Goal: Task Accomplishment & Management: Manage account settings

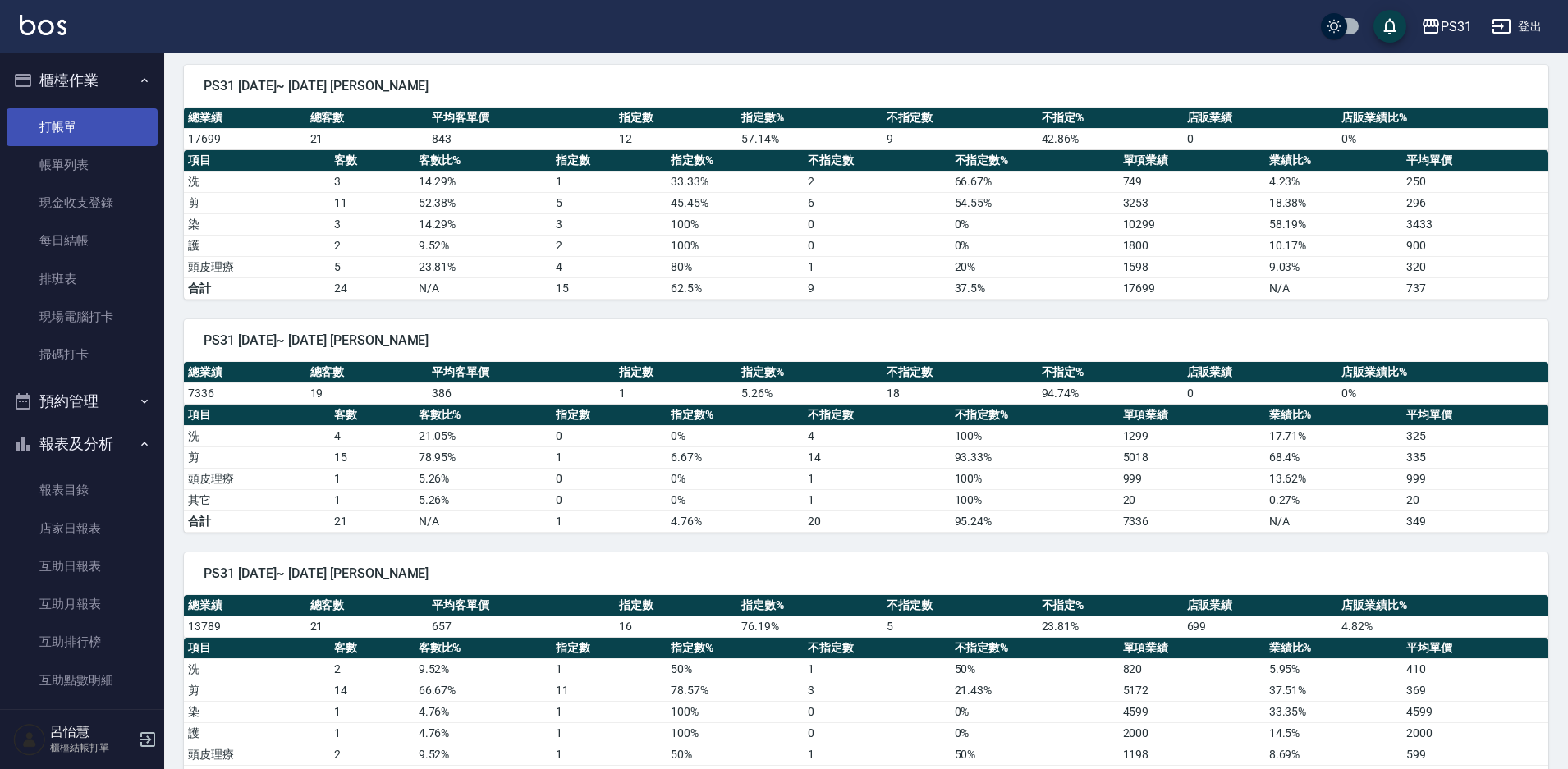
click at [62, 108] on link "打帳單" at bounding box center [83, 127] width 151 height 37
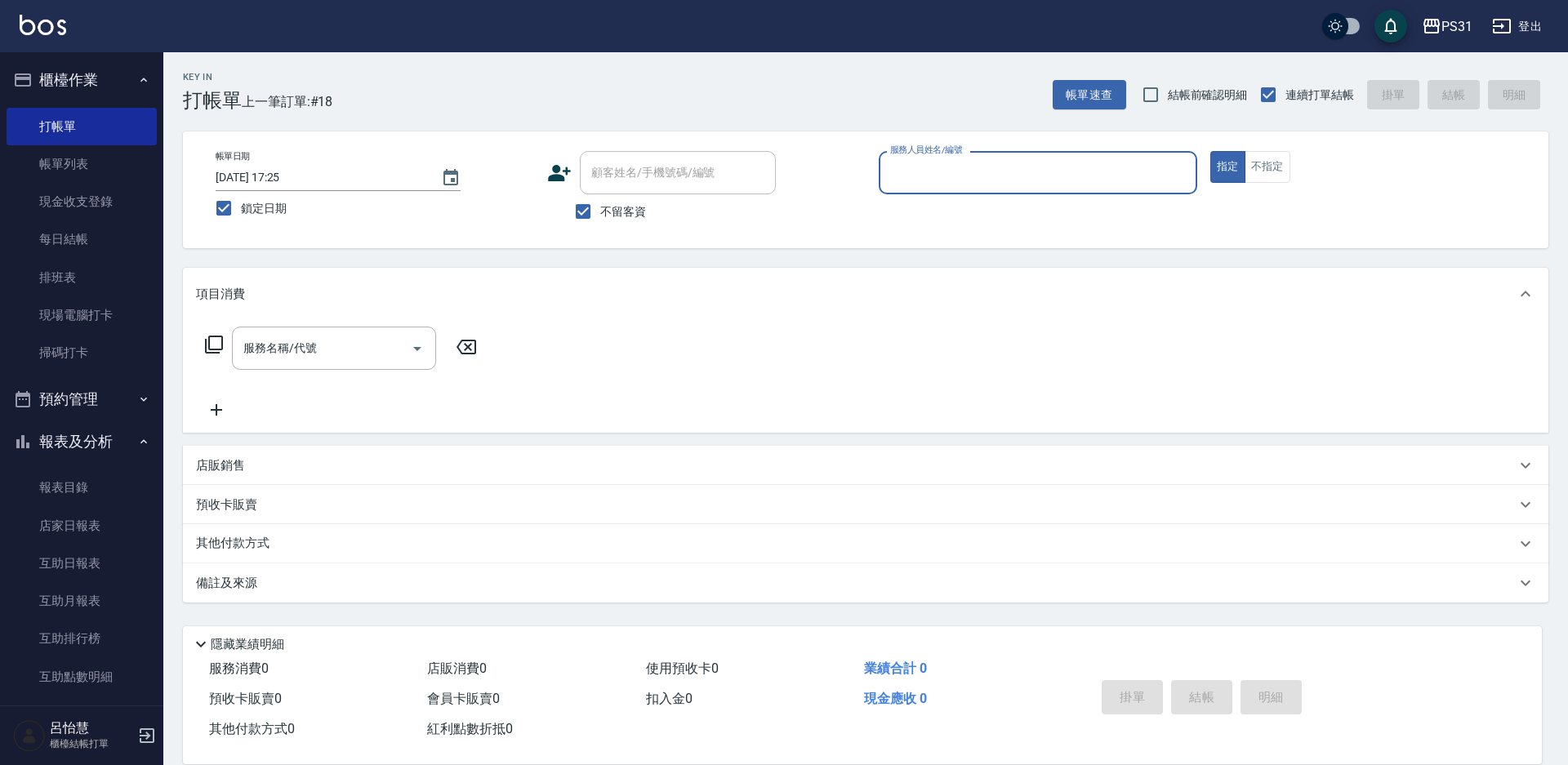
drag, startPoint x: 1024, startPoint y: 137, endPoint x: 1022, endPoint y: 146, distance: 9.2
click at [1024, 141] on div "帳單日期 2025/10/07 17:25 鎖定日期 顧客姓名/手機號碼/編號 顧客姓名/手機號碼/編號 不留客資 服務人員姓名/編號 服務人員姓名/編號 指…" at bounding box center [866, 189] width 1366 height 116
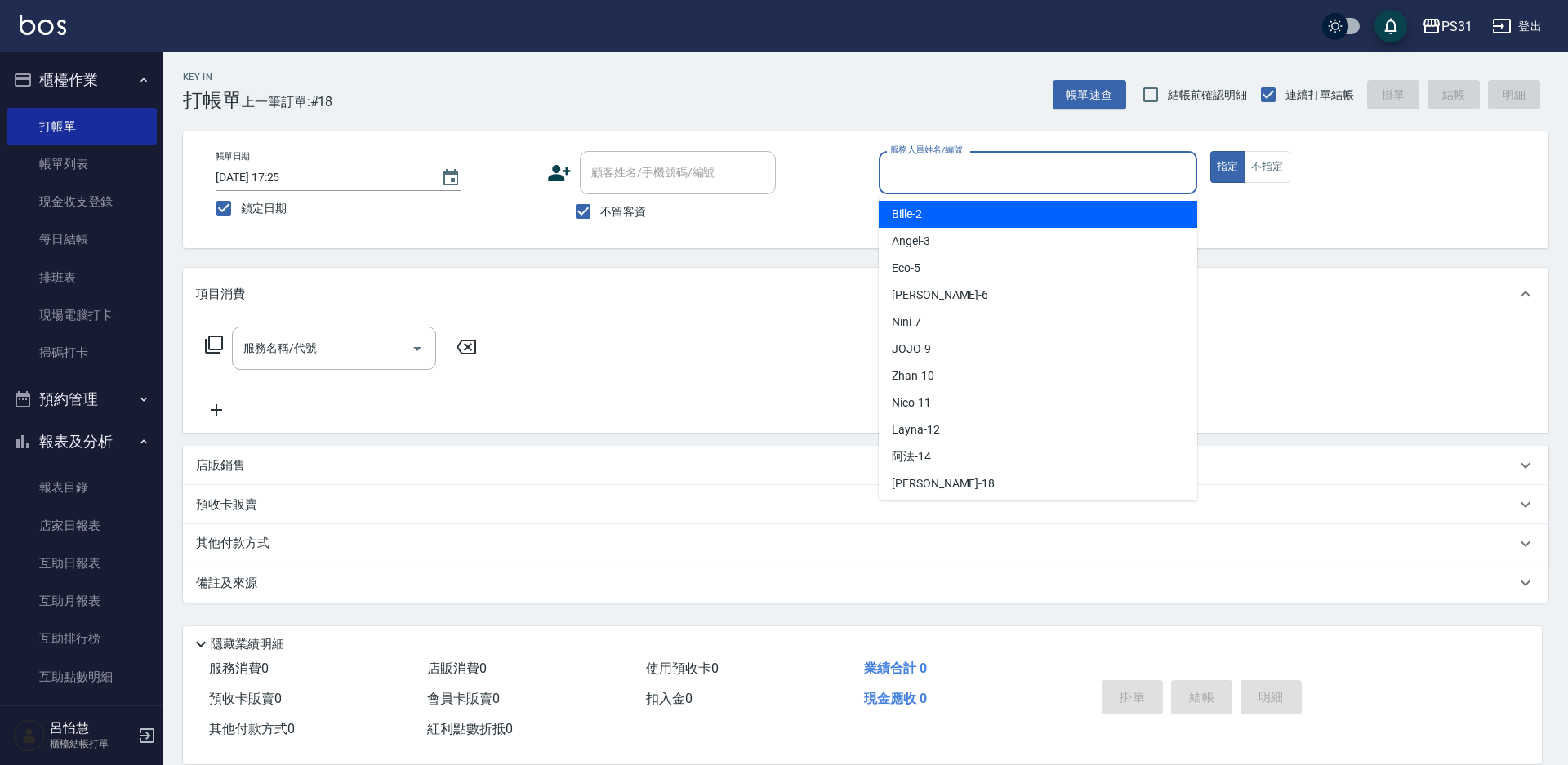
click at [1017, 164] on input "服務人員姓名/編號" at bounding box center [1038, 172] width 304 height 28
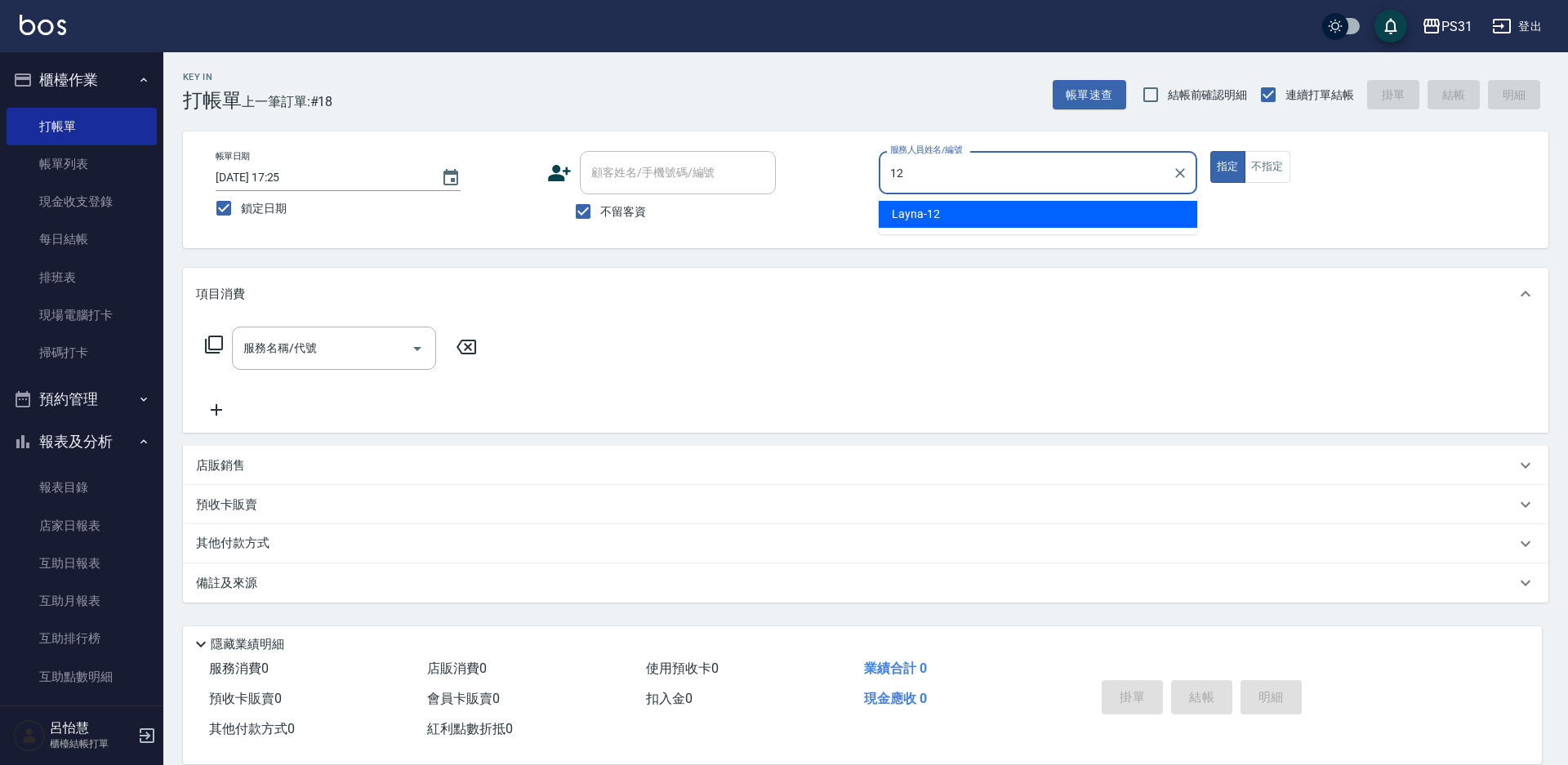
type input "12"
type button "true"
type input "Layna-12"
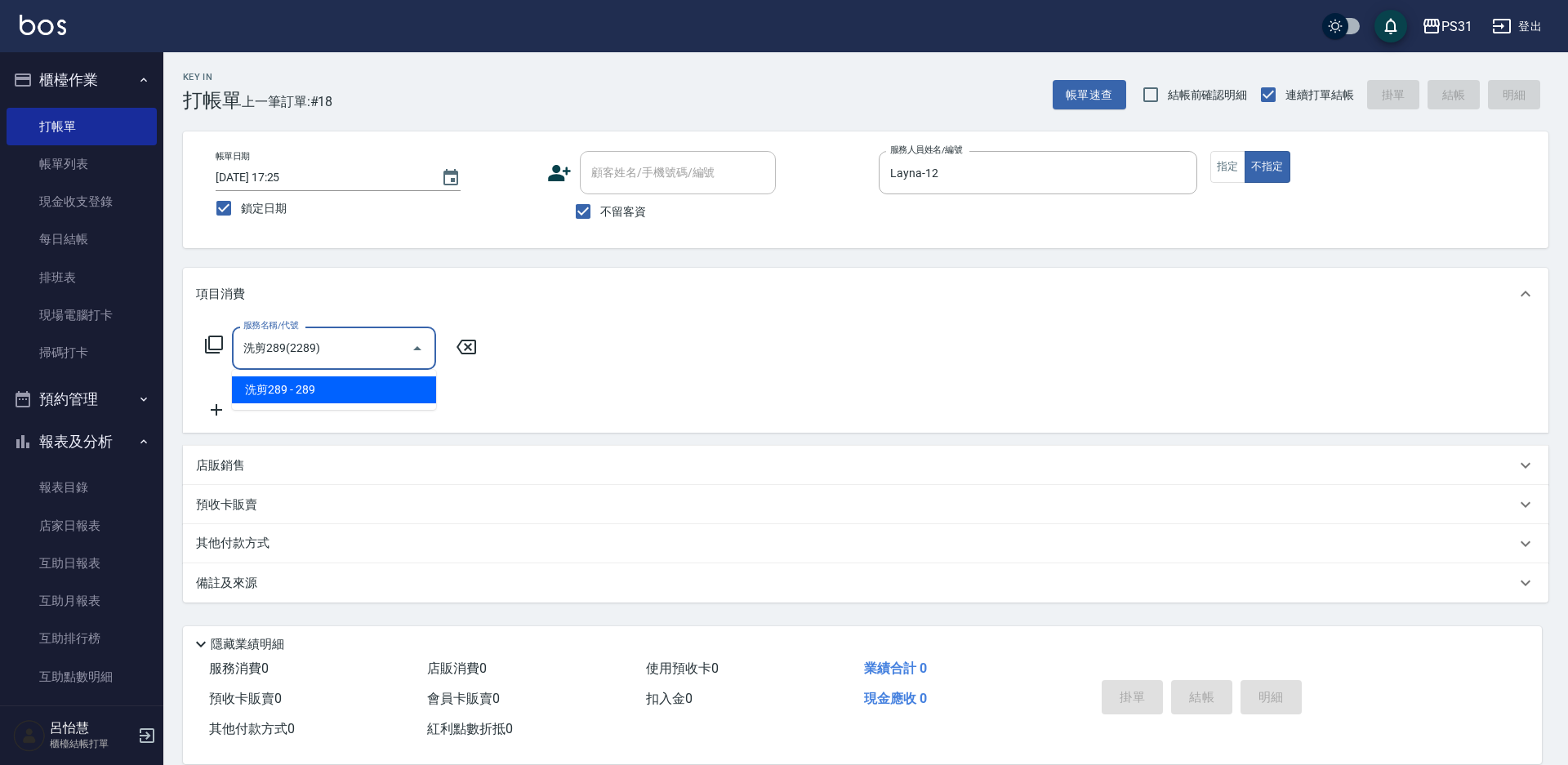
type input "洗剪289(2289)"
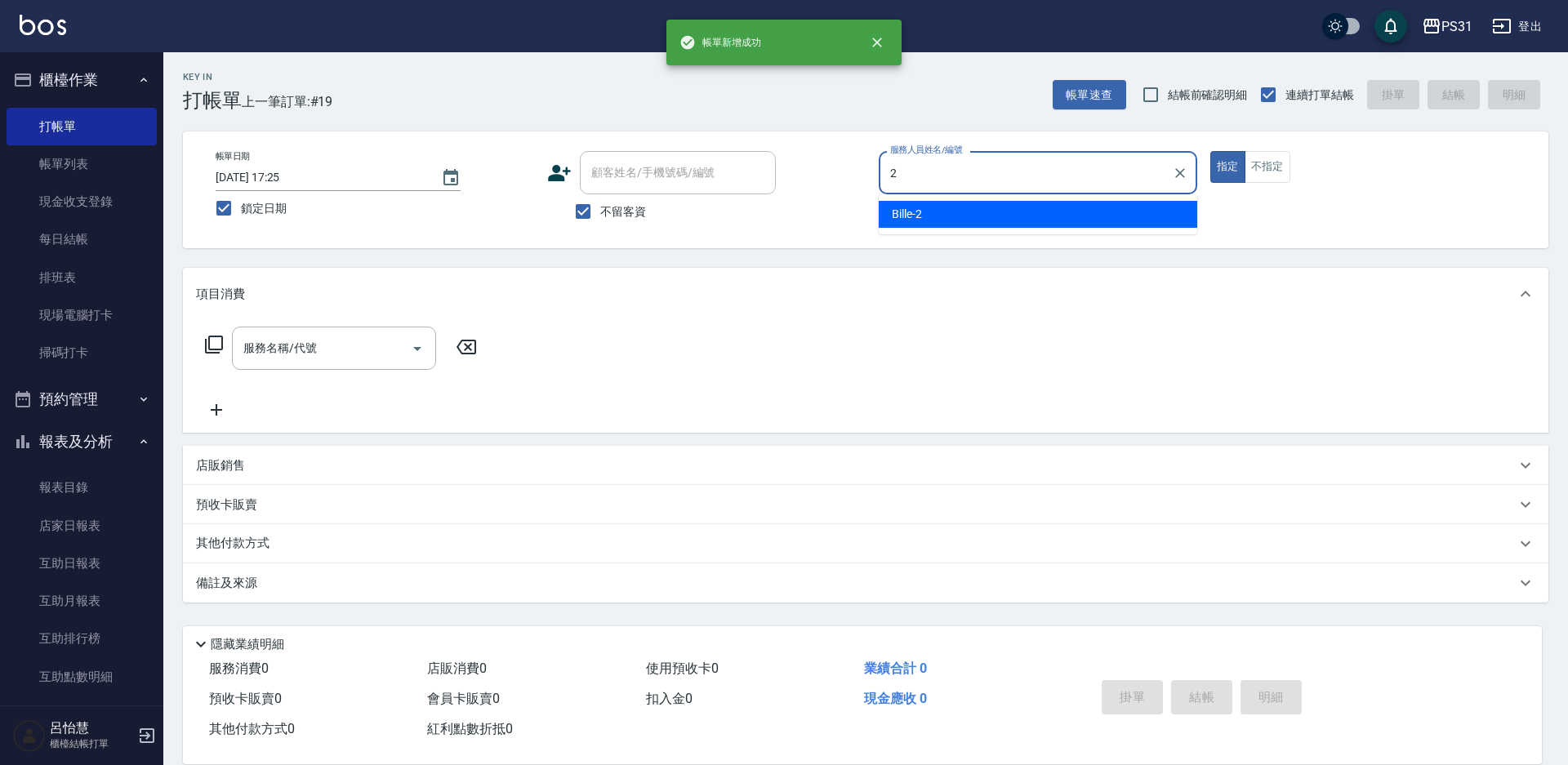
type input "Bille-2"
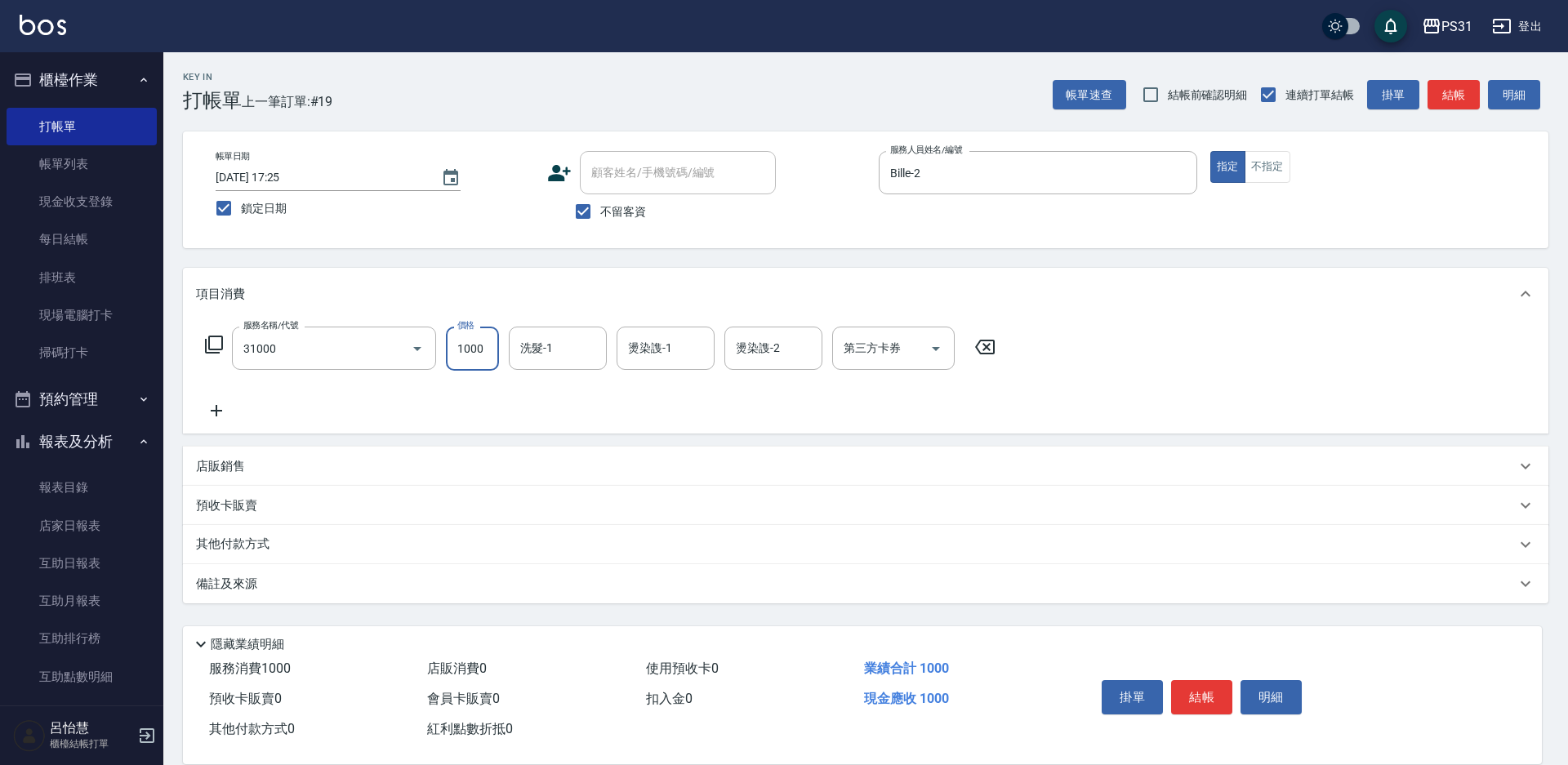
type input "燙髮1000(31000)"
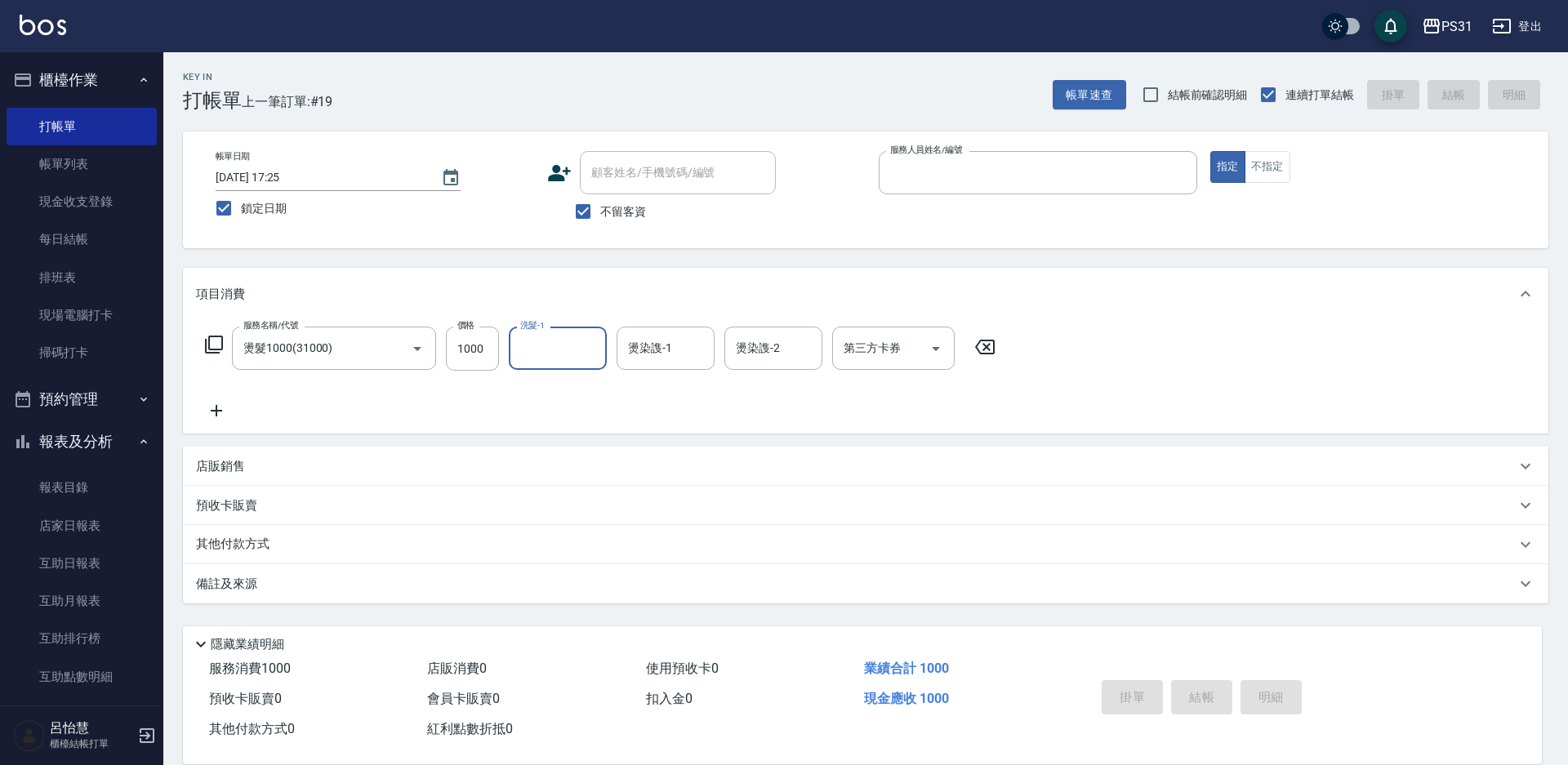
type input "1"
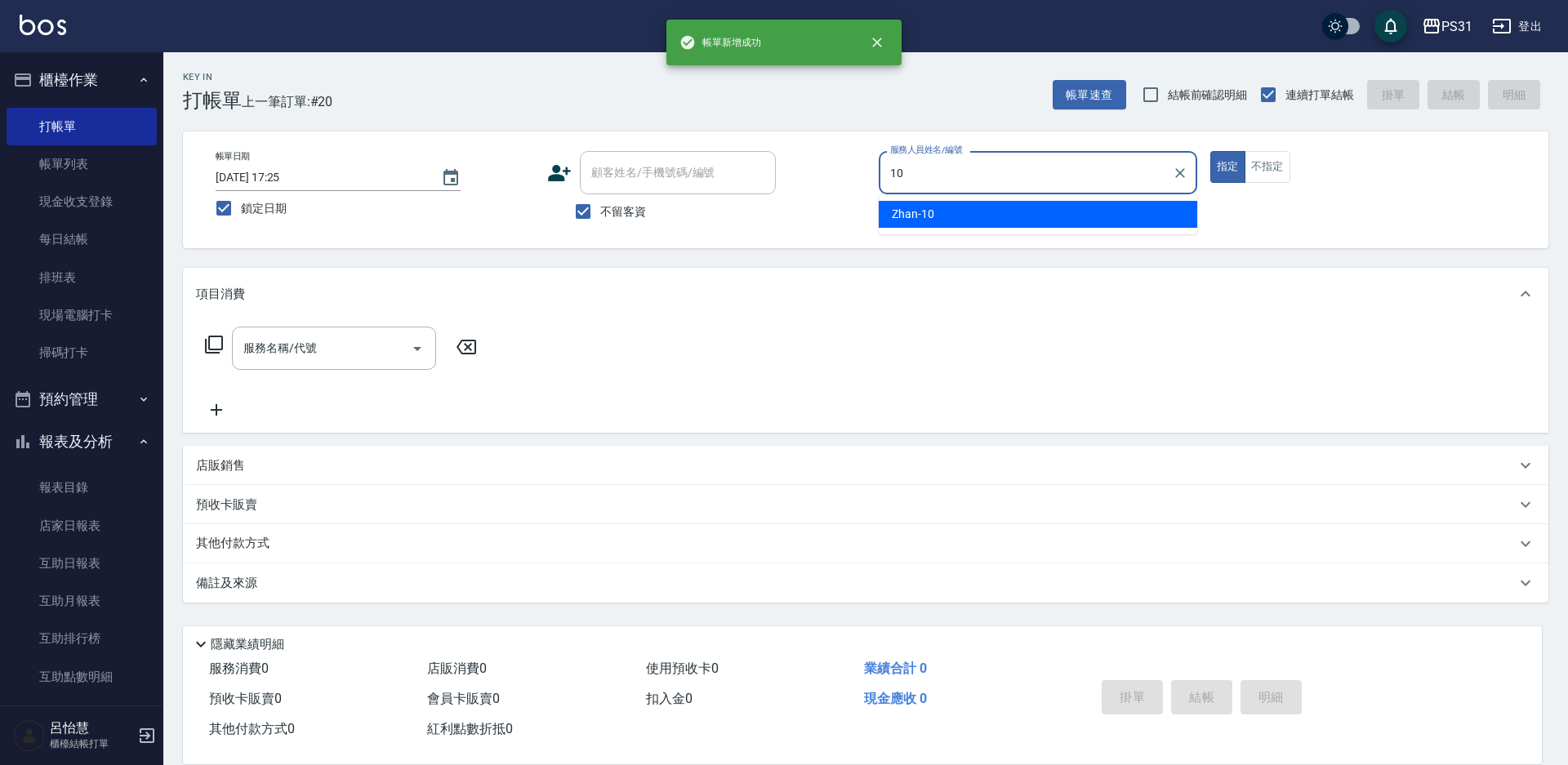
type input "Zhan-10"
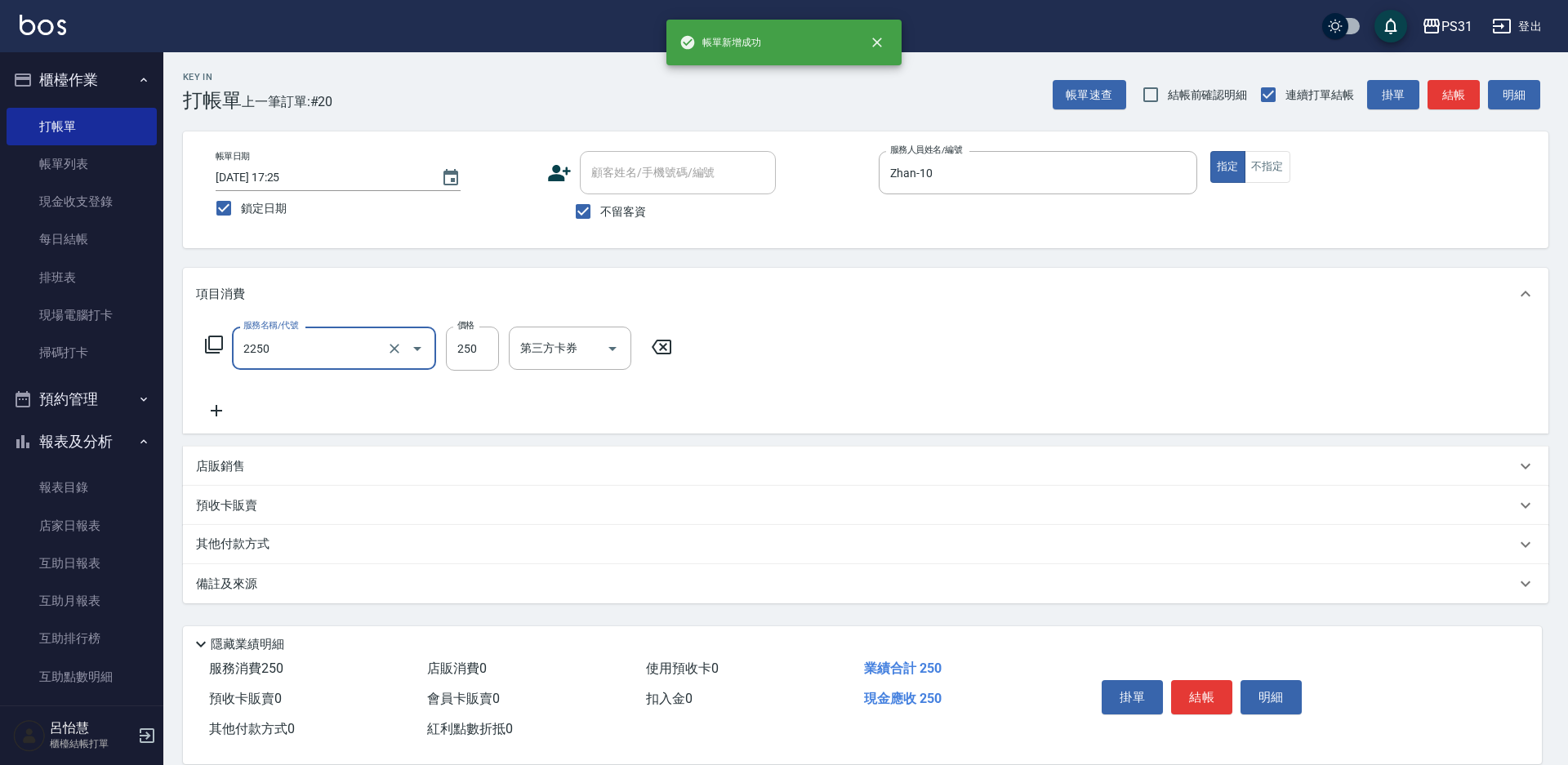
type input "剪髮250(2250)"
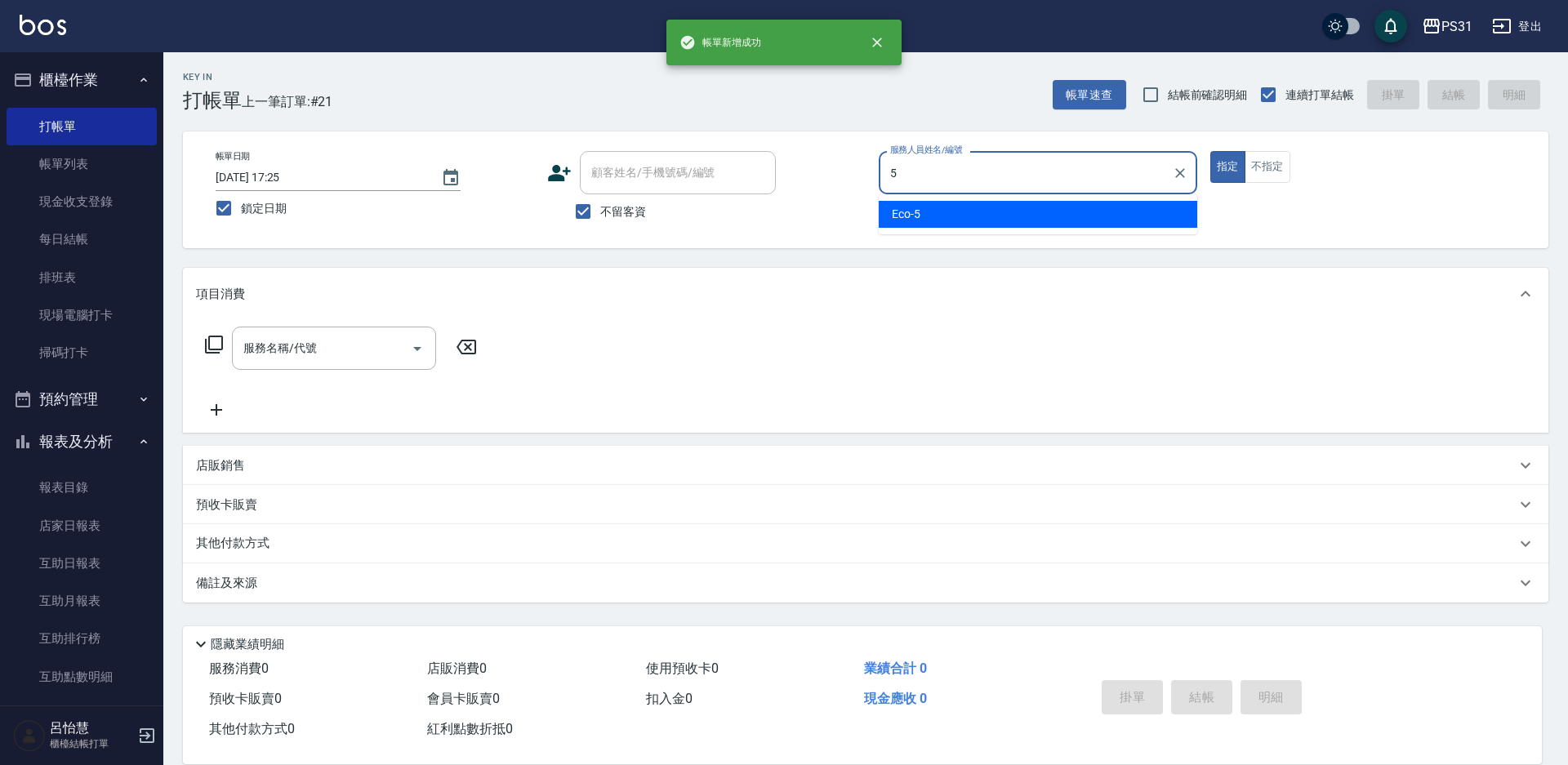
type input "Eco-5"
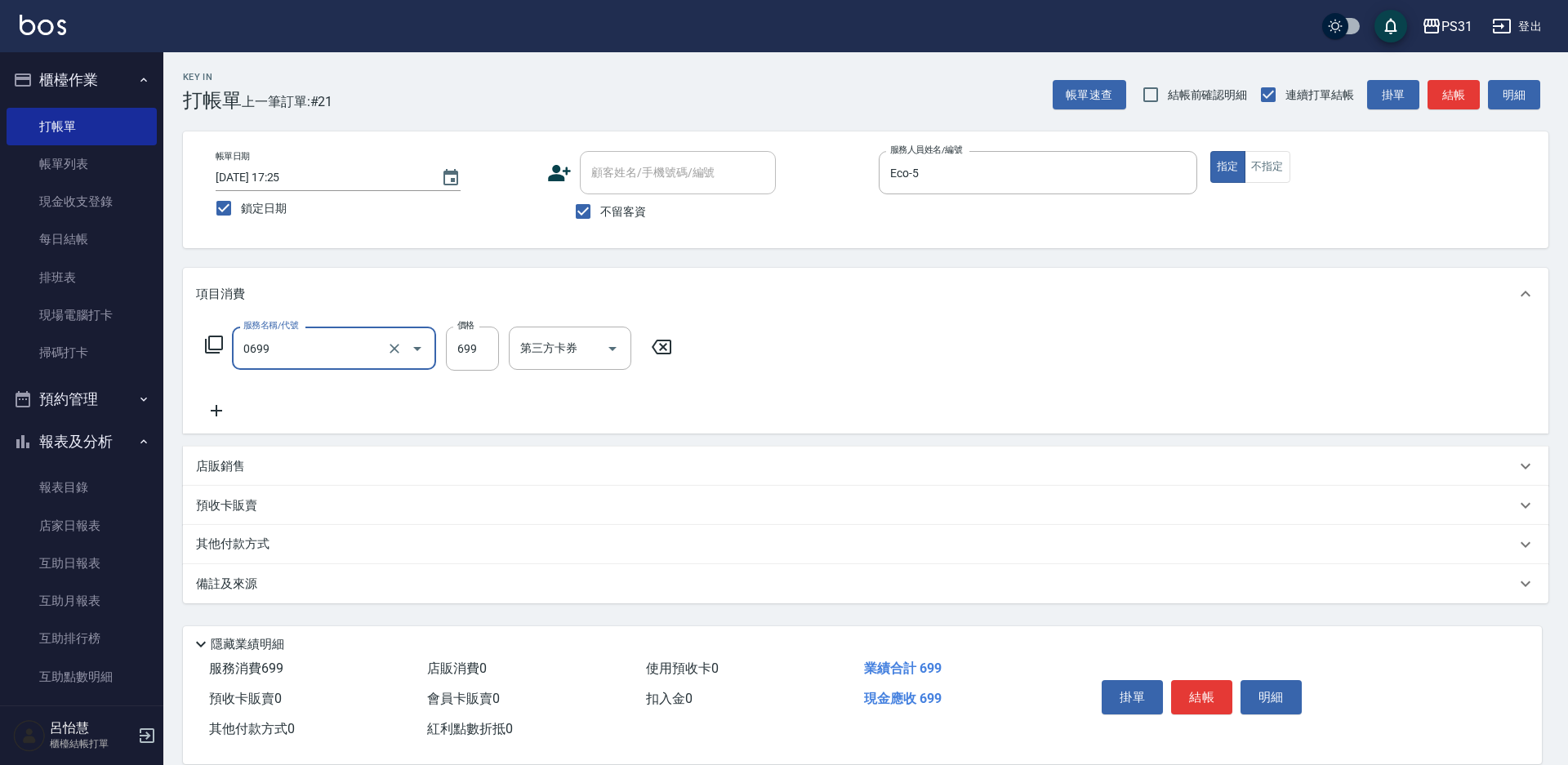
type input "精油699(0699)"
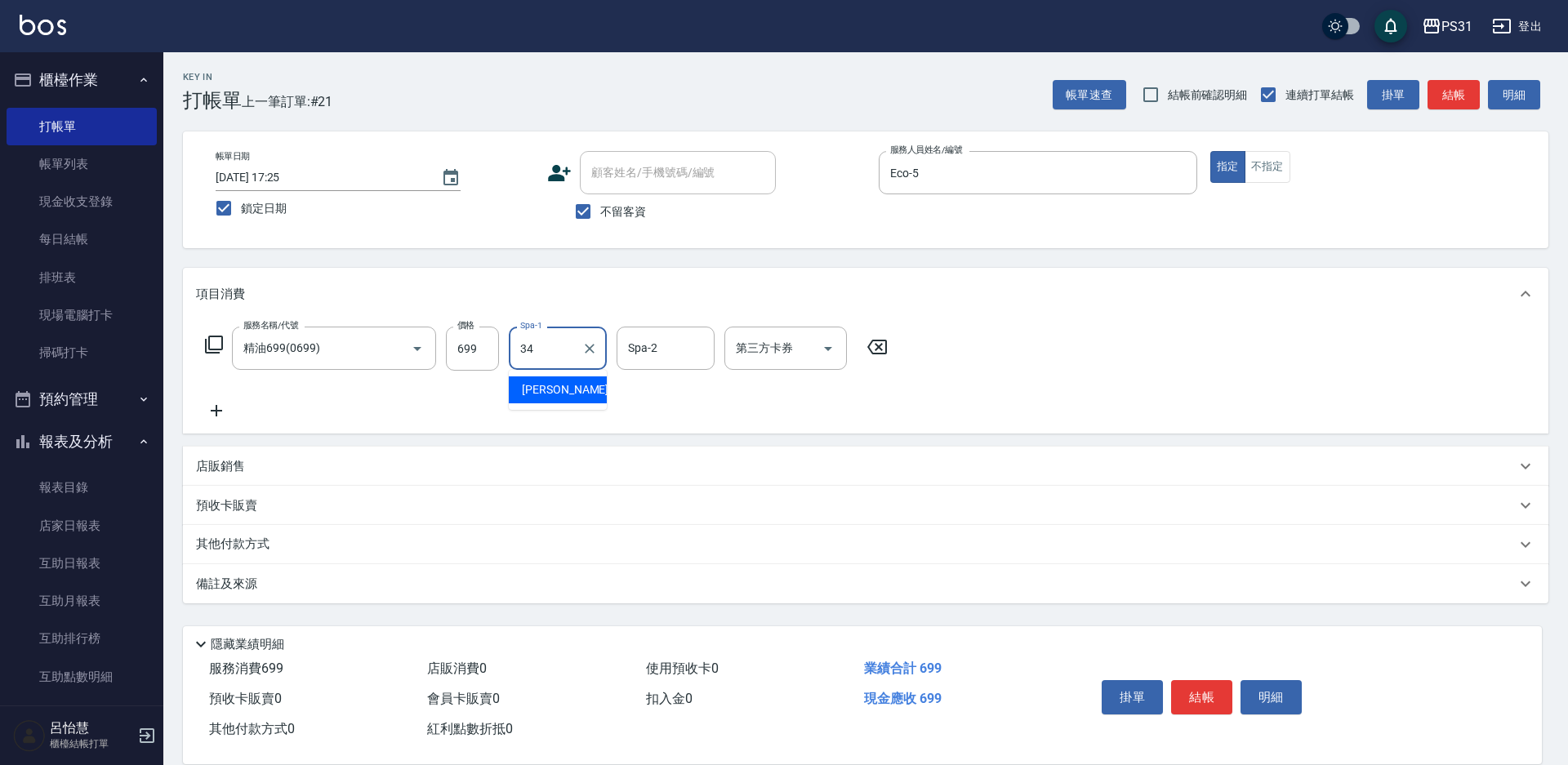
type input "鈺欣-34"
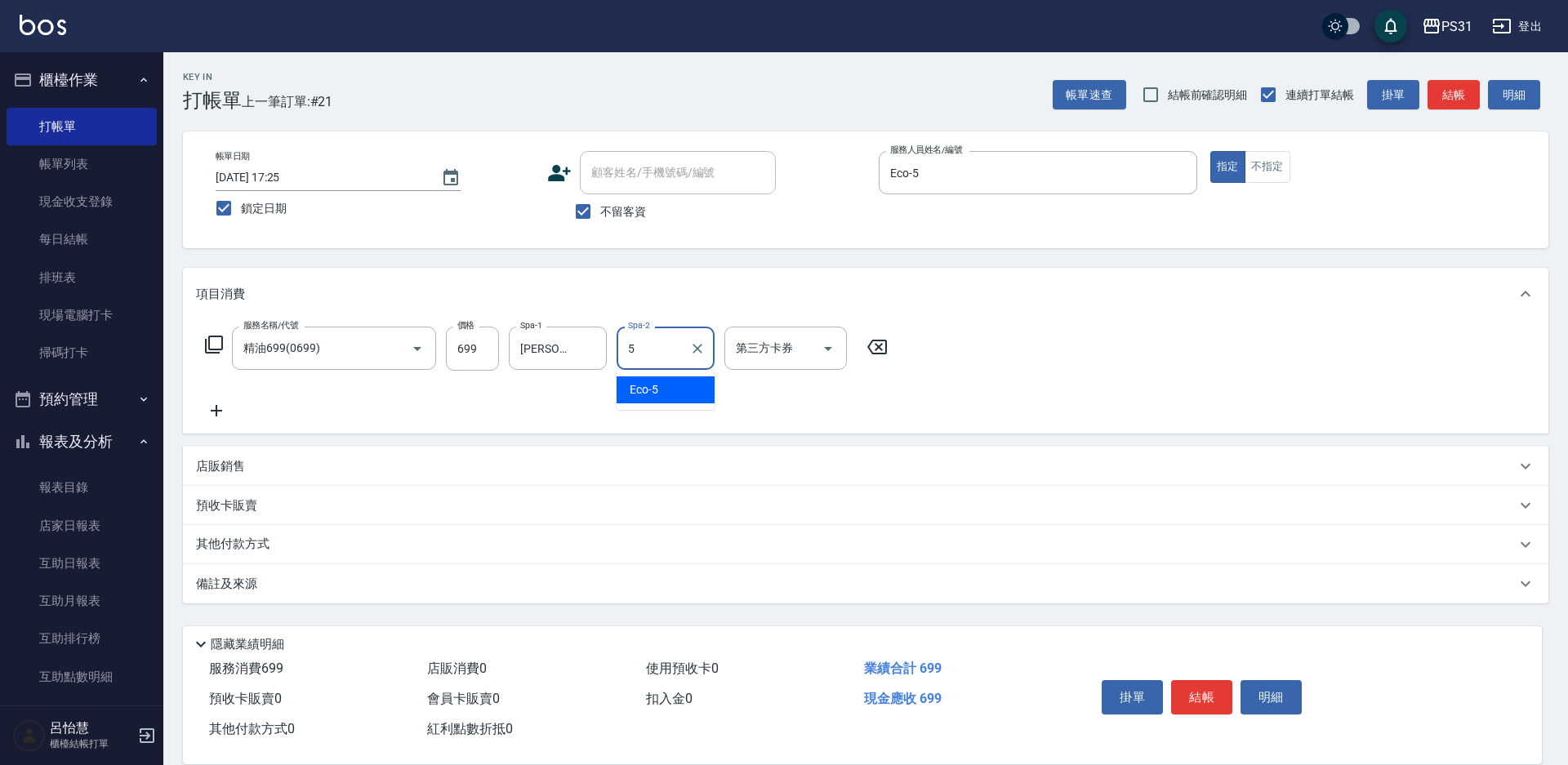
type input "Eco-5"
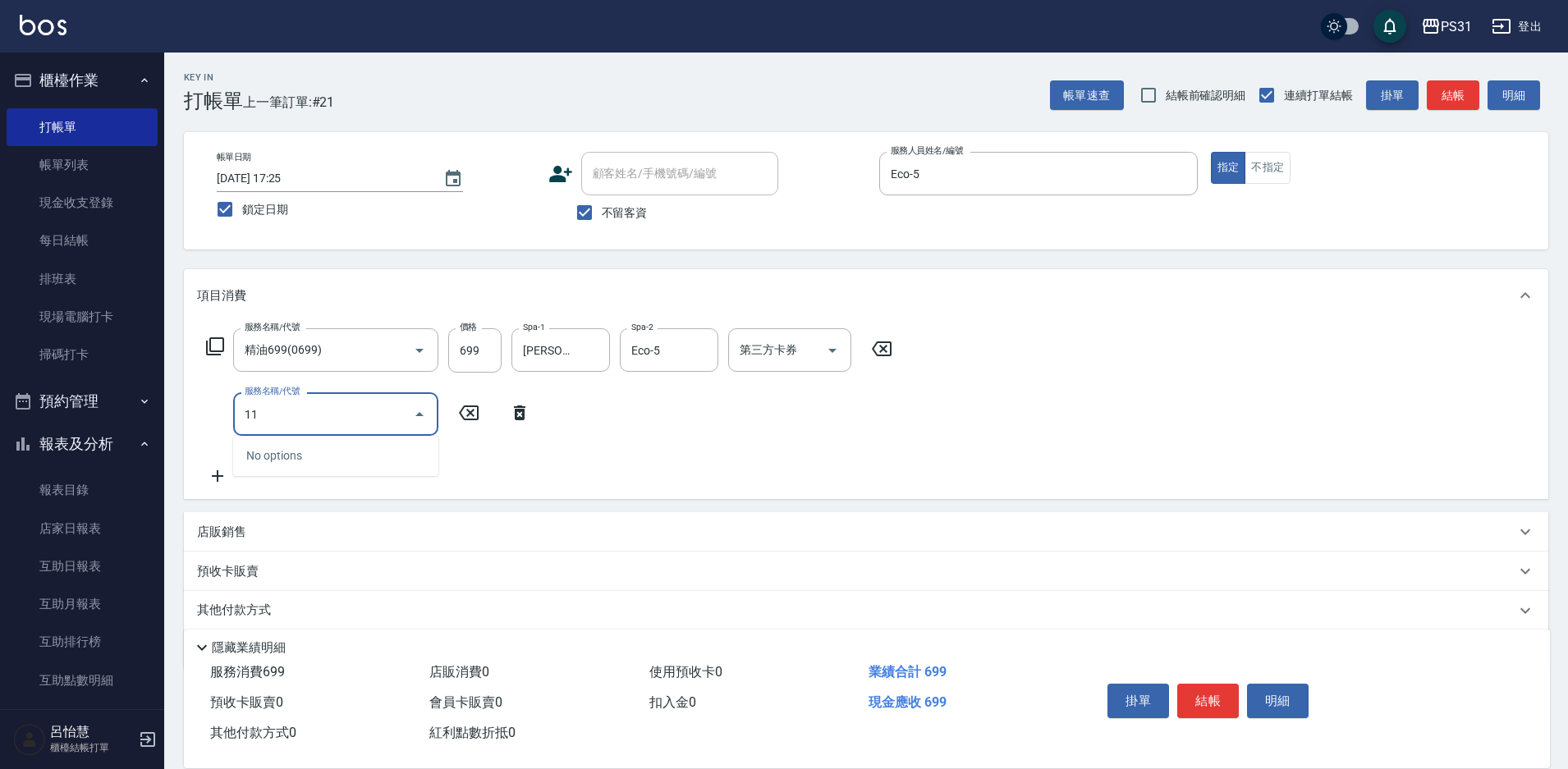
type input "1"
type input "5"
type input "剪瀏海(250)"
type input "100"
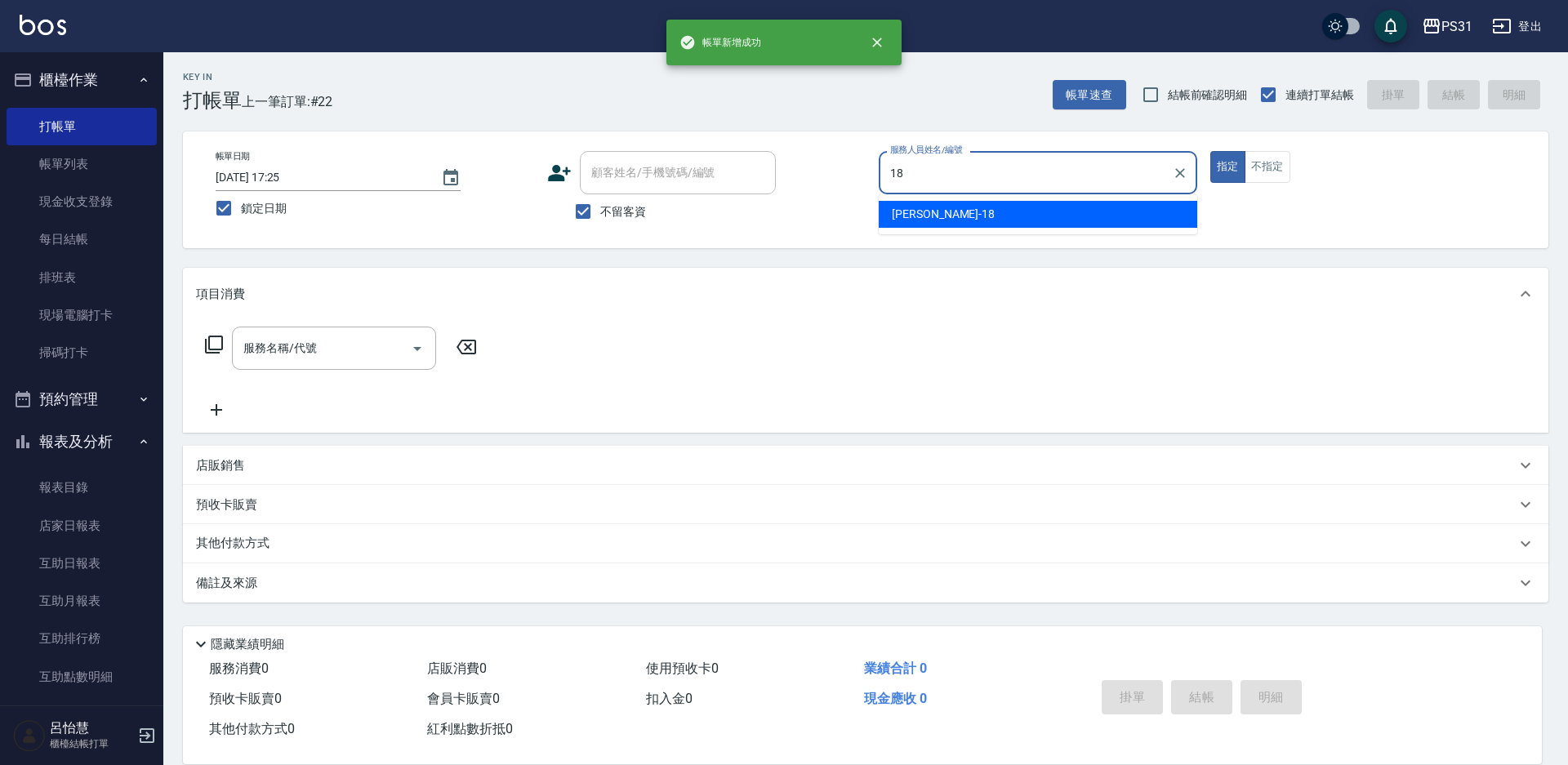
type input "Rita-18"
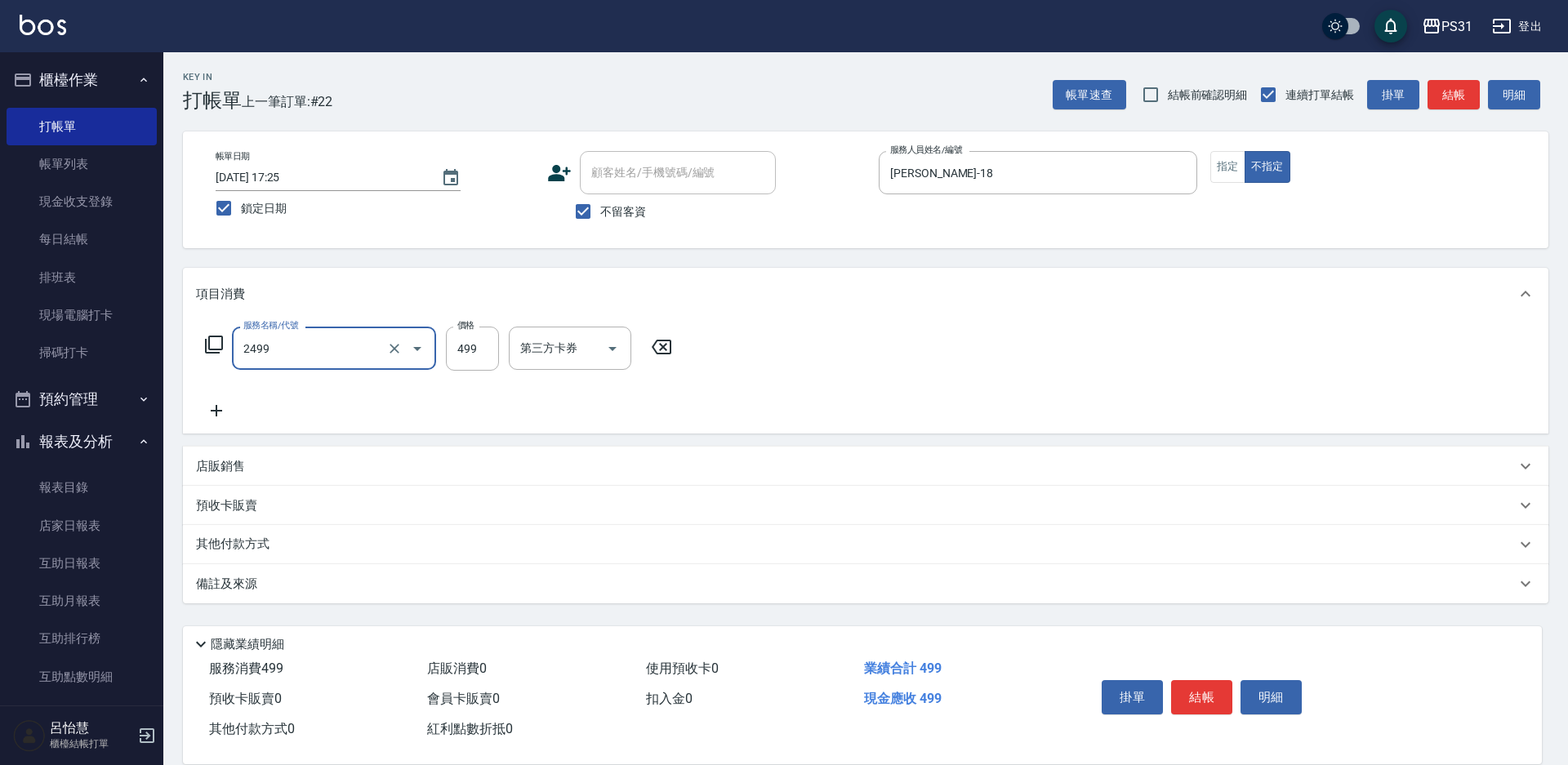
type input "499洗剪套餐(2499)"
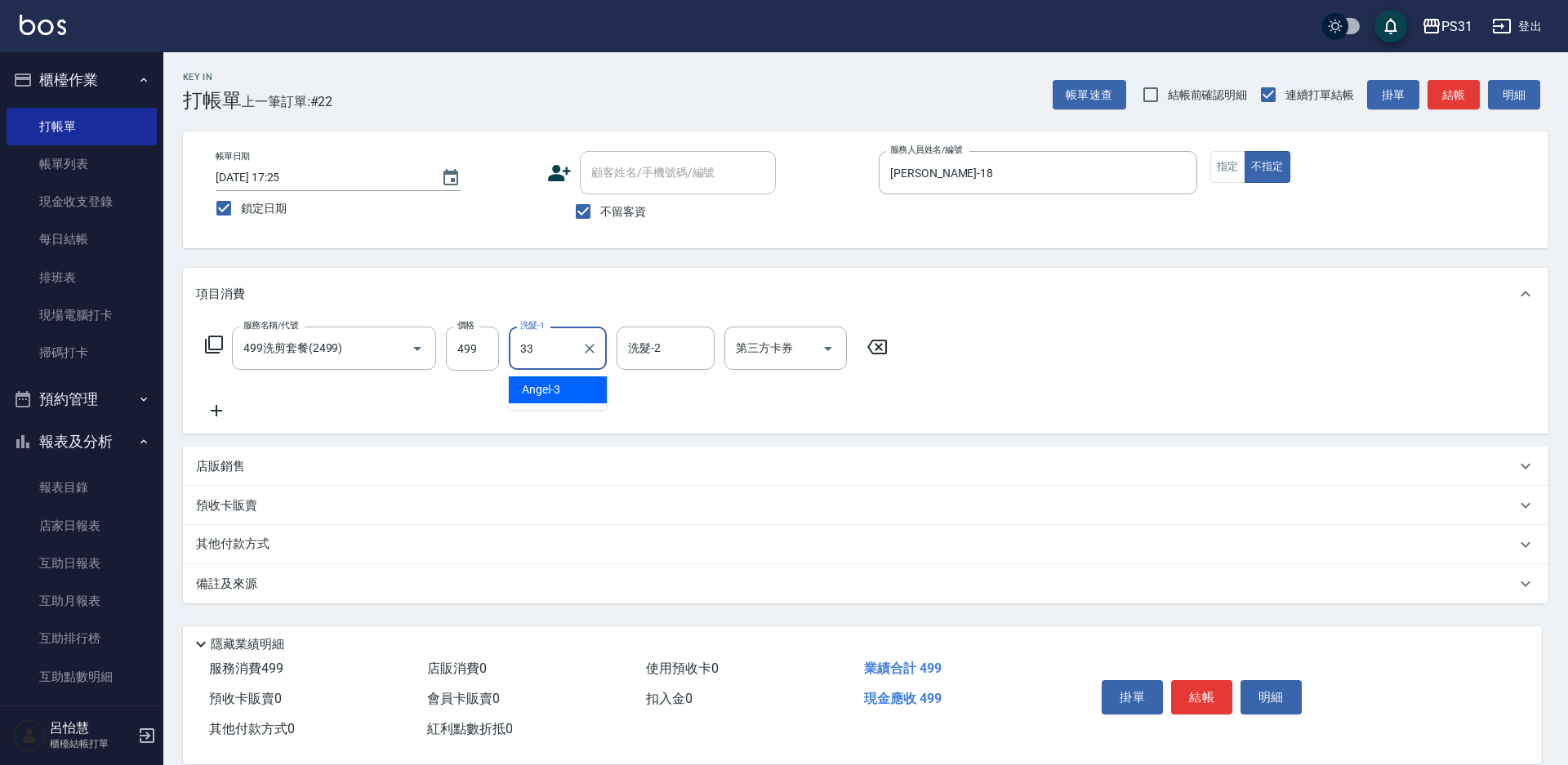
type input "高彗珊-33"
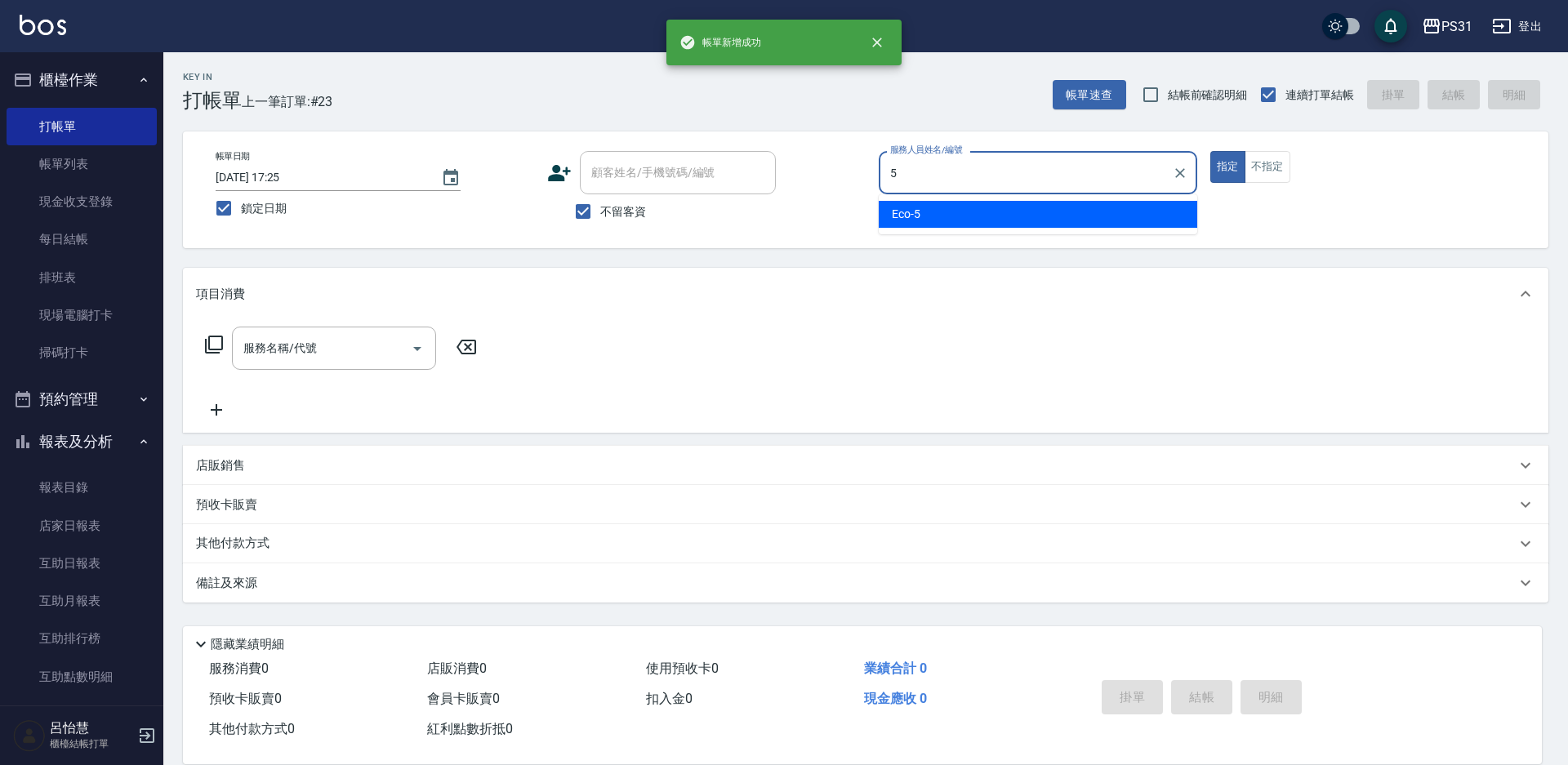
type input "Eco-5"
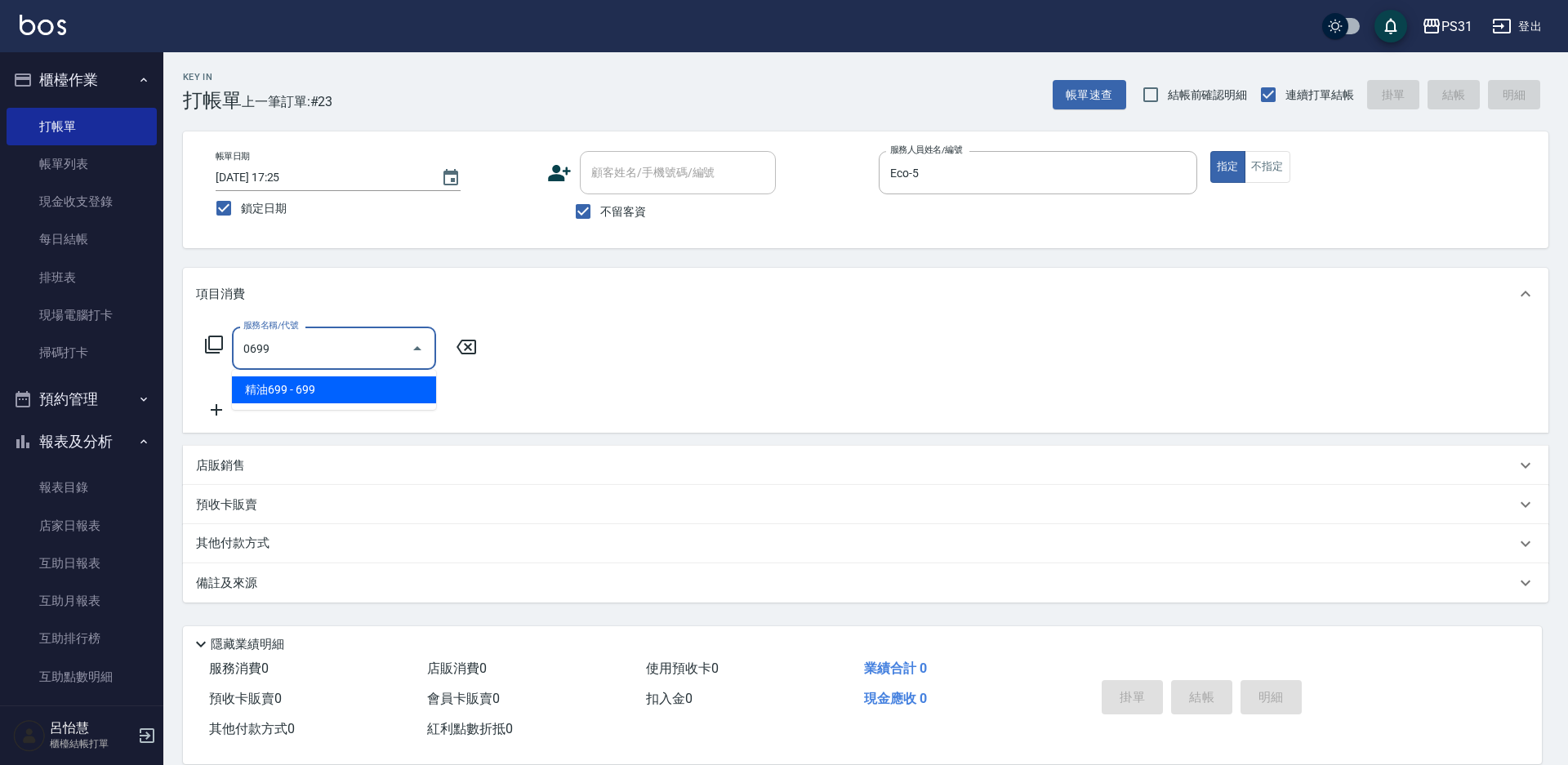
type input "精油699(0699)"
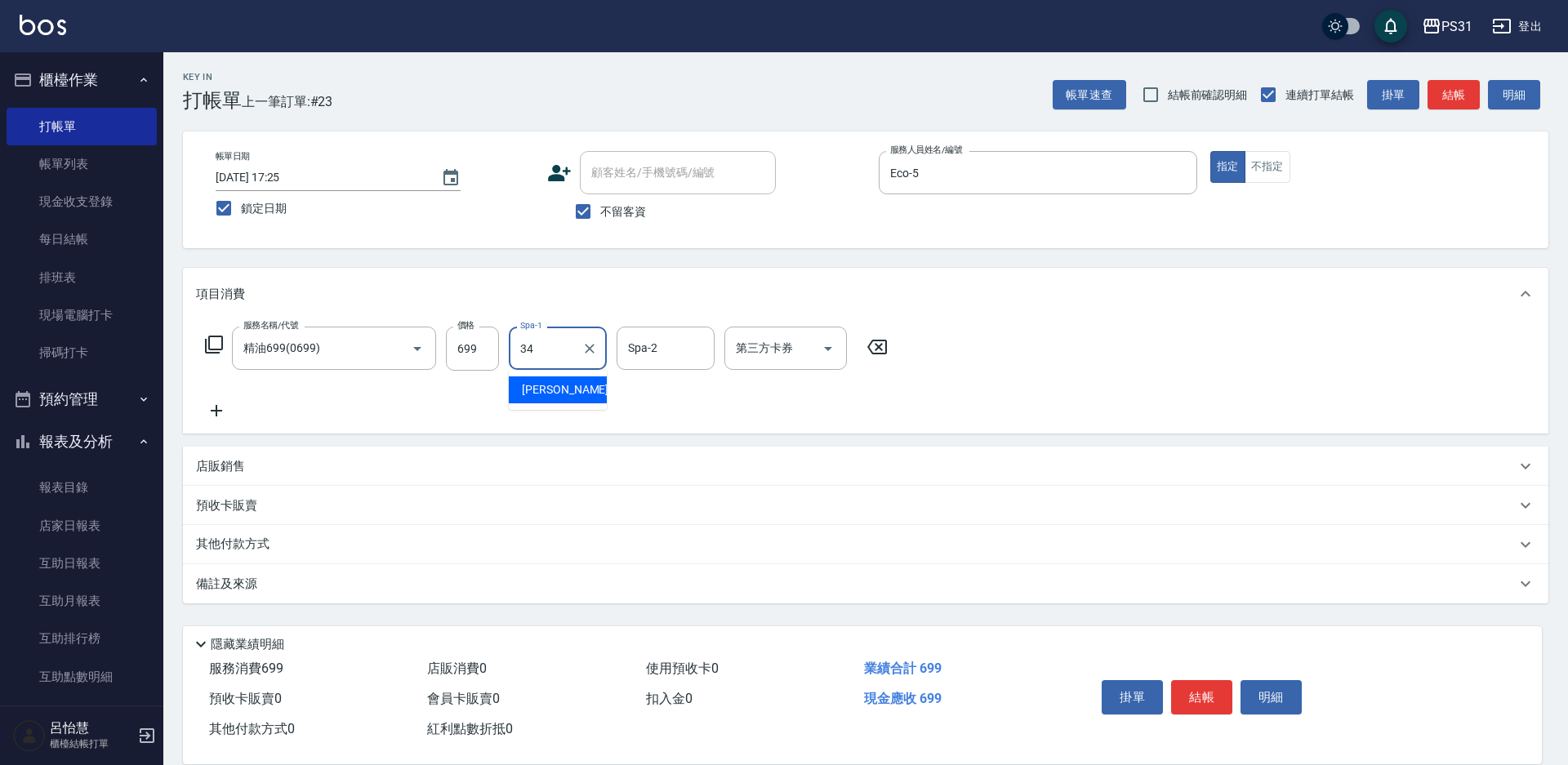
type input "鈺欣-34"
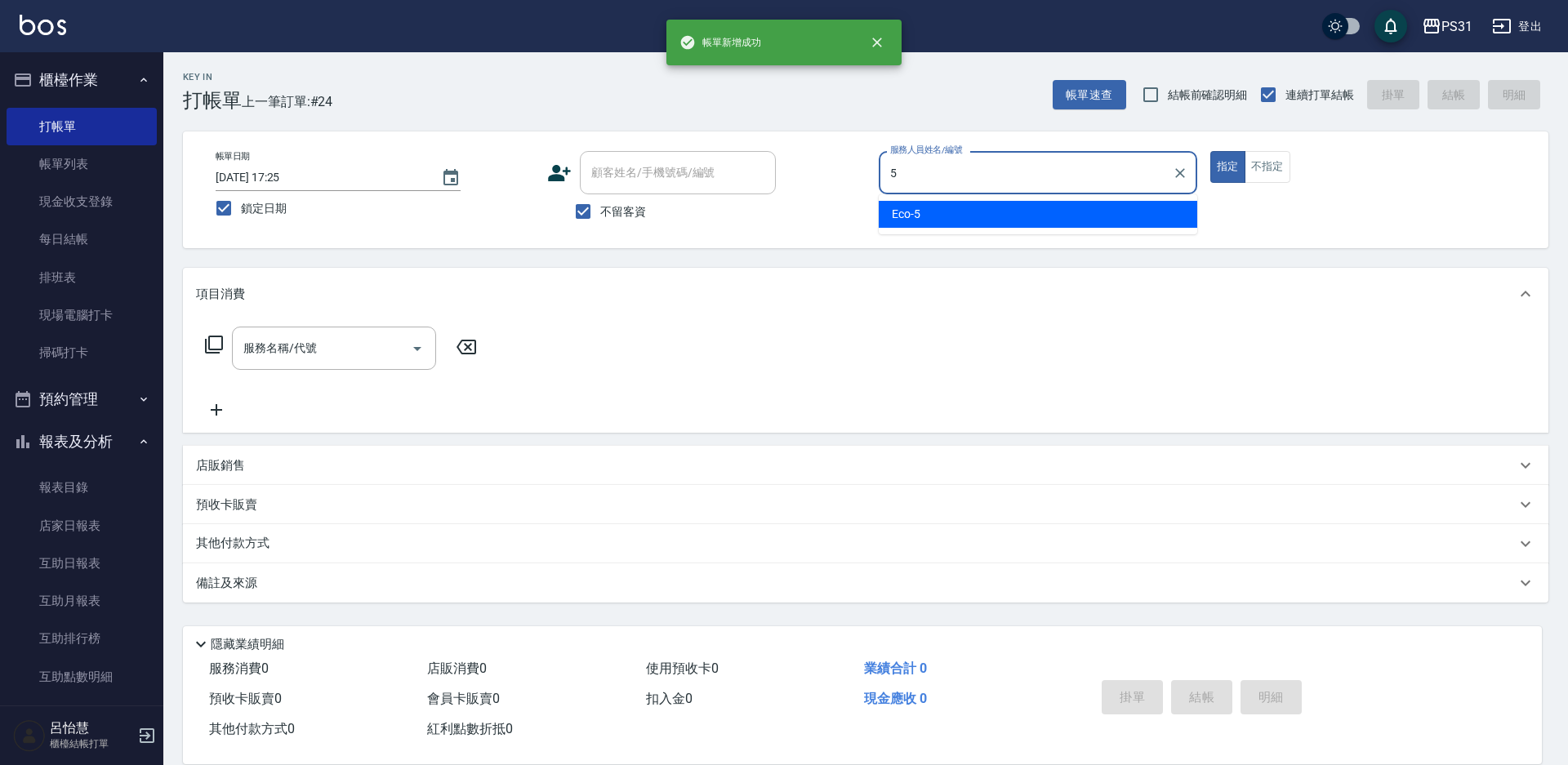
type input "Eco-5"
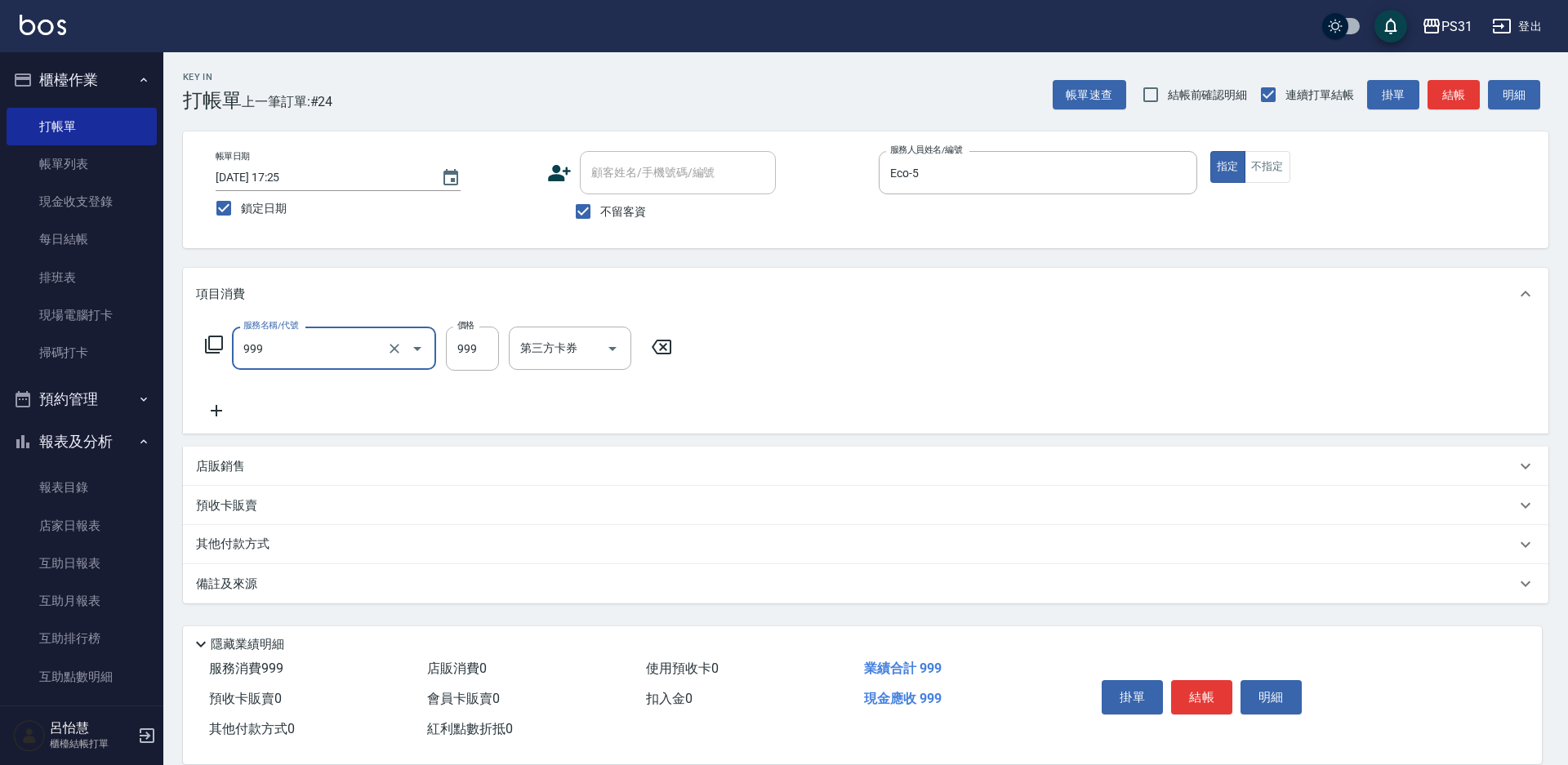
type input "精油套餐999(999)"
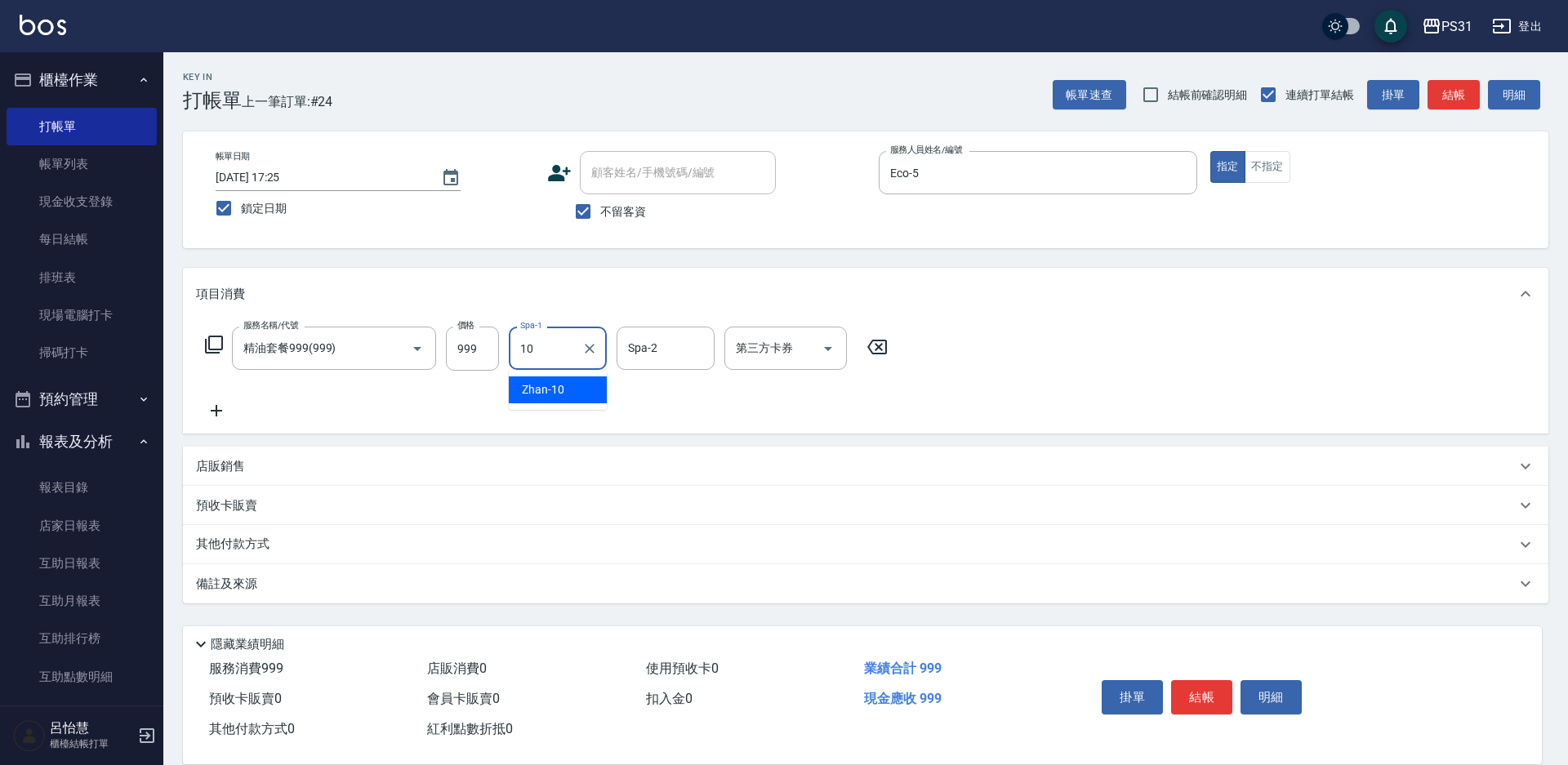
type input "Zhan-10"
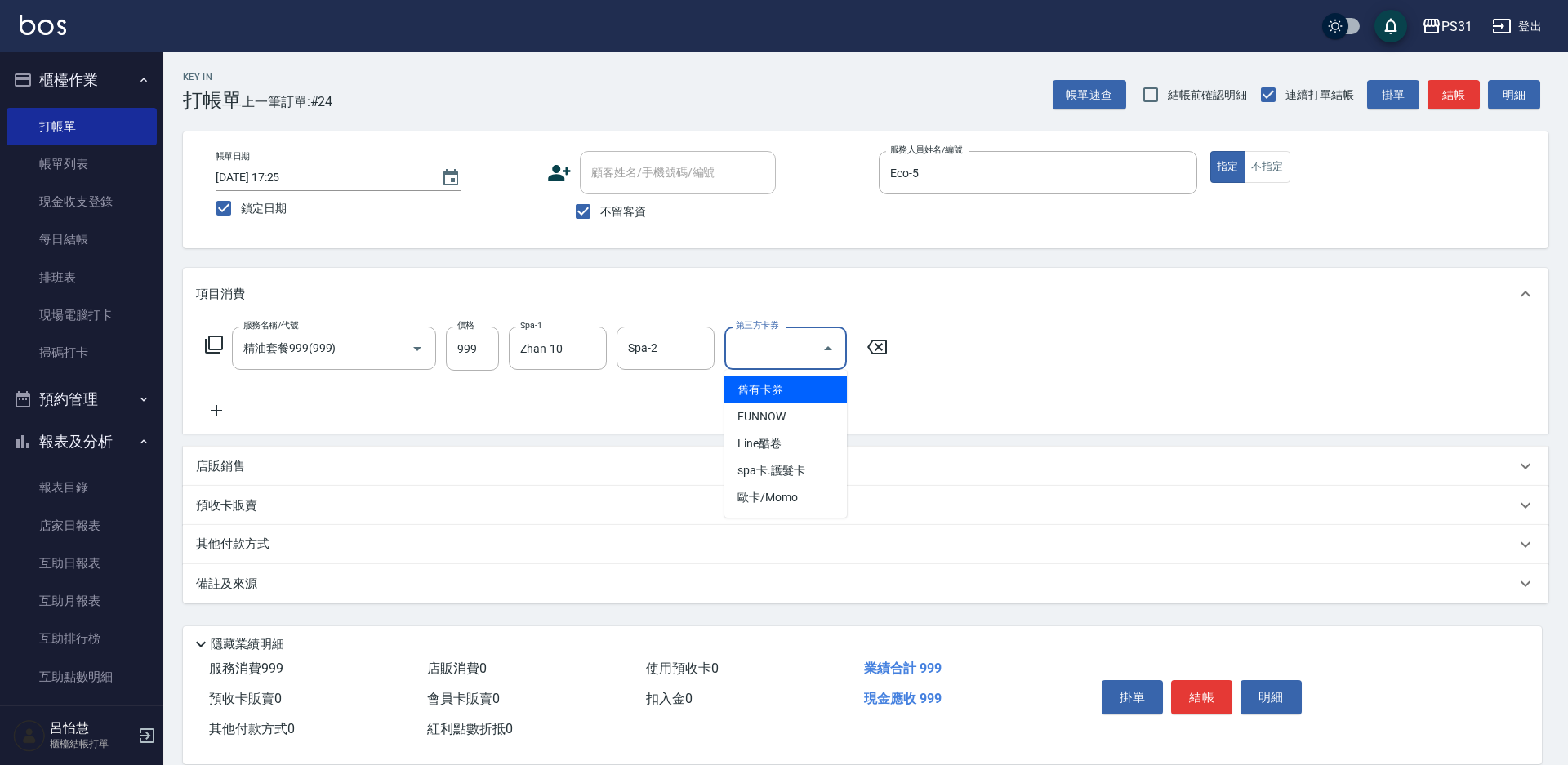
type input "舊有卡券"
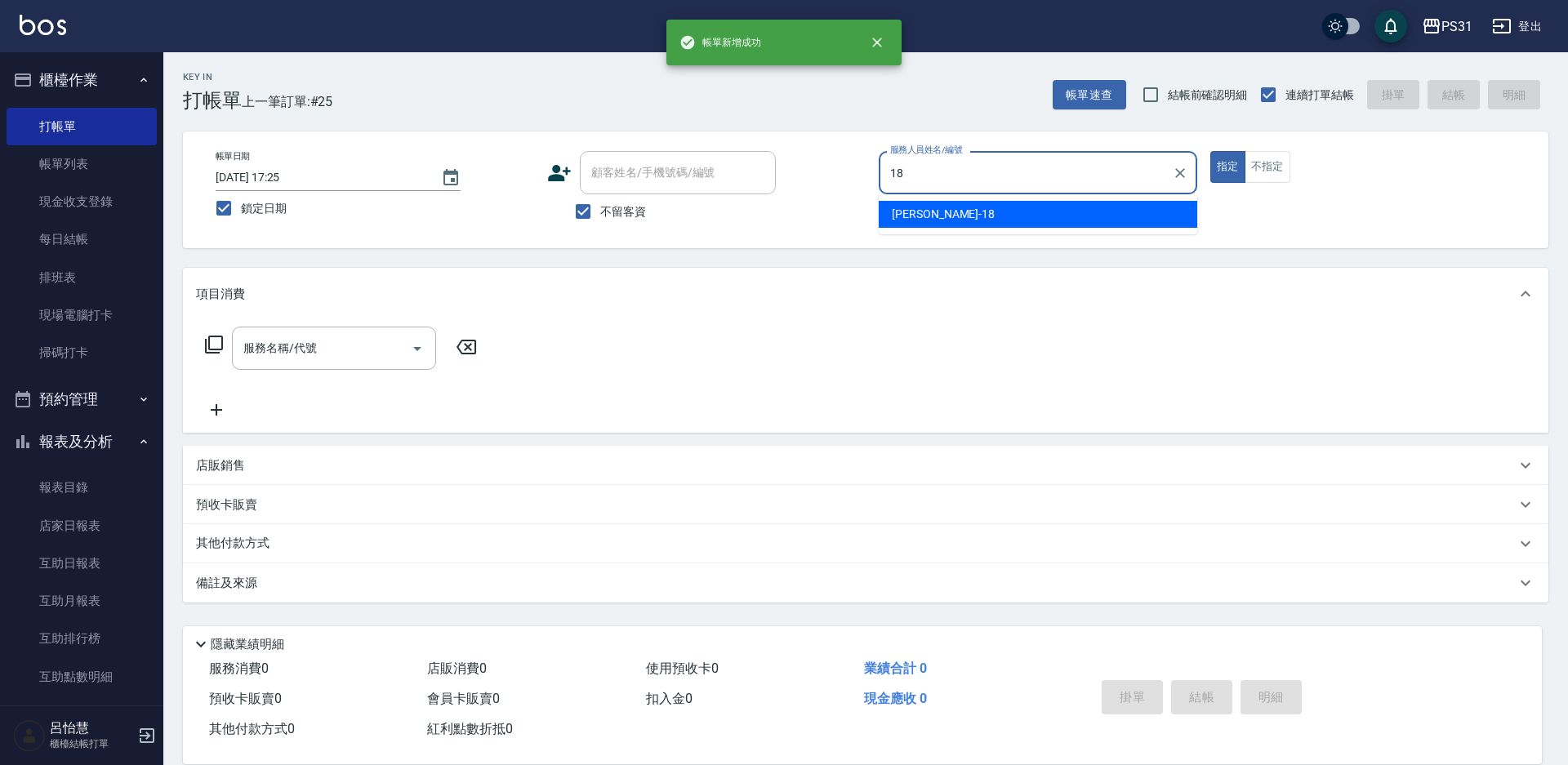
type input "Rita-18"
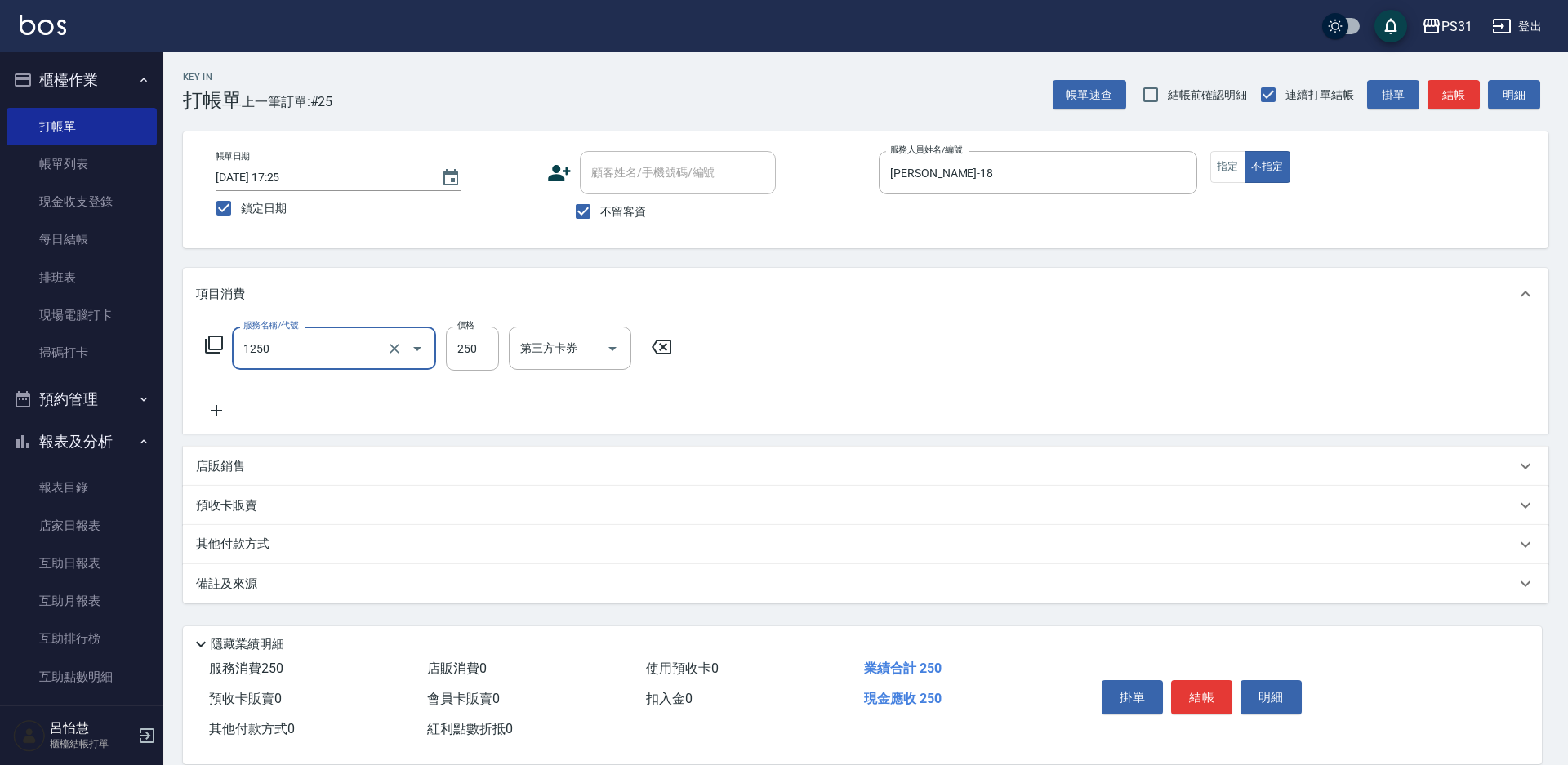
type input "一般洗+精油250(1250)"
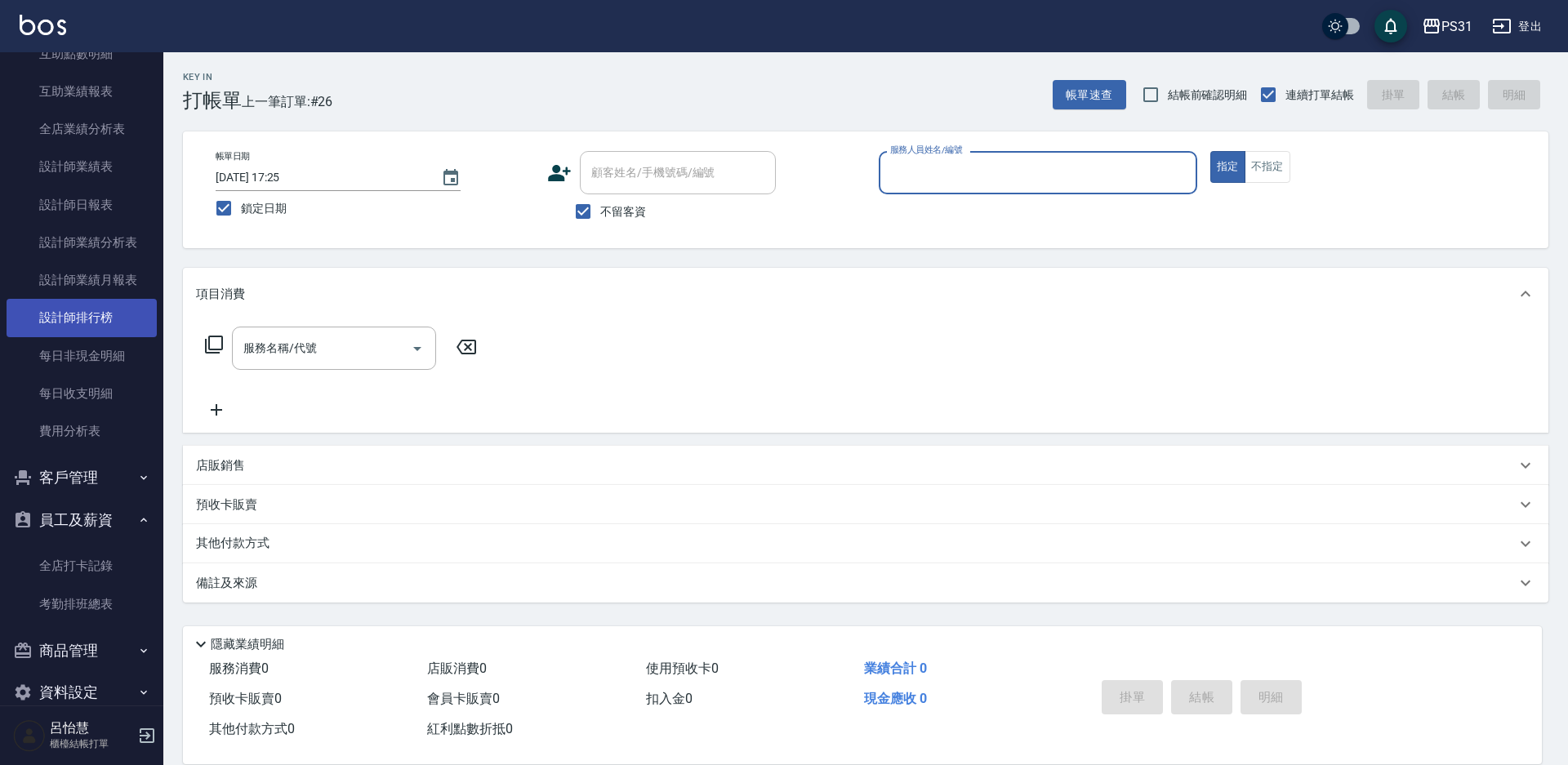
scroll to position [652, 0]
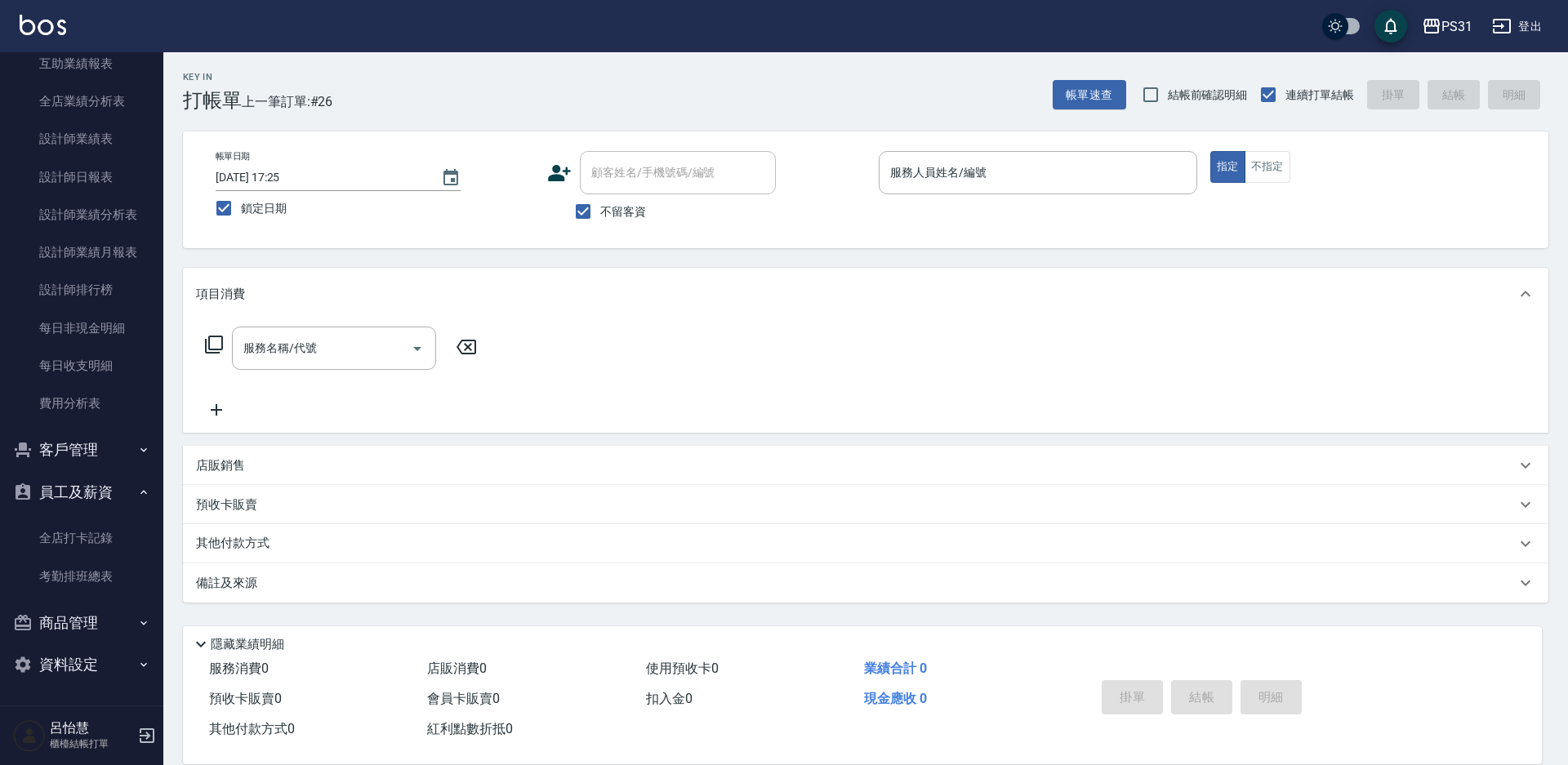
click at [1394, 347] on div "服務名稱/代號 服務名稱/代號" at bounding box center [866, 376] width 1366 height 112
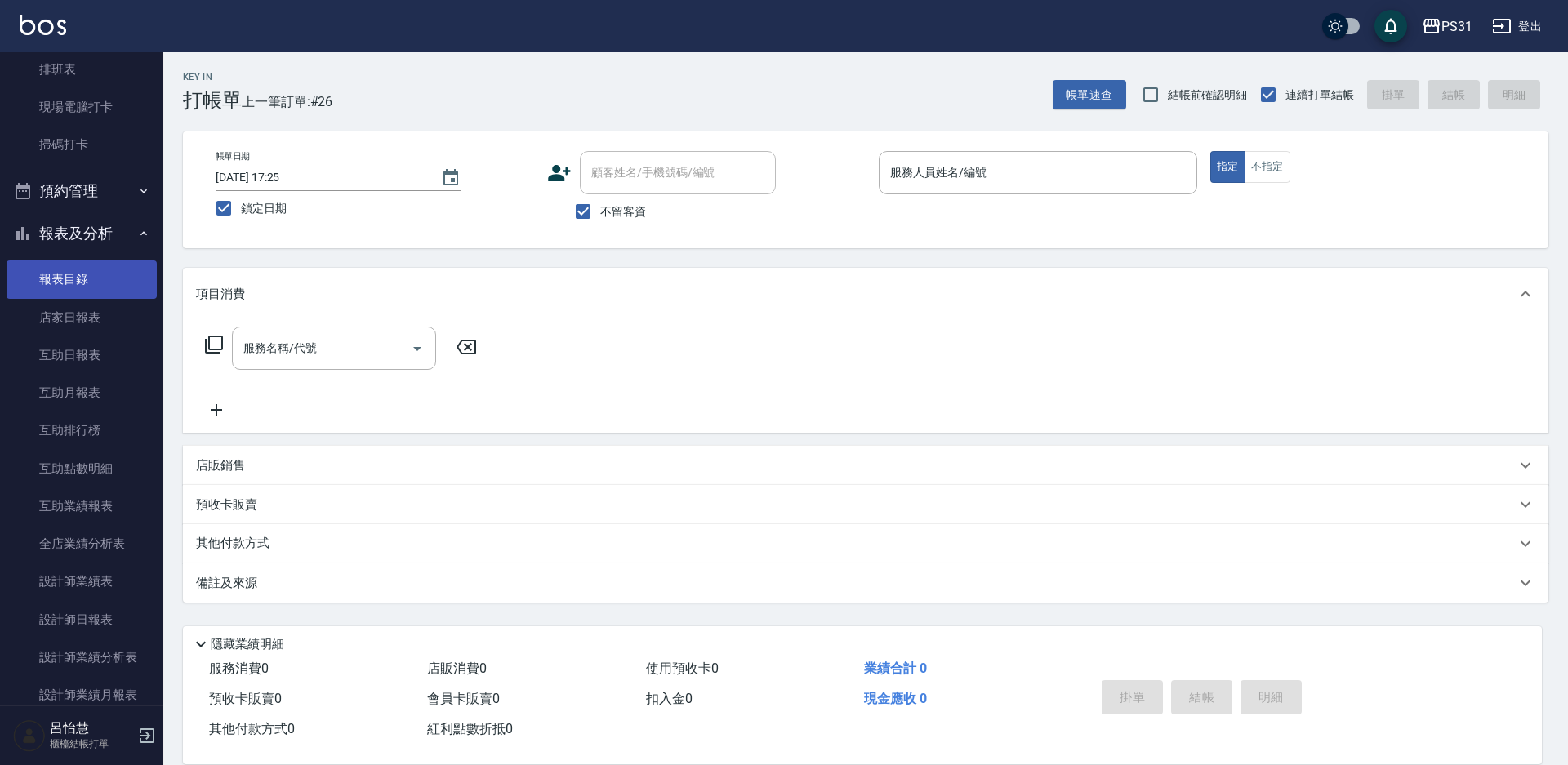
scroll to position [0, 0]
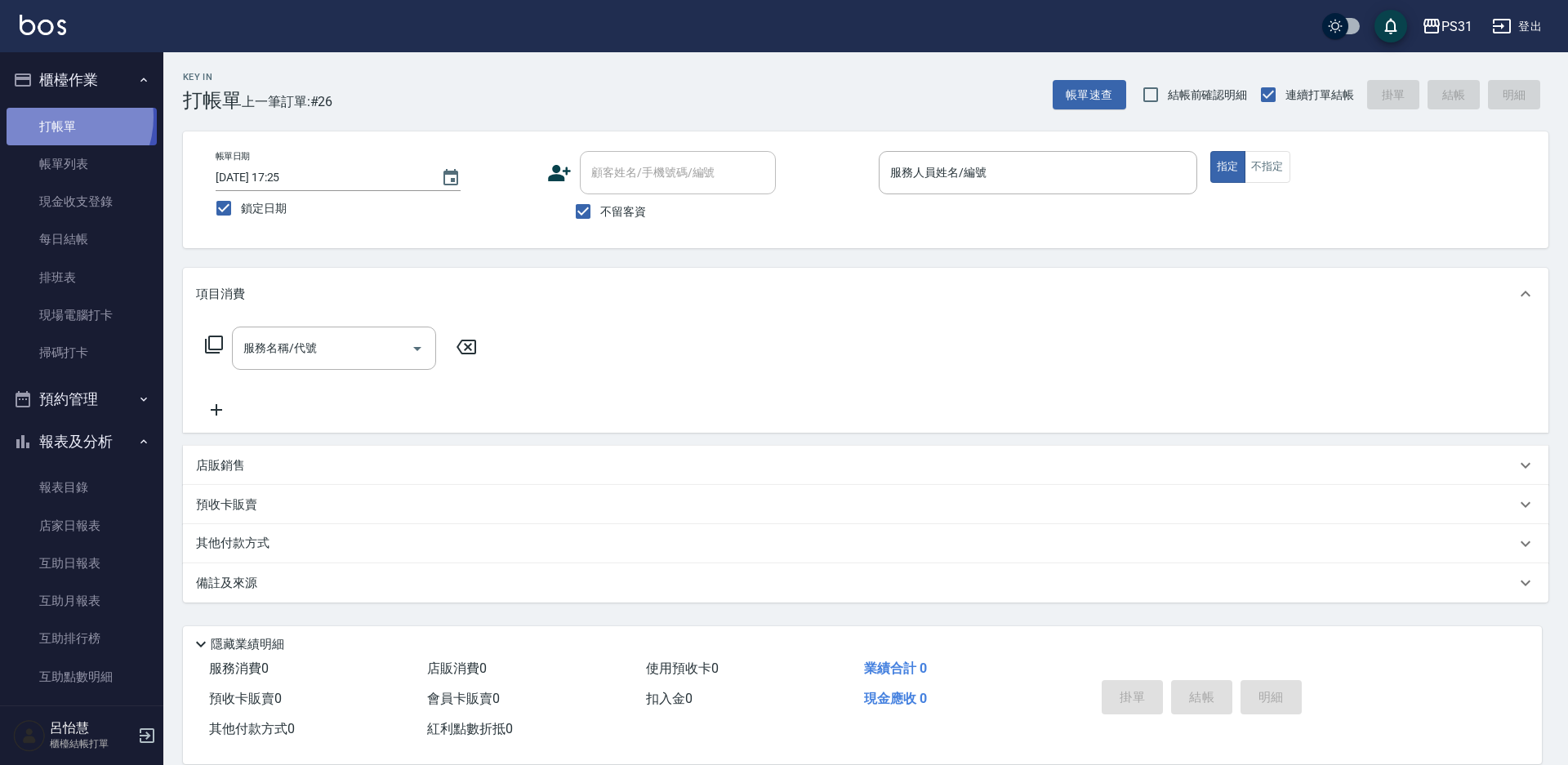
click at [58, 116] on link "打帳單" at bounding box center [82, 126] width 151 height 37
click at [905, 193] on div "服務人員姓名/編號" at bounding box center [1038, 172] width 319 height 43
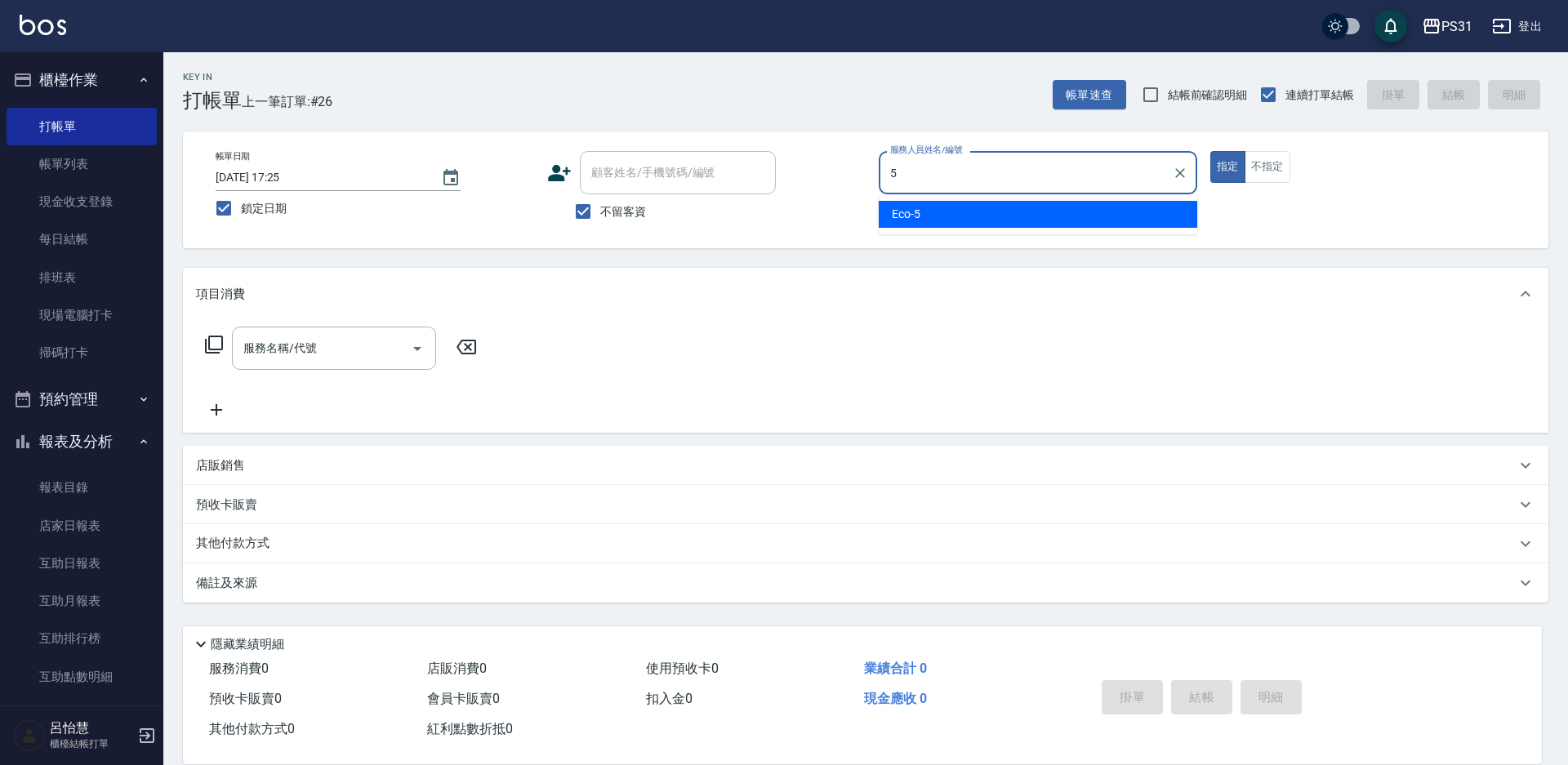
type input "Eco-5"
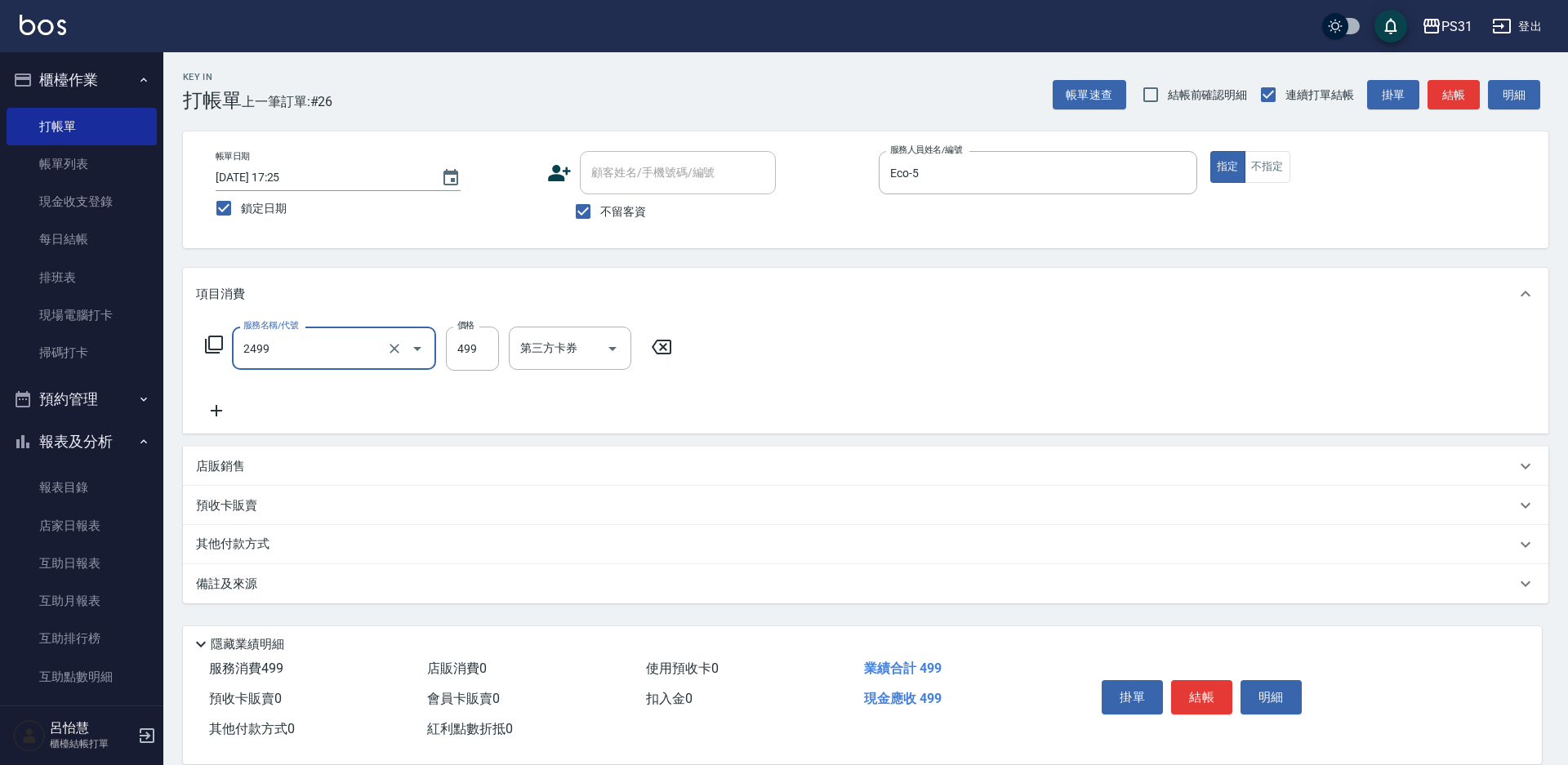
type input "499洗剪套餐(2499)"
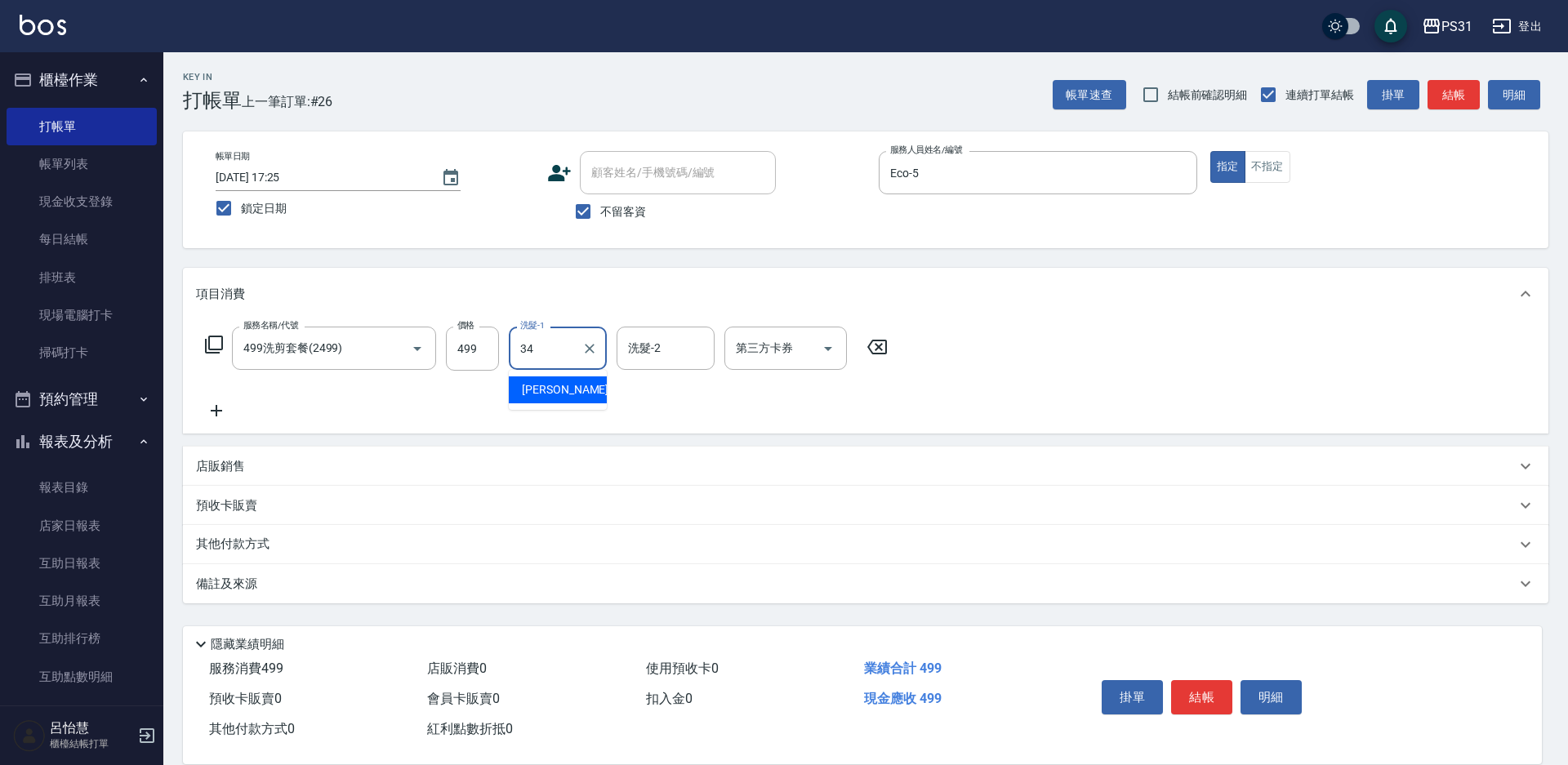
type input "鈺欣-34"
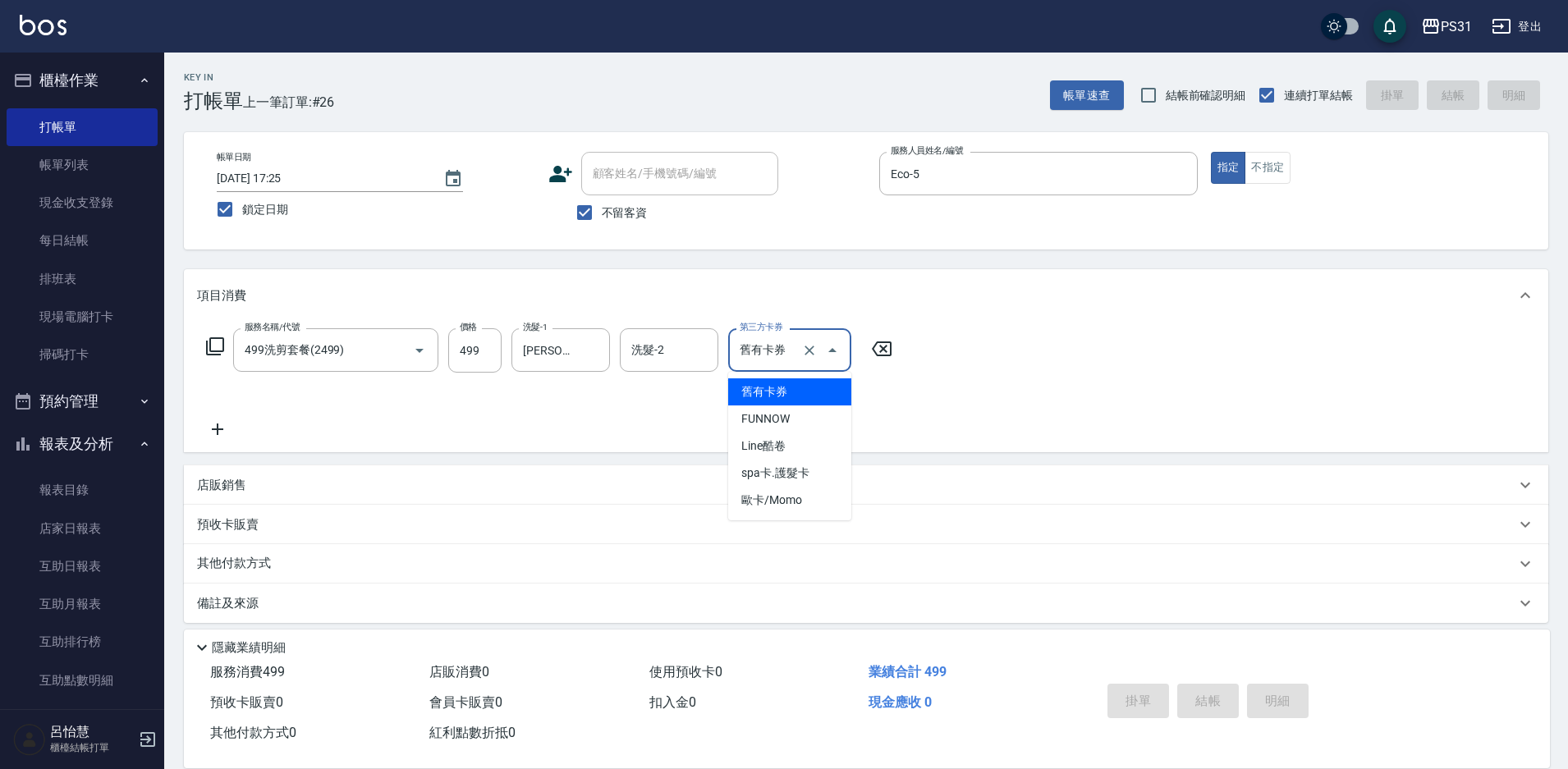
type input "舊有卡券"
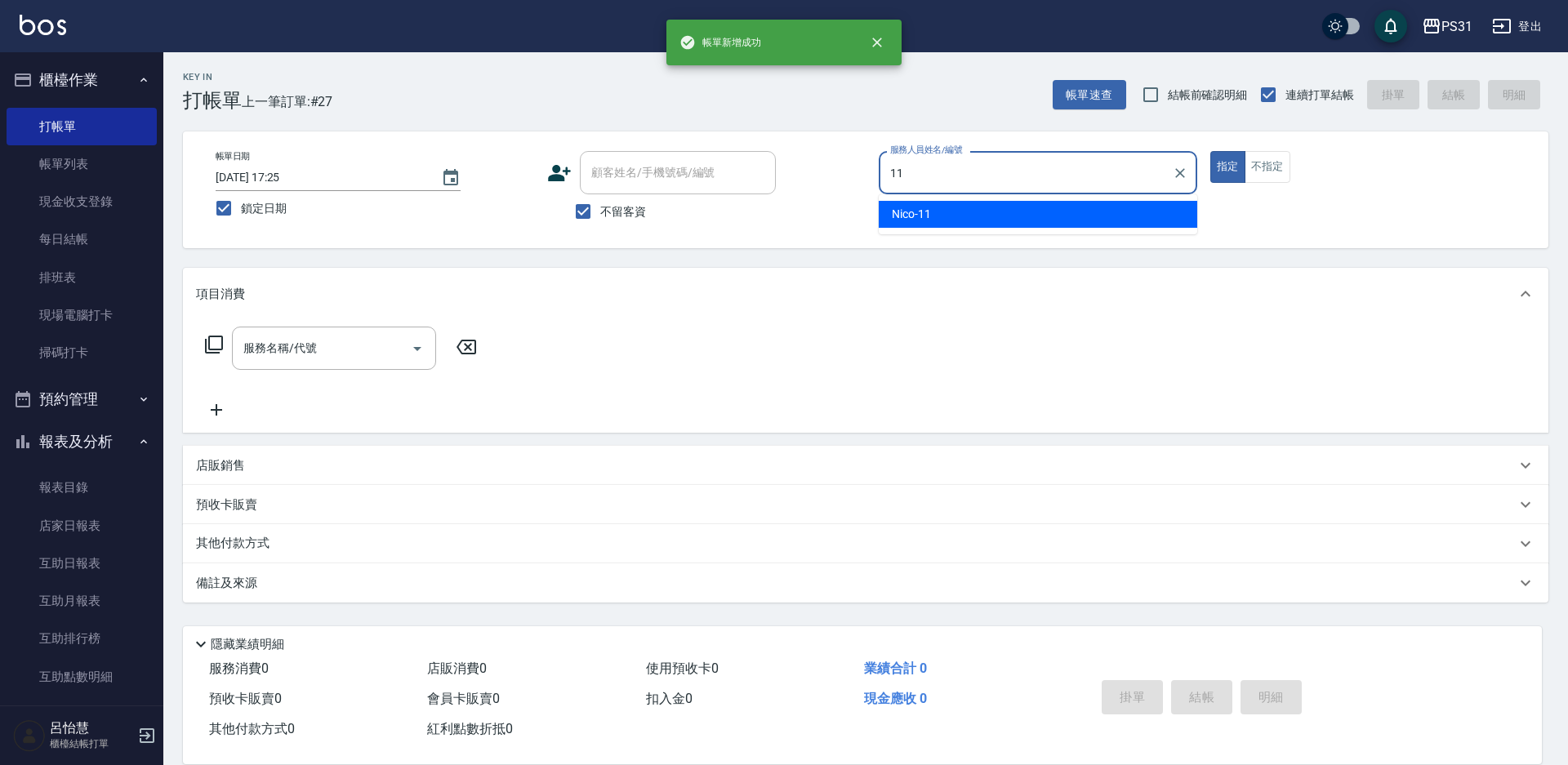
type input "Nico-11"
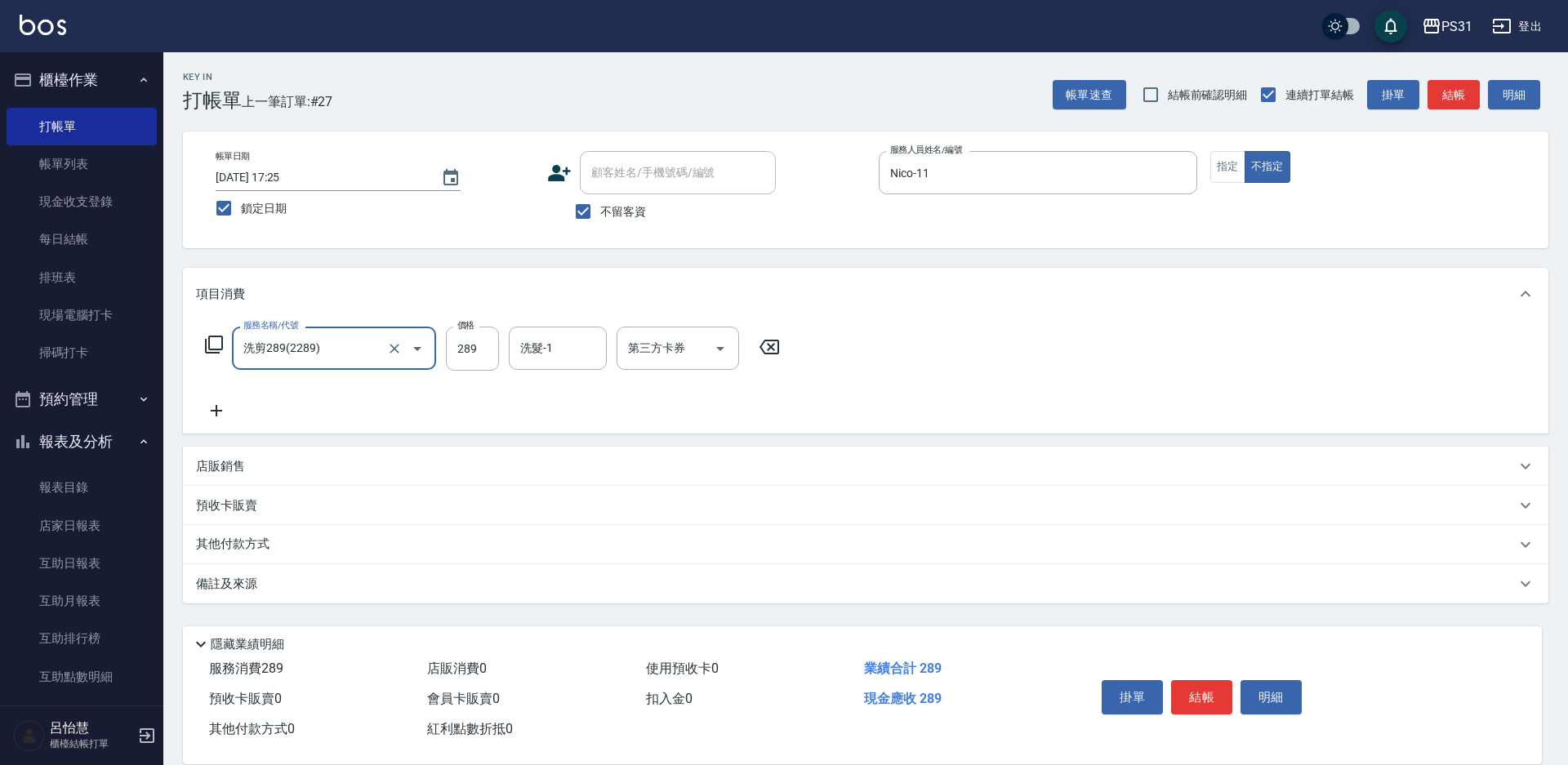
type input "洗剪289(2289)"
type input "339"
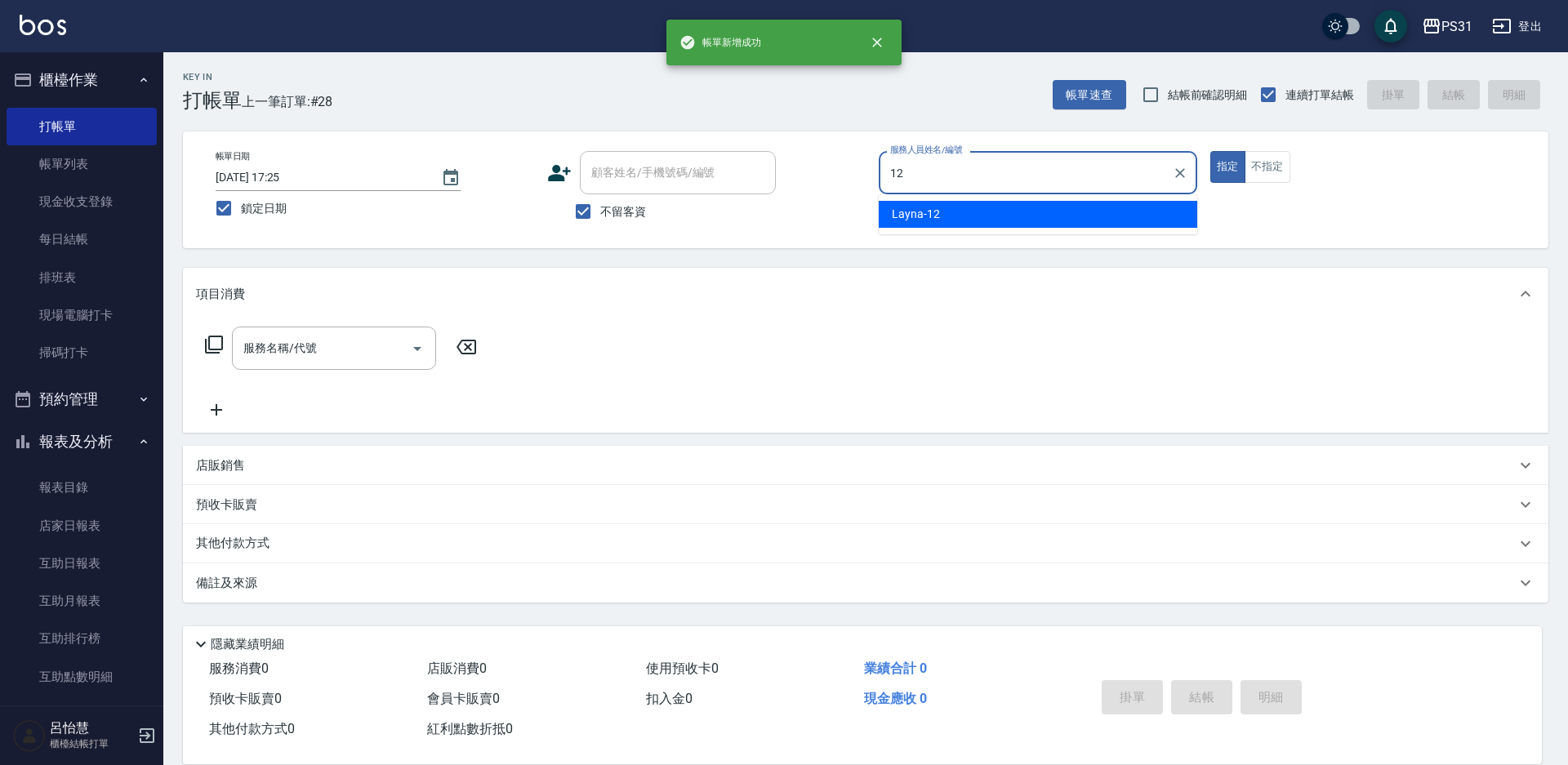
type input "Layna-12"
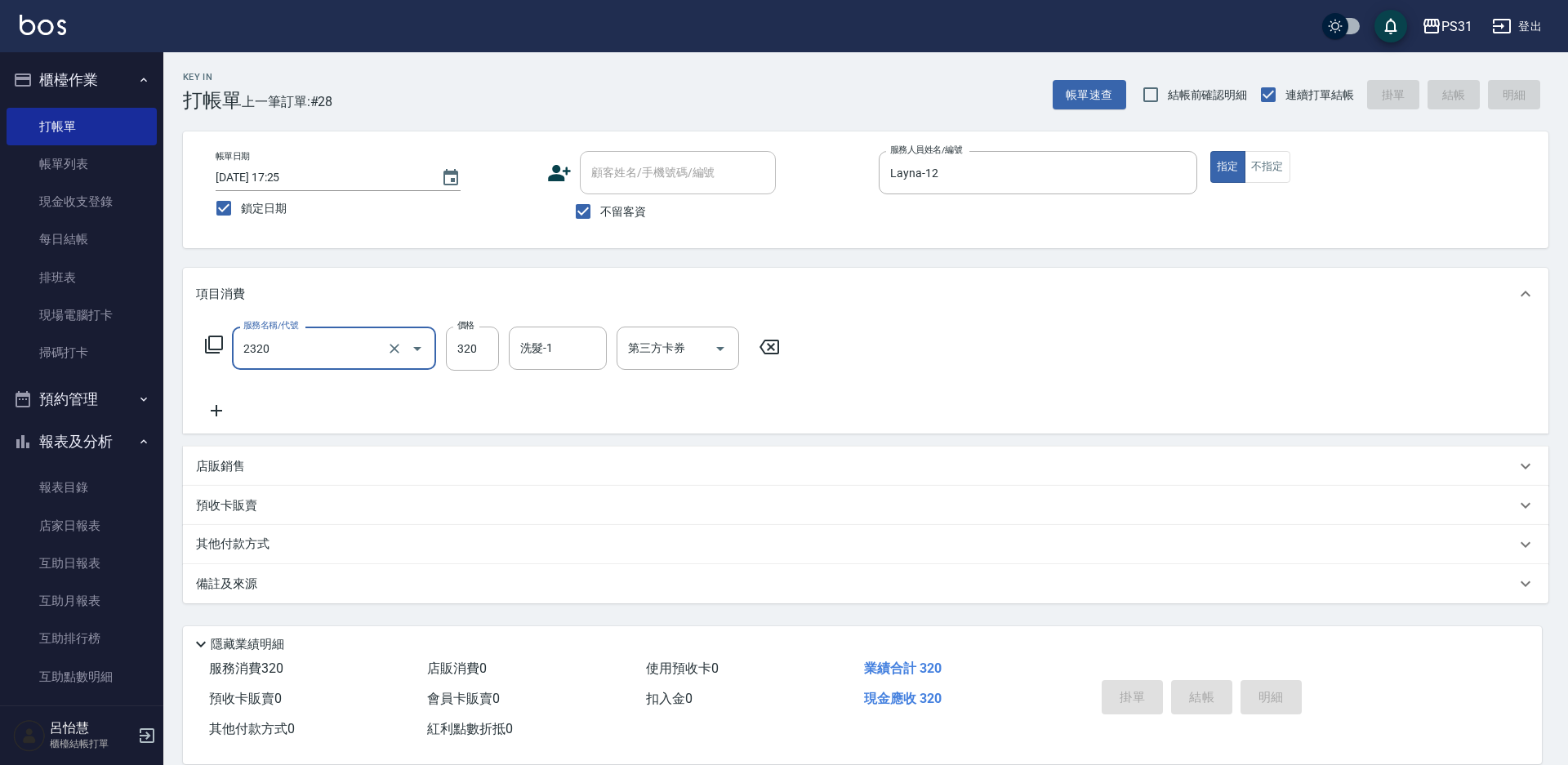
type input "2320"
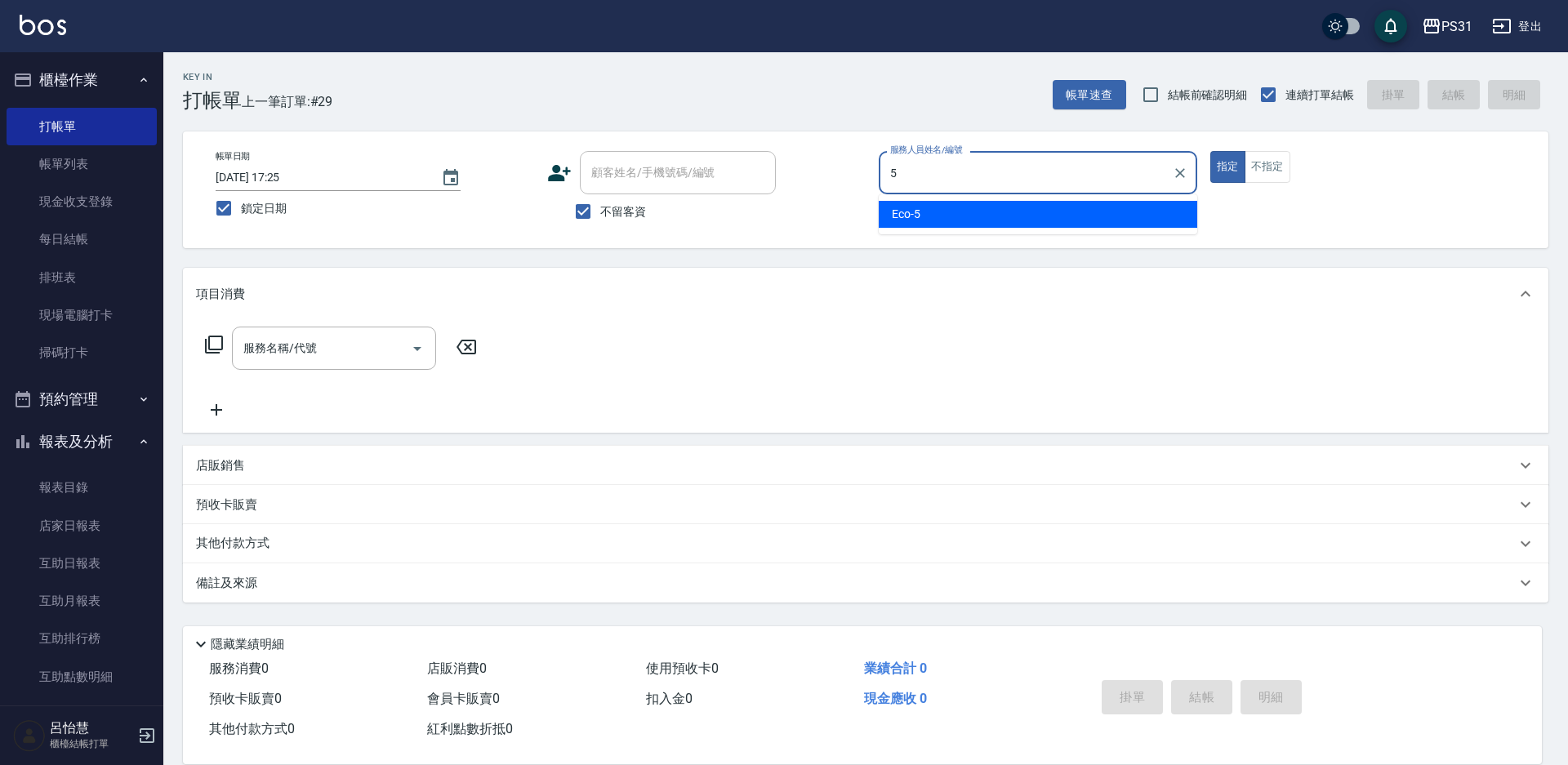
type input "Eco-5"
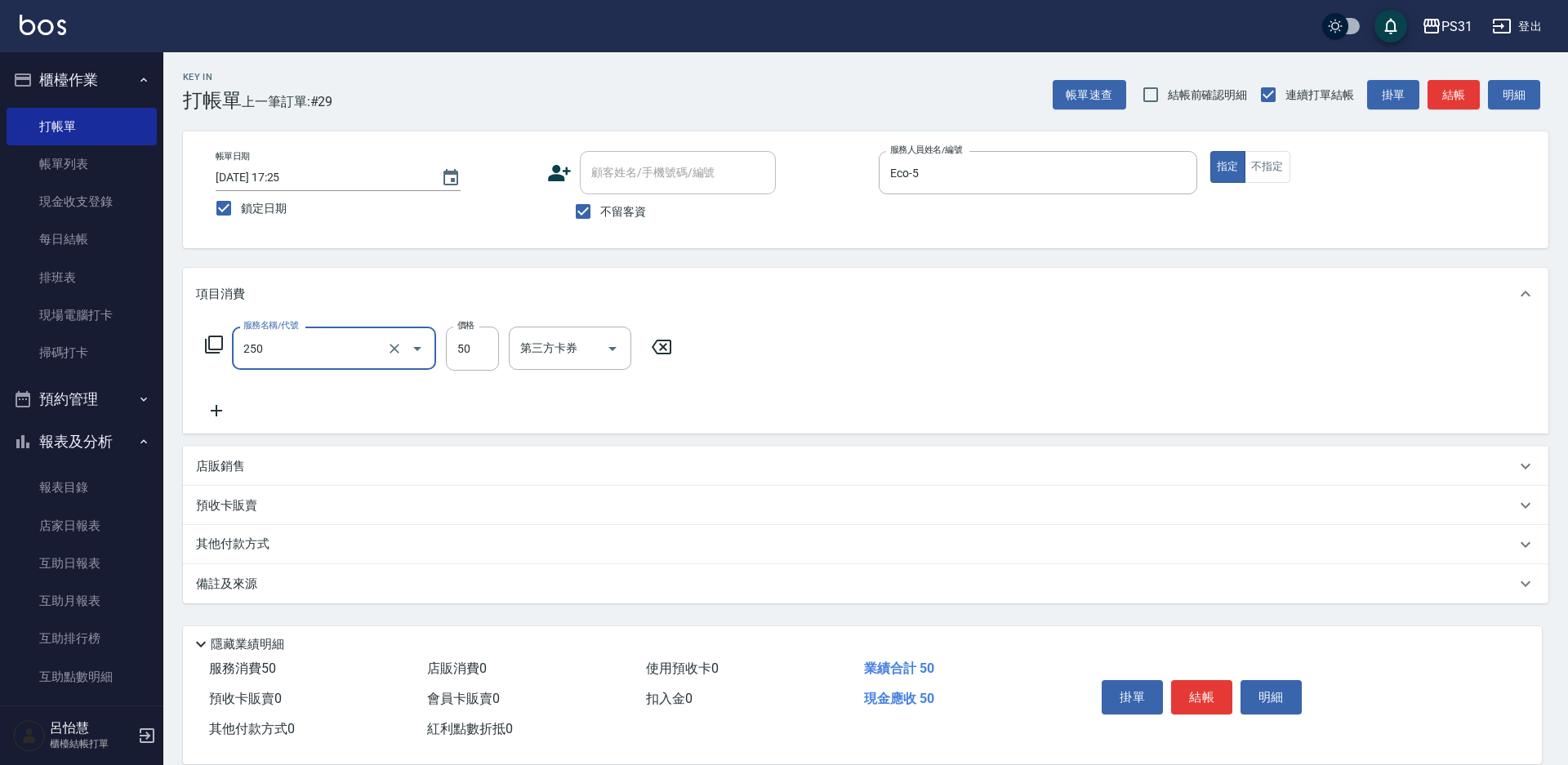
type input "剪瀏海(250)"
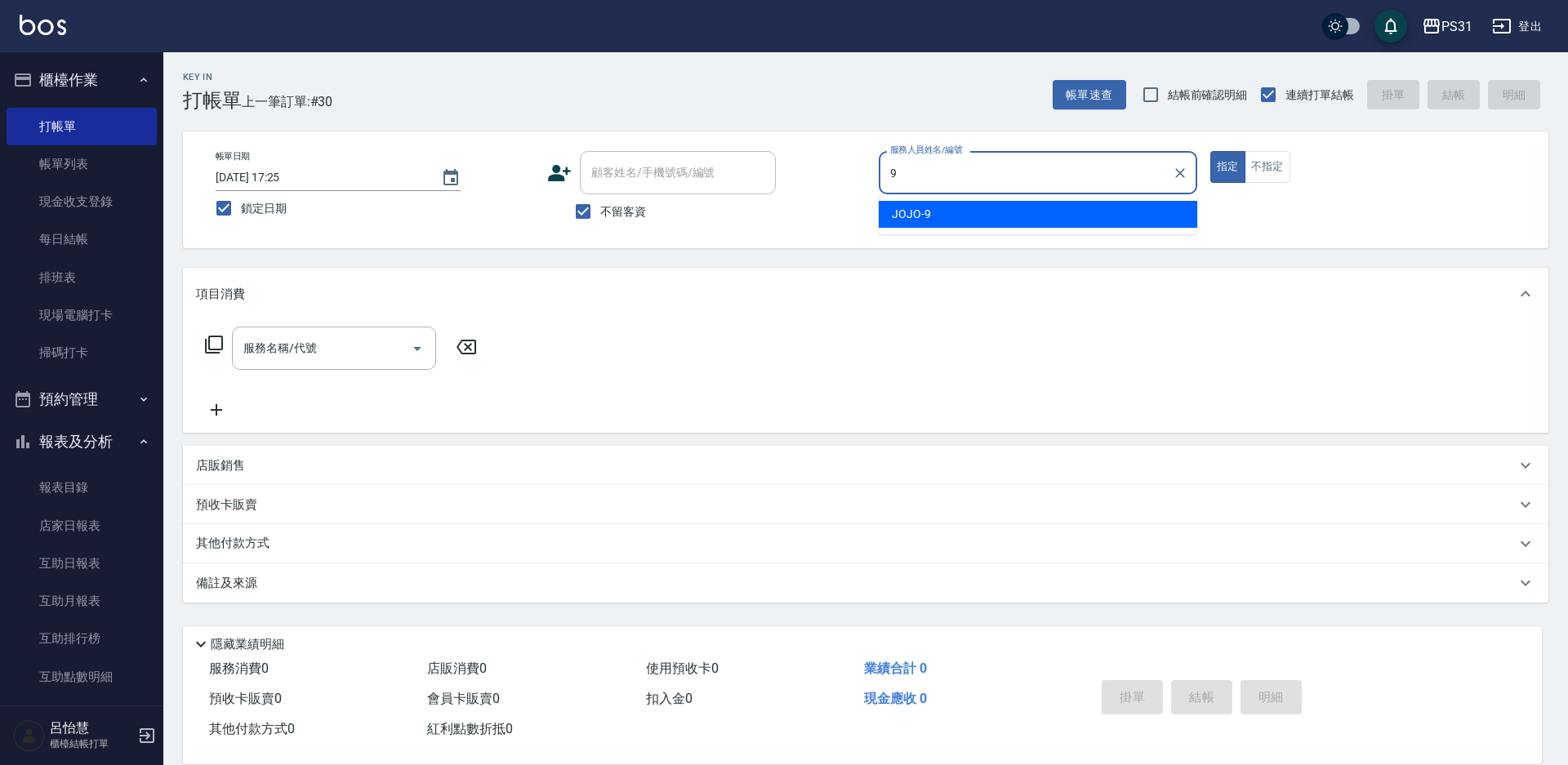
type input "JOJO-9"
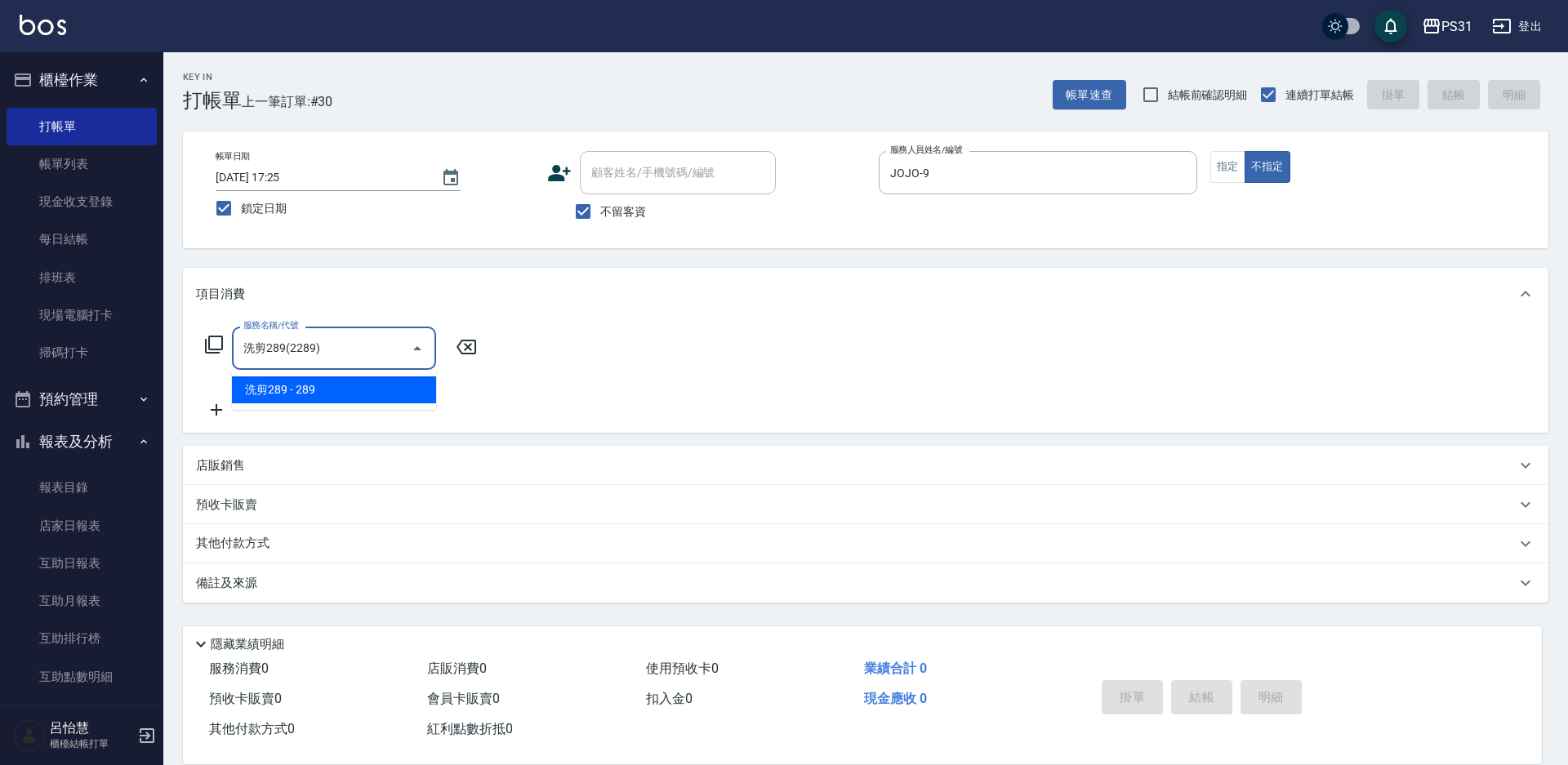
type input "洗剪289(2289)"
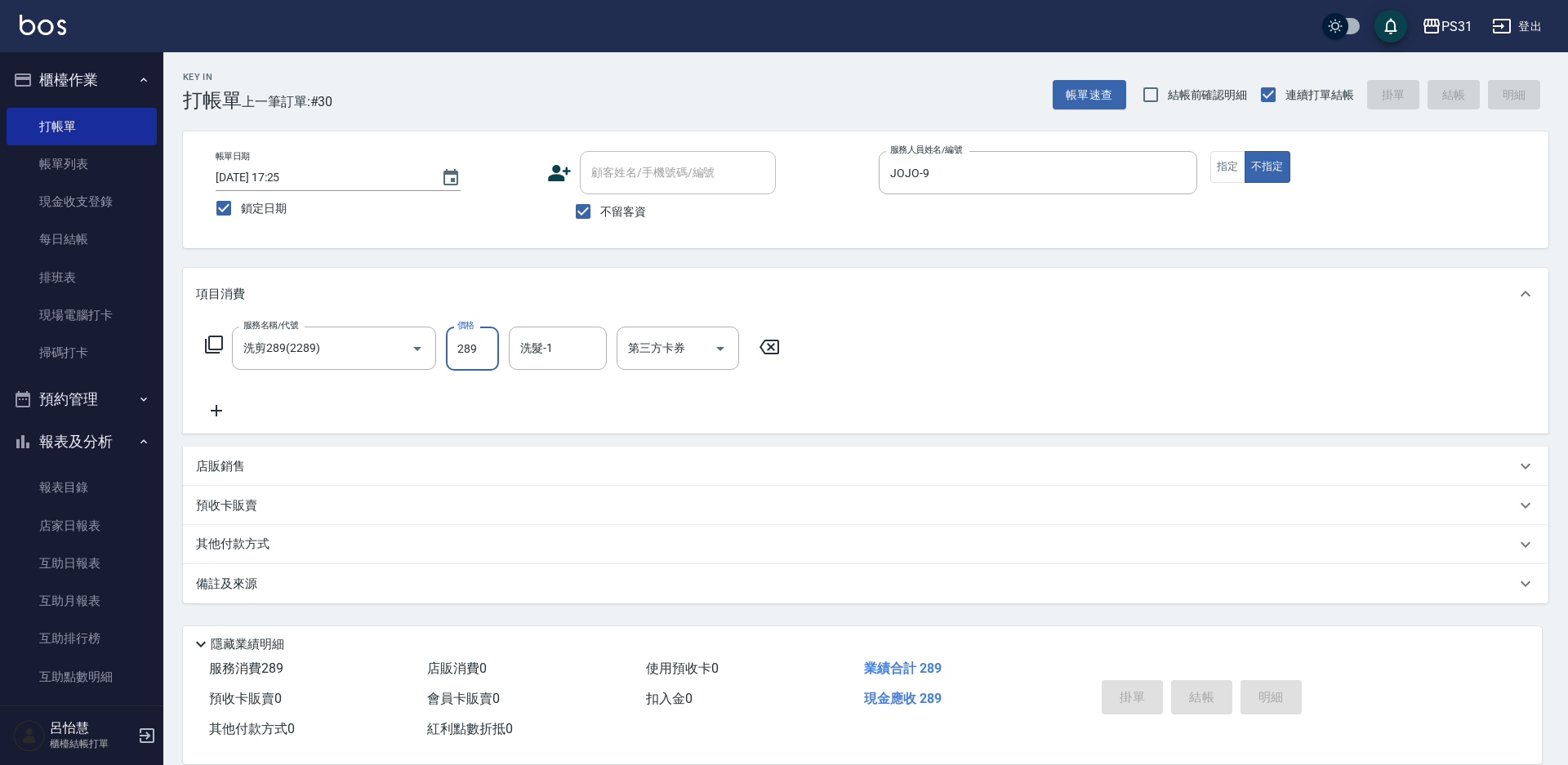
type input "3"
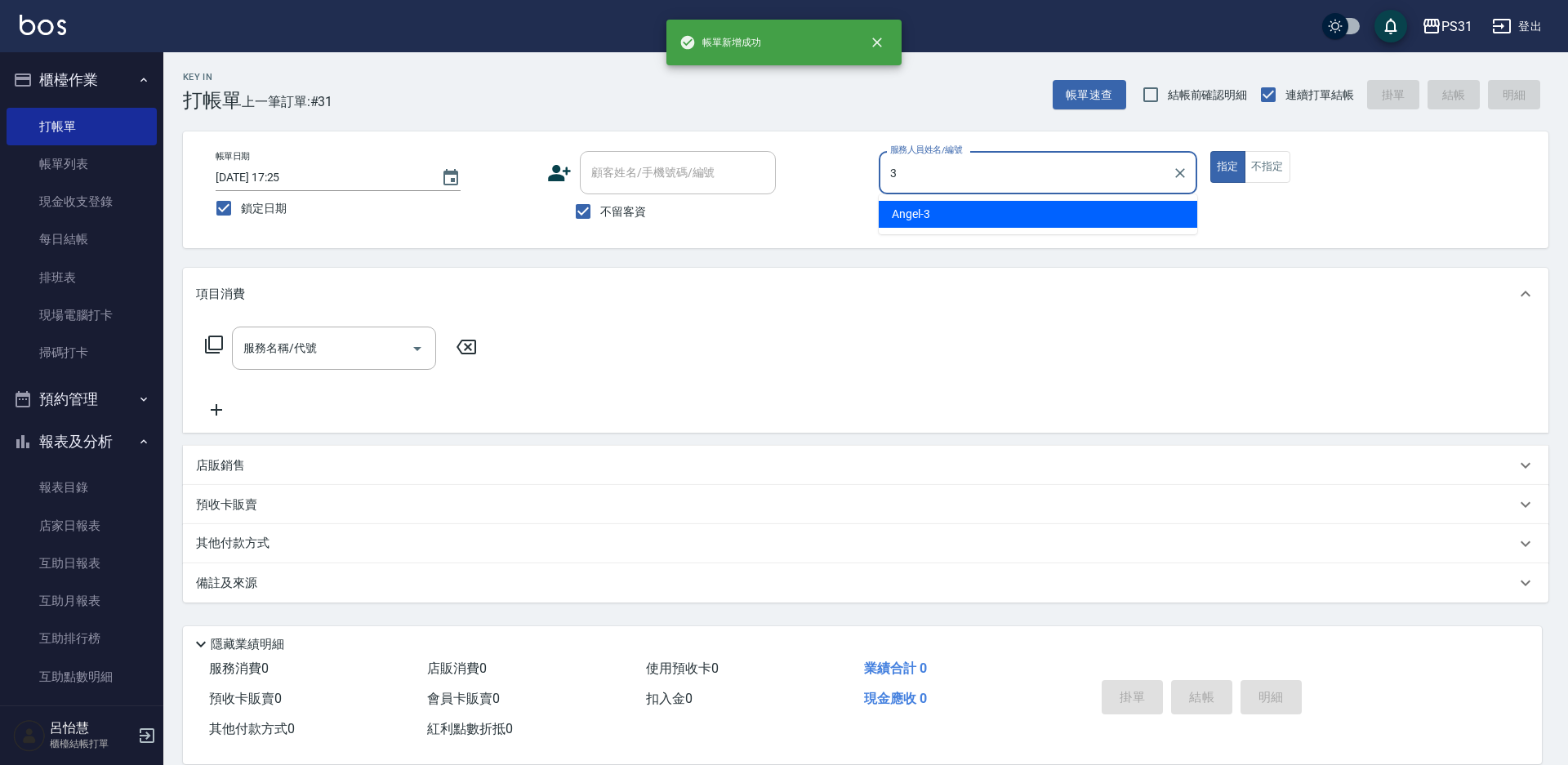
type input "Angel-3"
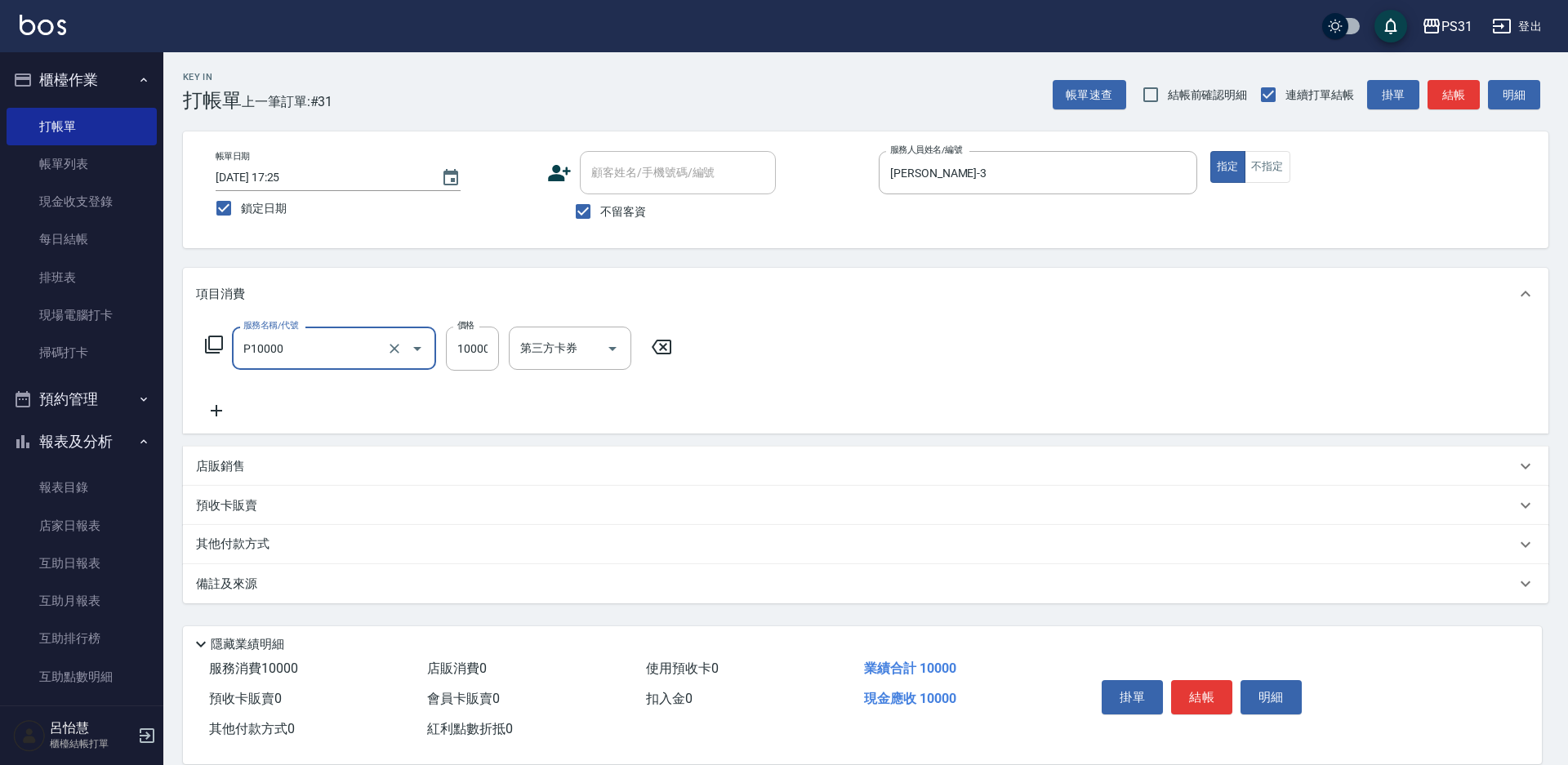
type input "儲值10000(P10000)"
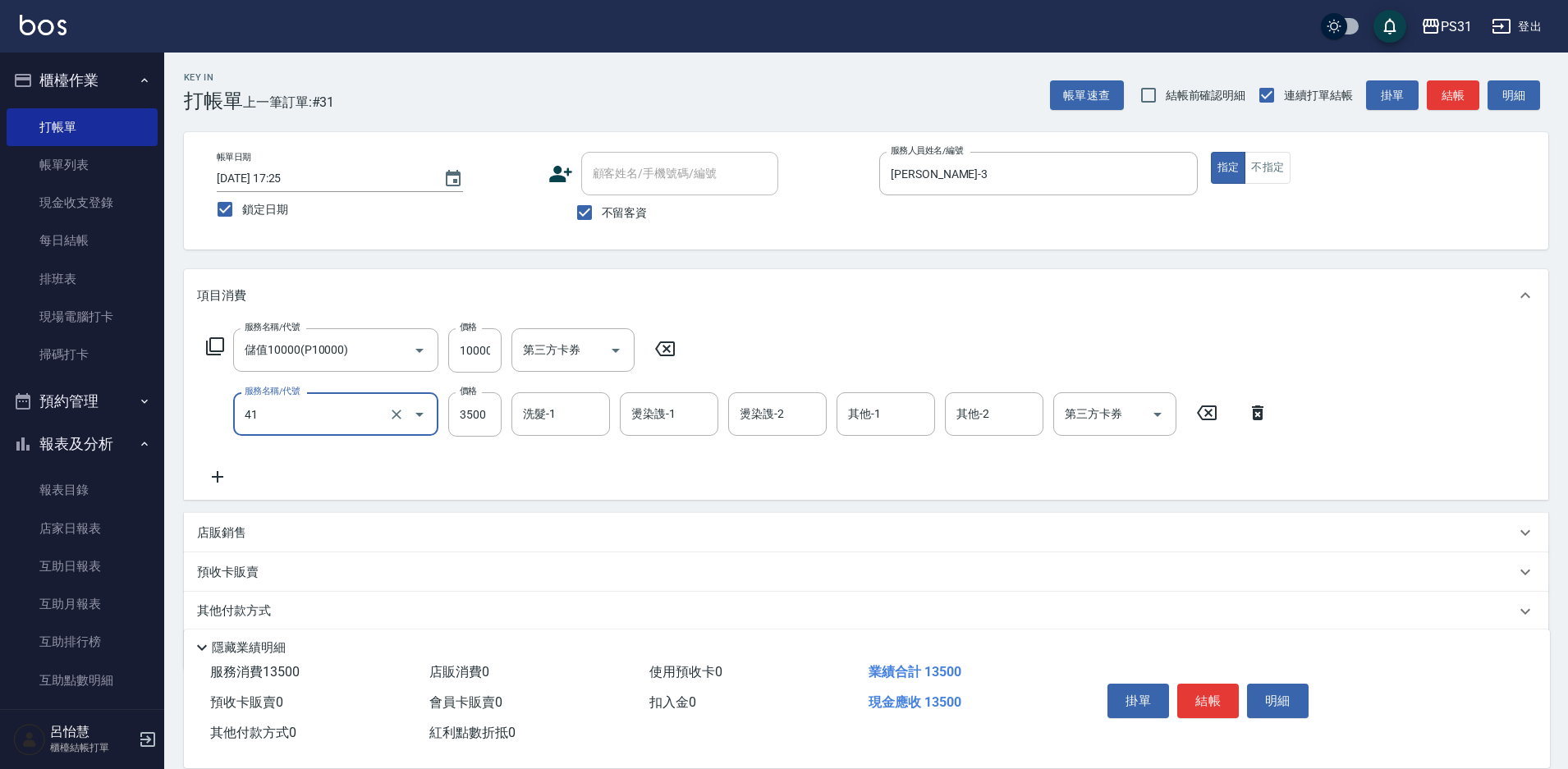
type input "染髮A餐(41)"
type input "4899"
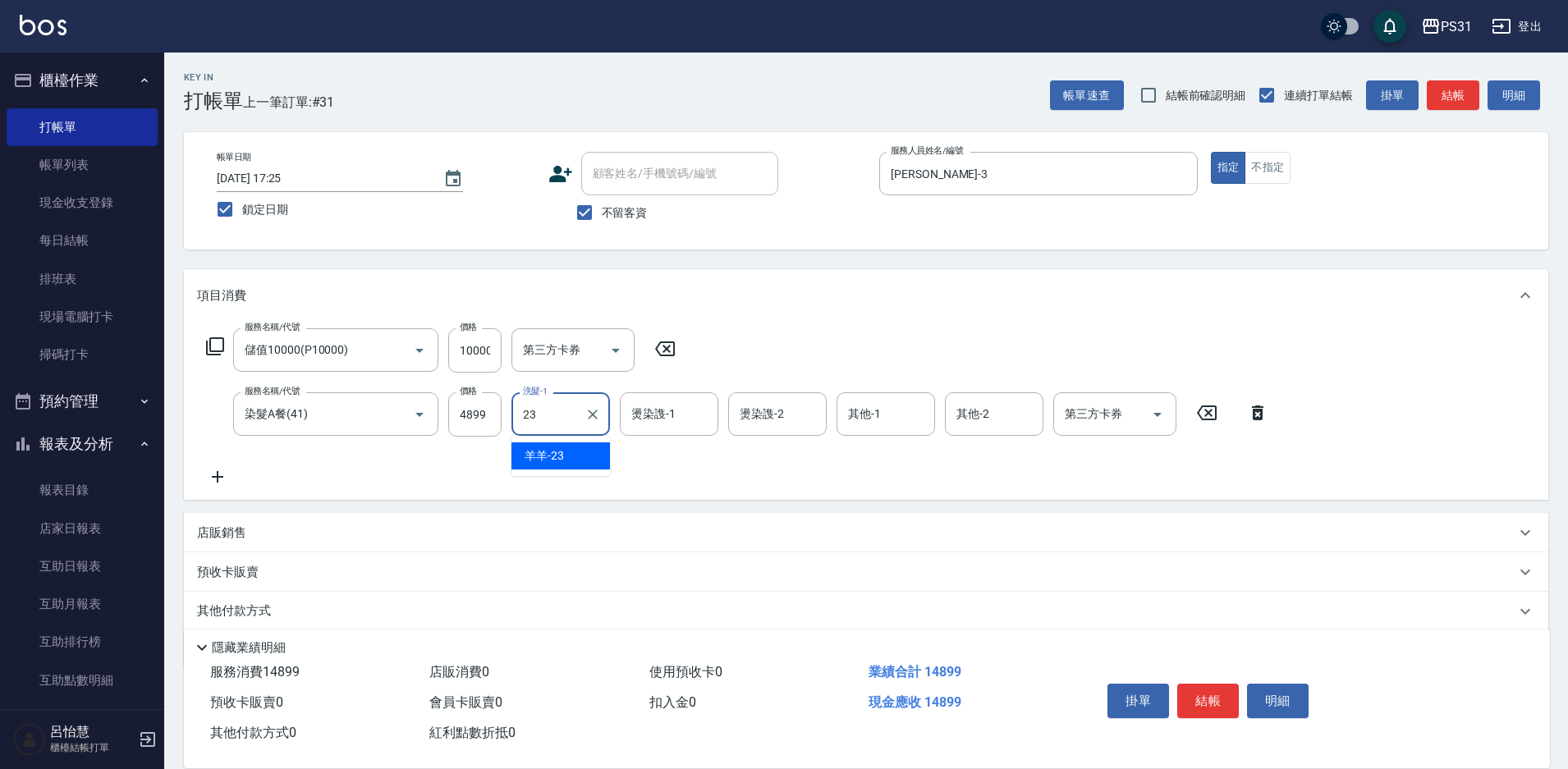
type input "羊羊-23"
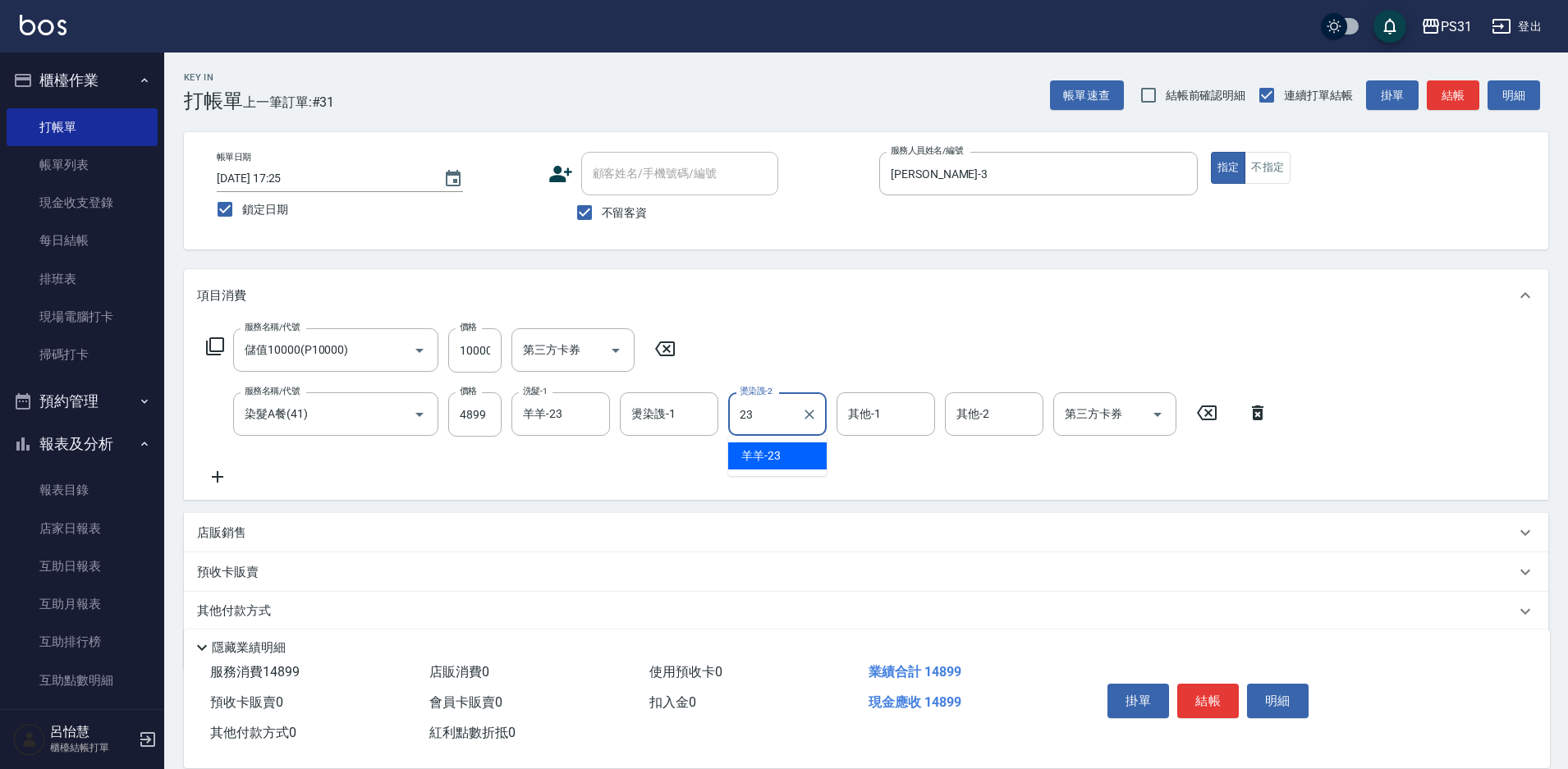
type input "羊羊-23"
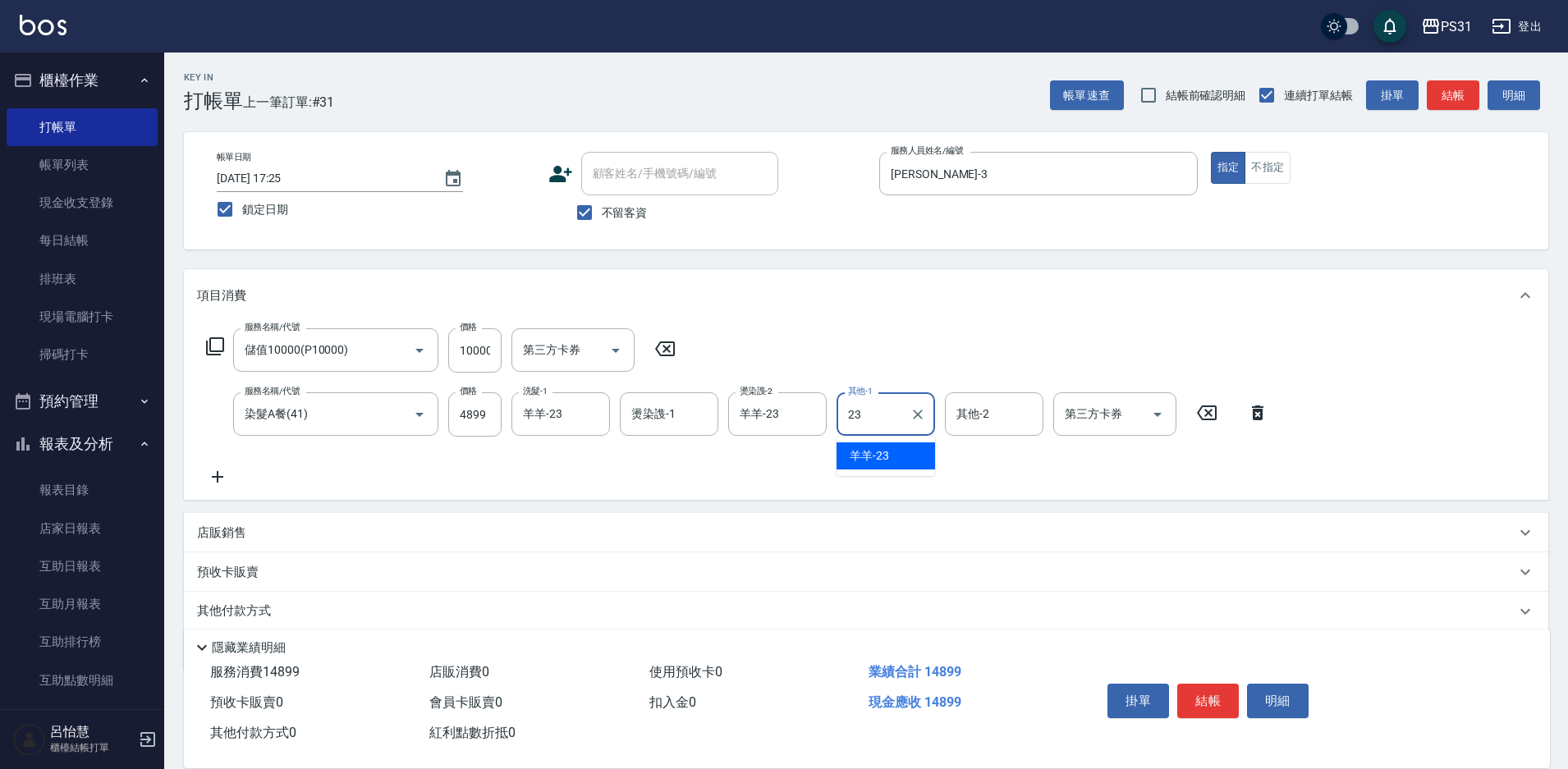
type input "羊羊-23"
click at [1131, 418] on input "第三方卡券" at bounding box center [1102, 414] width 84 height 29
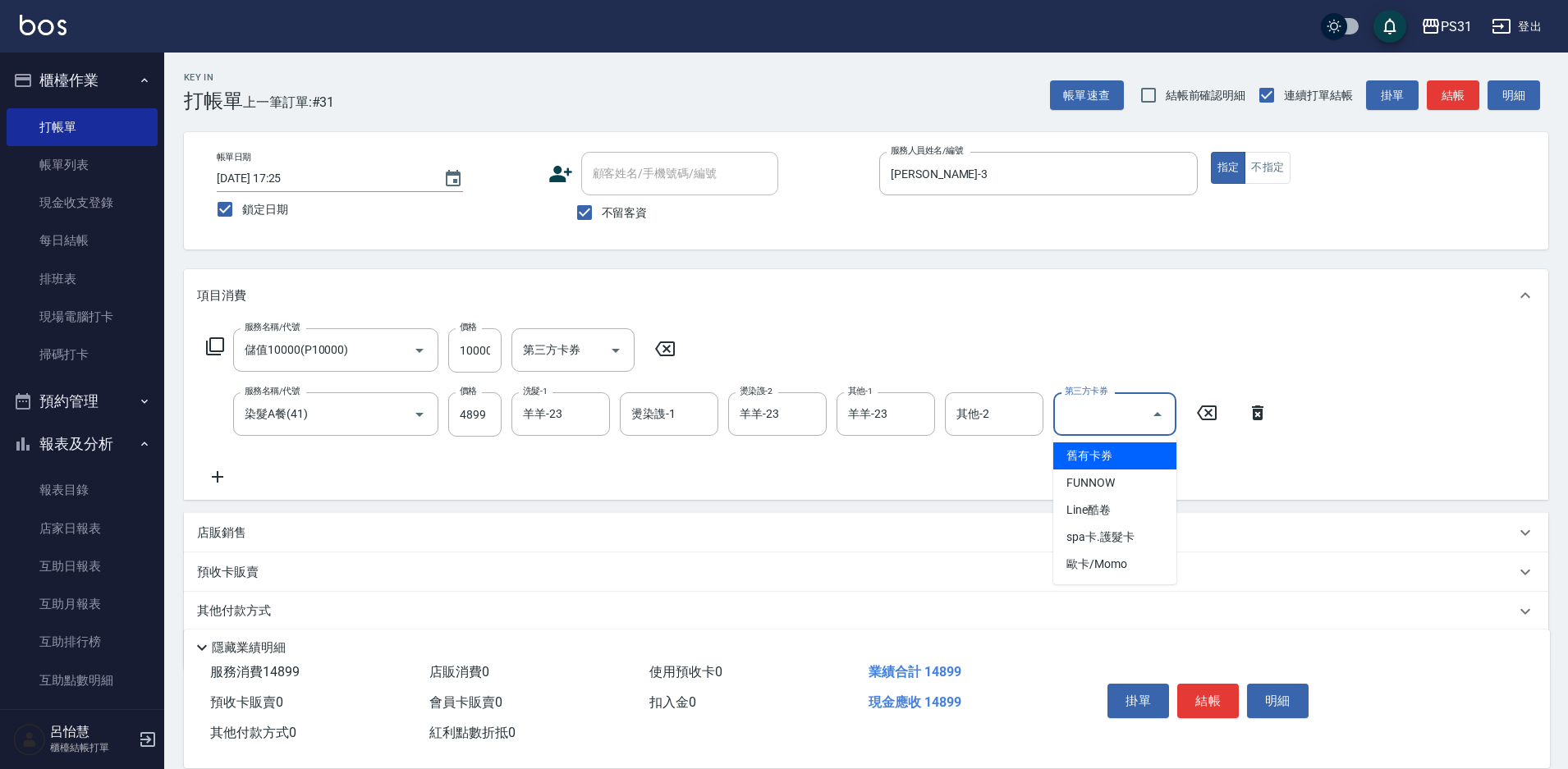
click at [1095, 460] on span "舊有卡券" at bounding box center [1114, 456] width 123 height 28
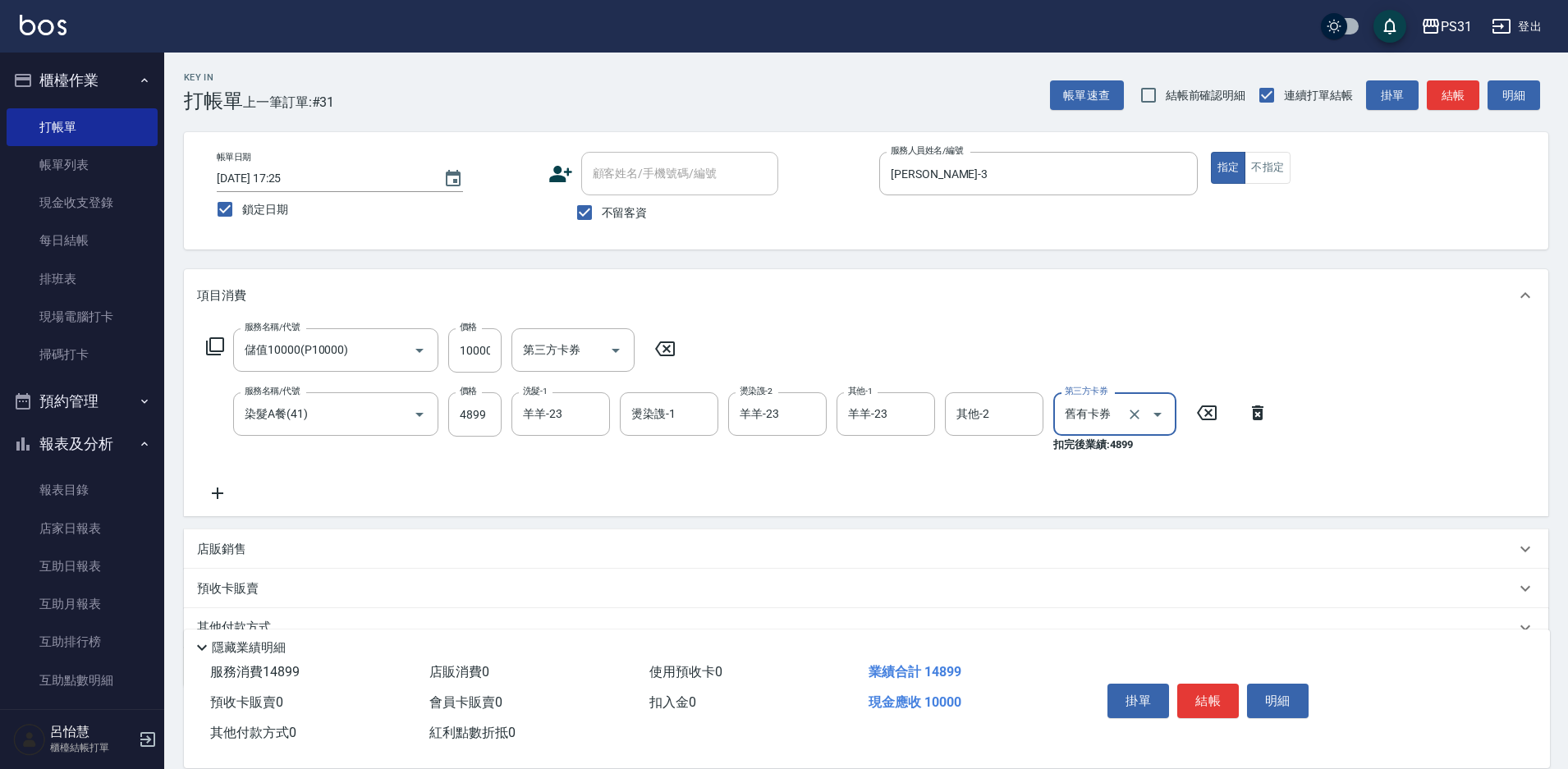
type input "舊有卡券"
click at [1187, 687] on button "結帳" at bounding box center [1207, 701] width 62 height 34
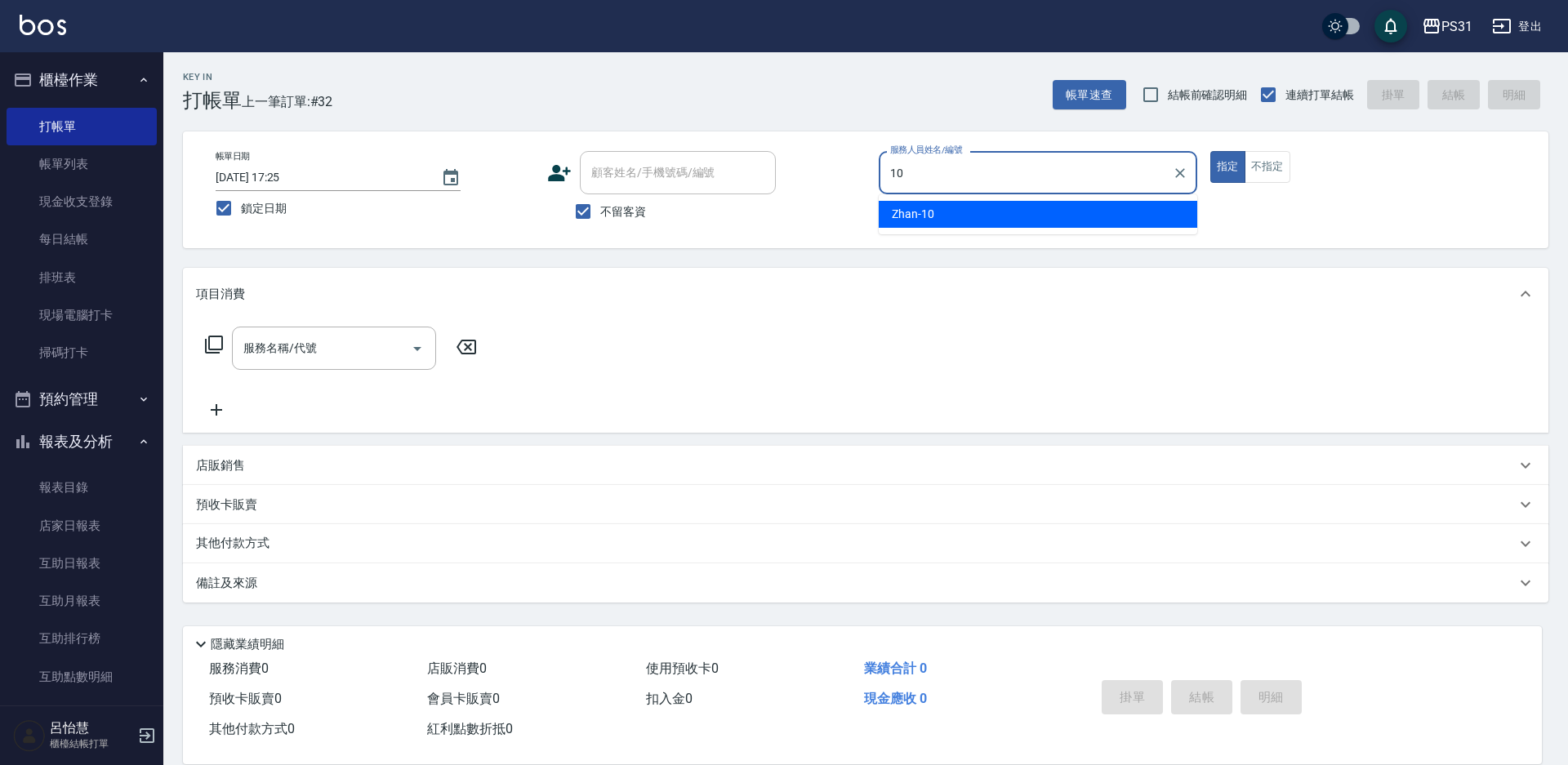
type input "Zhan-10"
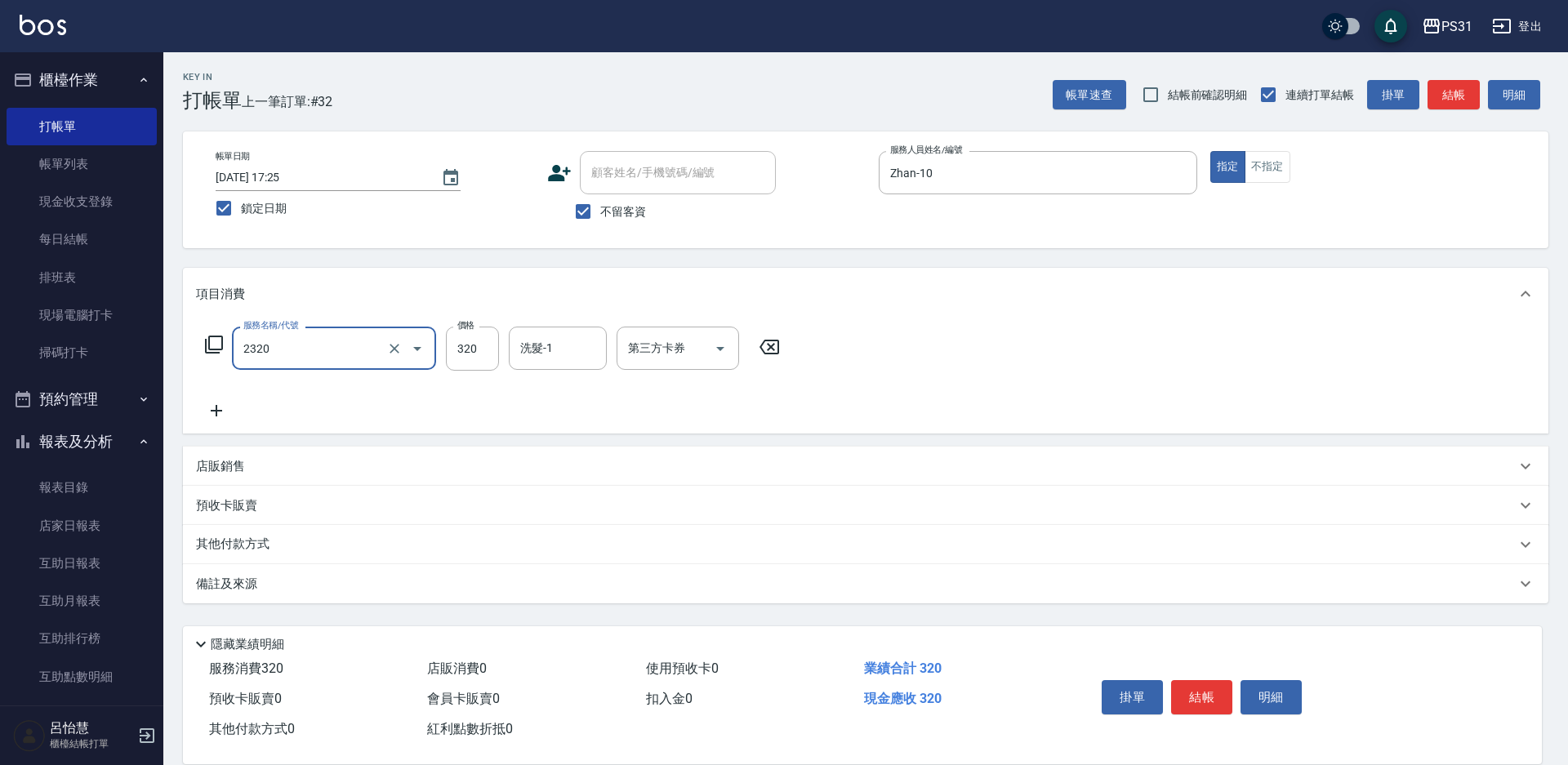
type input "洗剪320(2320)"
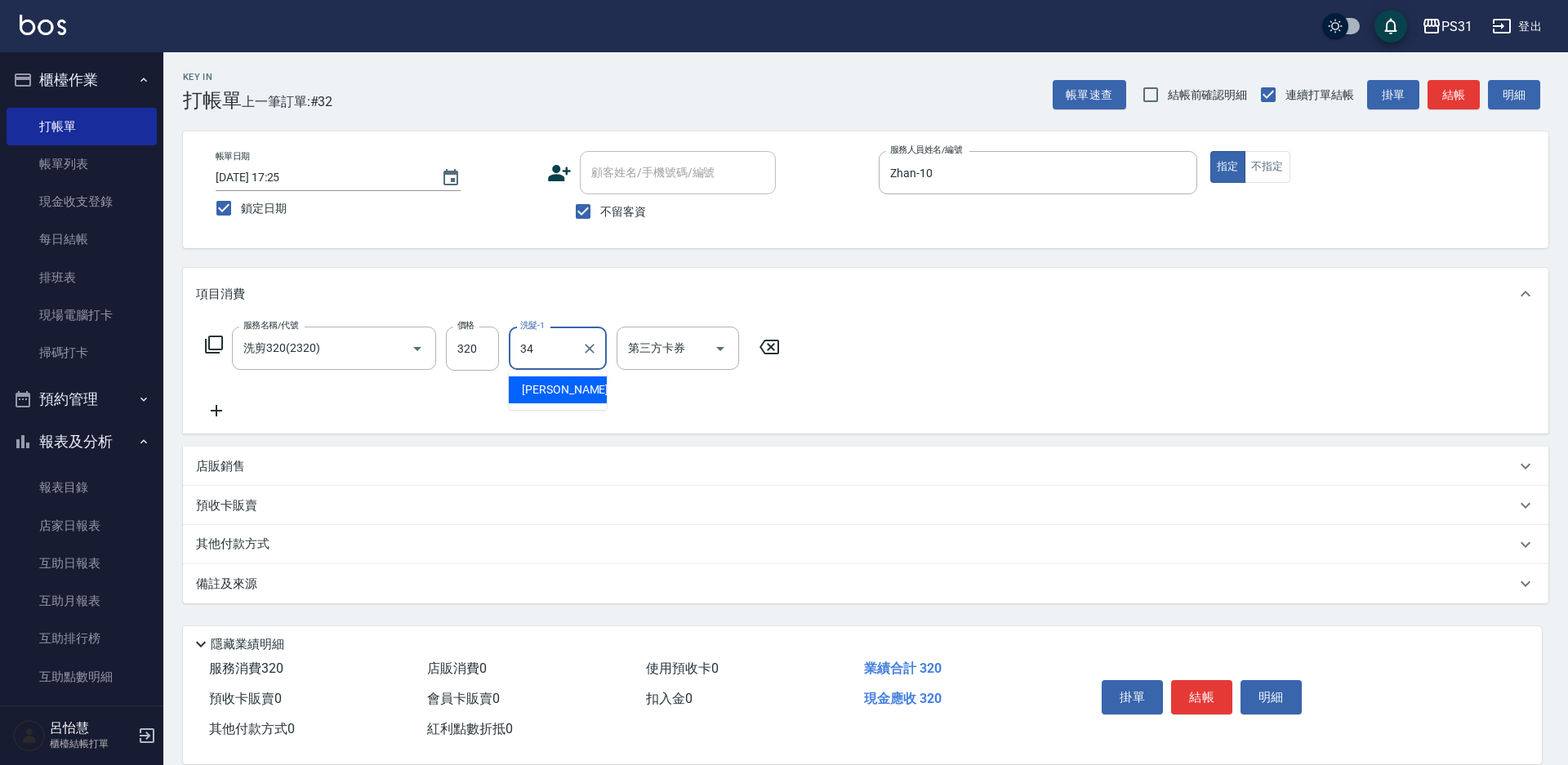
type input "鈺欣-34"
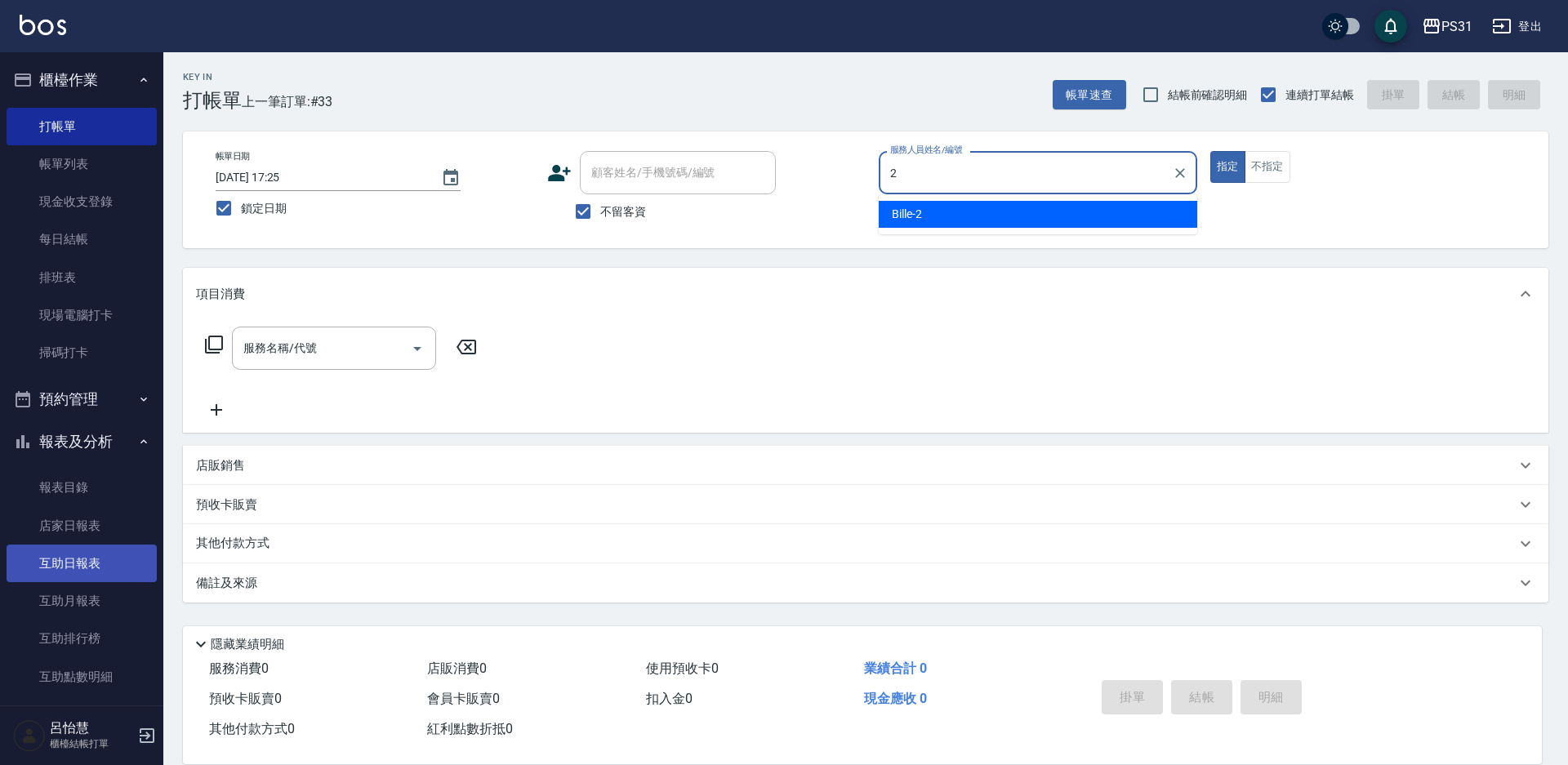
type input "Bille-2"
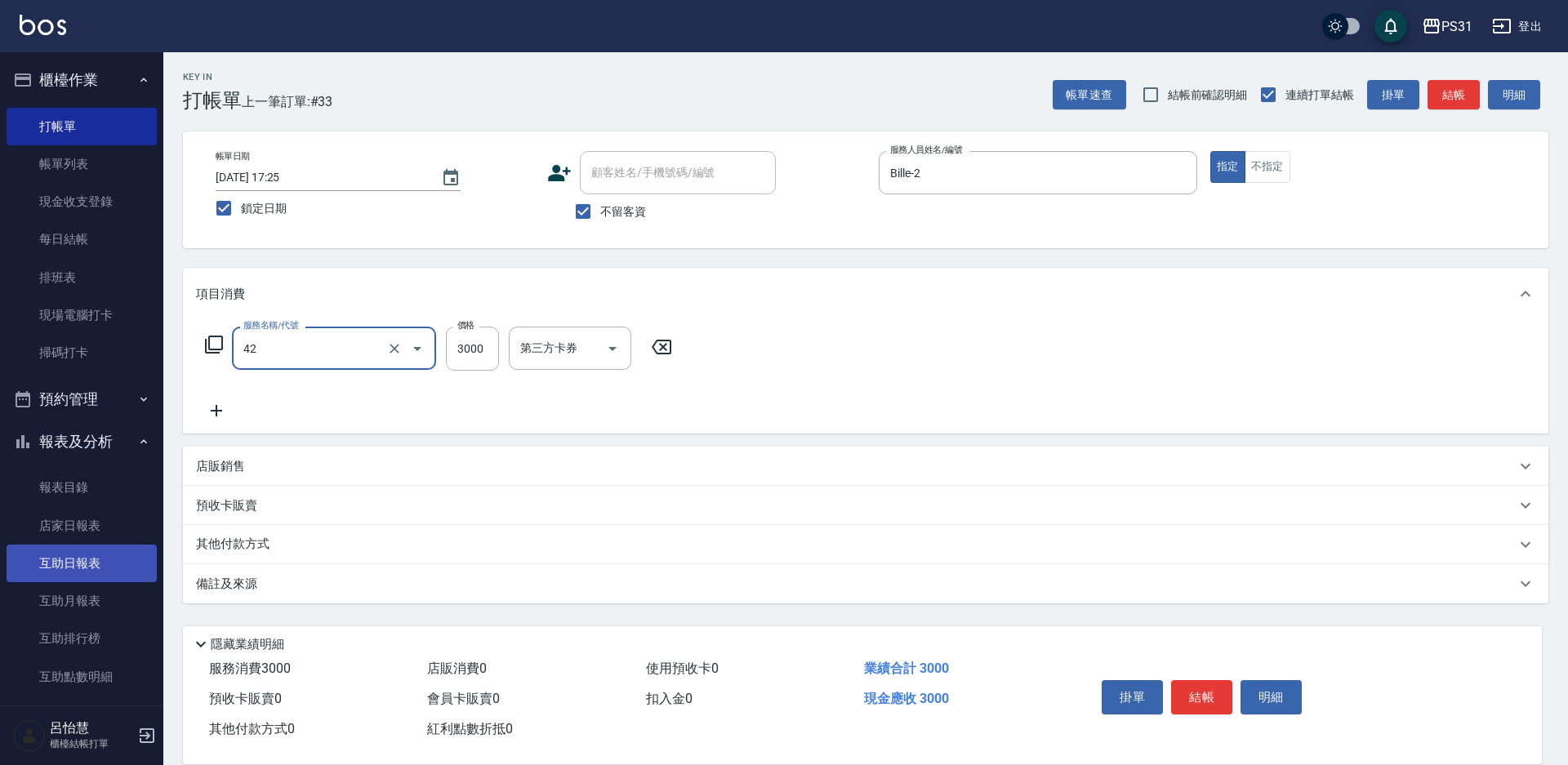
type input "染髮B餐(42)"
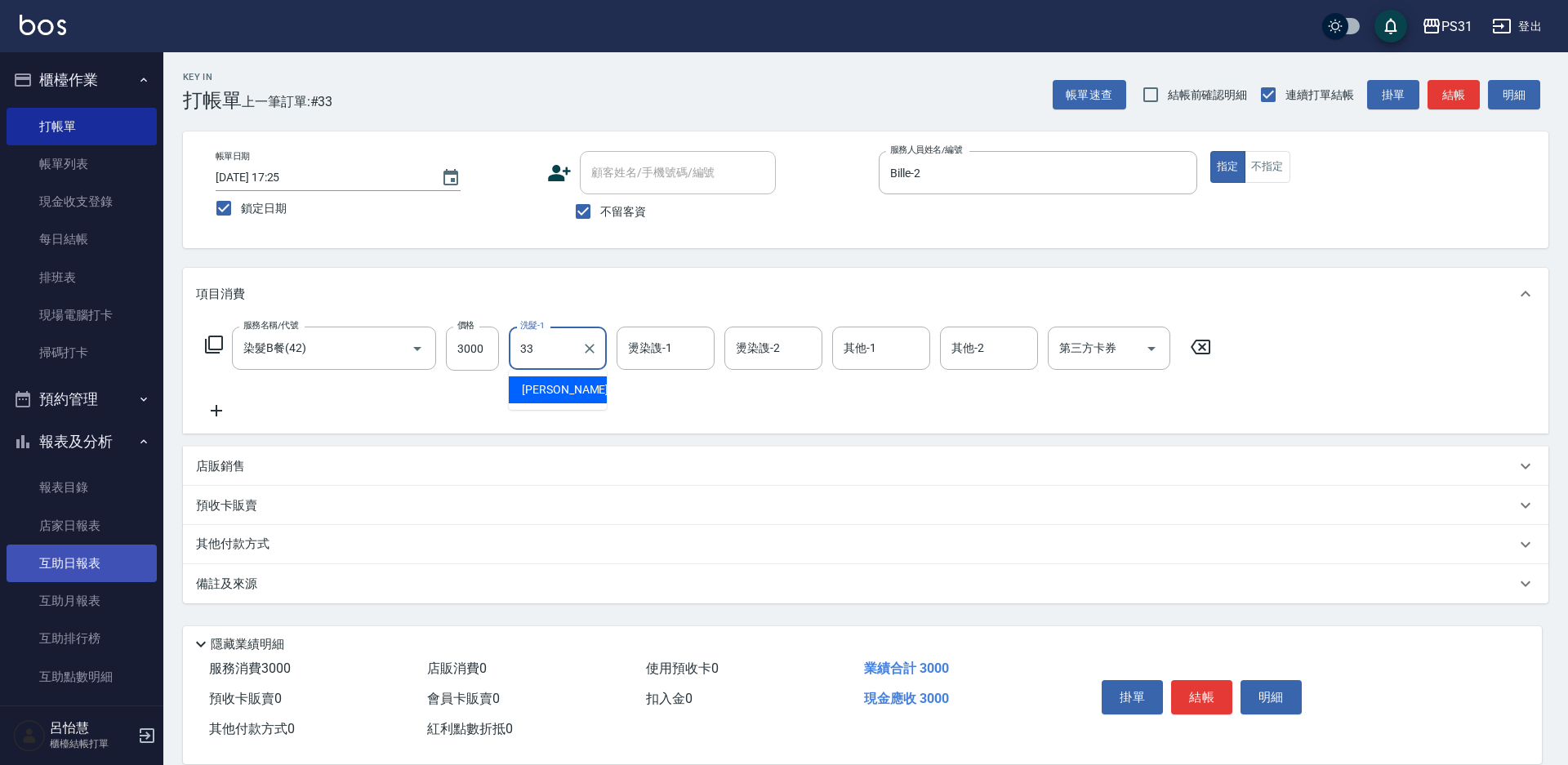
type input "高彗珊-33"
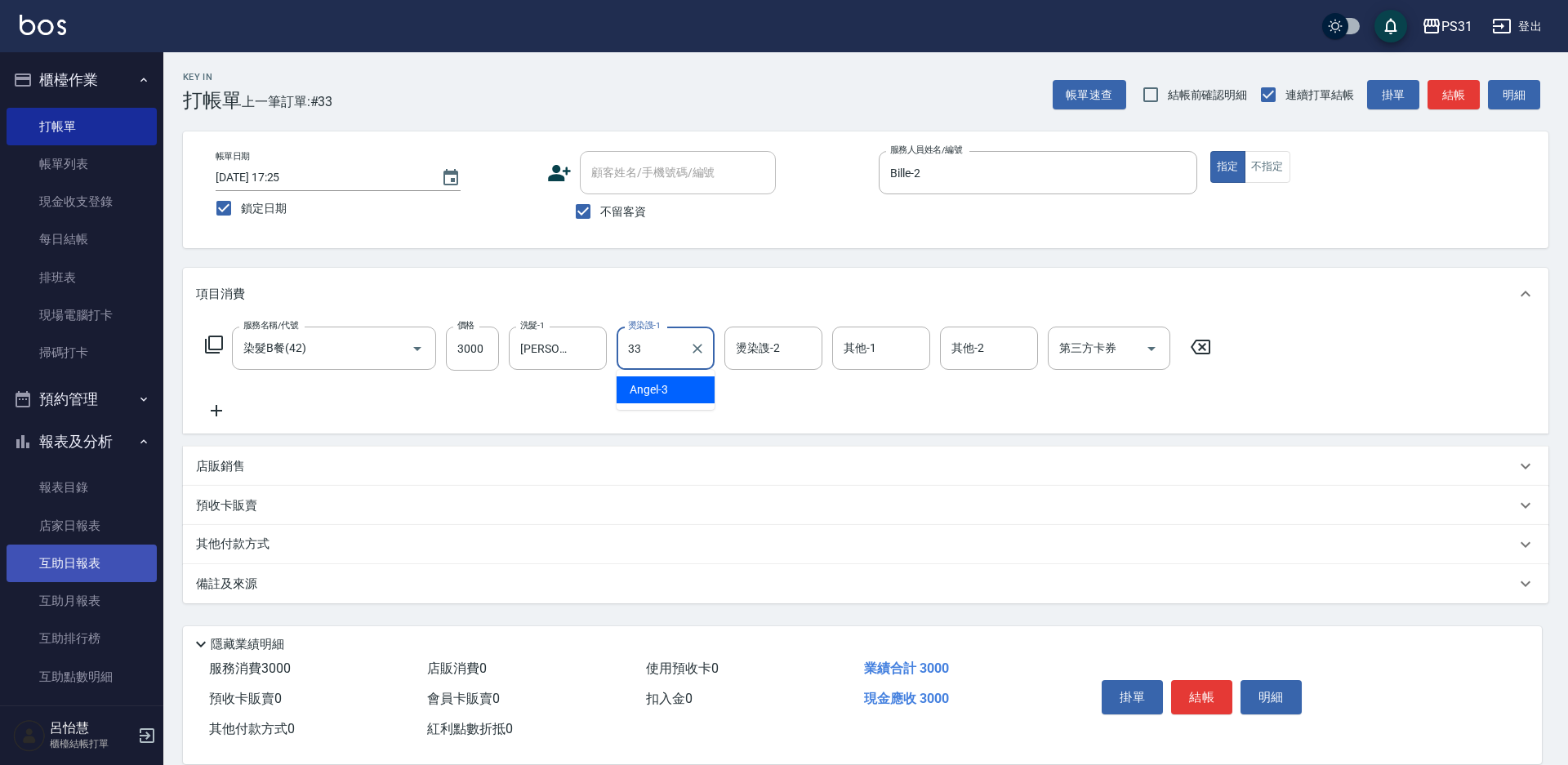
type input "高彗珊-33"
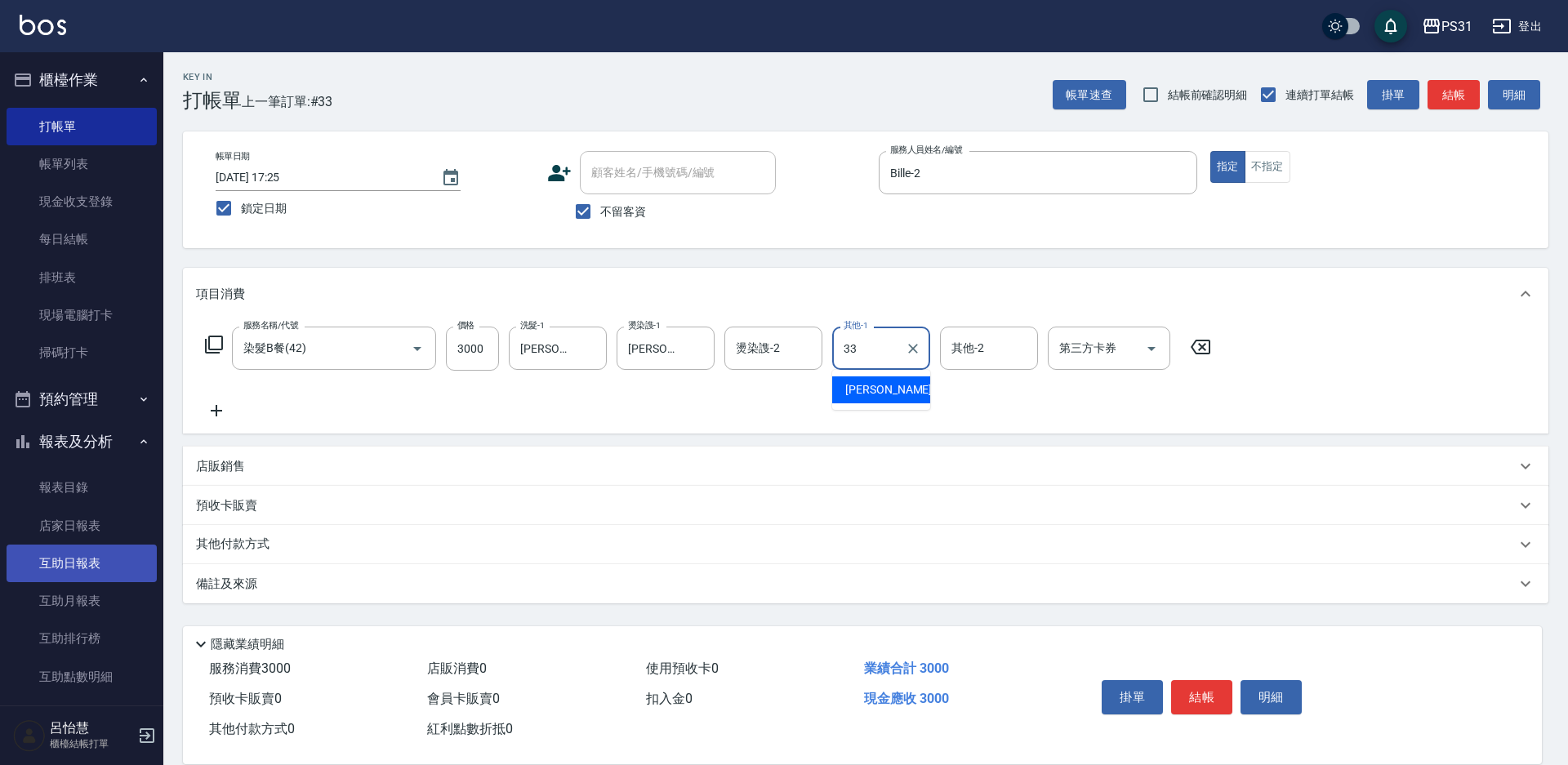
type input "高彗珊-33"
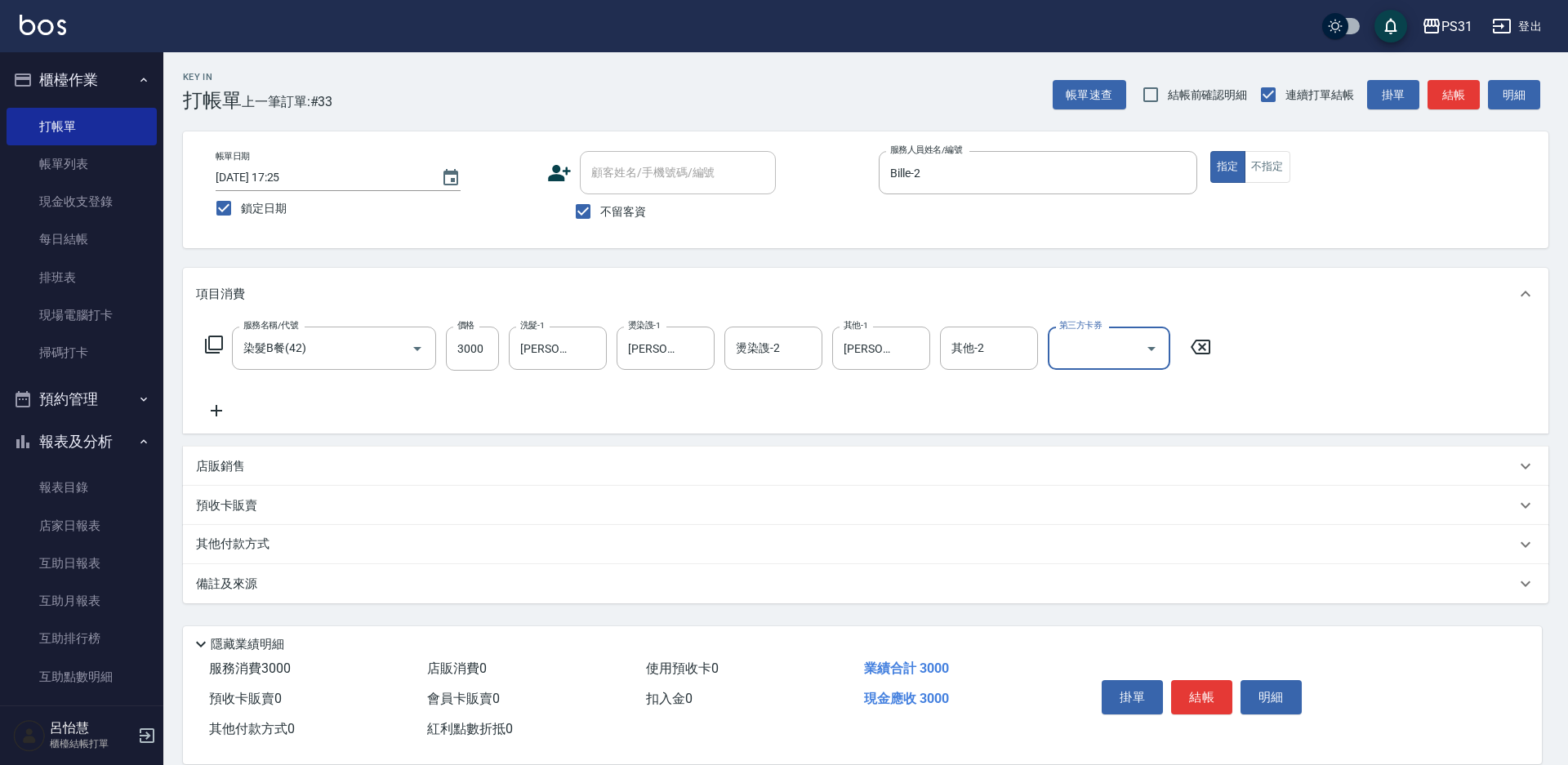
click at [211, 472] on p "店販銷售" at bounding box center [220, 467] width 49 height 18
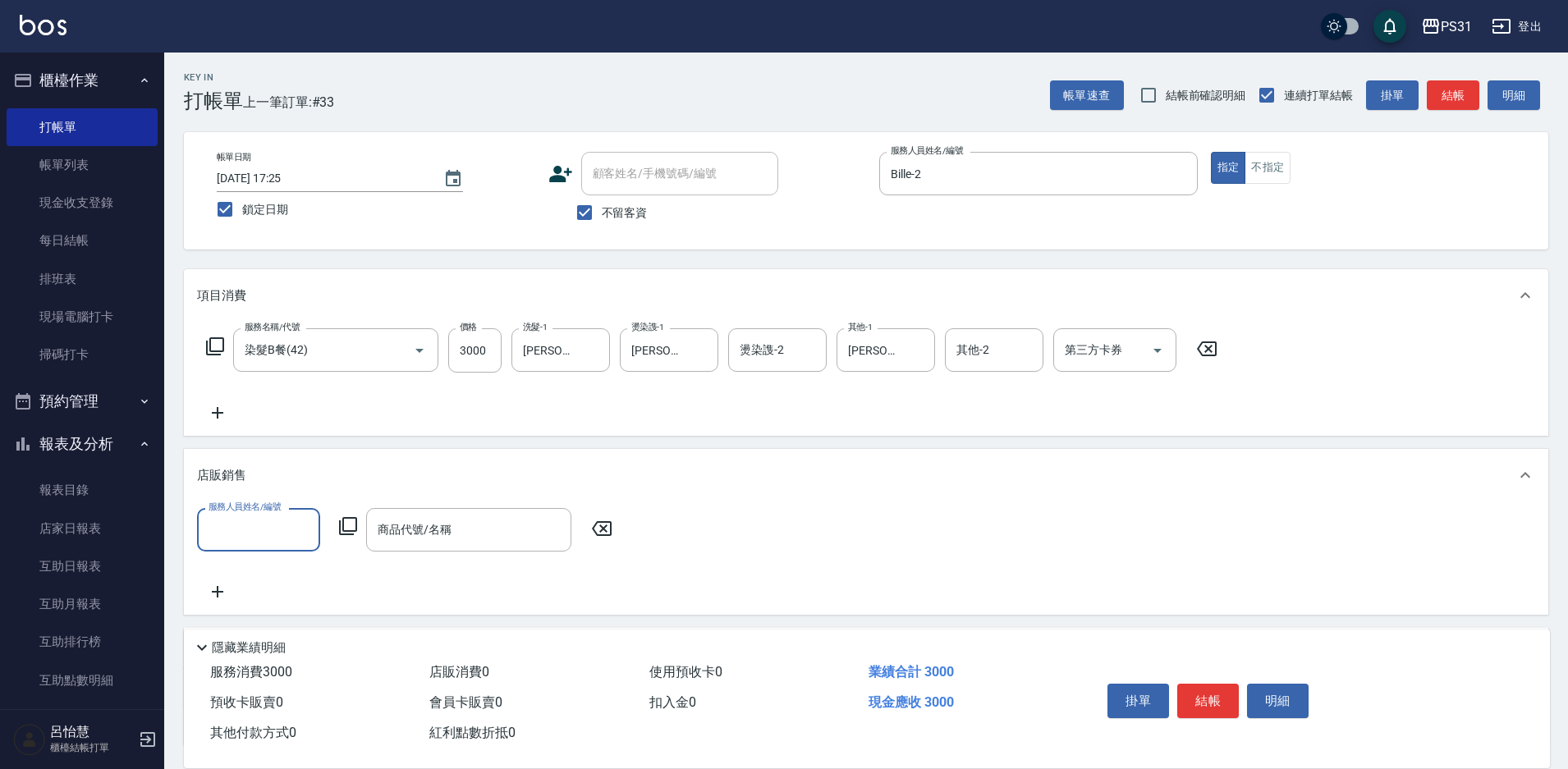
scroll to position [1, 0]
type input "Bille-2"
type input "7"
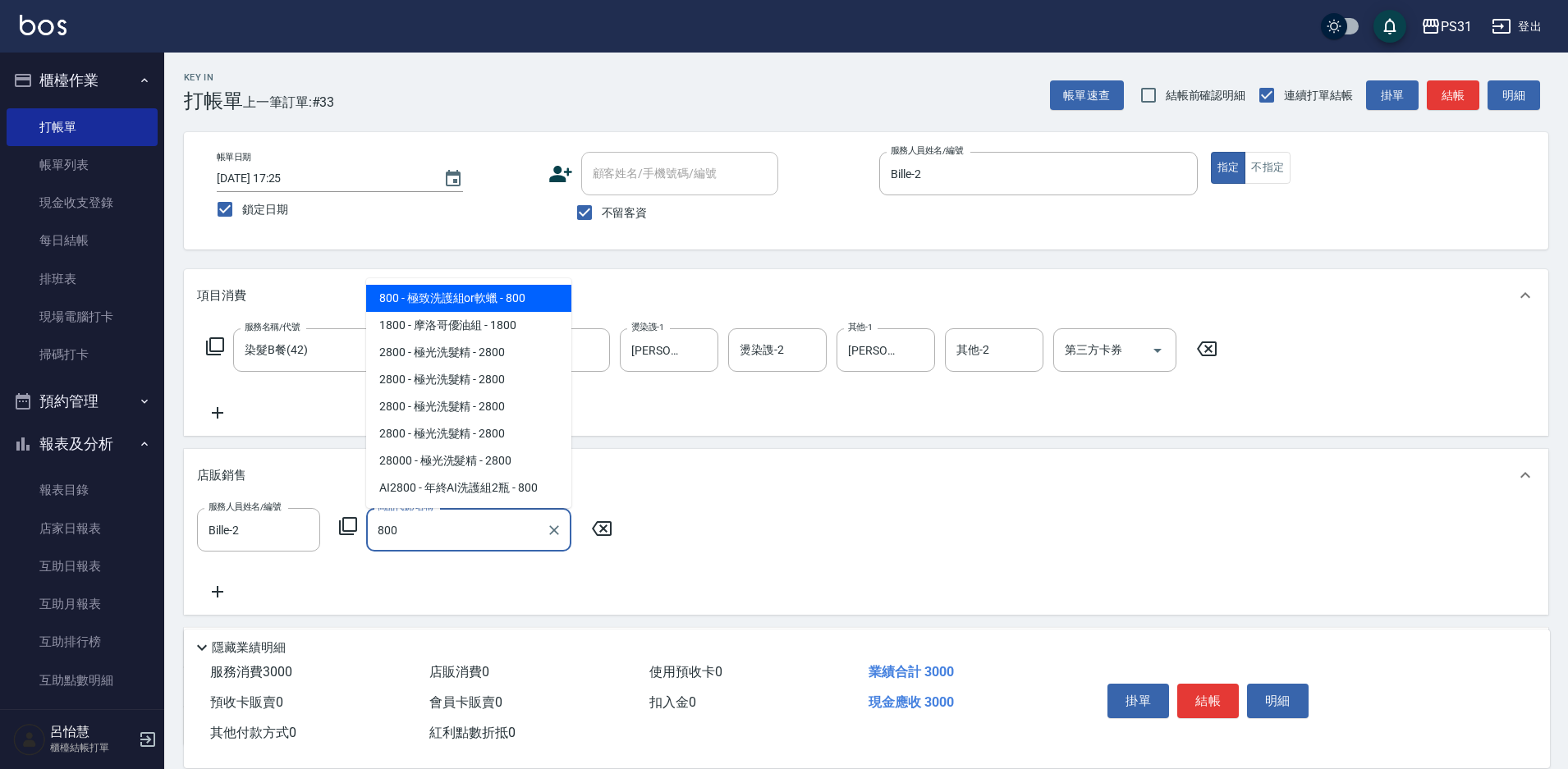
type input "極致洗護組or軟蠟"
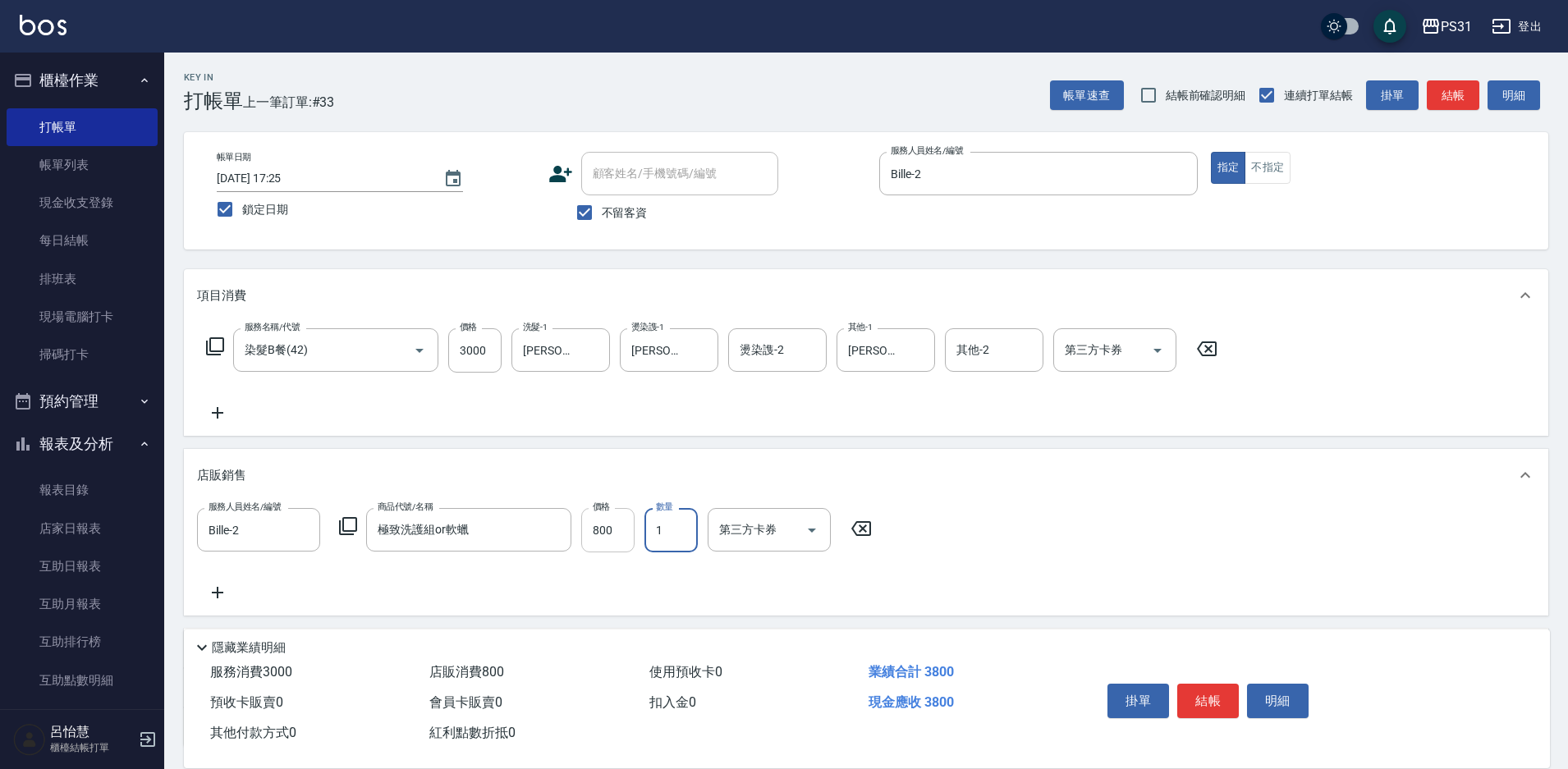
click at [604, 537] on input "800" at bounding box center [608, 530] width 53 height 44
type input "720"
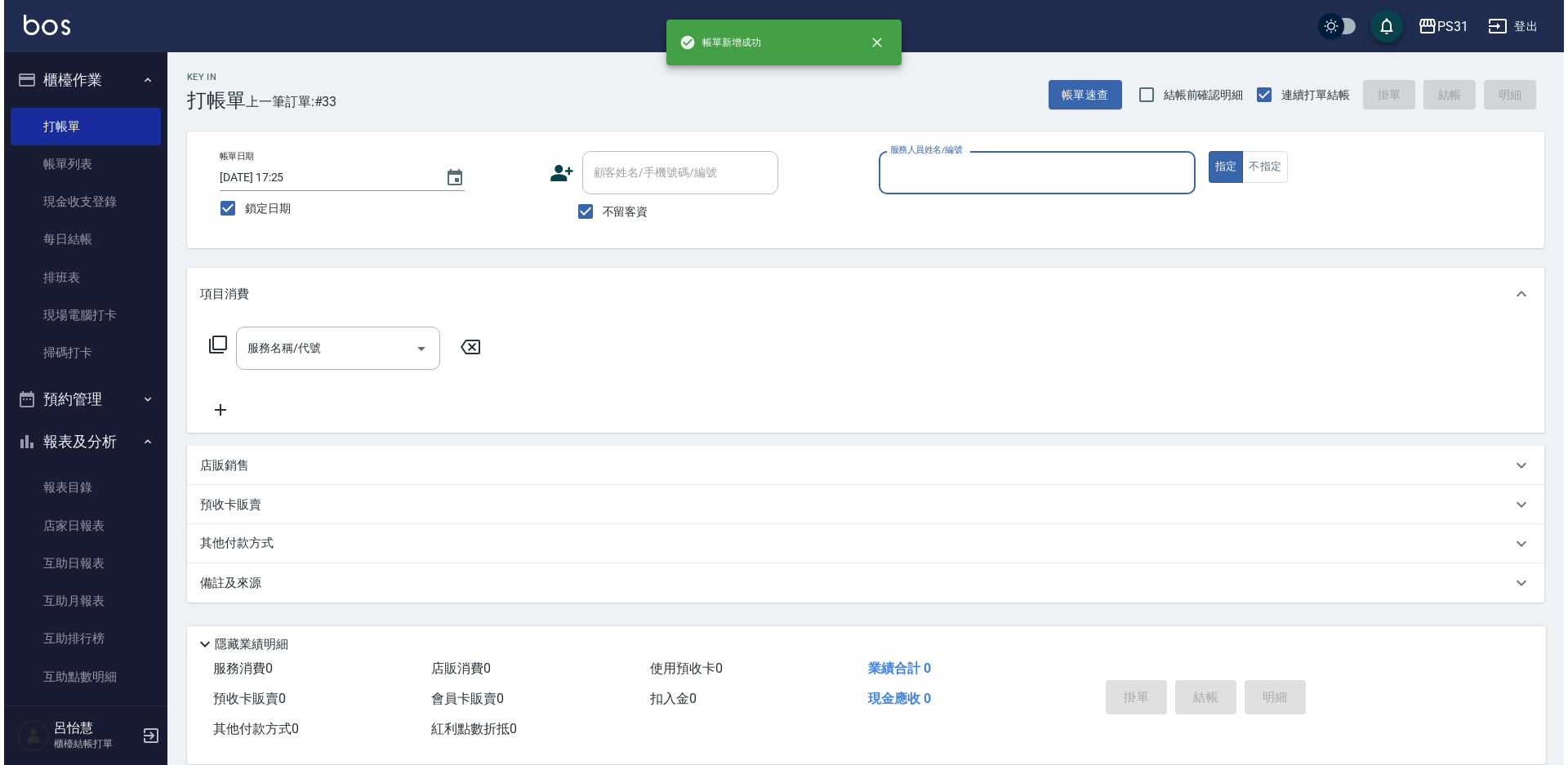
scroll to position [0, 0]
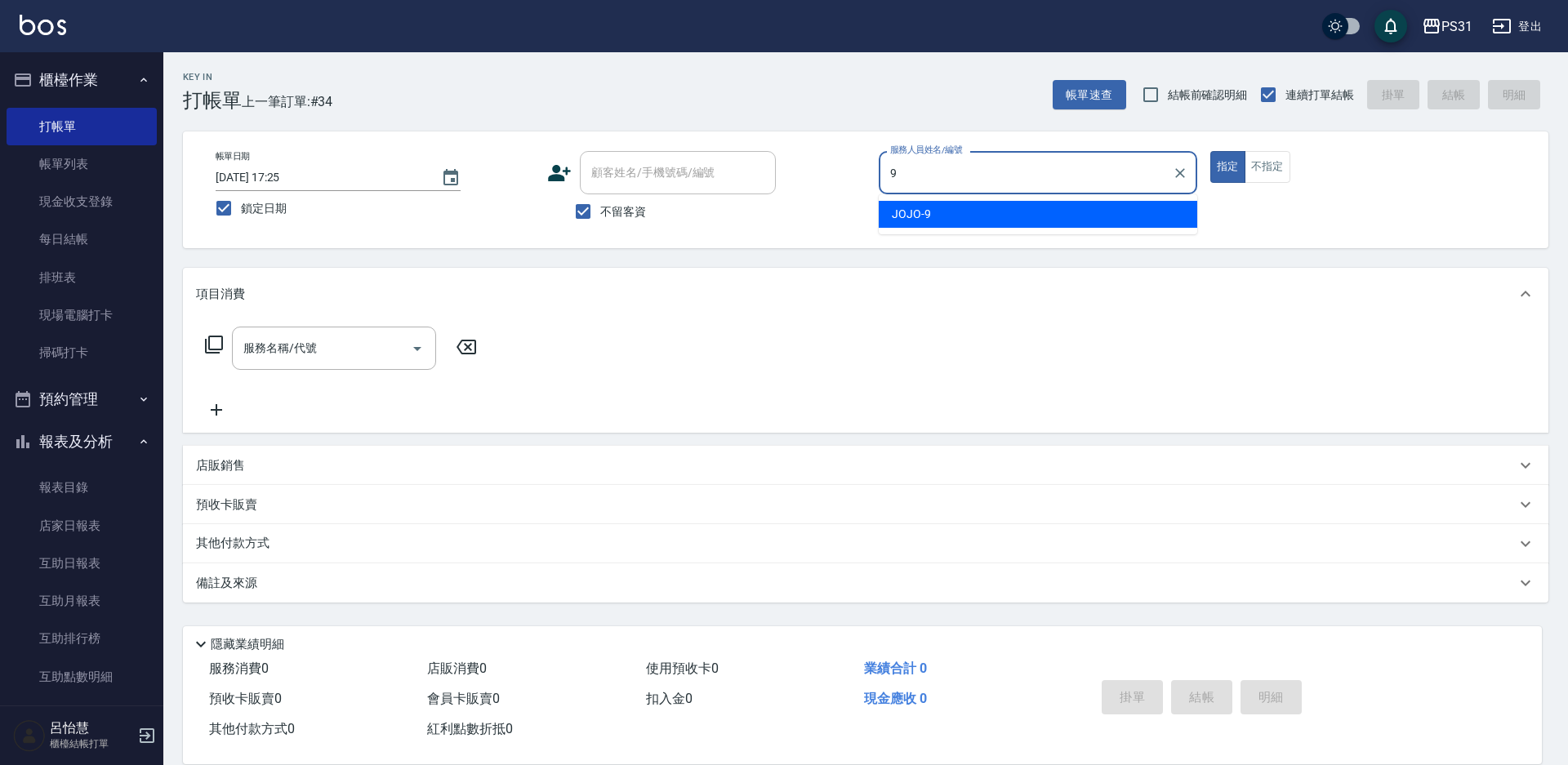
type input "JOJO-9"
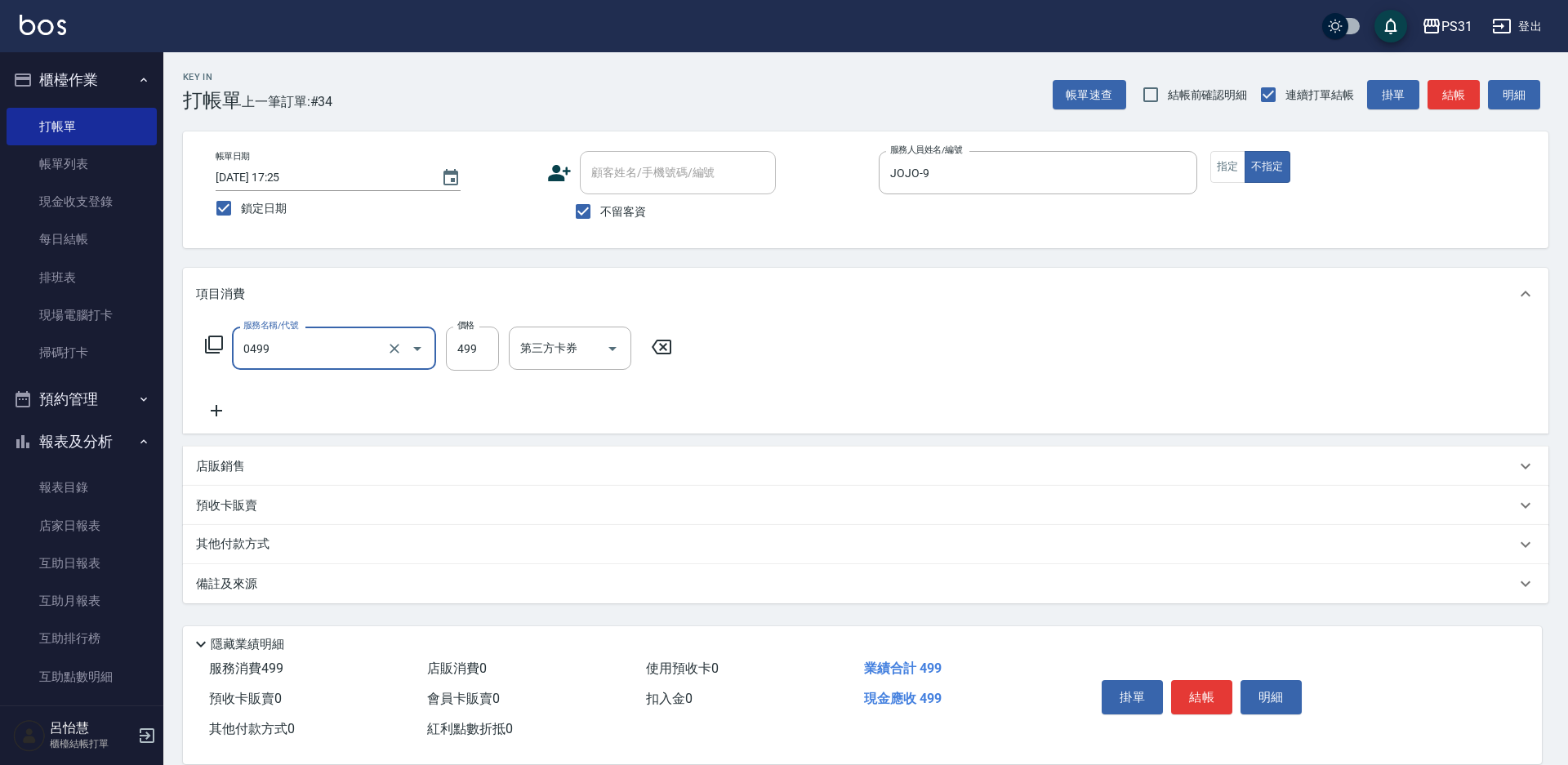
type input "伊黛莉spa(0499)"
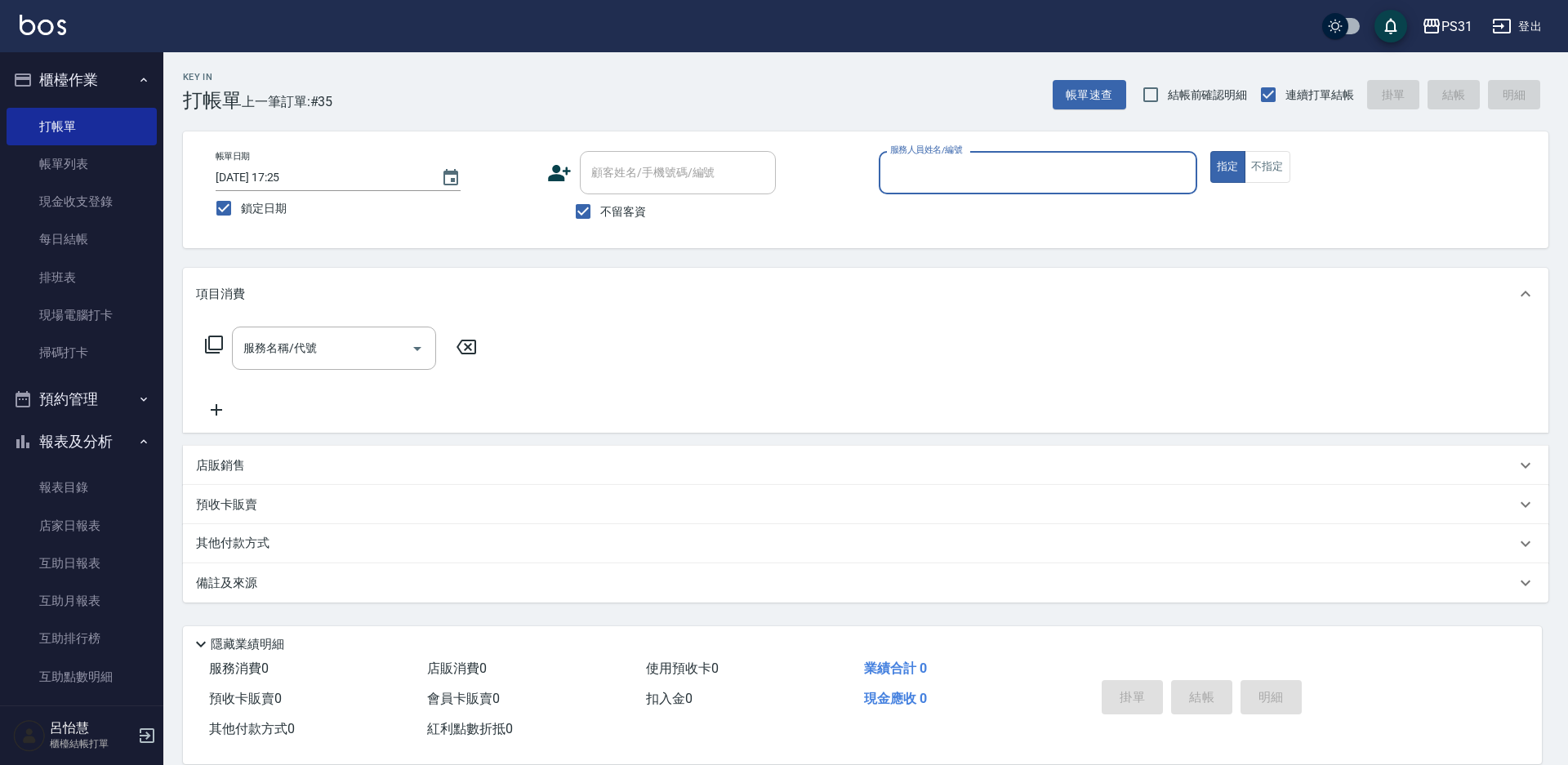
click at [438, 149] on div "帳單日期 2025/10/07 17:25 鎖定日期 顧客姓名/手機號碼/編號 顧客姓名/手機號碼/編號 不留客資 服務人員姓名/編號 服務人員姓名/編號 指…" at bounding box center [866, 189] width 1366 height 116
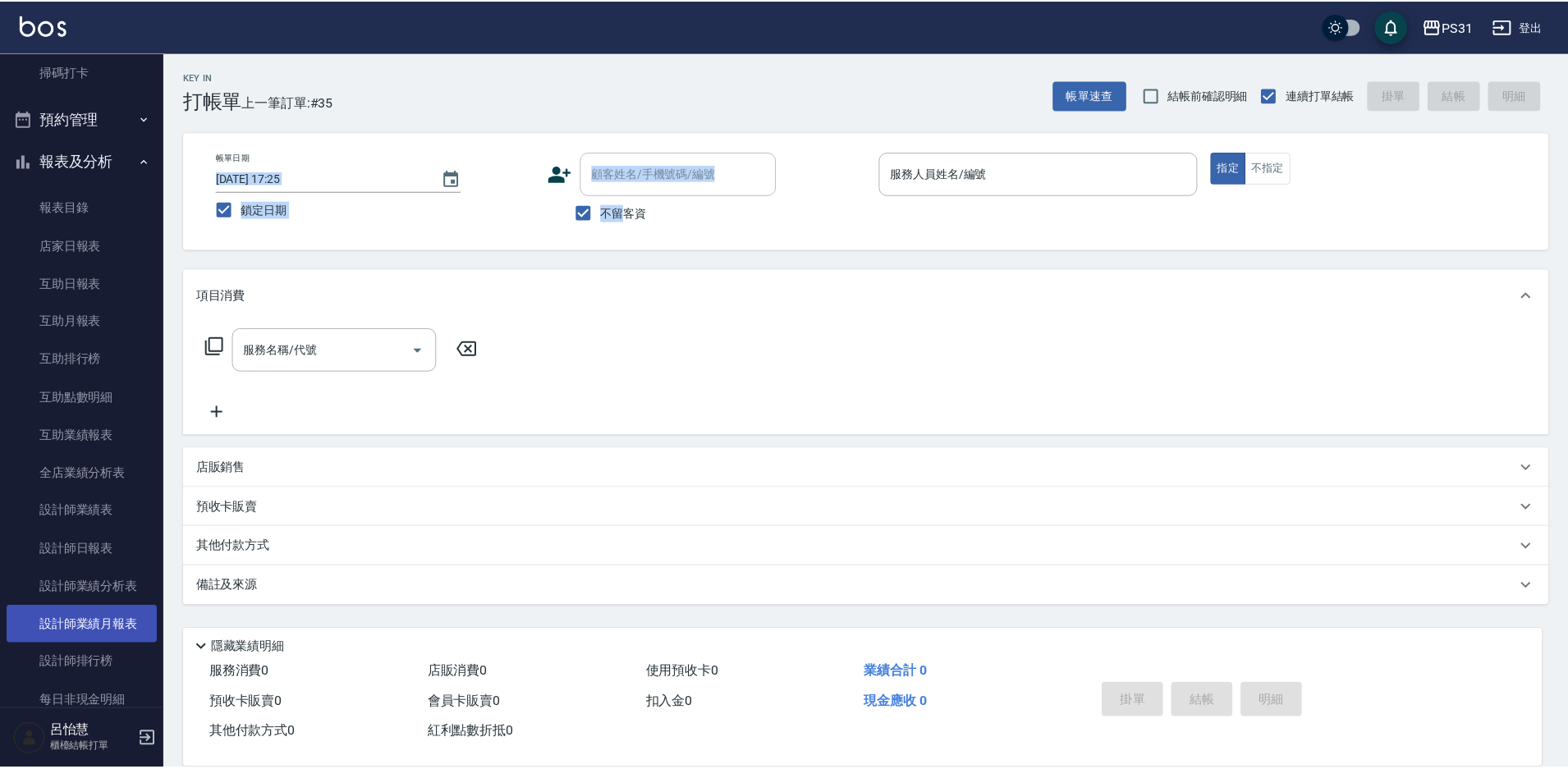
scroll to position [328, 0]
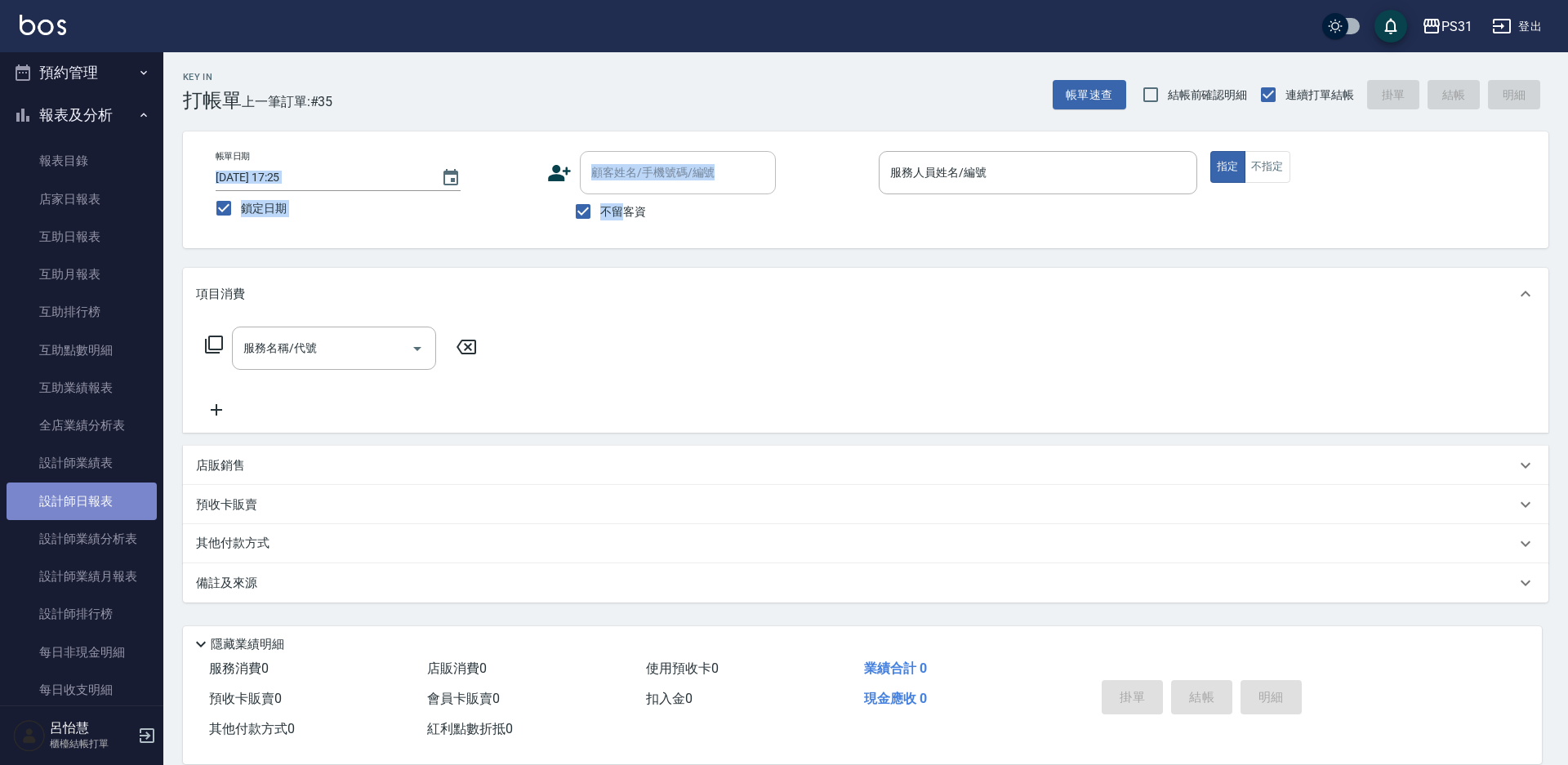
click at [93, 502] on link "設計師日報表" at bounding box center [82, 501] width 151 height 37
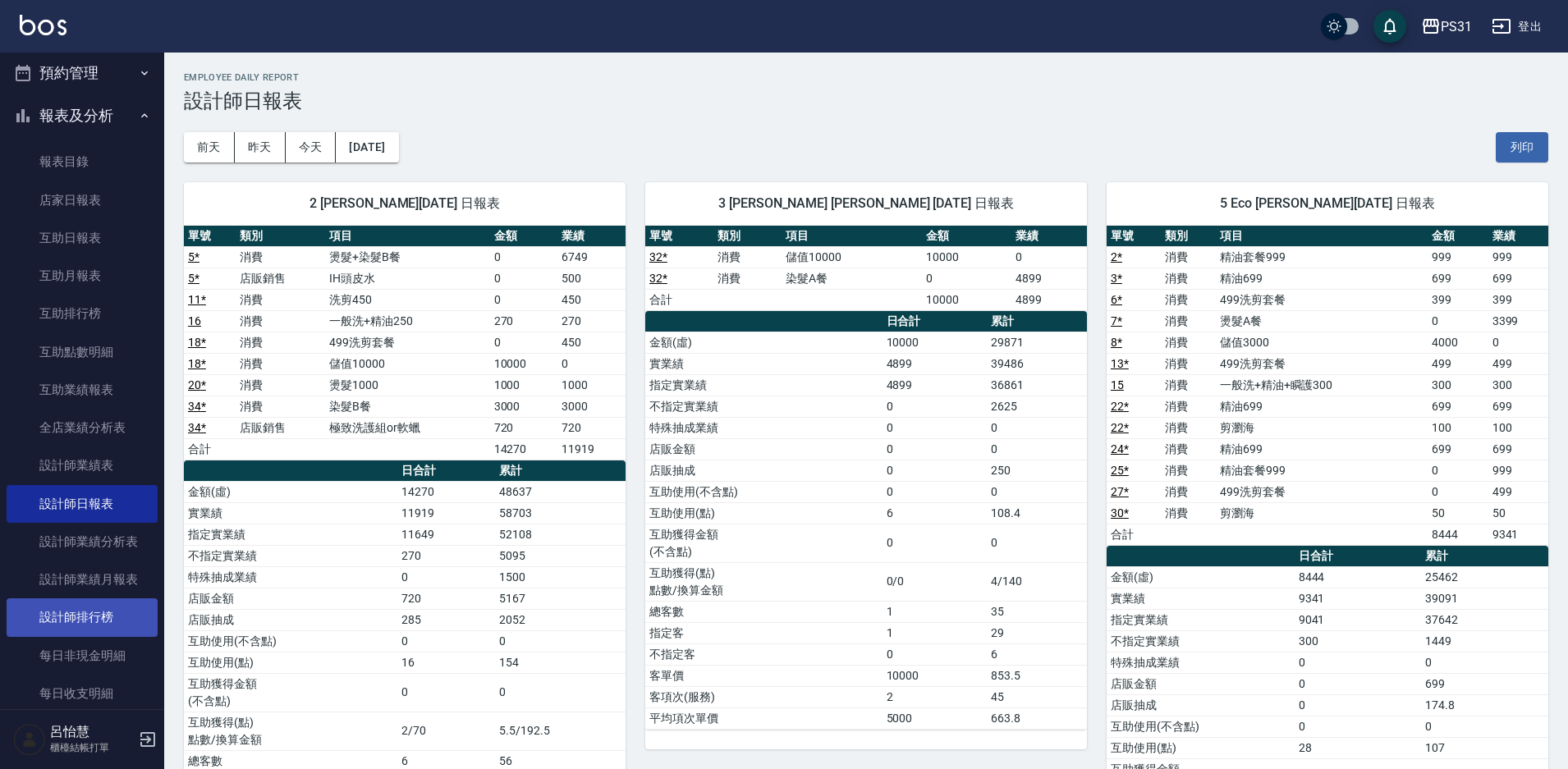
scroll to position [411, 0]
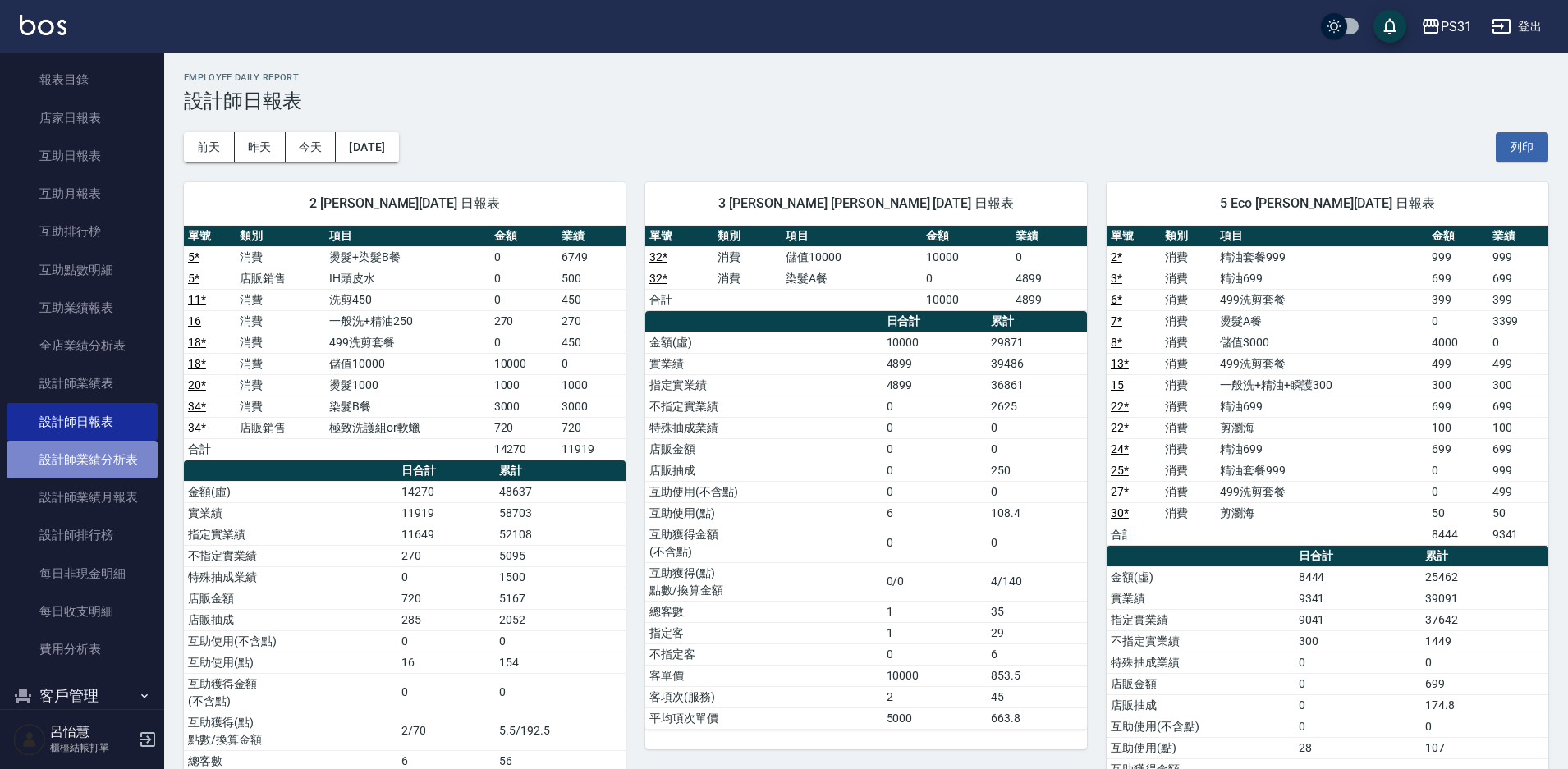
drag, startPoint x: 119, startPoint y: 467, endPoint x: 106, endPoint y: 486, distance: 23.0
click at [119, 470] on link "設計師業績分析表" at bounding box center [83, 459] width 151 height 37
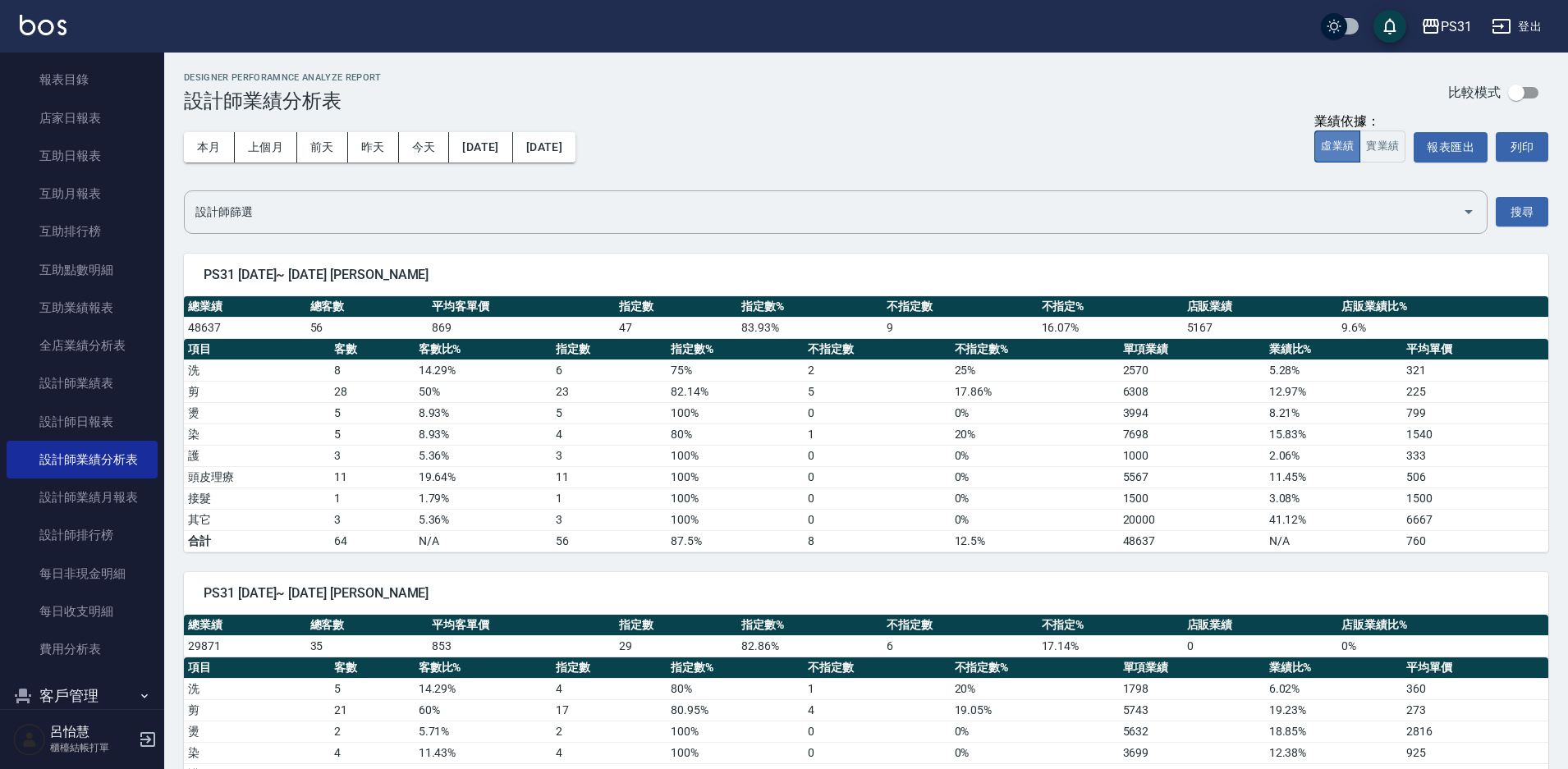
click at [1358, 150] on button "虛業績" at bounding box center [1337, 147] width 46 height 32
click at [1391, 140] on button "實業績" at bounding box center [1382, 147] width 46 height 32
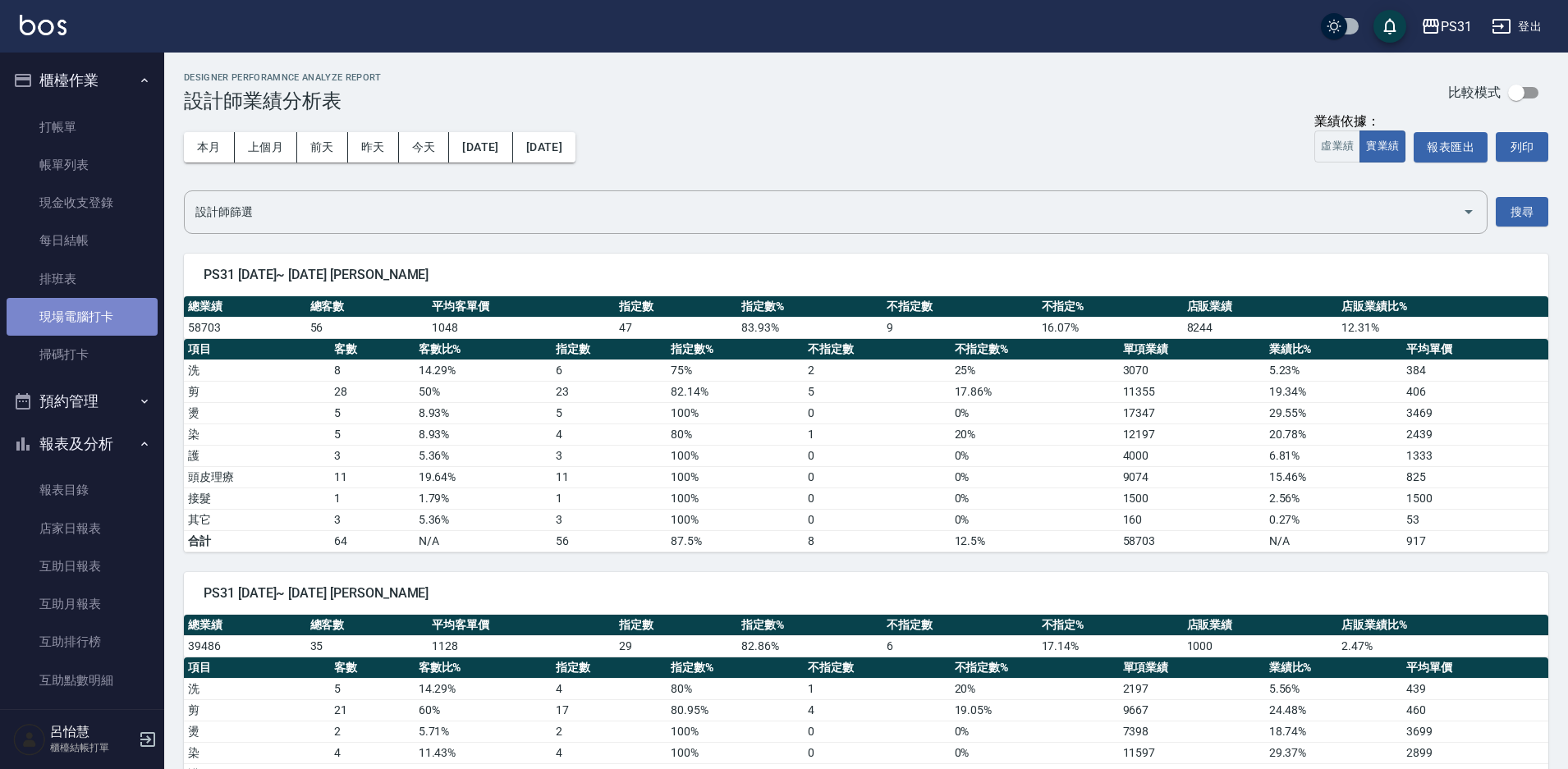
click at [124, 310] on link "現場電腦打卡" at bounding box center [83, 317] width 151 height 37
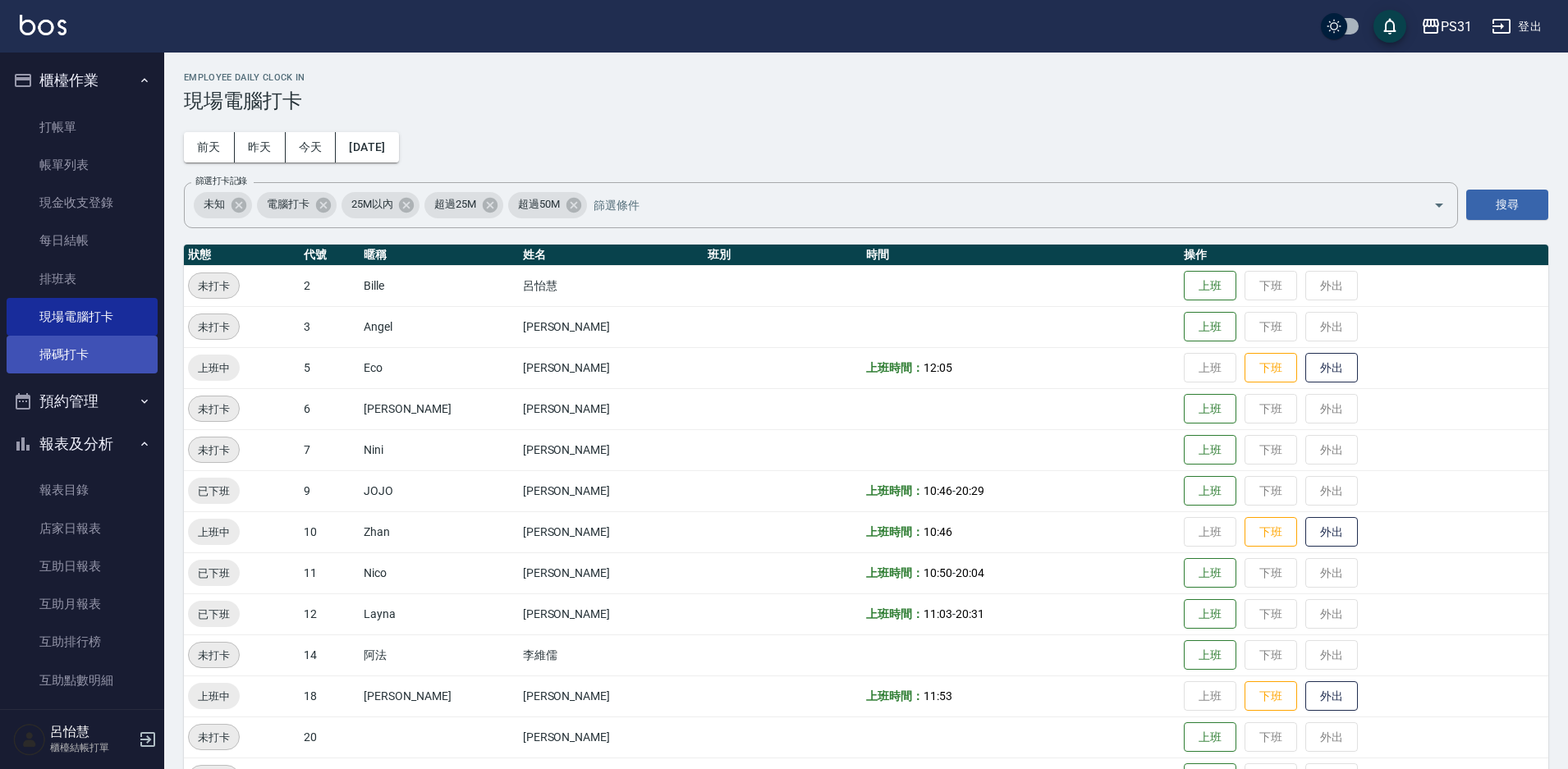
click at [106, 360] on link "掃碼打卡" at bounding box center [83, 355] width 151 height 37
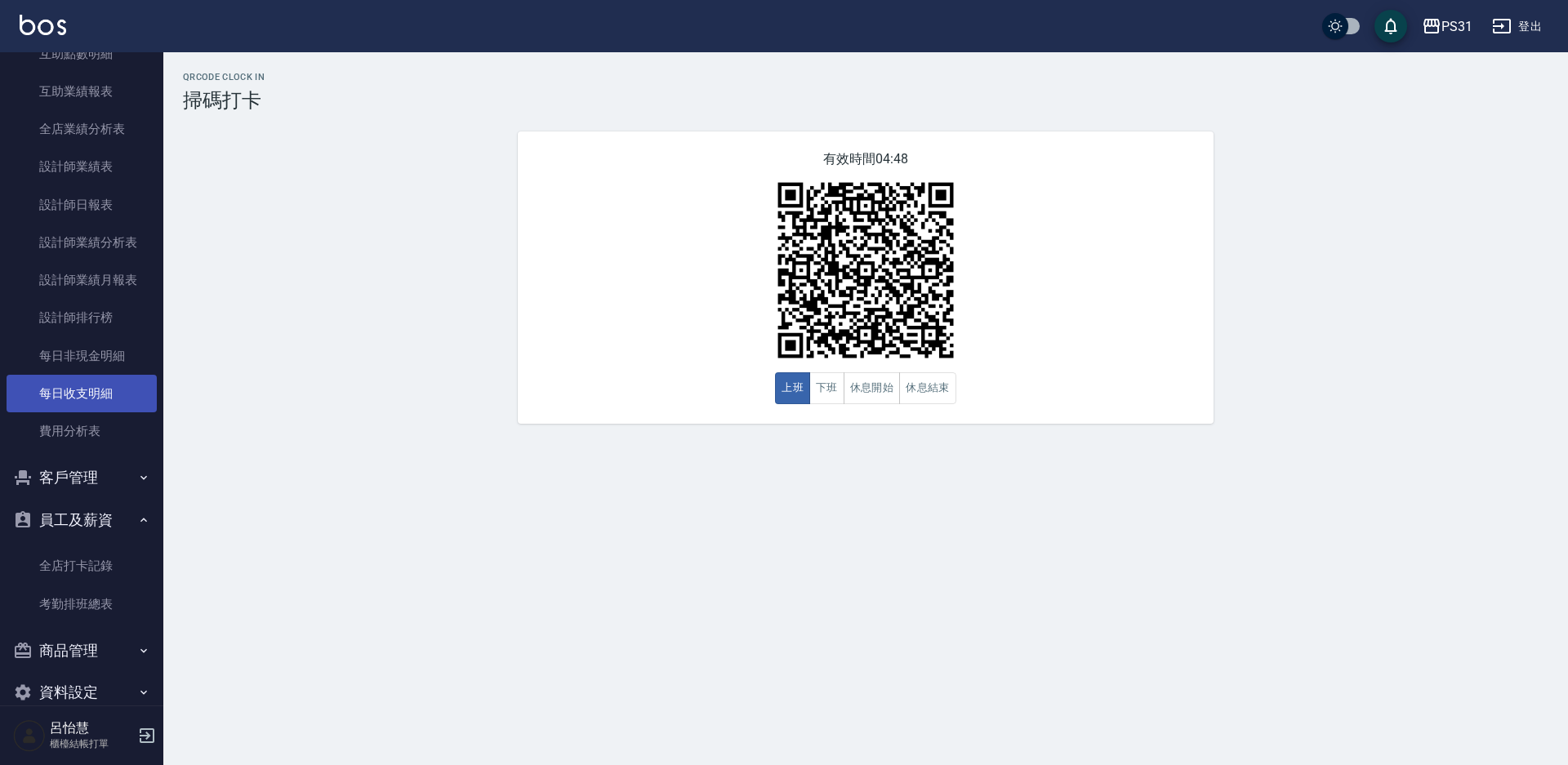
scroll to position [652, 0]
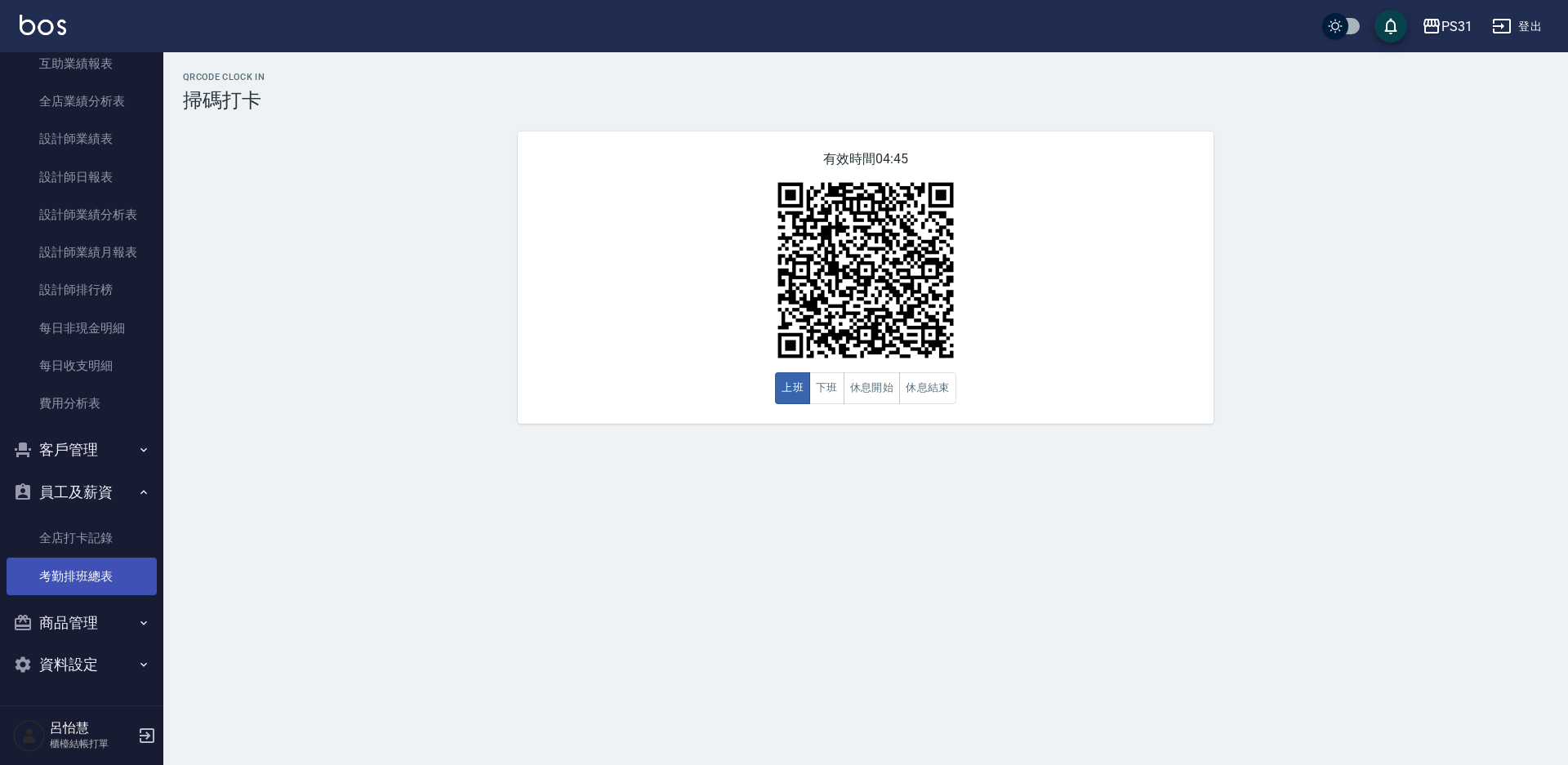
click at [78, 569] on link "考勤排班總表" at bounding box center [82, 576] width 151 height 37
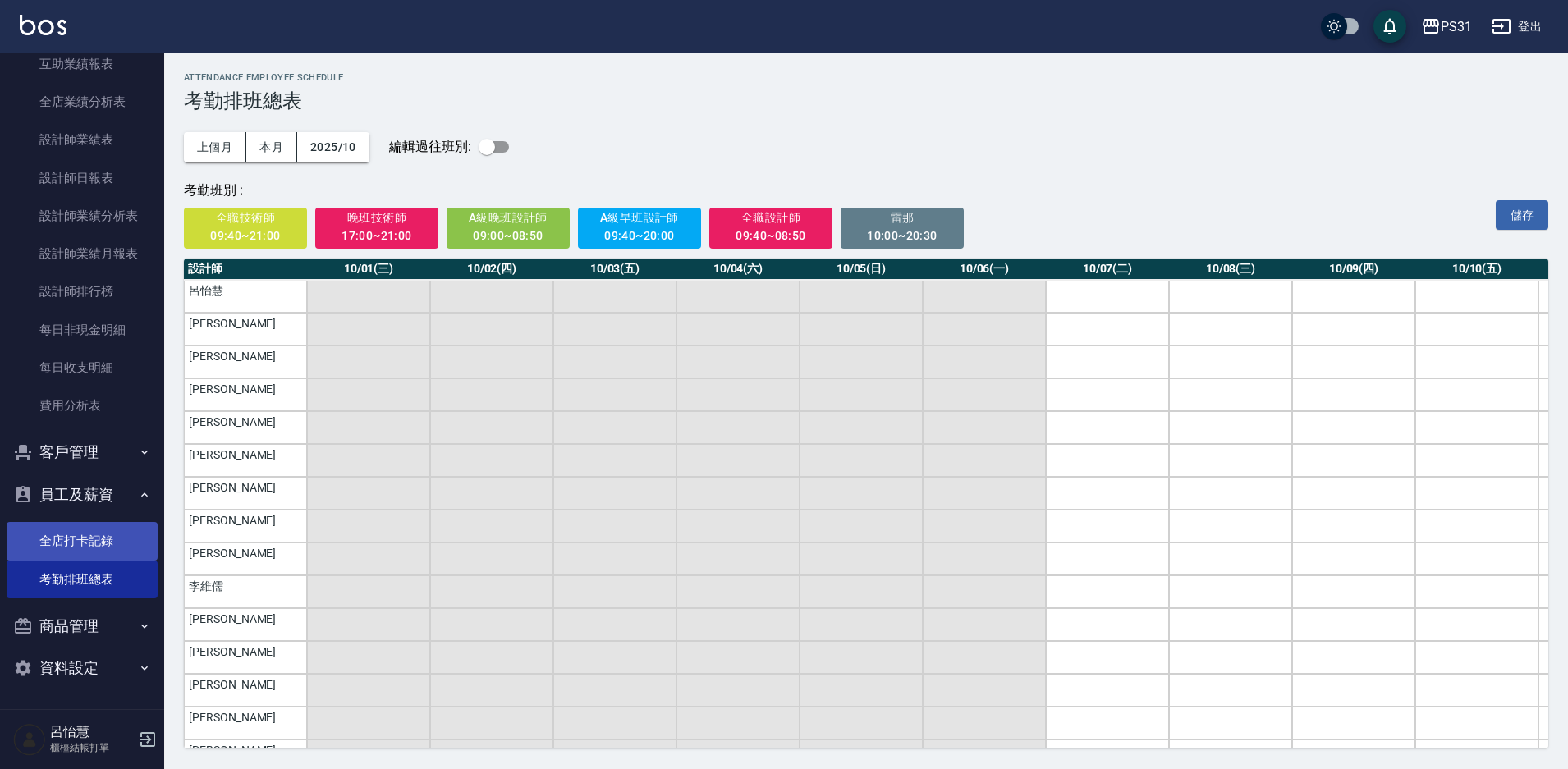
click at [94, 543] on link "全店打卡記錄" at bounding box center [83, 541] width 151 height 37
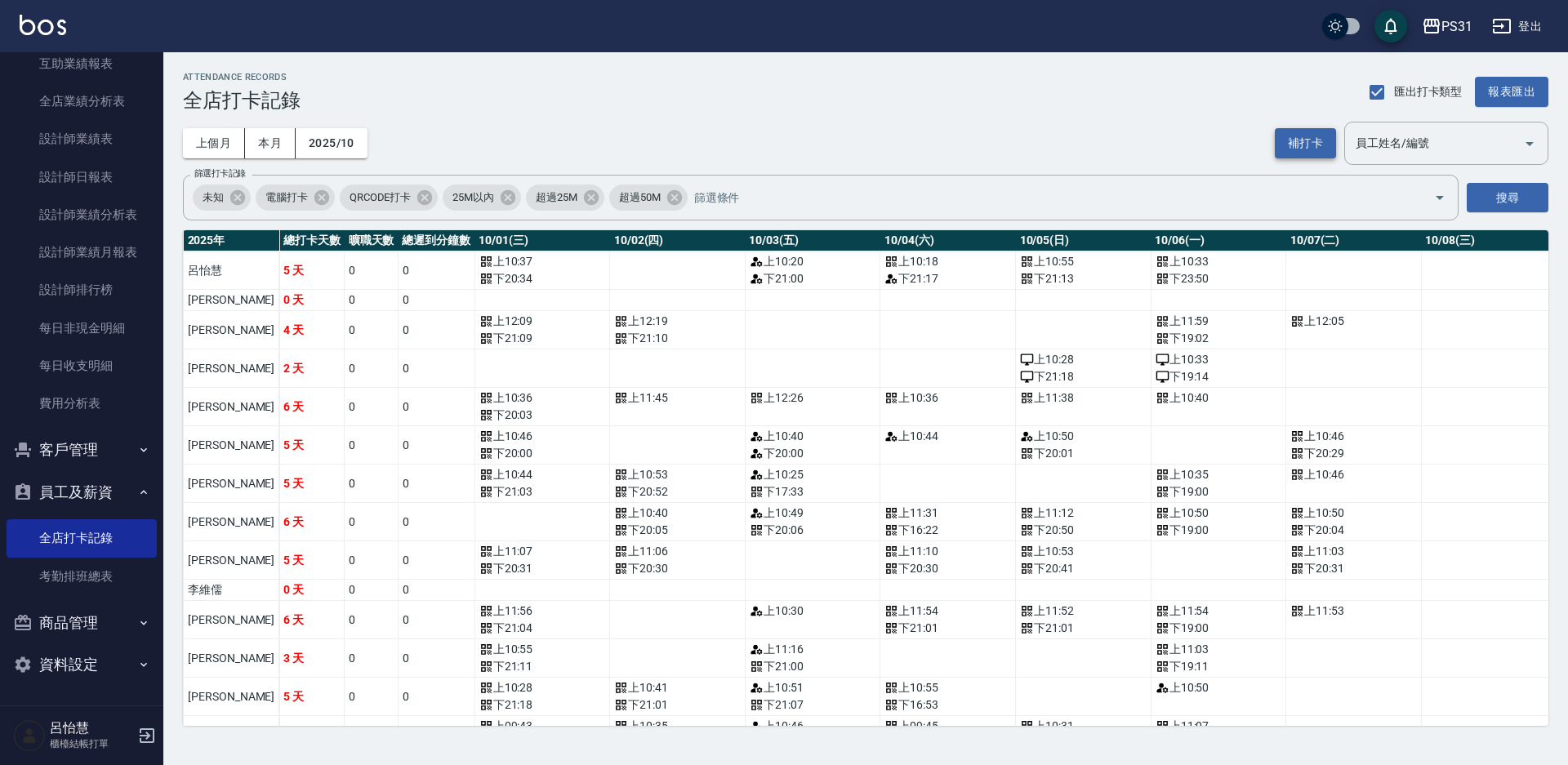
click at [1322, 136] on button "補打卡" at bounding box center [1305, 143] width 62 height 30
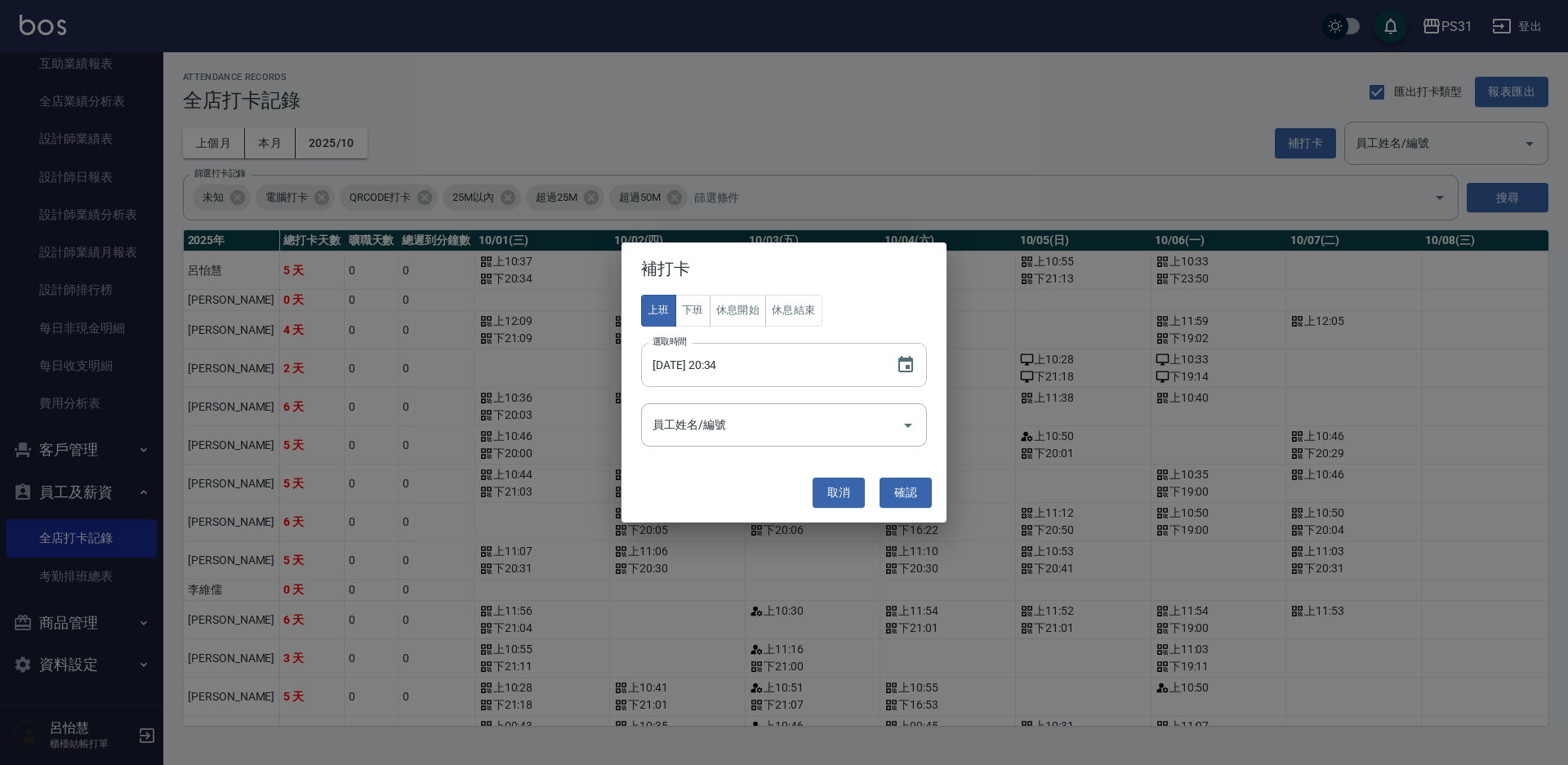
click at [715, 368] on input "2025/10/07 20:34" at bounding box center [760, 365] width 239 height 44
click at [743, 363] on input "2025/10/07 20:34" at bounding box center [760, 365] width 239 height 44
click at [728, 360] on input "2025/10/07 20:34" at bounding box center [760, 365] width 239 height 44
type input "2025/10/07 10:10"
click at [805, 438] on div "員工姓名/編號" at bounding box center [784, 425] width 286 height 43
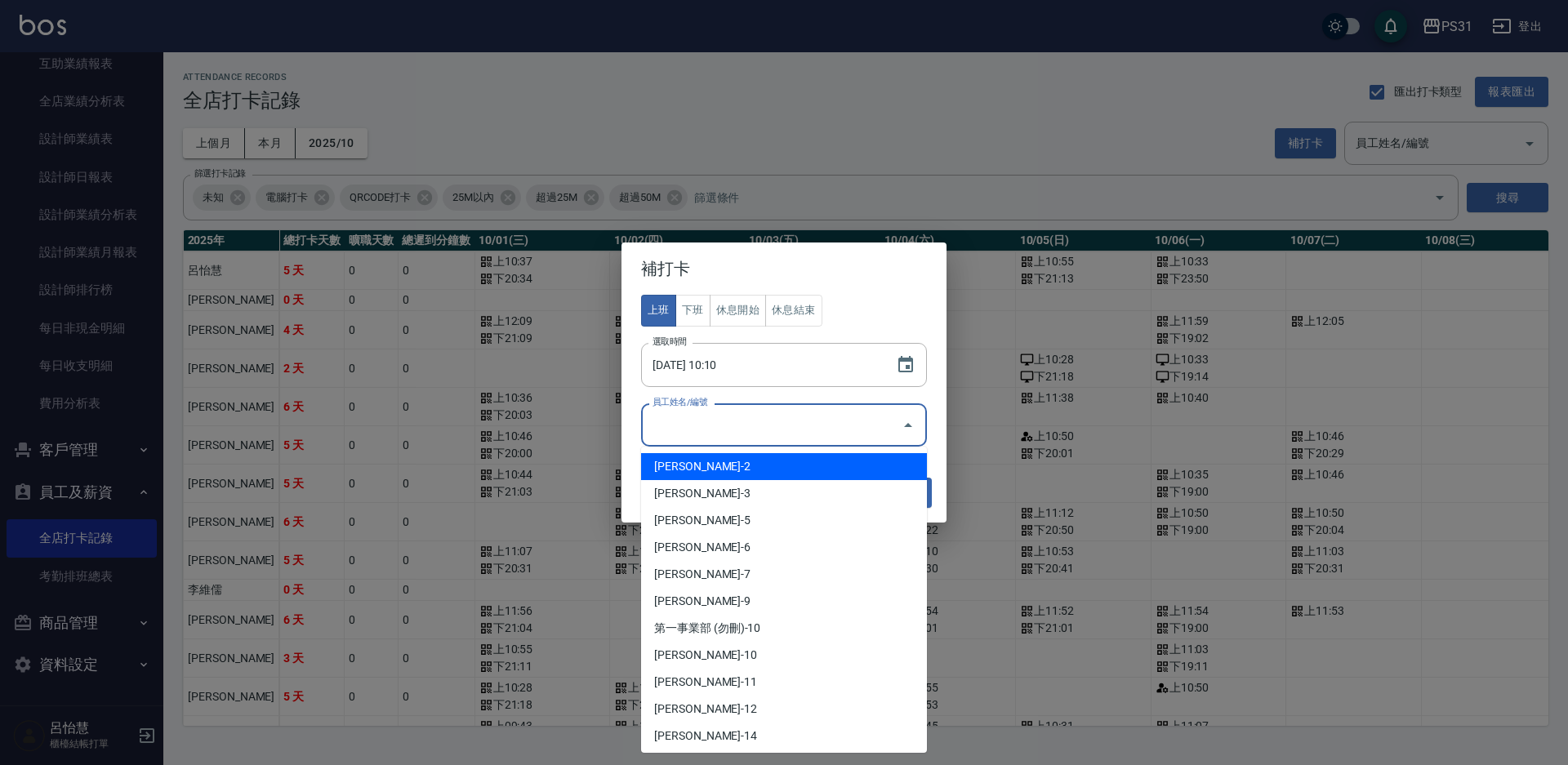
click at [750, 472] on li "呂怡慧-2" at bounding box center [784, 467] width 286 height 27
type input "呂怡慧"
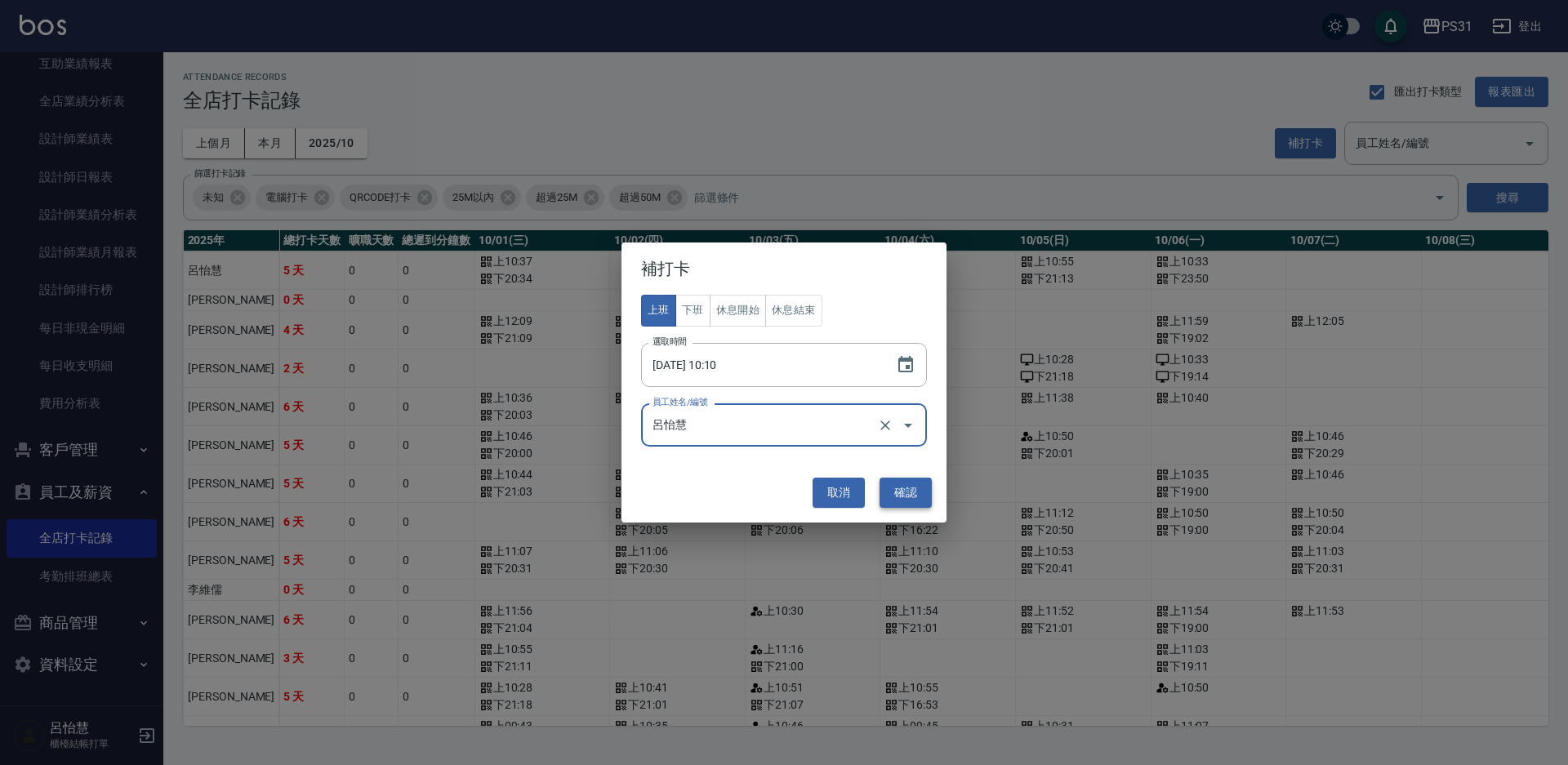
click at [895, 494] on button "確認" at bounding box center [905, 492] width 52 height 30
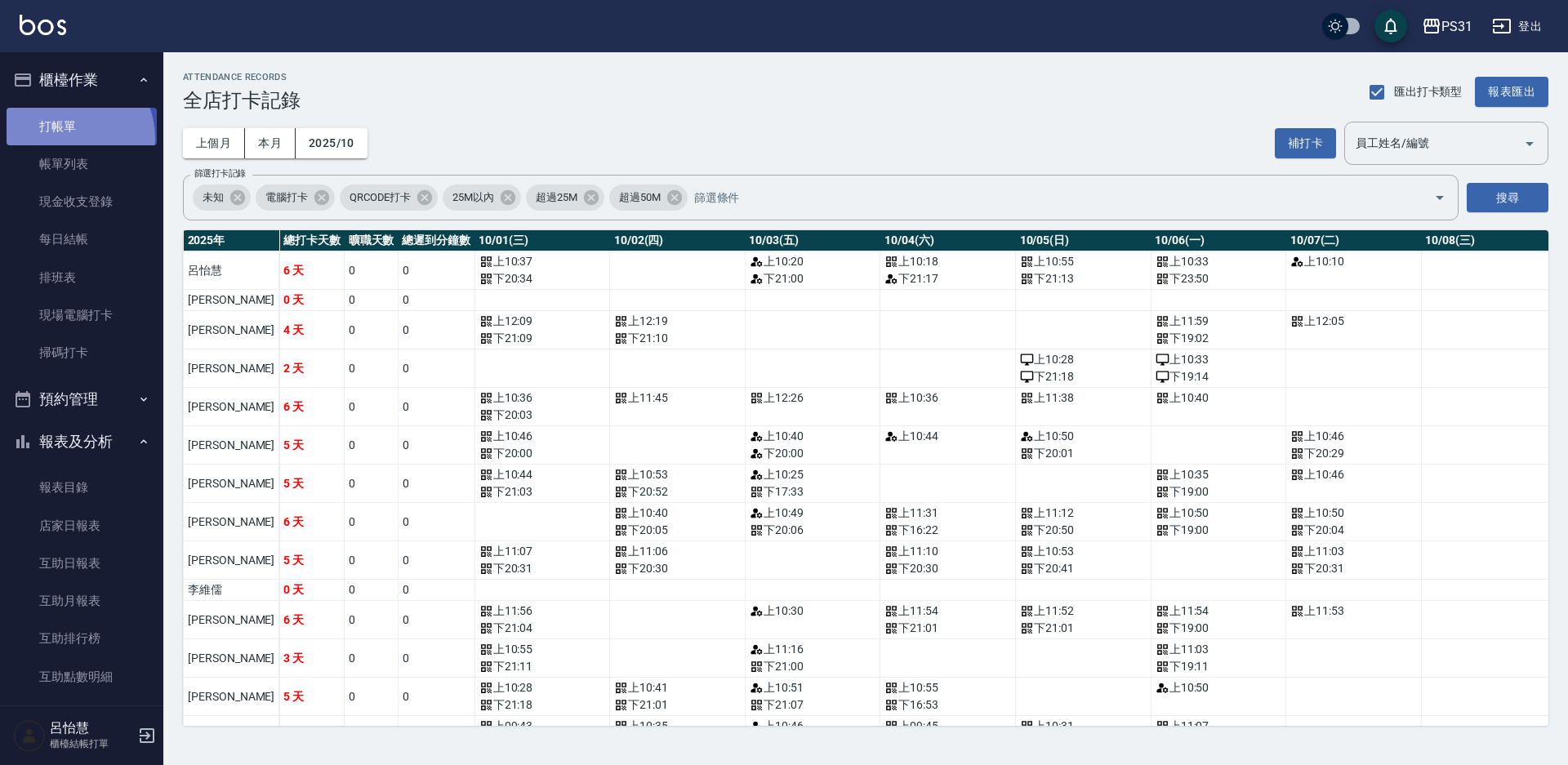
click at [67, 138] on link "打帳單" at bounding box center [82, 126] width 151 height 37
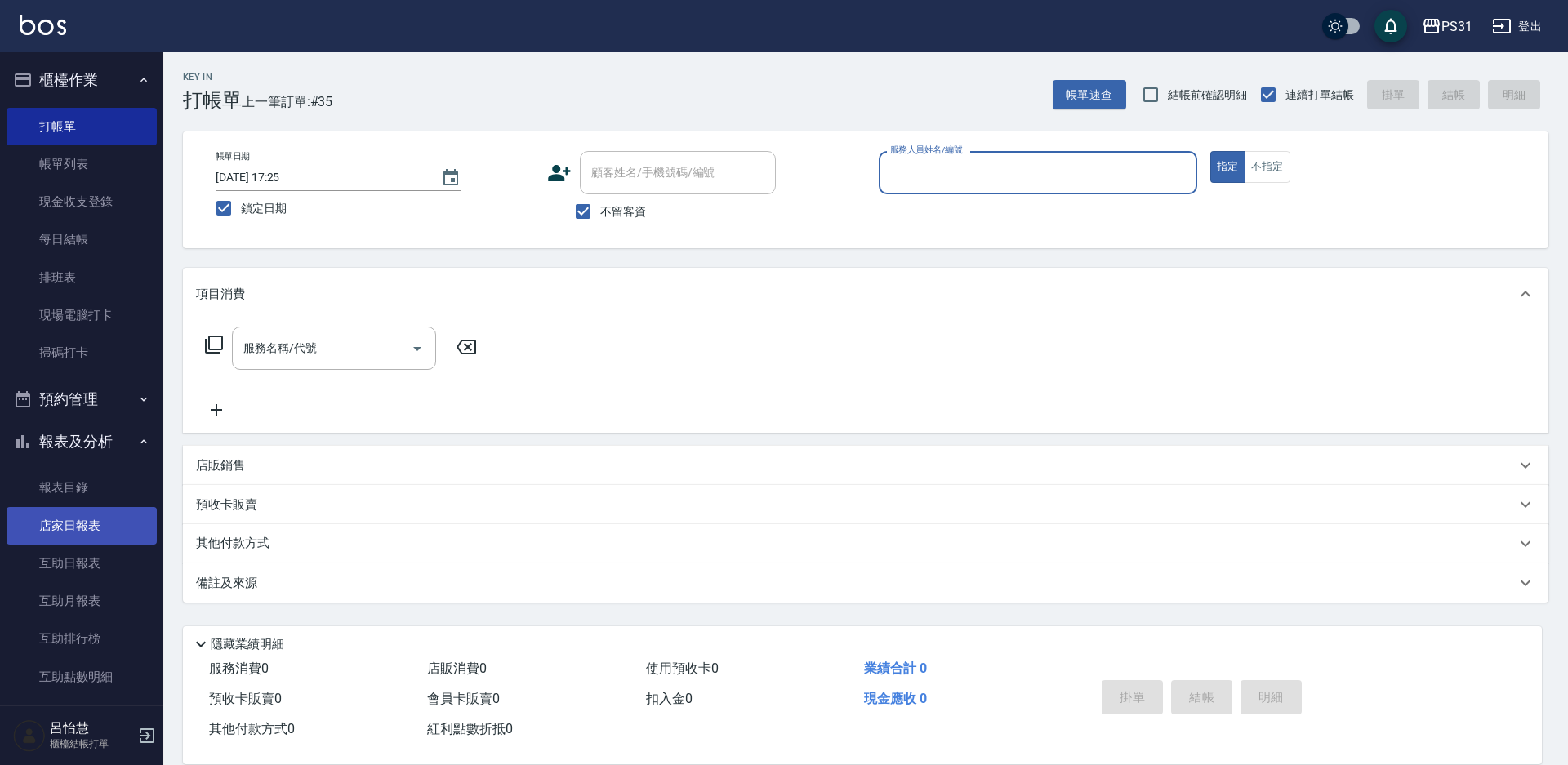
click at [111, 532] on link "店家日報表" at bounding box center [82, 526] width 151 height 37
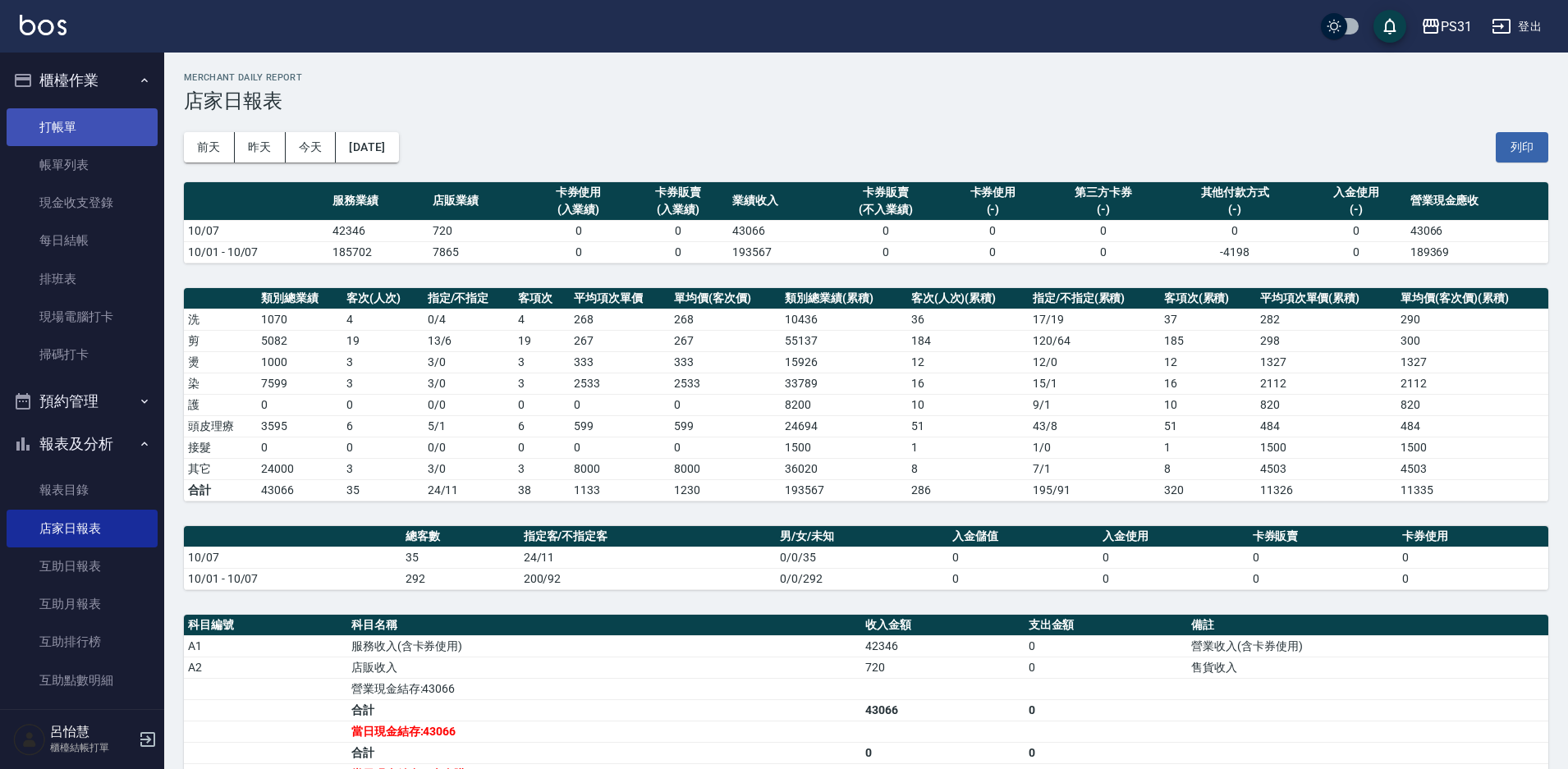
click at [47, 113] on link "打帳單" at bounding box center [83, 127] width 151 height 37
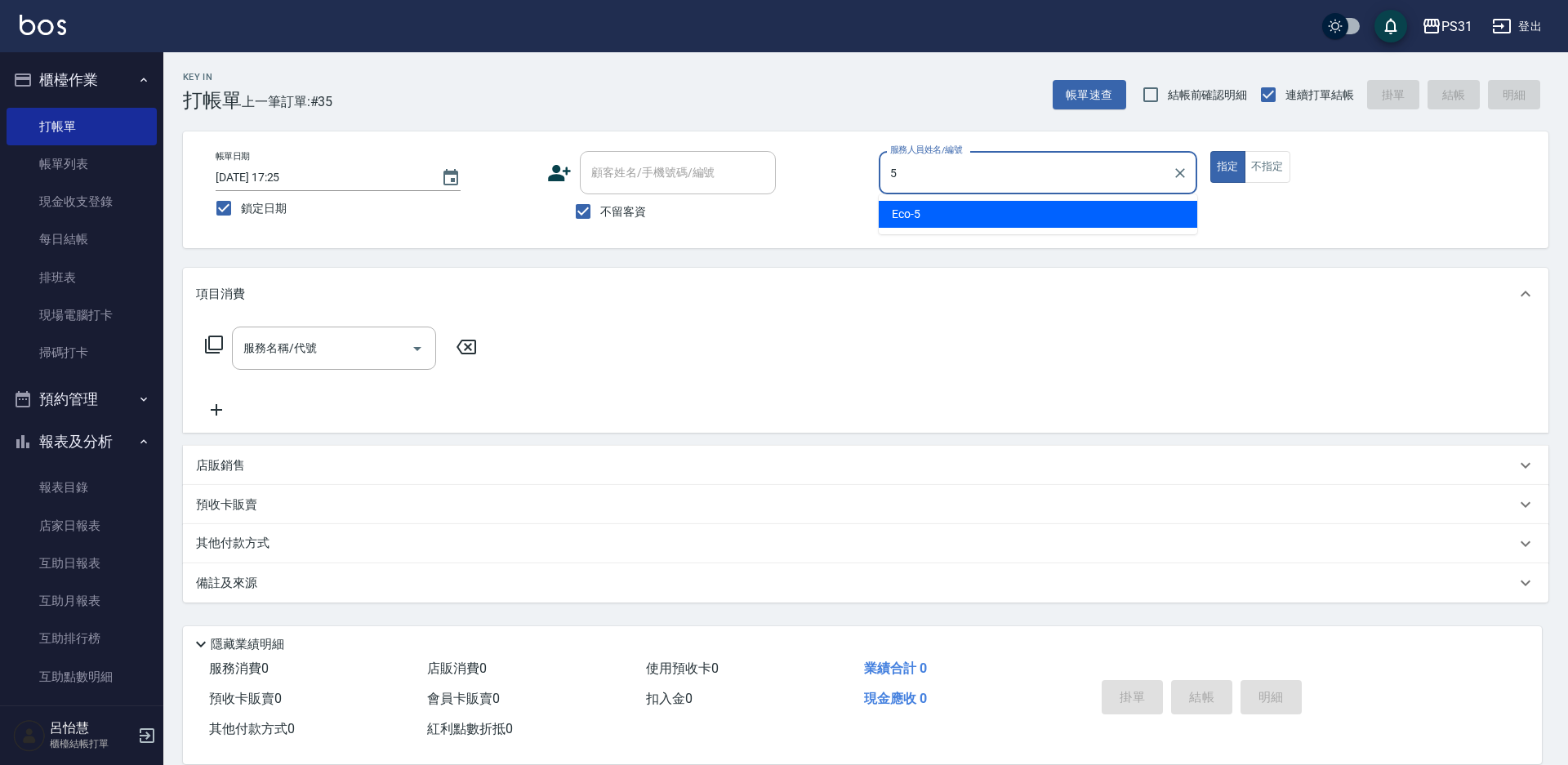
type input "Eco-5"
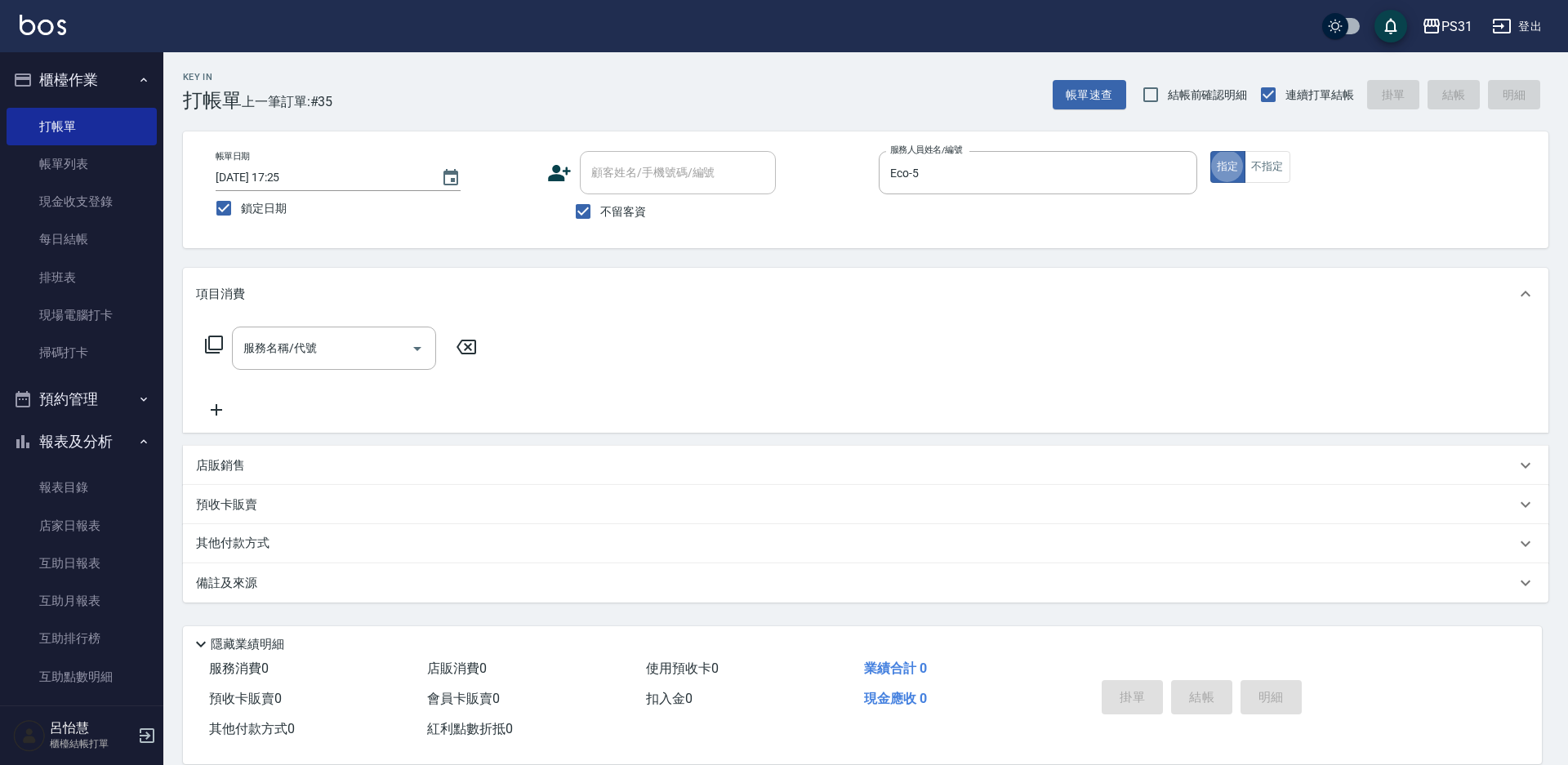
type button "true"
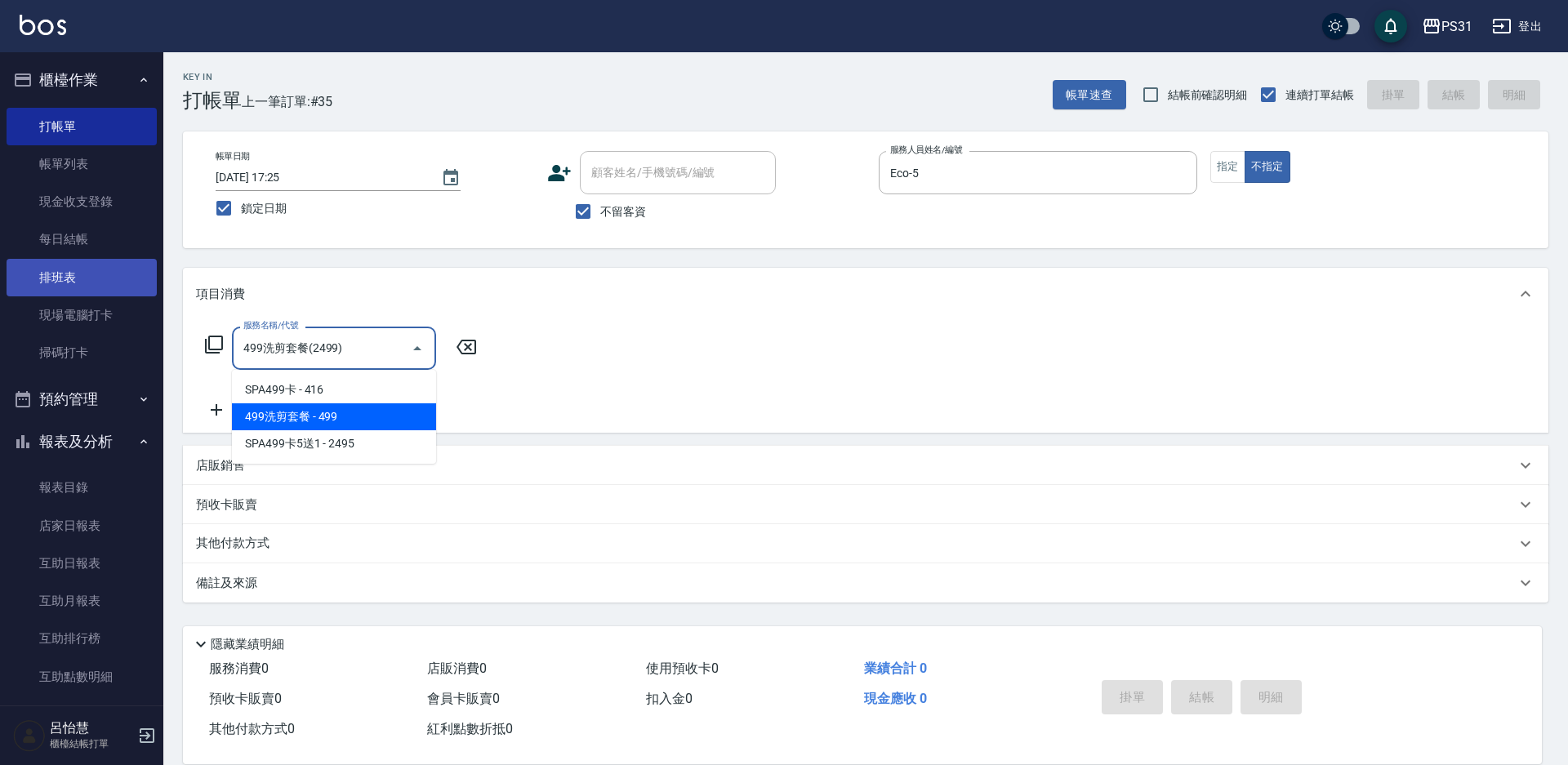
type input "499洗剪套餐(2499)"
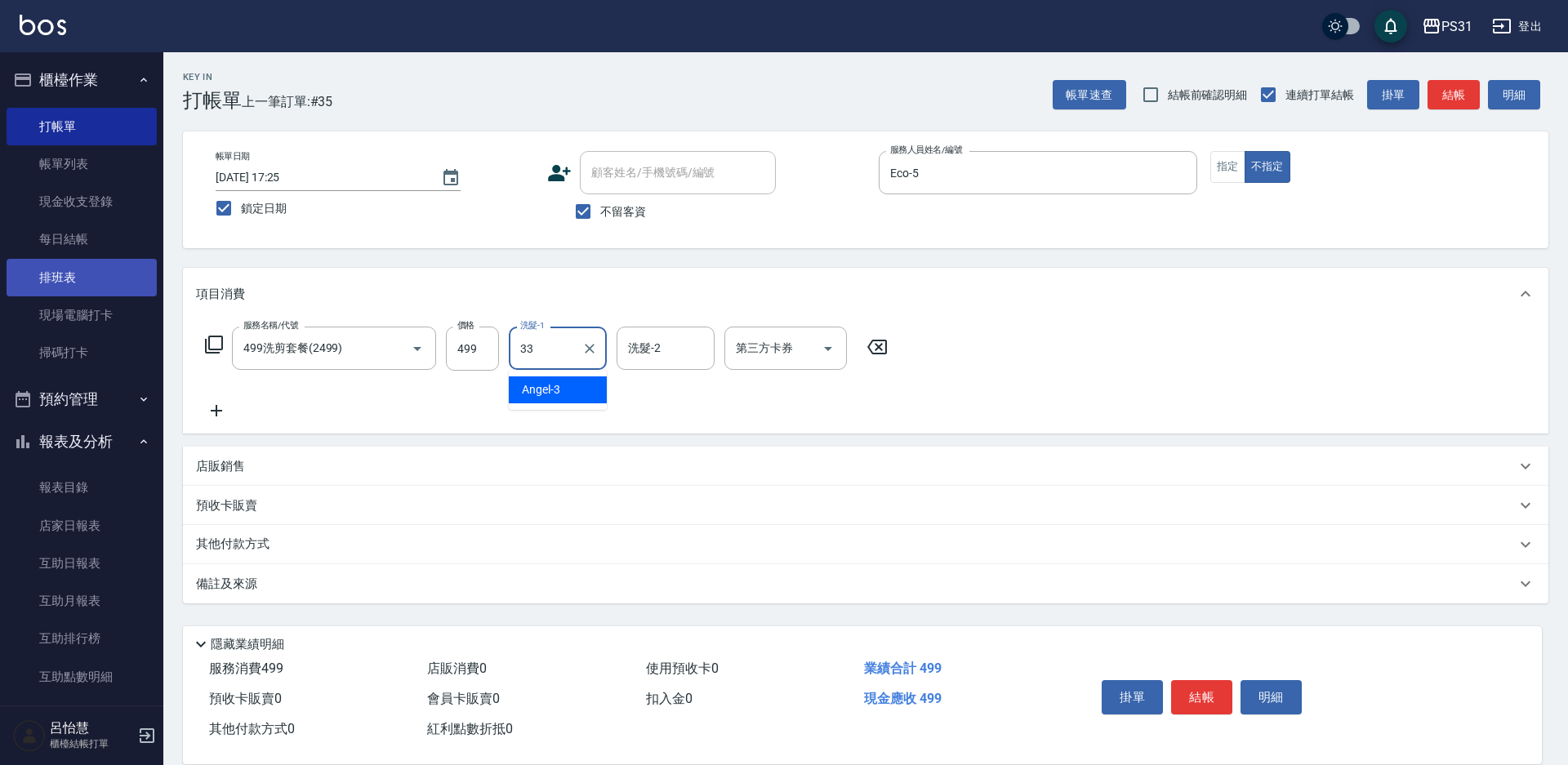
type input "高彗珊-33"
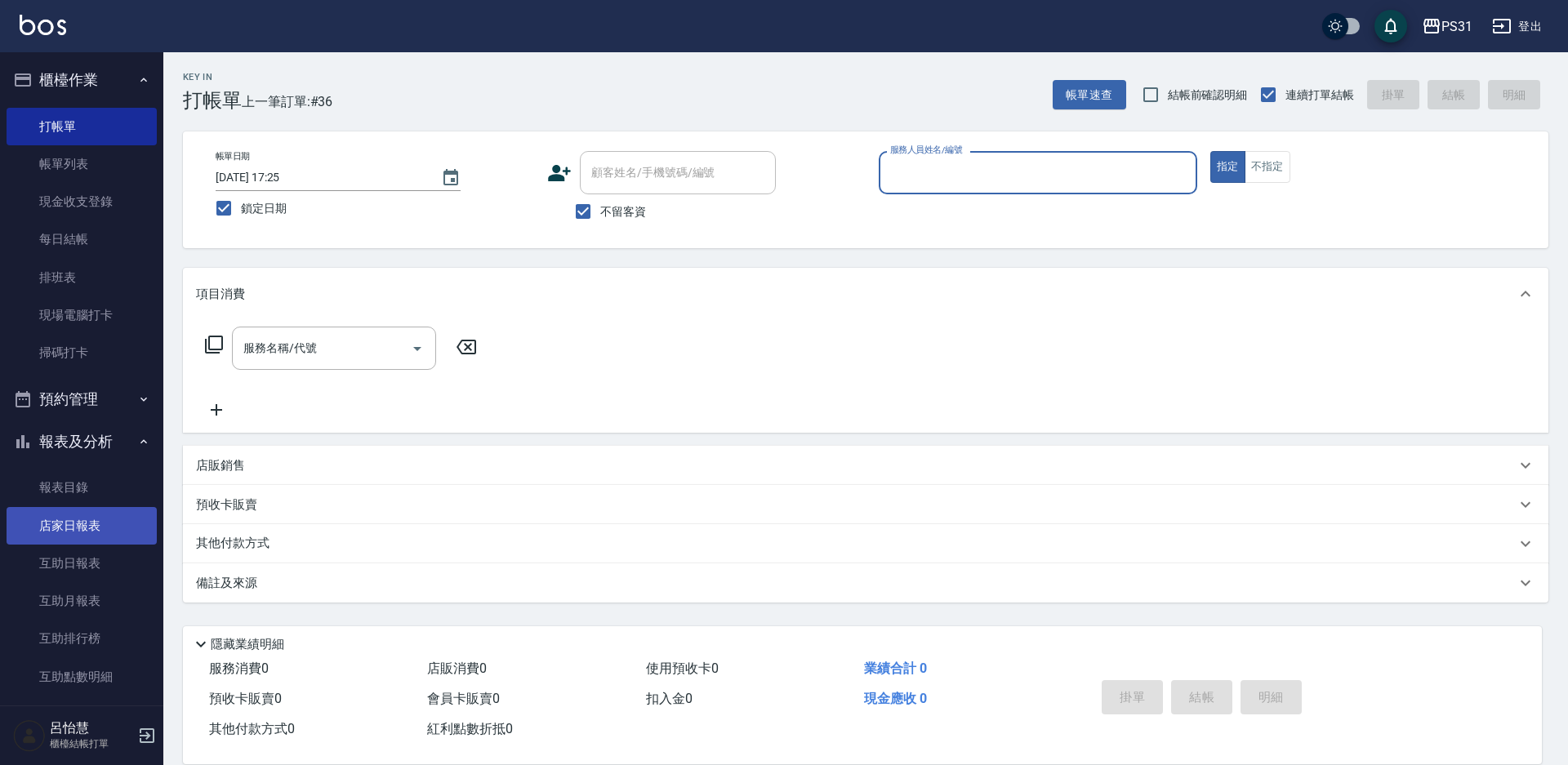
click at [103, 512] on link "店家日報表" at bounding box center [82, 526] width 151 height 37
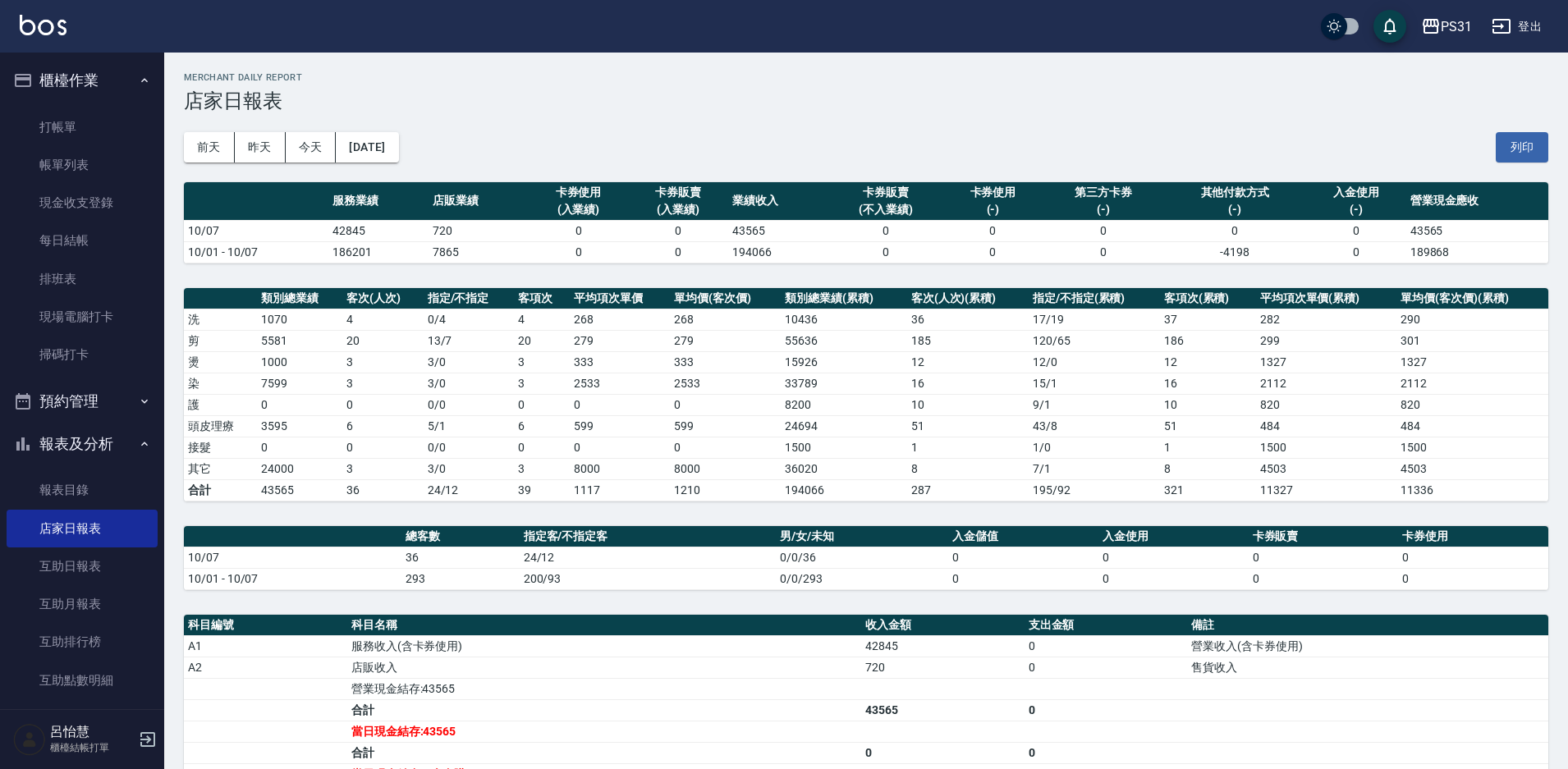
drag, startPoint x: 103, startPoint y: 523, endPoint x: 465, endPoint y: 37, distance: 606.0
click at [465, 36] on div "PS31 登出" at bounding box center [784, 26] width 1568 height 52
click at [91, 176] on link "帳單列表" at bounding box center [83, 165] width 151 height 37
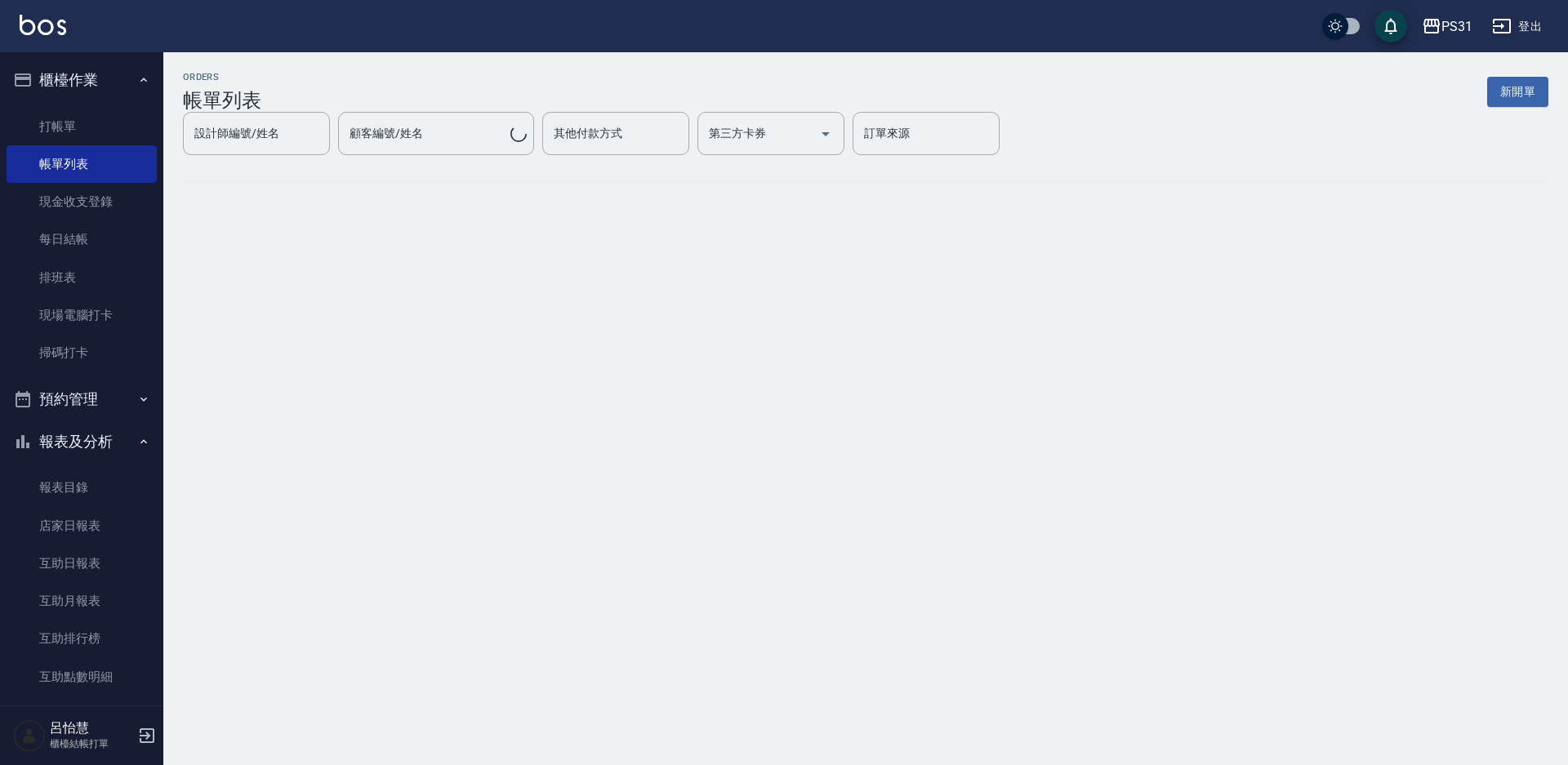
drag, startPoint x: 332, startPoint y: 376, endPoint x: 259, endPoint y: 299, distance: 106.1
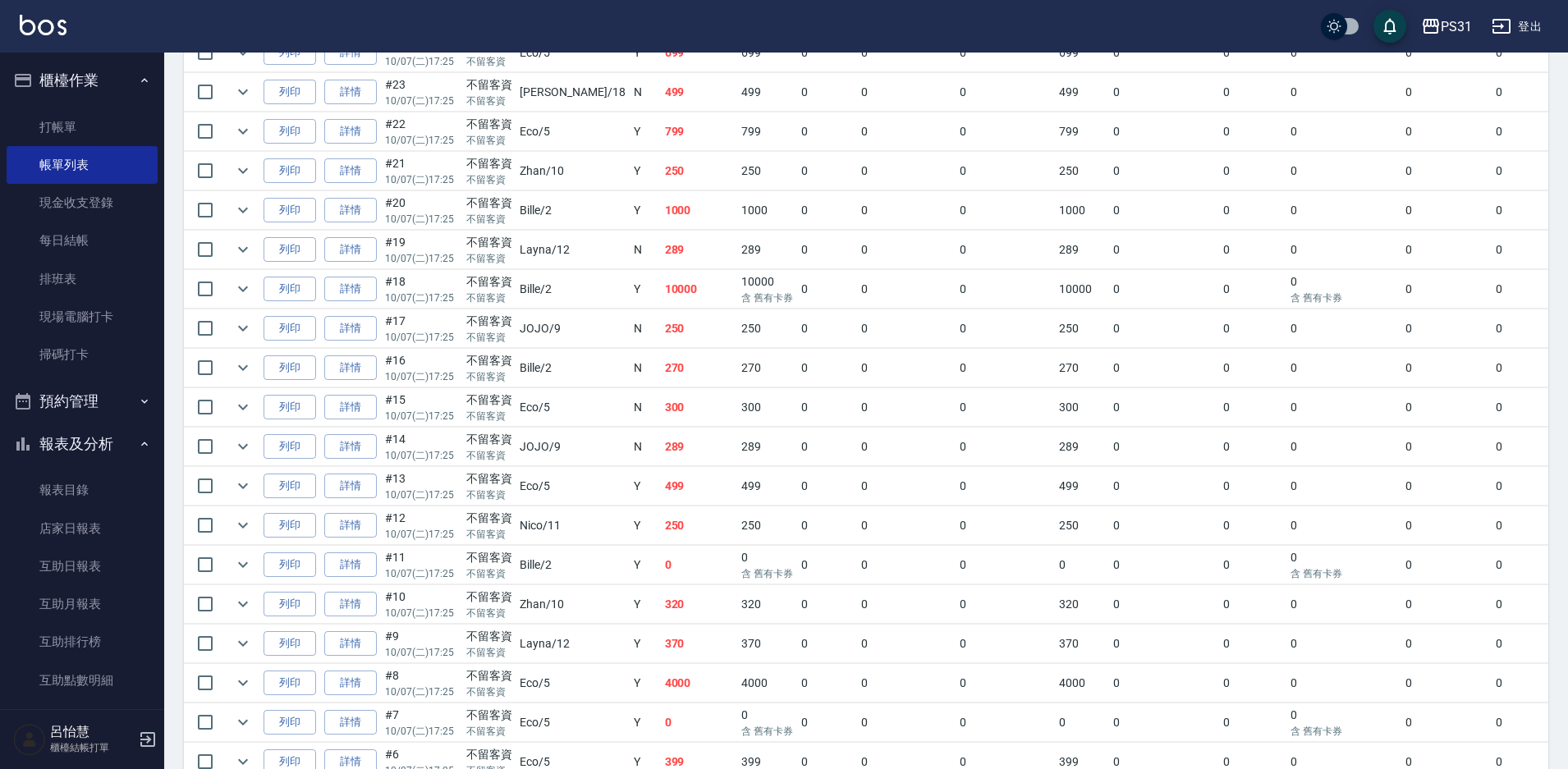
scroll to position [893, 0]
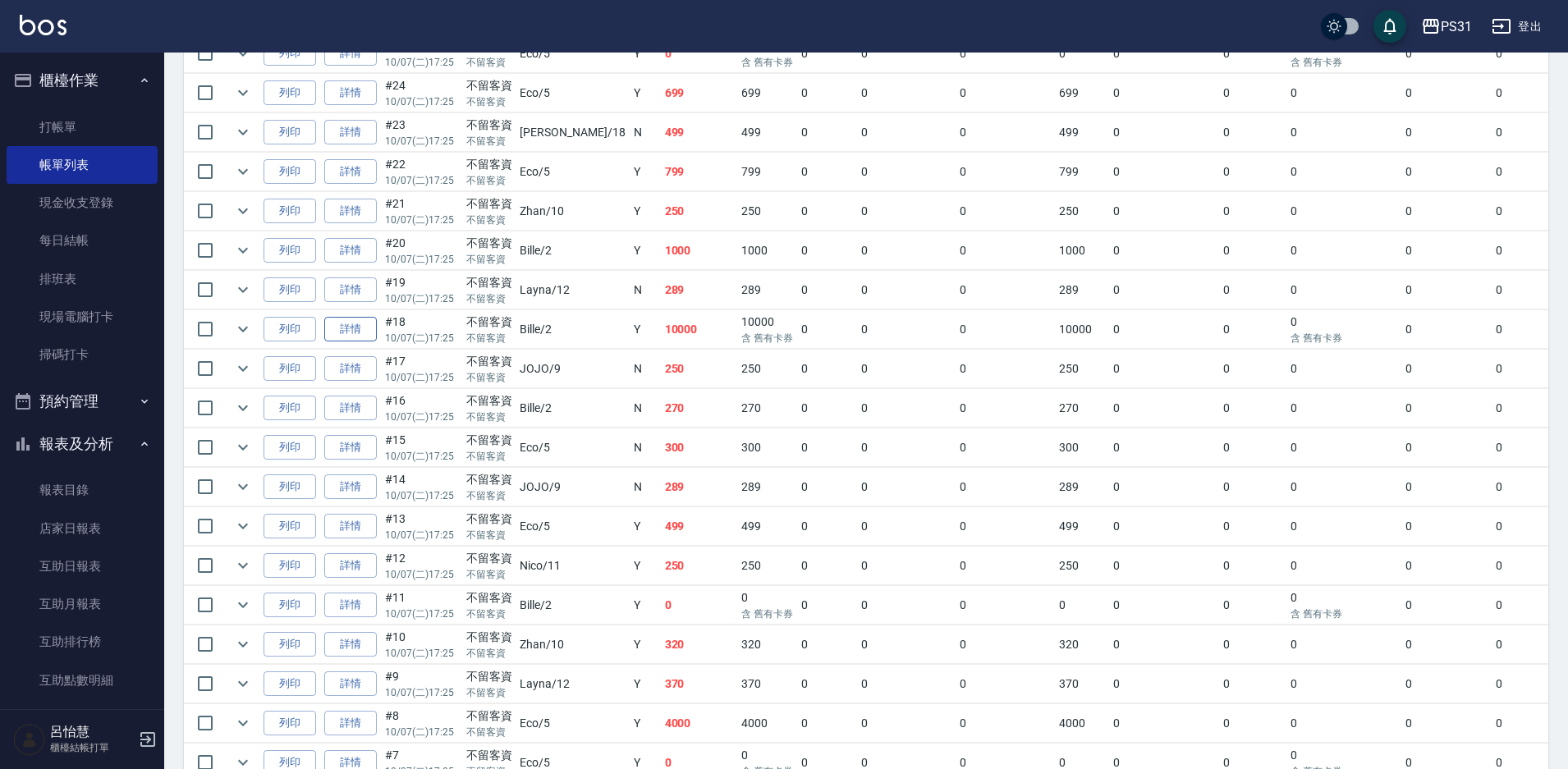
click at [361, 330] on link "詳情" at bounding box center [350, 329] width 52 height 26
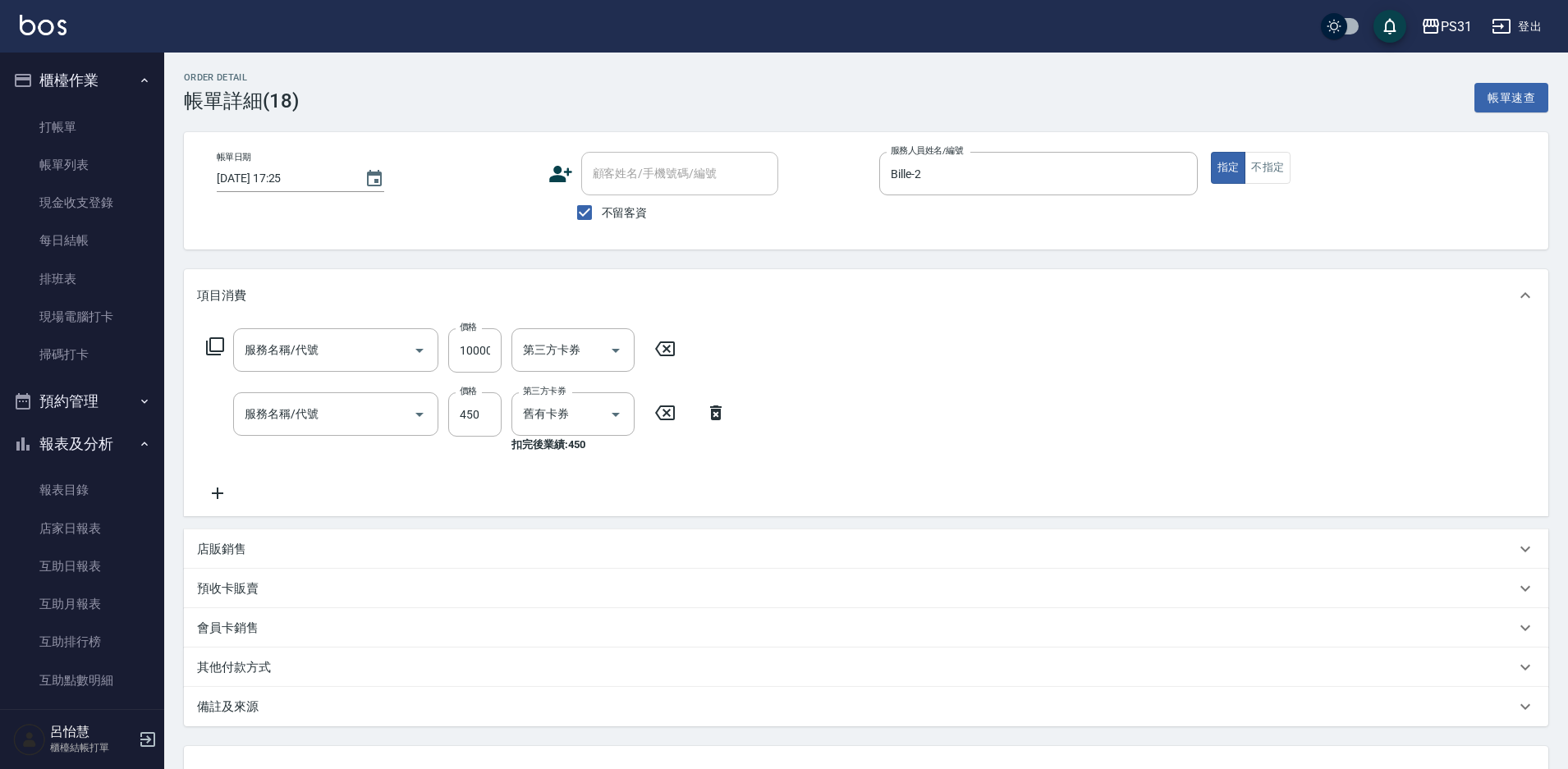
type input "2025/10/07 17:25"
checkbox input "true"
type input "Bille-2"
type input "儲值10000(P10000)"
type input "499洗剪套餐(2499)"
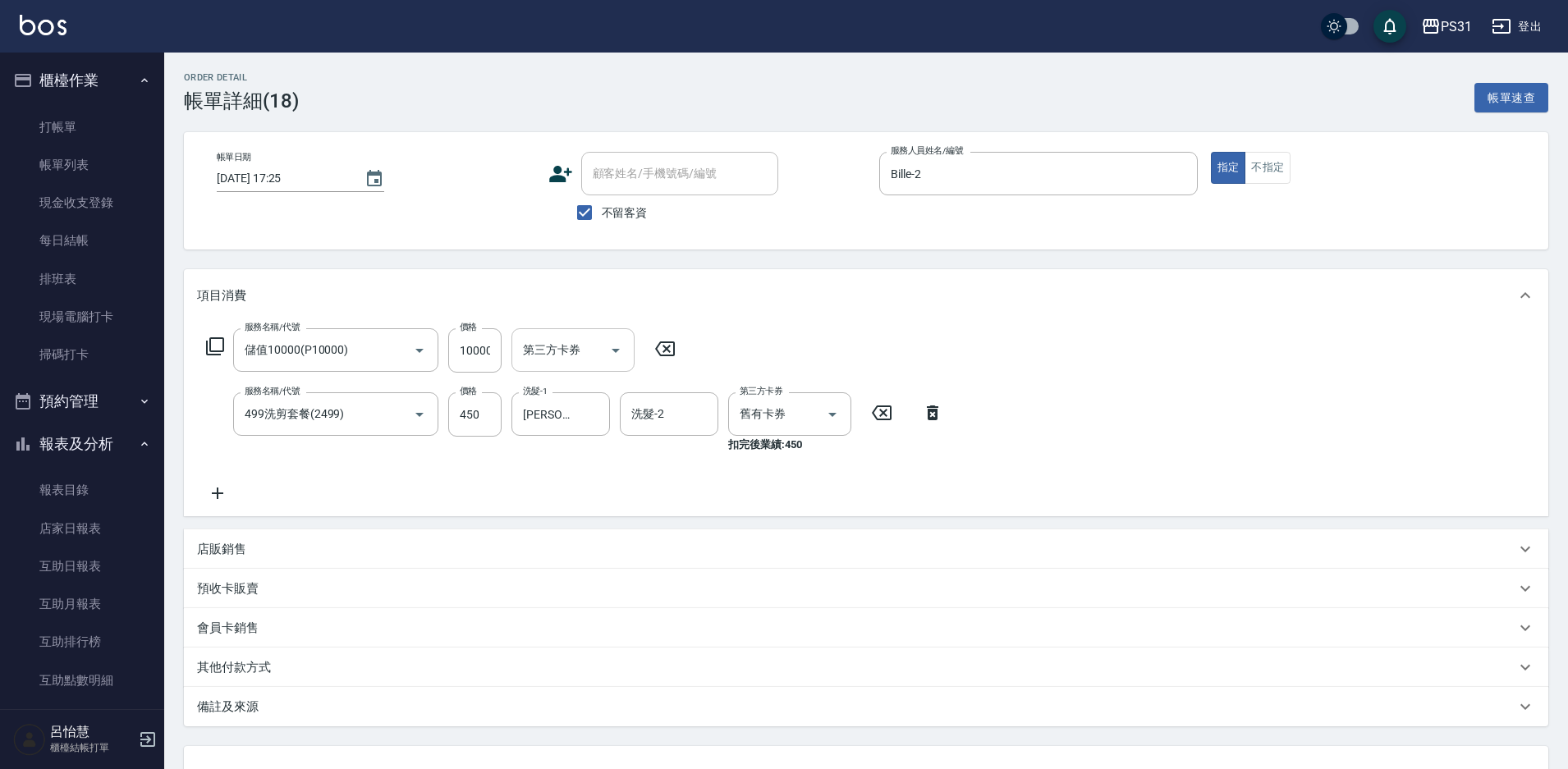
click at [614, 356] on icon "Open" at bounding box center [615, 351] width 20 height 20
click at [616, 357] on icon "Close" at bounding box center [615, 351] width 20 height 20
click at [769, 359] on div "服務名稱/代號 儲值10000(P10000) 服務名稱/代號 價格 10000 價格 第三方卡券 第三方卡券 服務名稱/代號 499洗剪套餐(2499) 服…" at bounding box center [574, 416] width 756 height 175
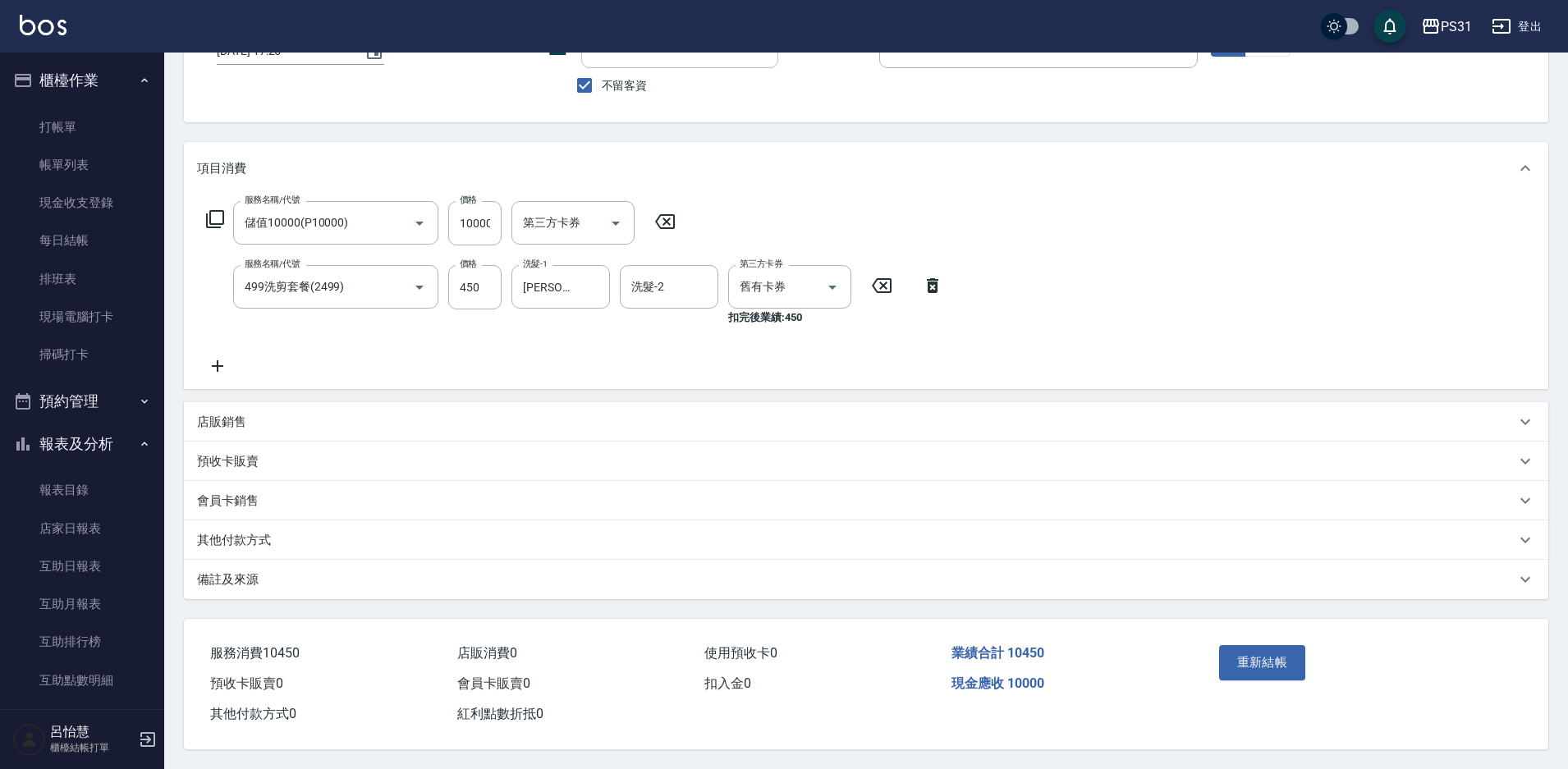
scroll to position [135, 0]
click at [259, 540] on p "其他付款方式" at bounding box center [233, 541] width 74 height 18
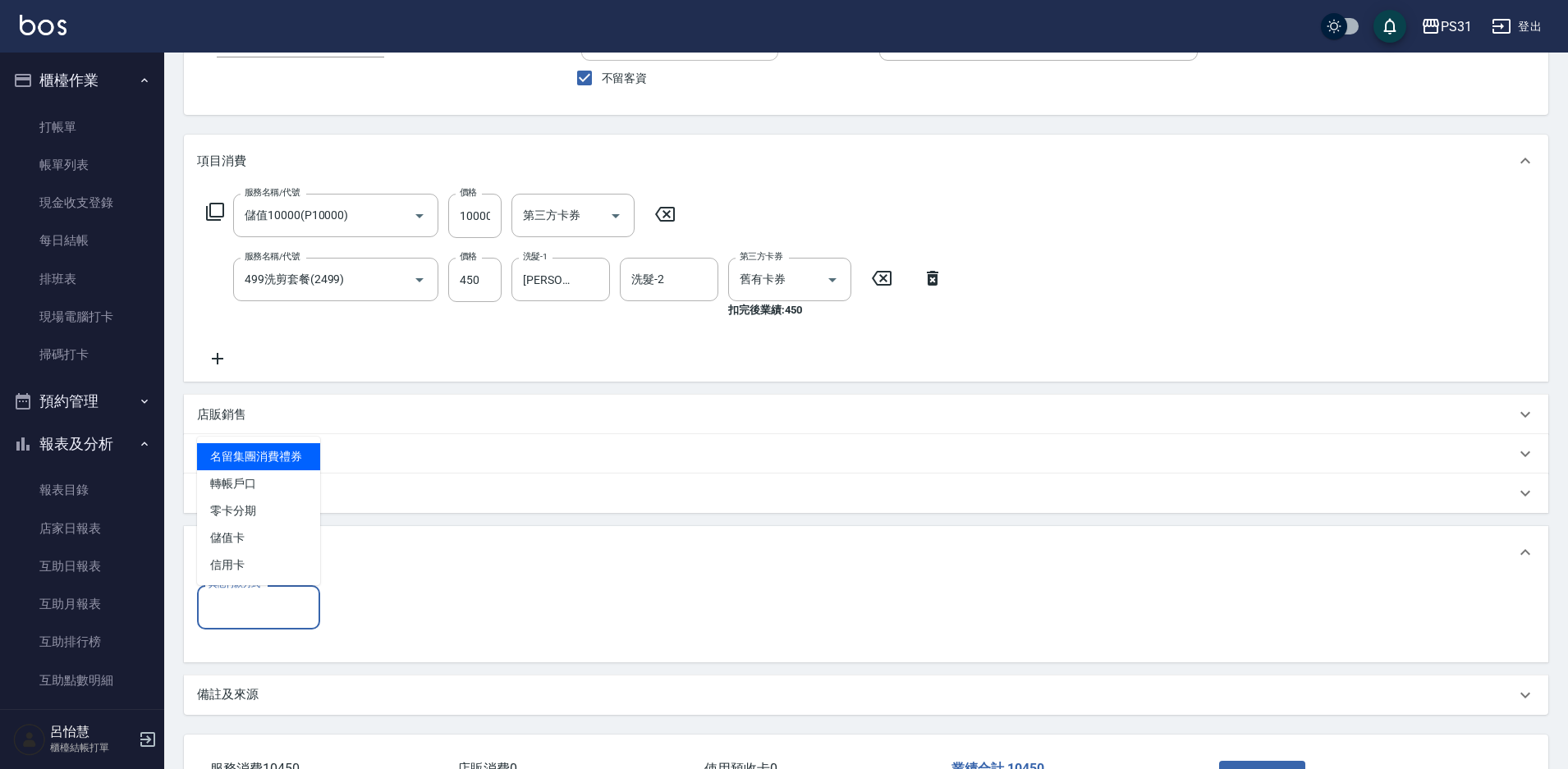
click at [286, 601] on input "其他付款方式" at bounding box center [259, 607] width 108 height 29
click at [268, 566] on span "信用卡" at bounding box center [258, 565] width 123 height 28
type input "信用卡"
click at [381, 608] on input "0" at bounding box center [391, 607] width 123 height 44
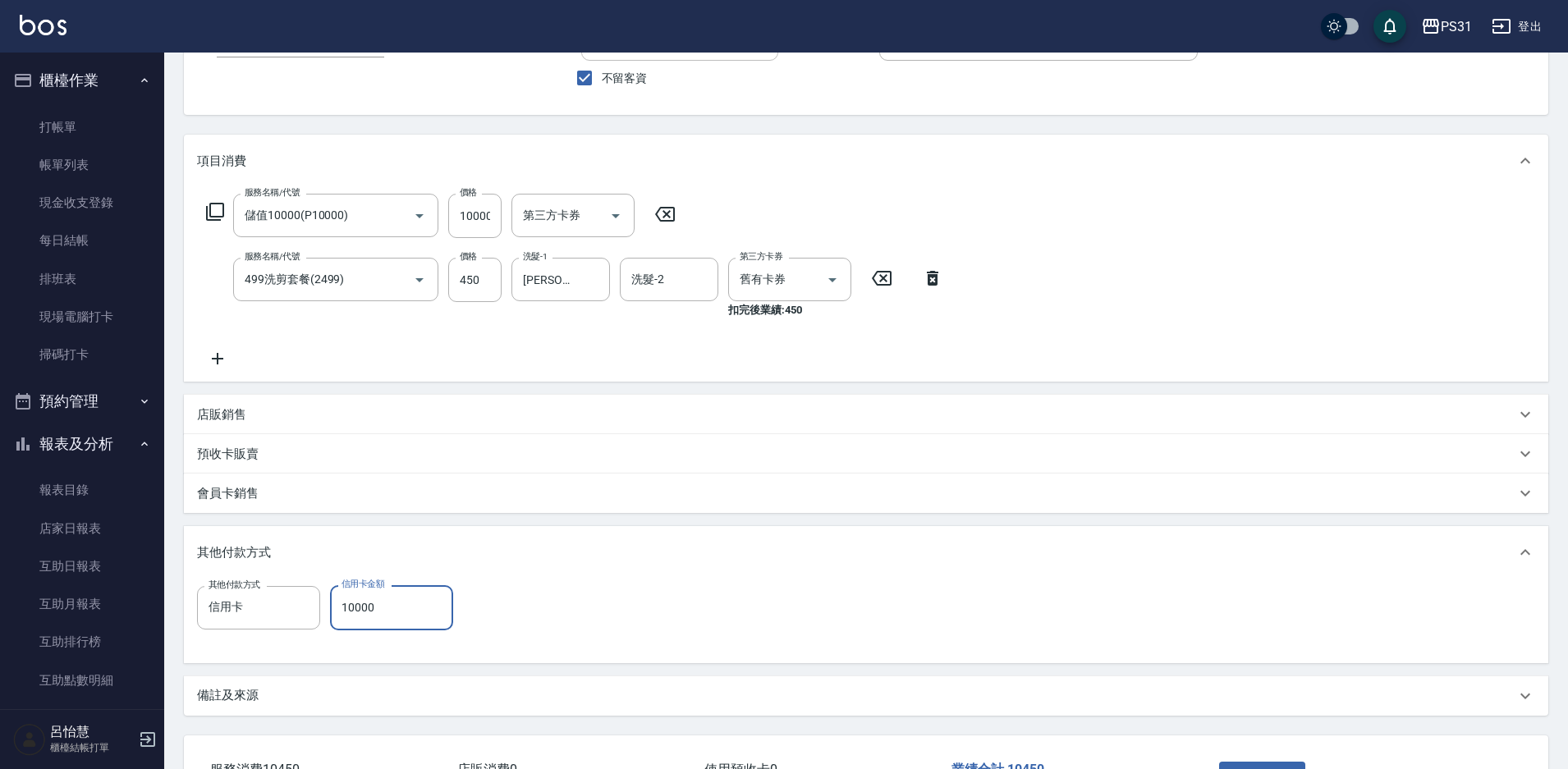
type input "10000"
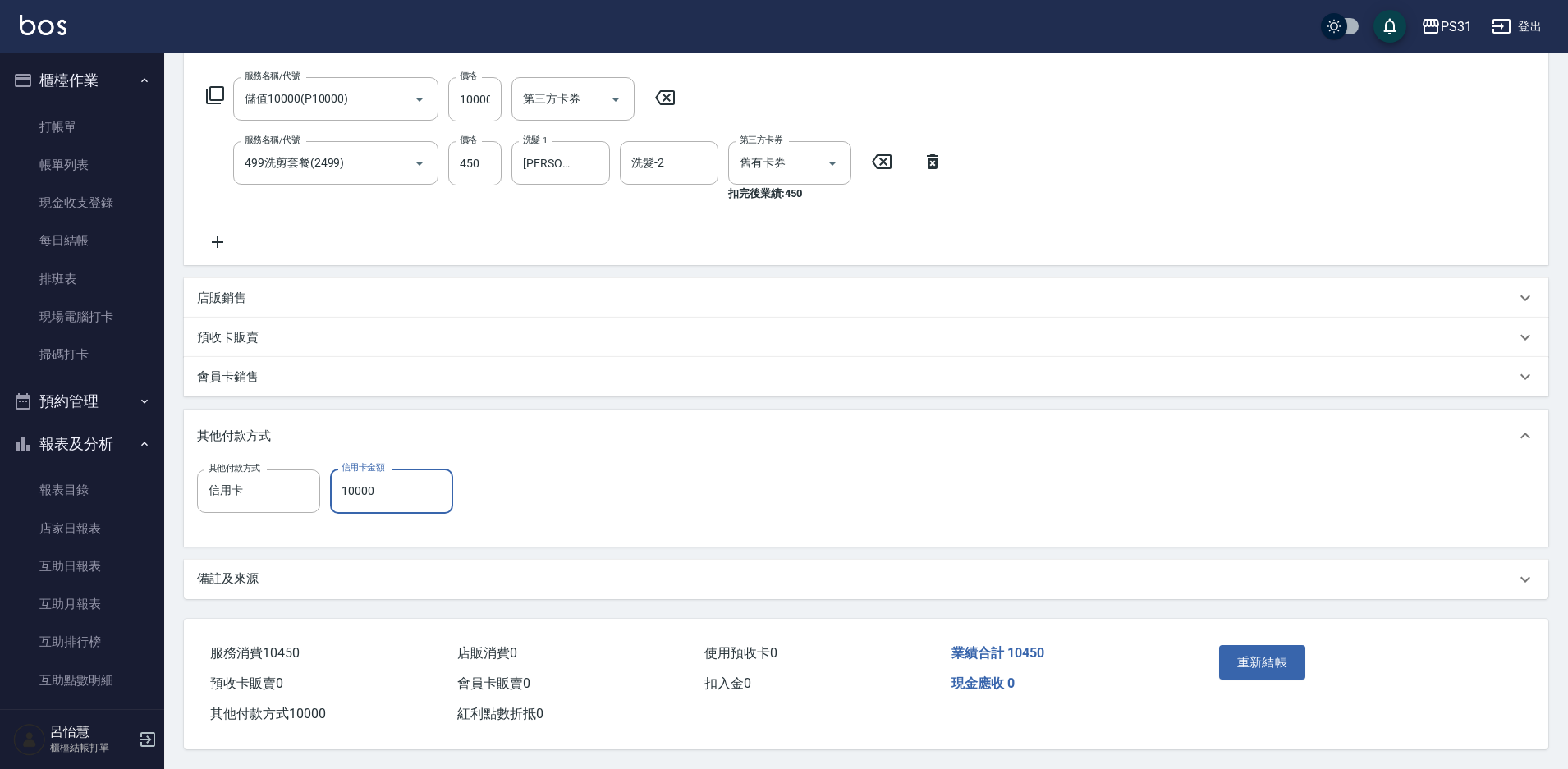
scroll to position [259, 0]
click at [1261, 661] on button "重新結帳" at bounding box center [1262, 662] width 87 height 34
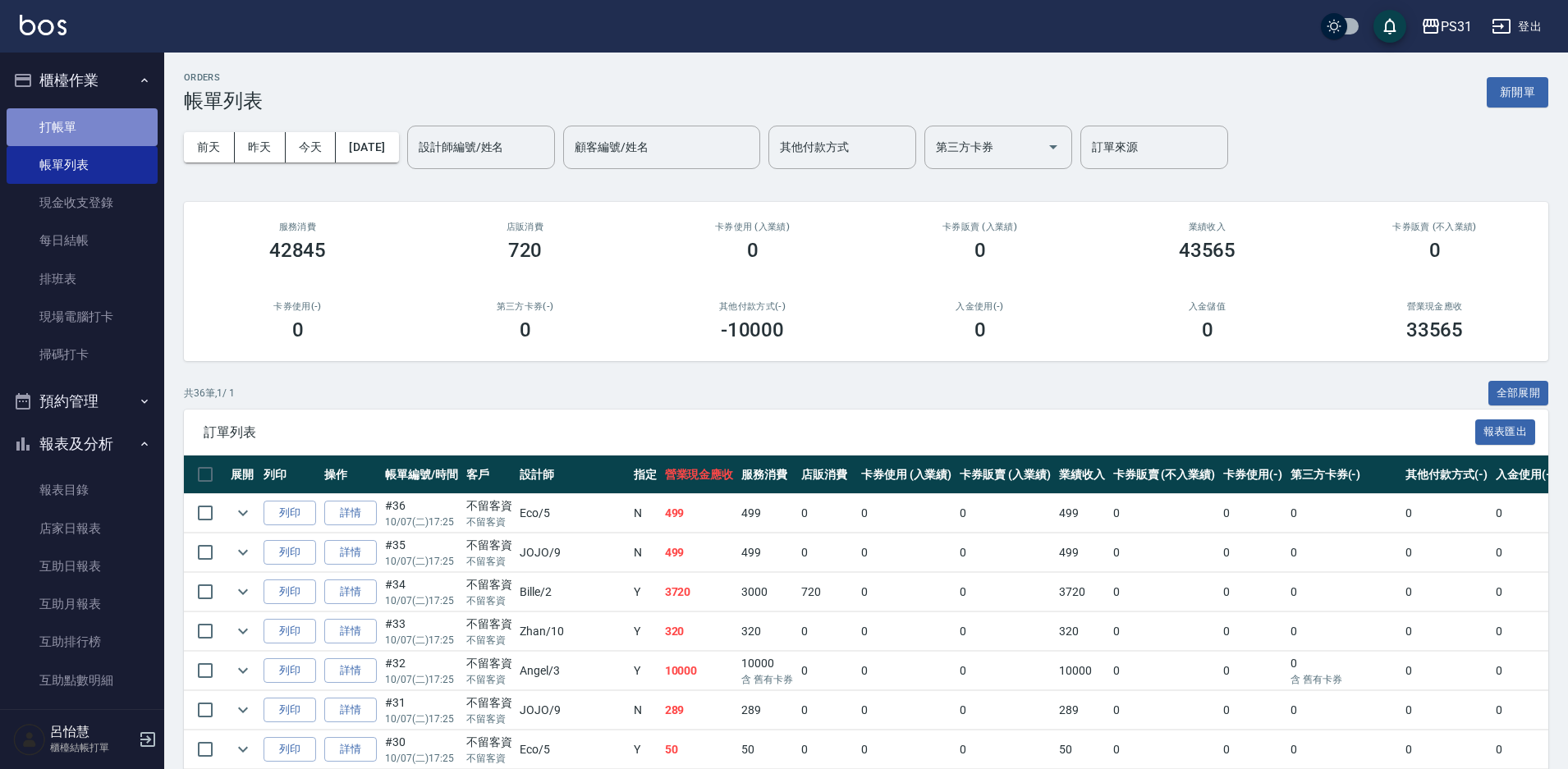
click at [85, 137] on link "打帳單" at bounding box center [83, 127] width 151 height 37
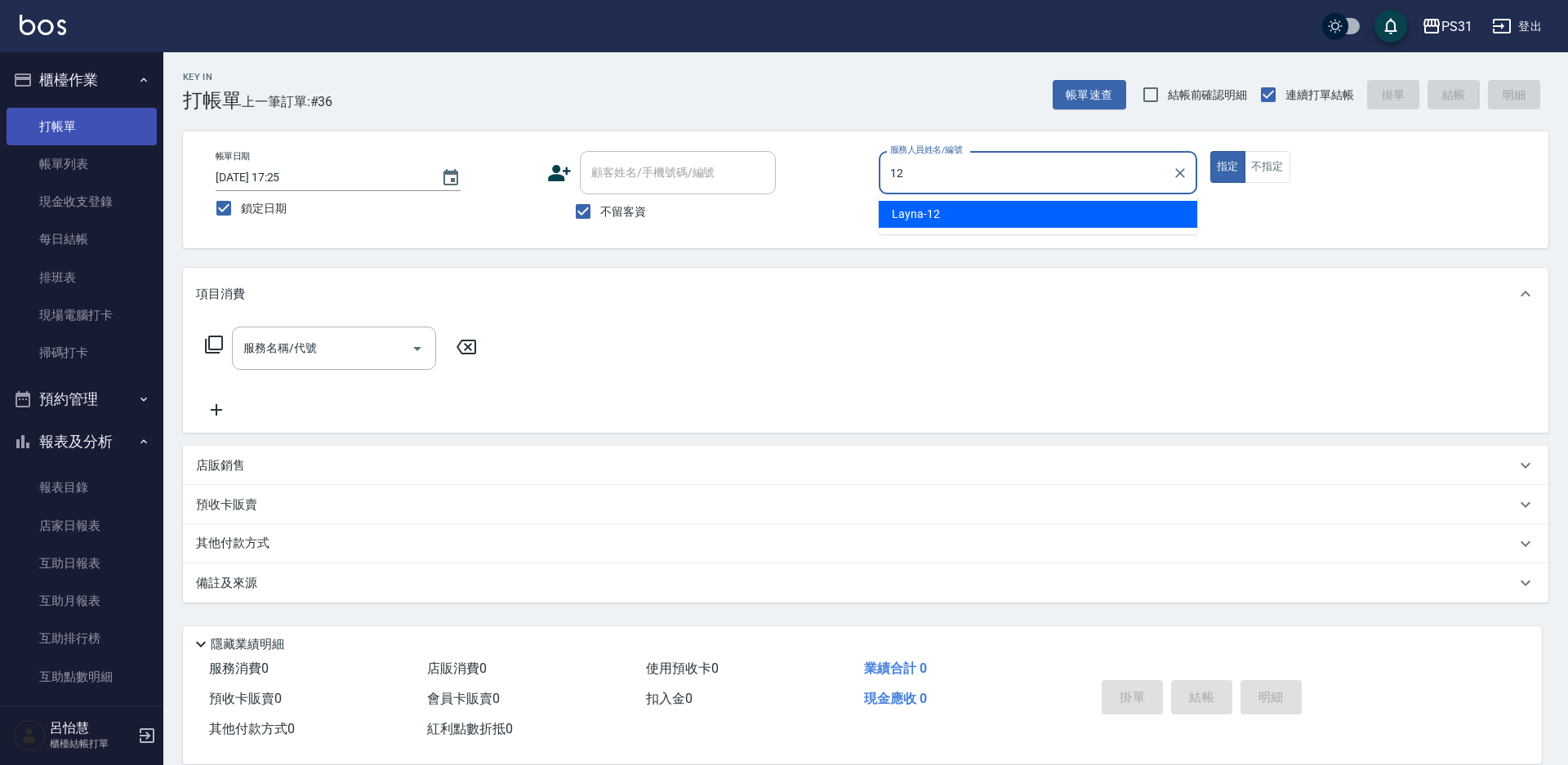
type input "12"
type button "true"
type input "Layna-12"
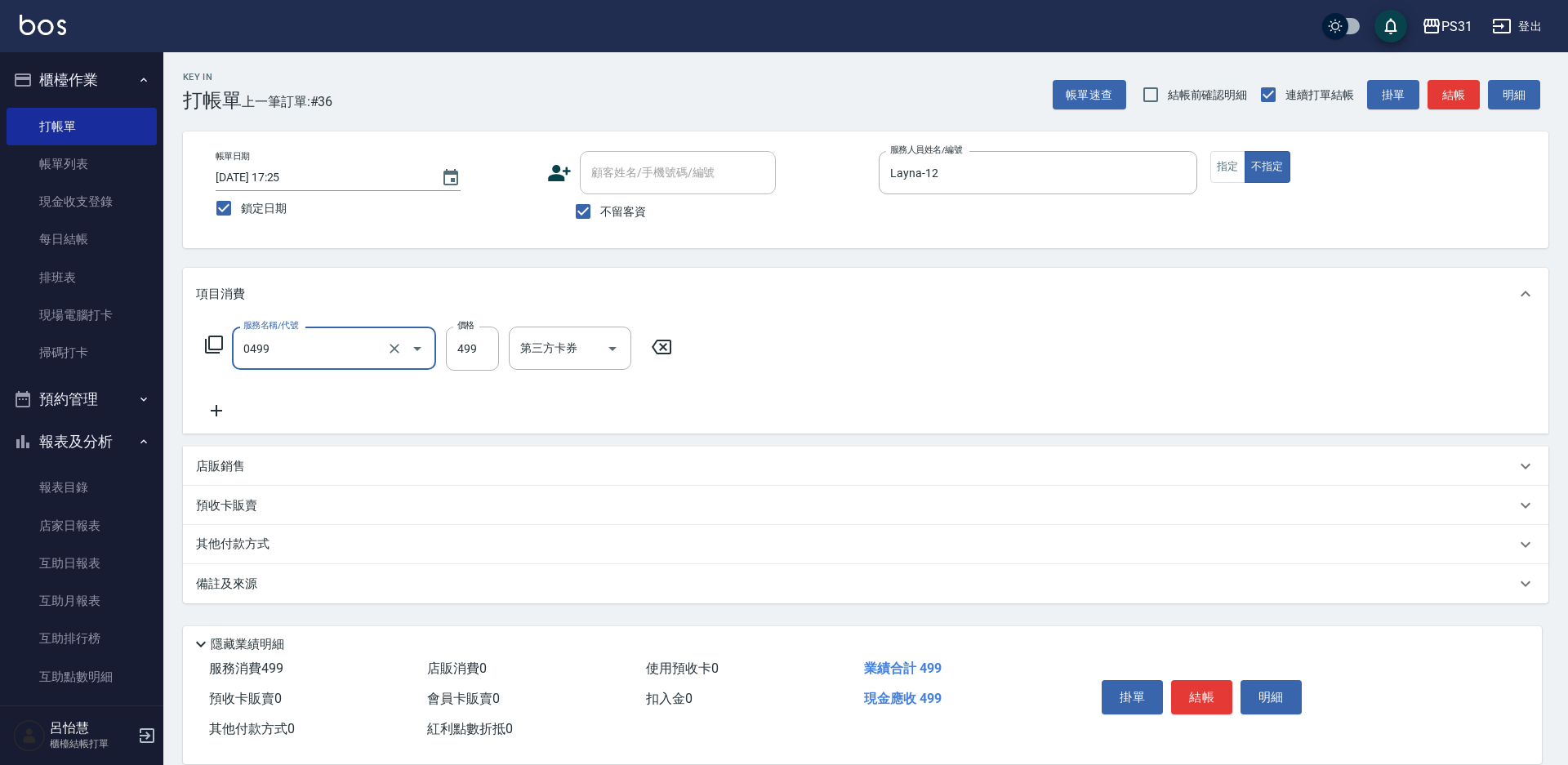
type input "伊黛莉spa(0499)"
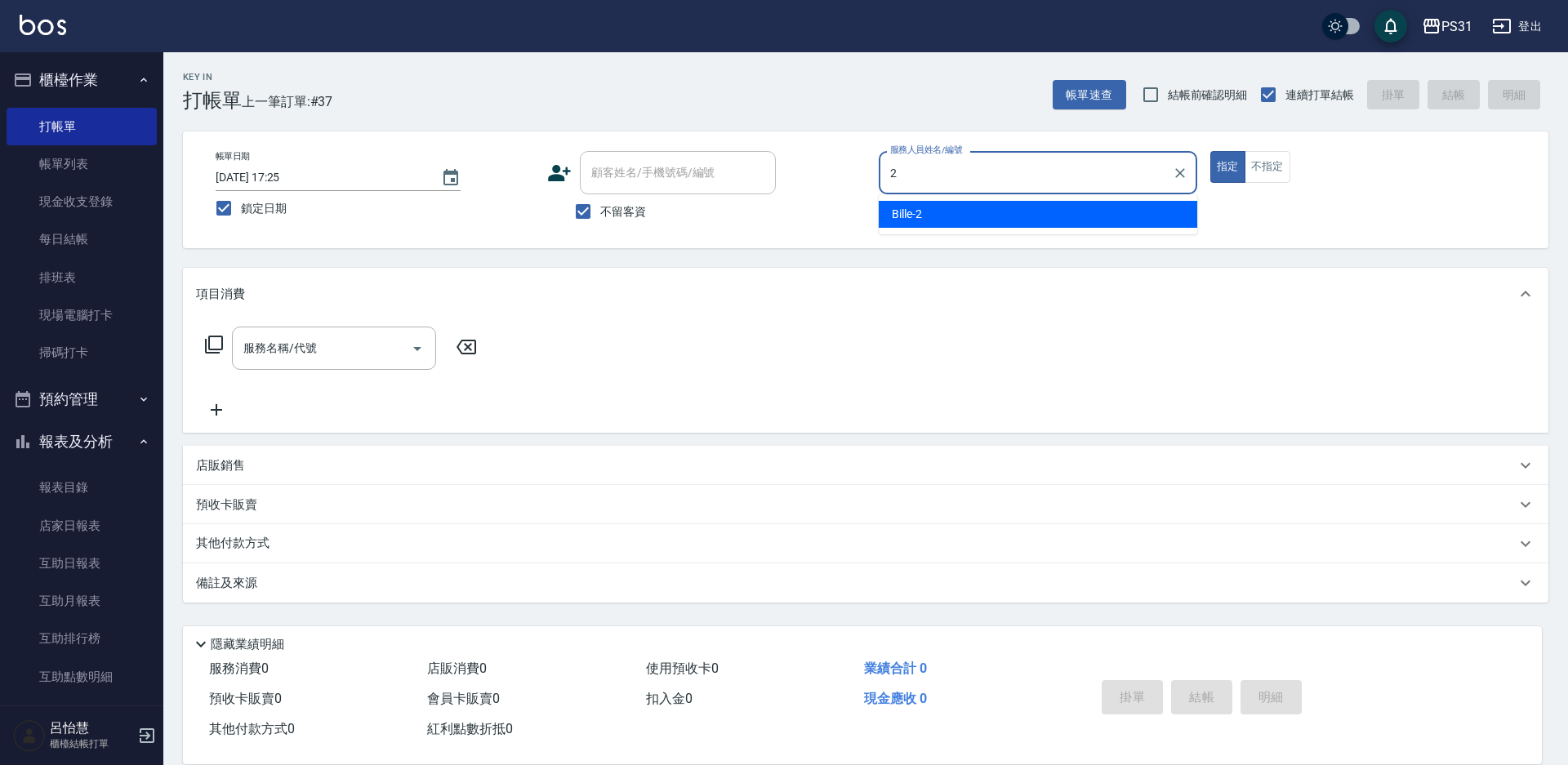
type input "Bille-2"
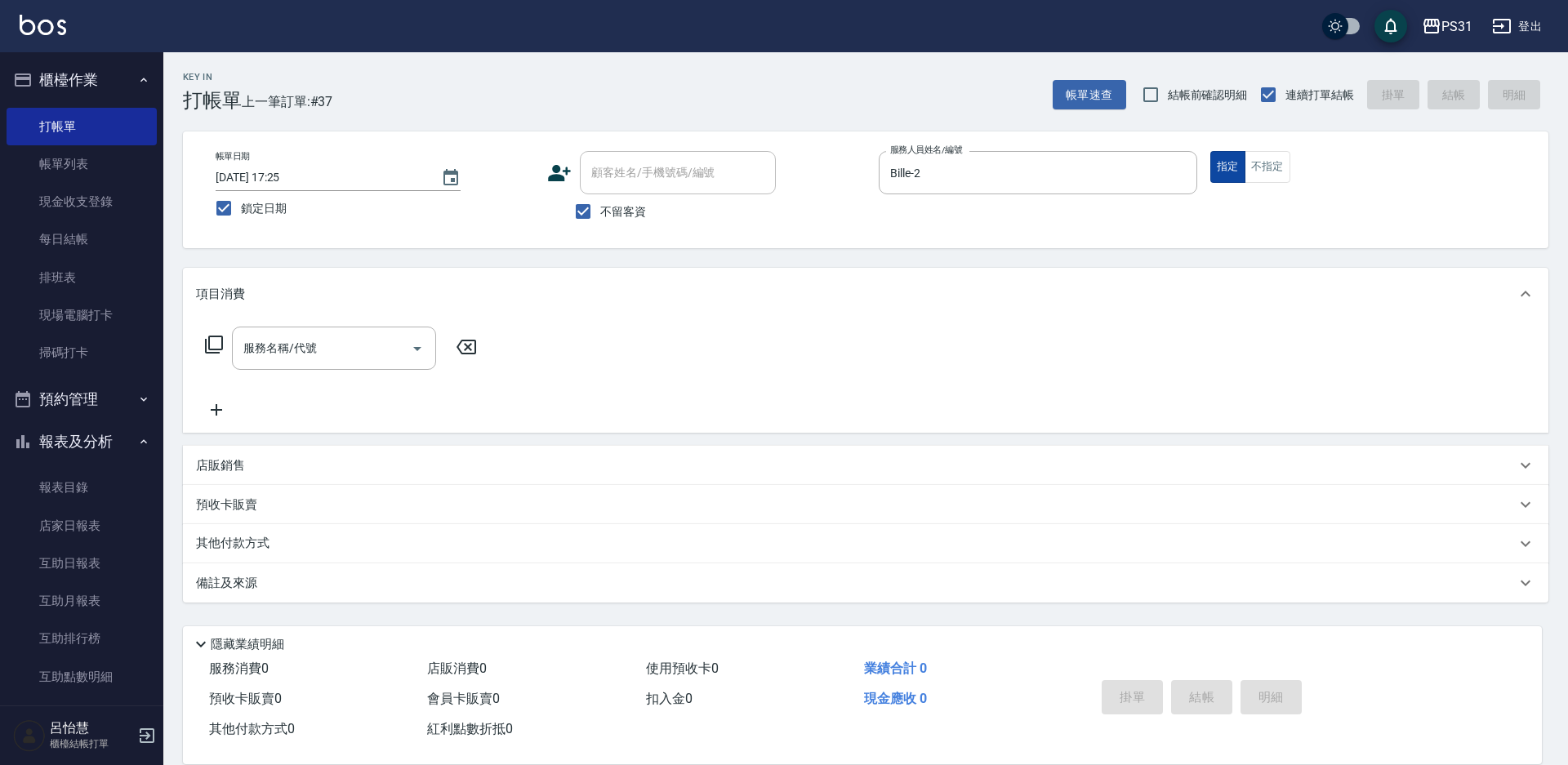
drag, startPoint x: 971, startPoint y: 61, endPoint x: 1233, endPoint y: 171, distance: 284.2
click at [1265, 160] on button "不指定" at bounding box center [1268, 166] width 46 height 32
click at [319, 336] on input "服務名稱/代號" at bounding box center [322, 348] width 165 height 28
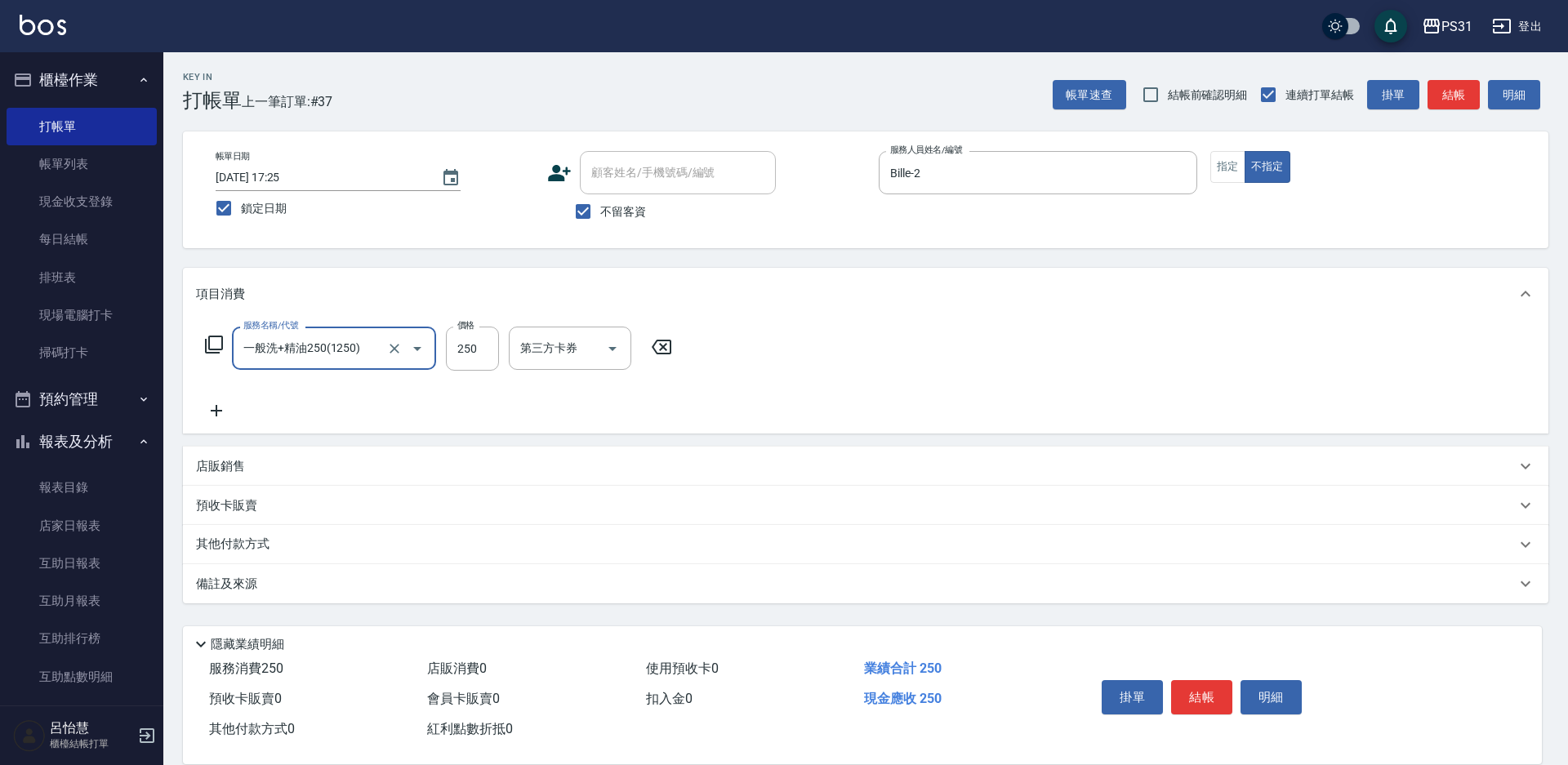
type input "一般洗+精油250(1250)"
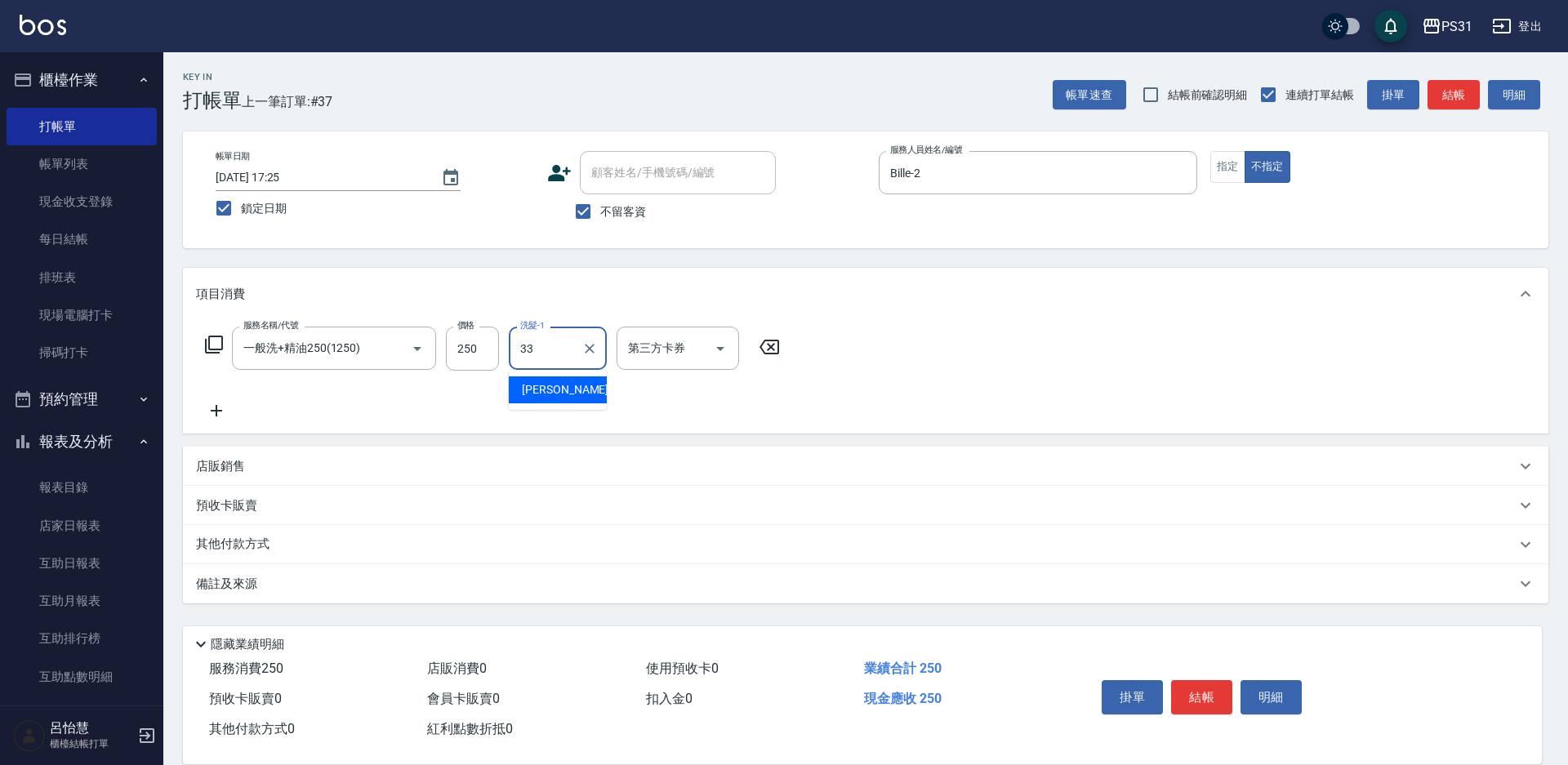
type input "高彗珊-33"
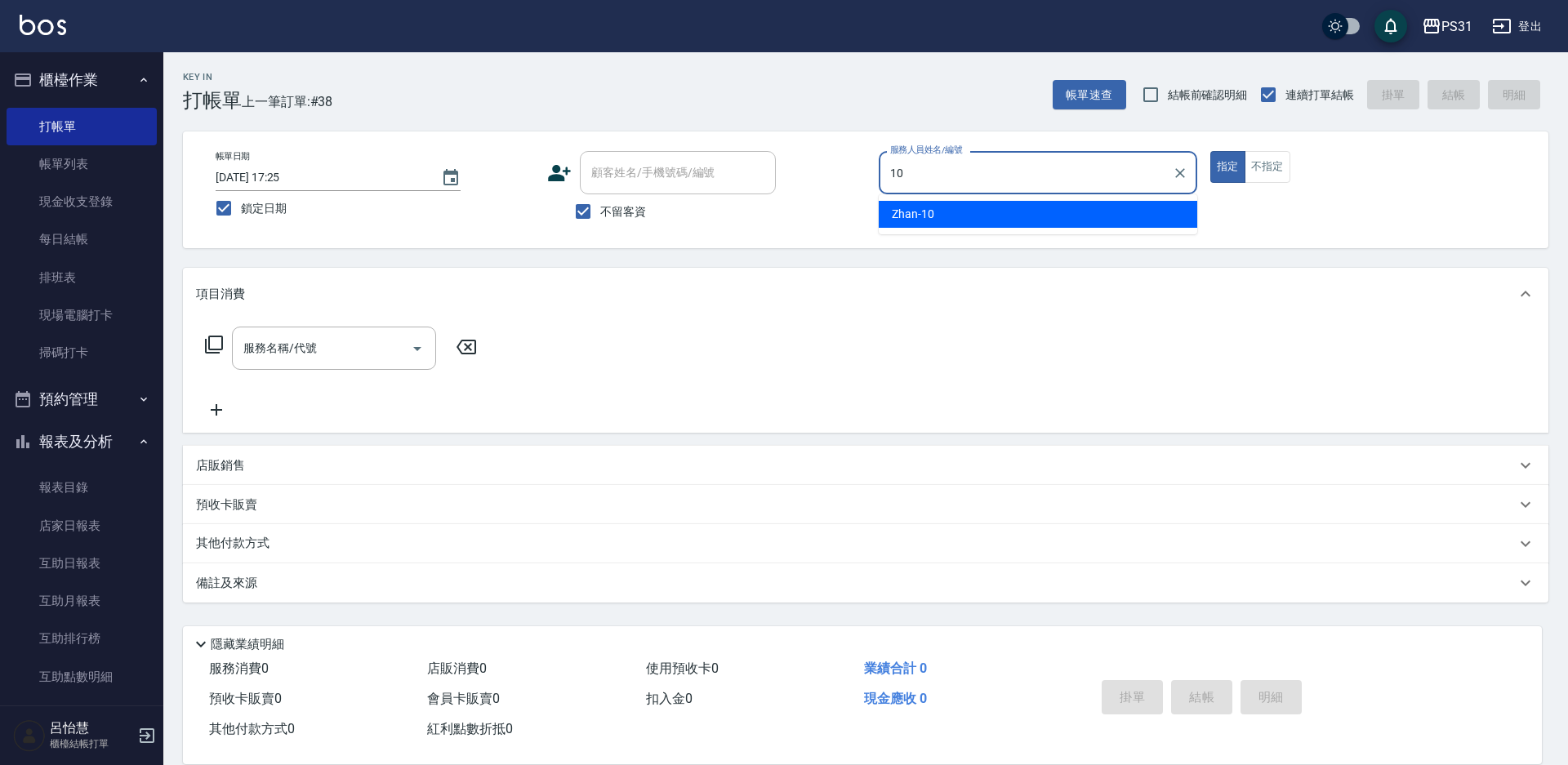
type input "Zhan-10"
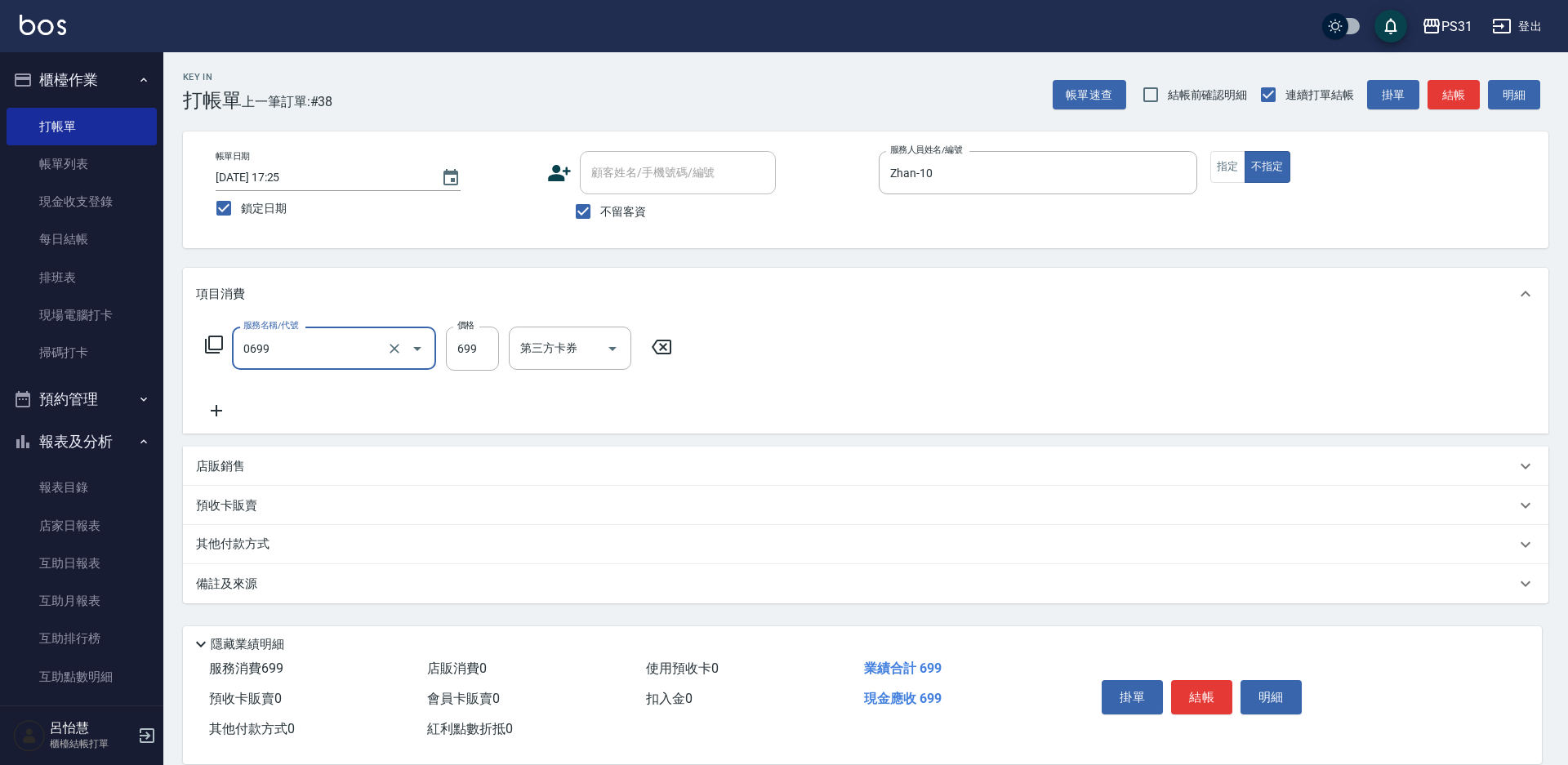
type input "精油699(0699)"
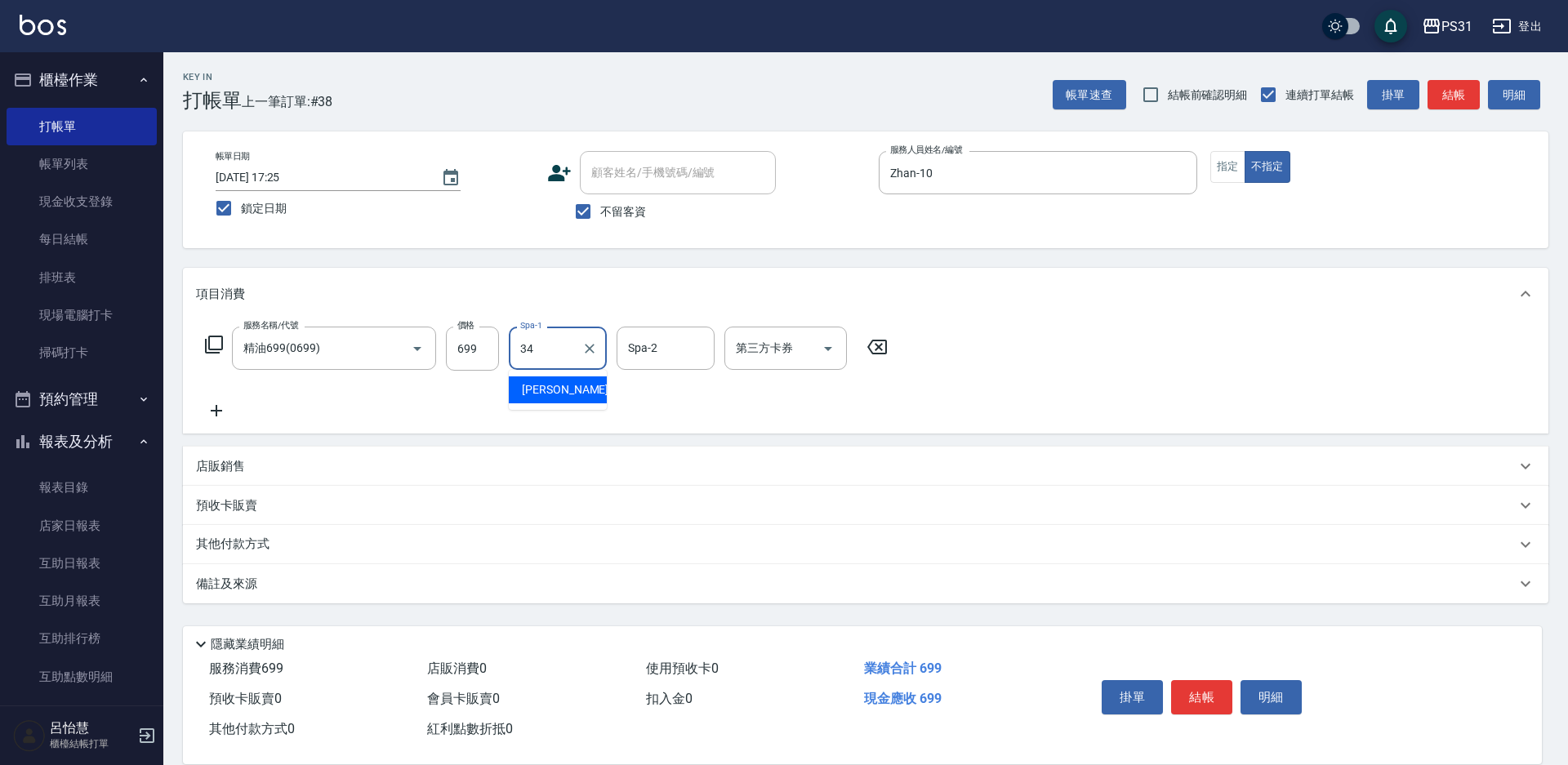
type input "鈺欣-34"
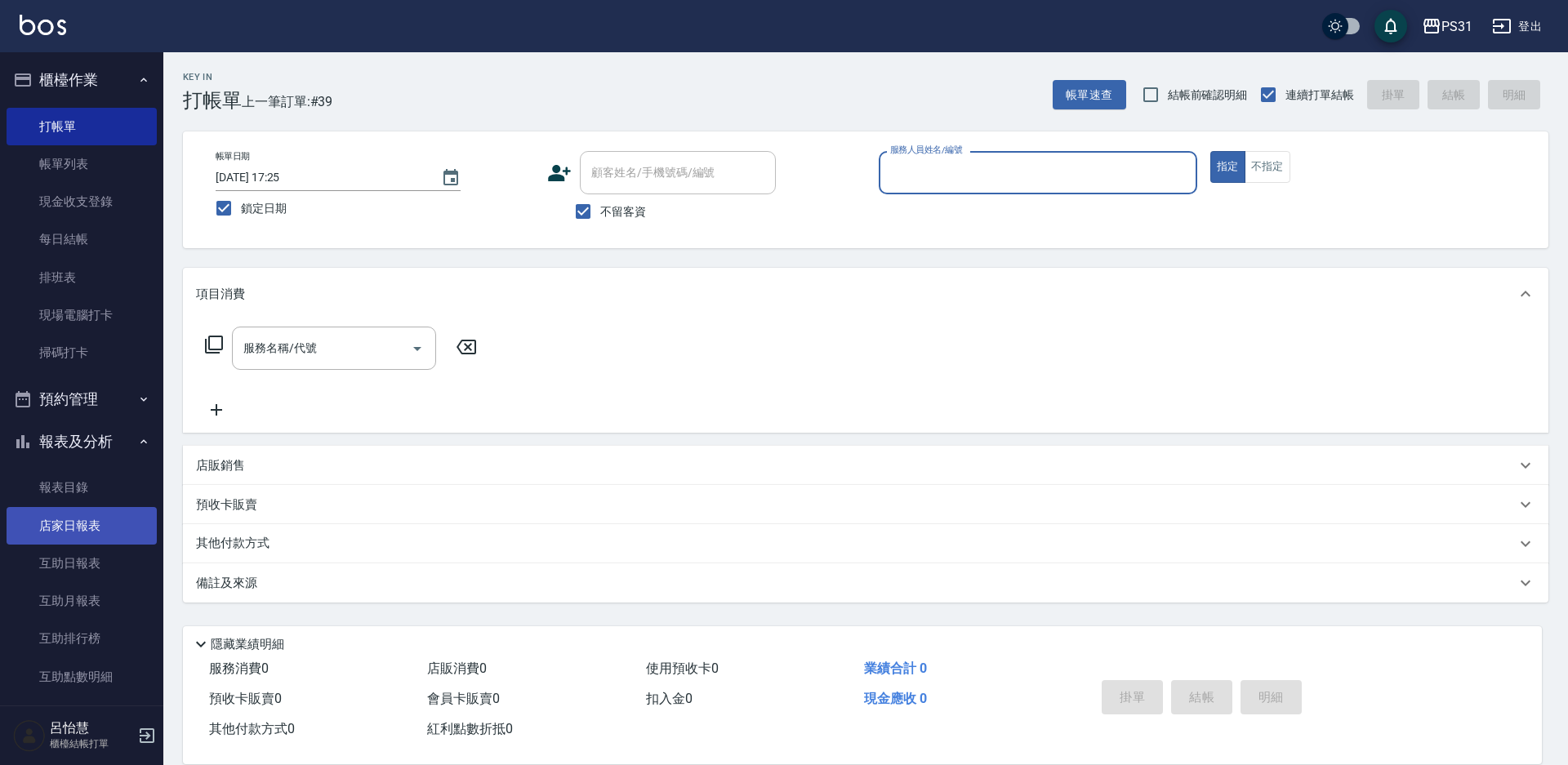
click at [74, 530] on link "店家日報表" at bounding box center [82, 526] width 151 height 37
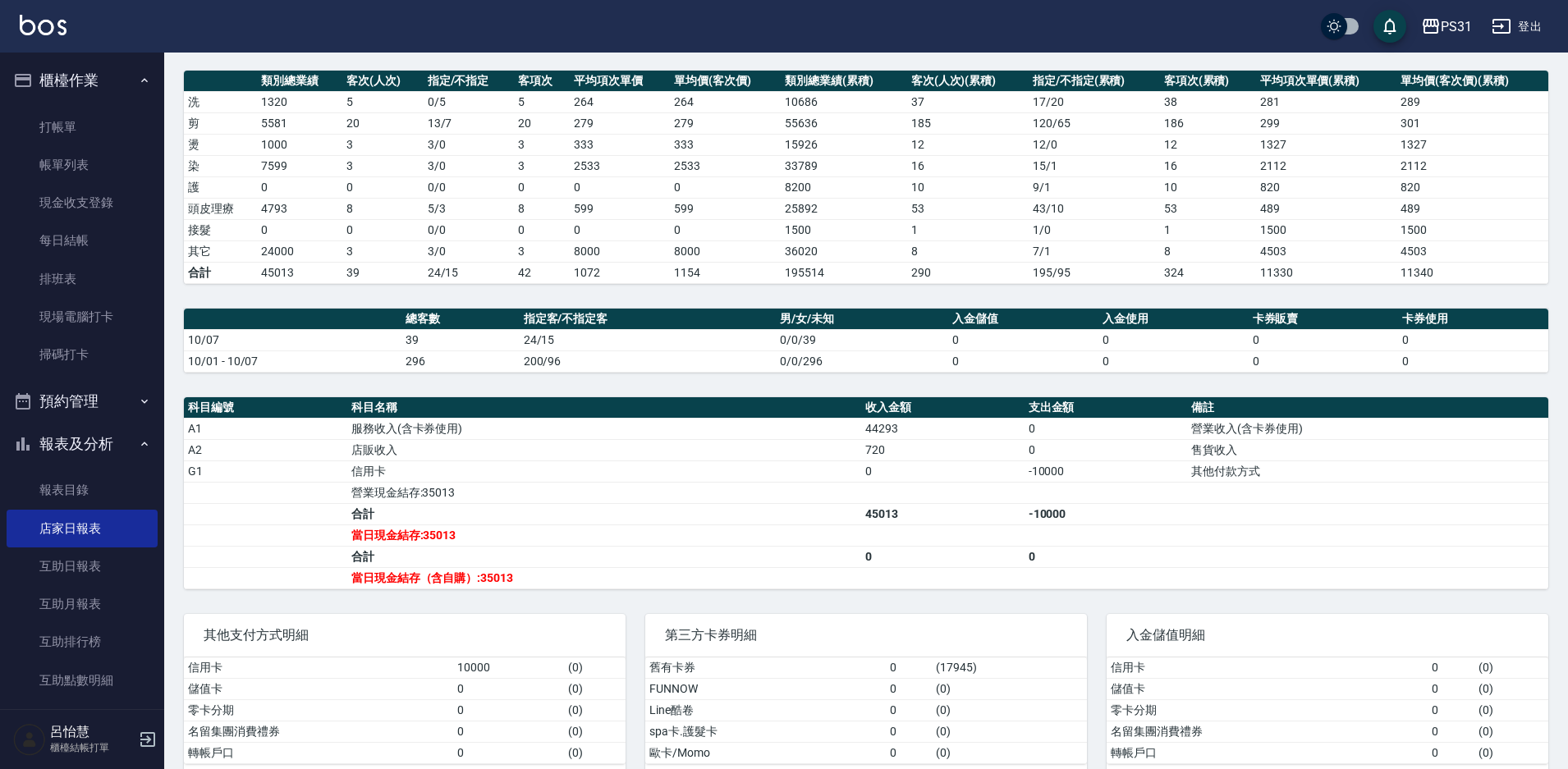
scroll to position [247, 0]
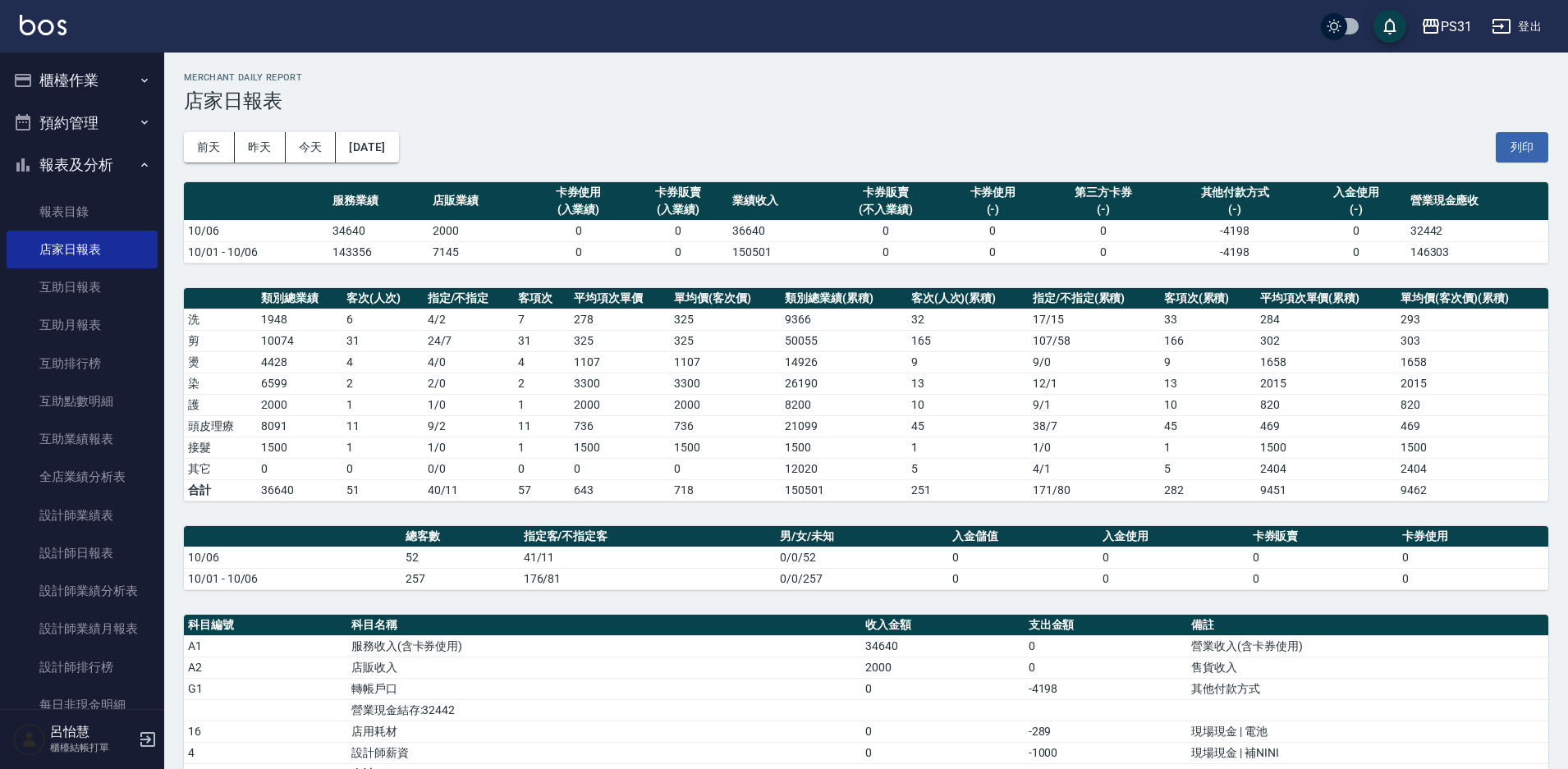
scroll to position [83, 0]
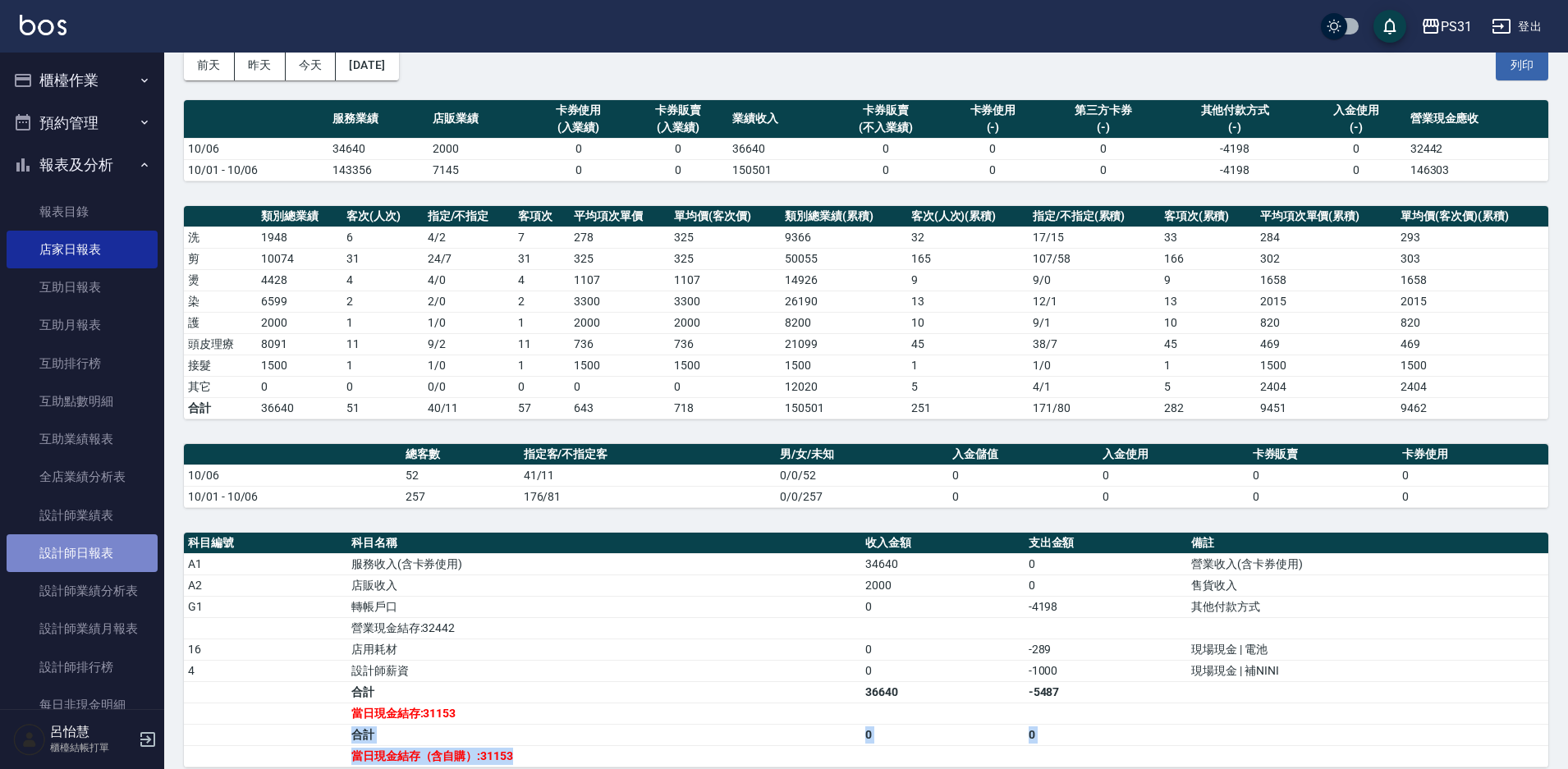
click at [87, 558] on link "設計師日報表" at bounding box center [83, 554] width 151 height 37
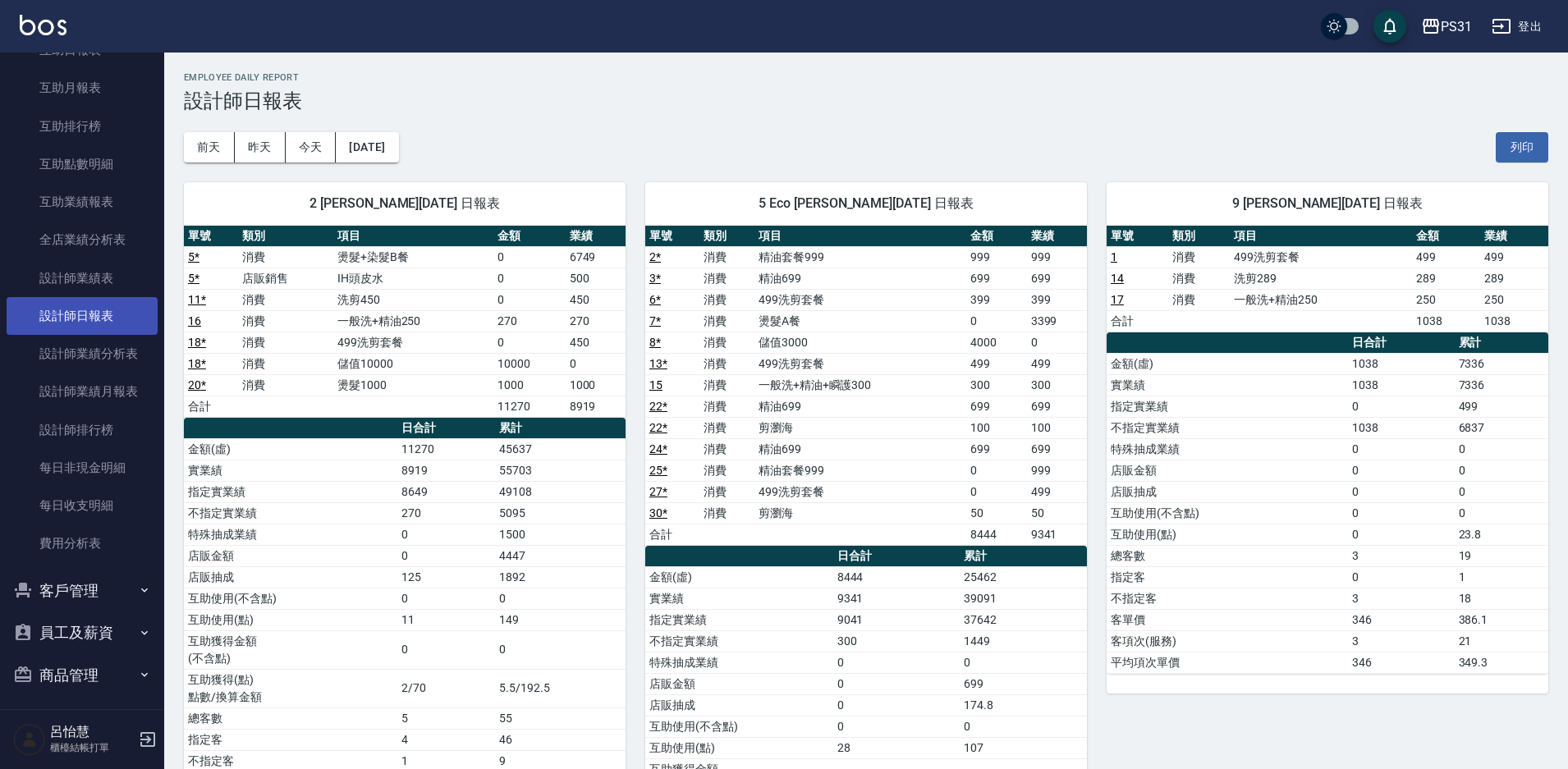
scroll to position [286, 0]
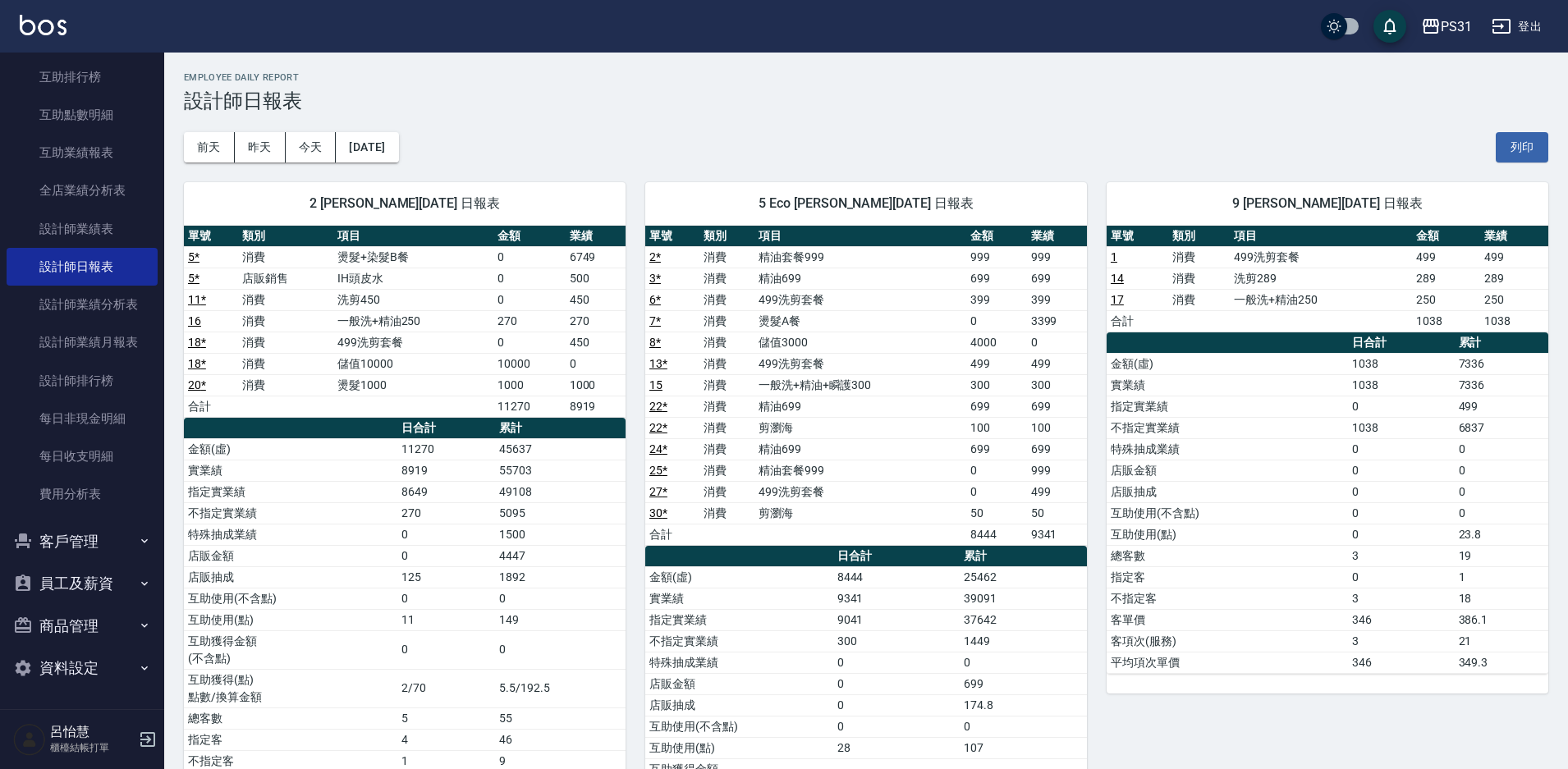
click at [634, 129] on div "[DATE] [DATE] [DATE] [DATE] 列印" at bounding box center [866, 147] width 1365 height 70
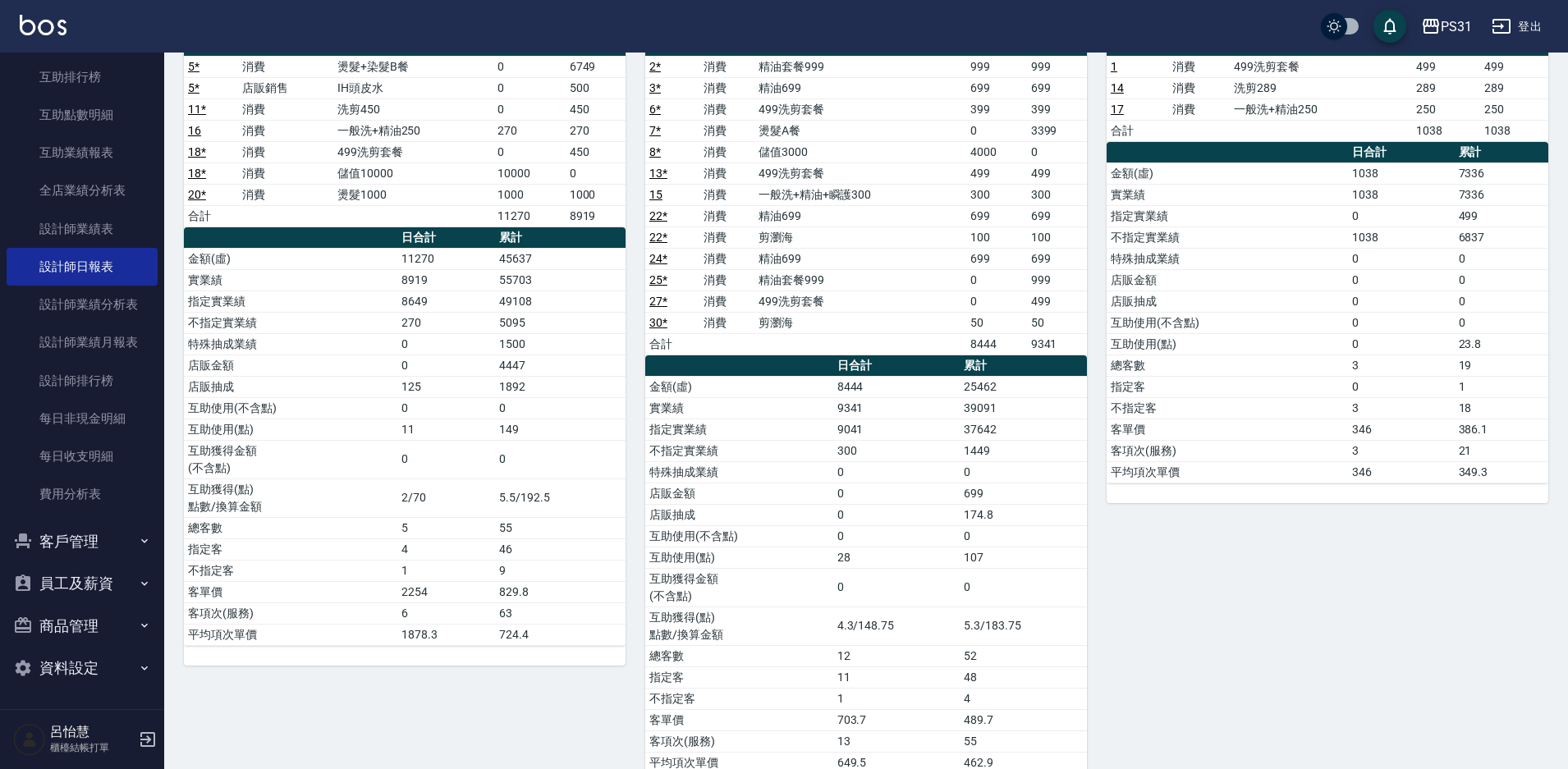
scroll to position [164, 0]
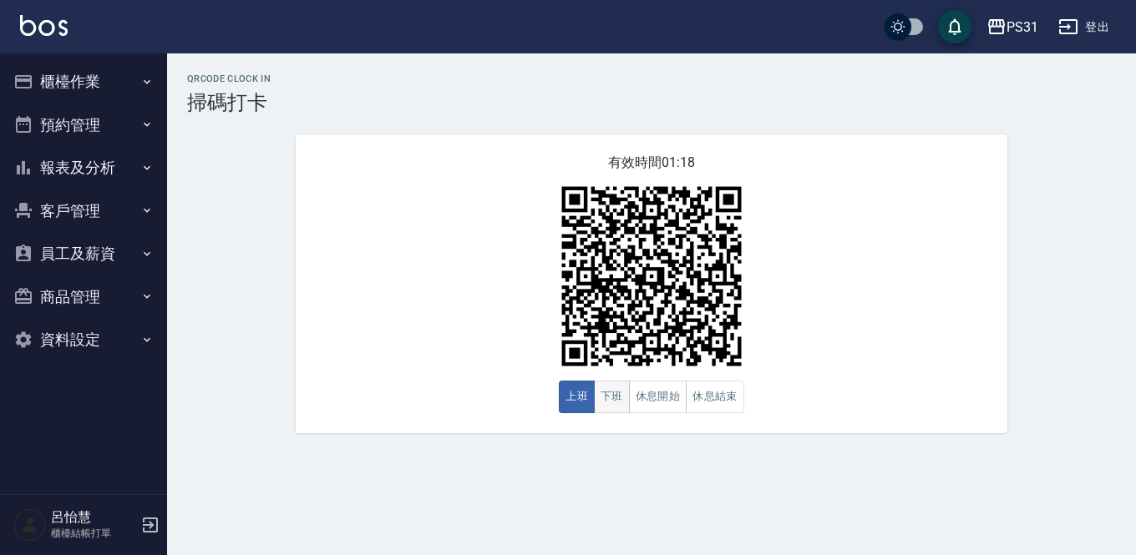
click at [604, 401] on button "下班" at bounding box center [612, 397] width 36 height 33
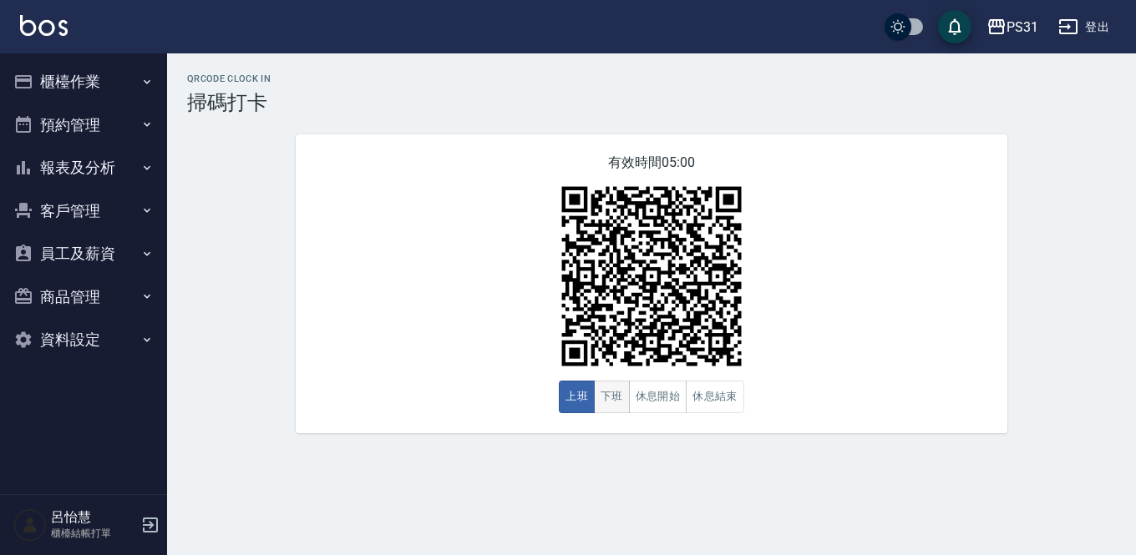
click at [618, 392] on button "下班" at bounding box center [612, 397] width 36 height 33
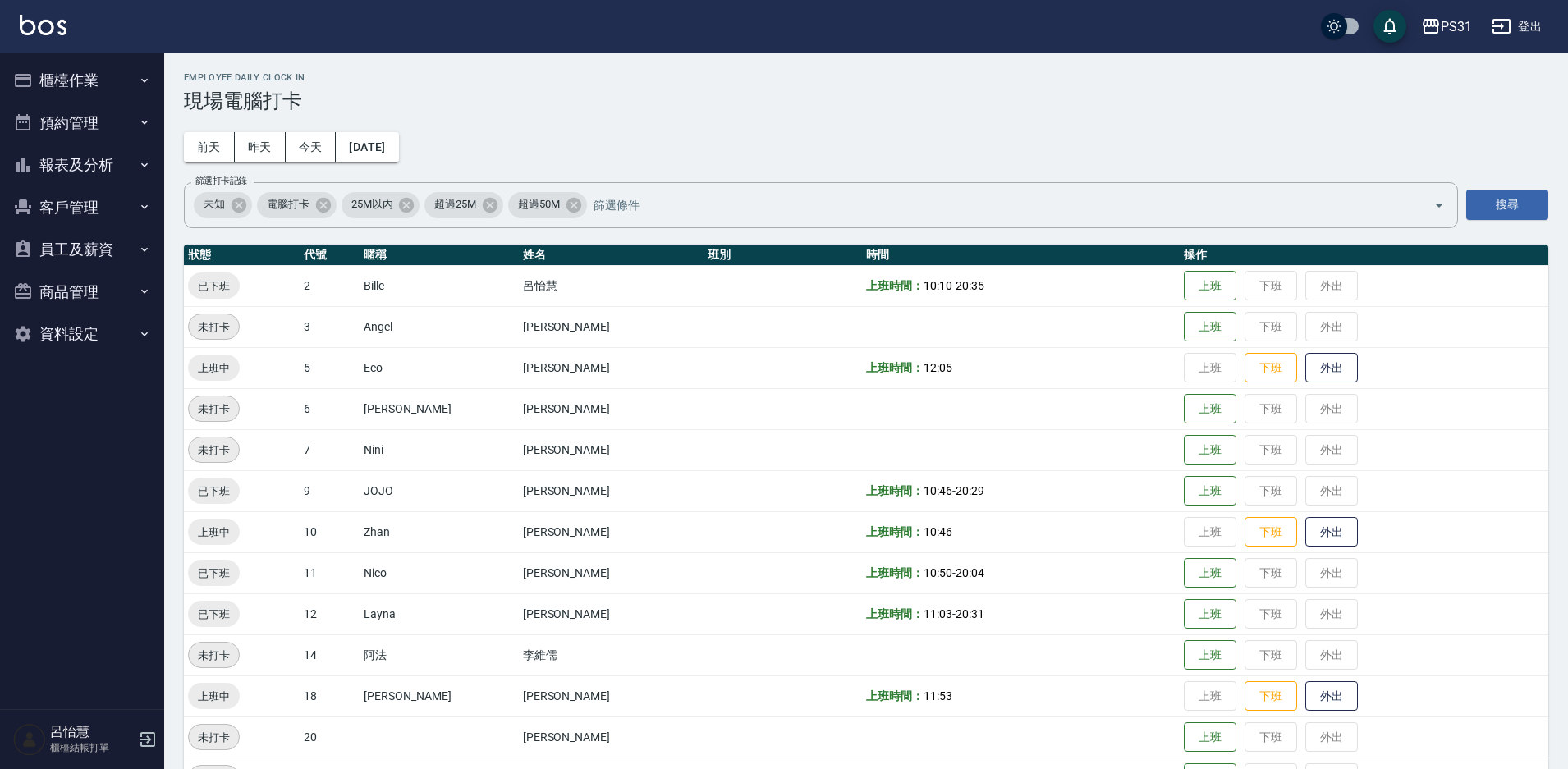
click at [1208, 283] on td "上班 下班 外出" at bounding box center [1364, 286] width 369 height 41
drag, startPoint x: 1209, startPoint y: 284, endPoint x: 1226, endPoint y: 286, distance: 17.1
click at [1221, 286] on td "上班 下班 外出" at bounding box center [1364, 286] width 369 height 41
click at [1226, 286] on td "上班 下班 外出" at bounding box center [1364, 286] width 369 height 41
click at [1228, 288] on td "上班 下班 外出" at bounding box center [1364, 286] width 369 height 41
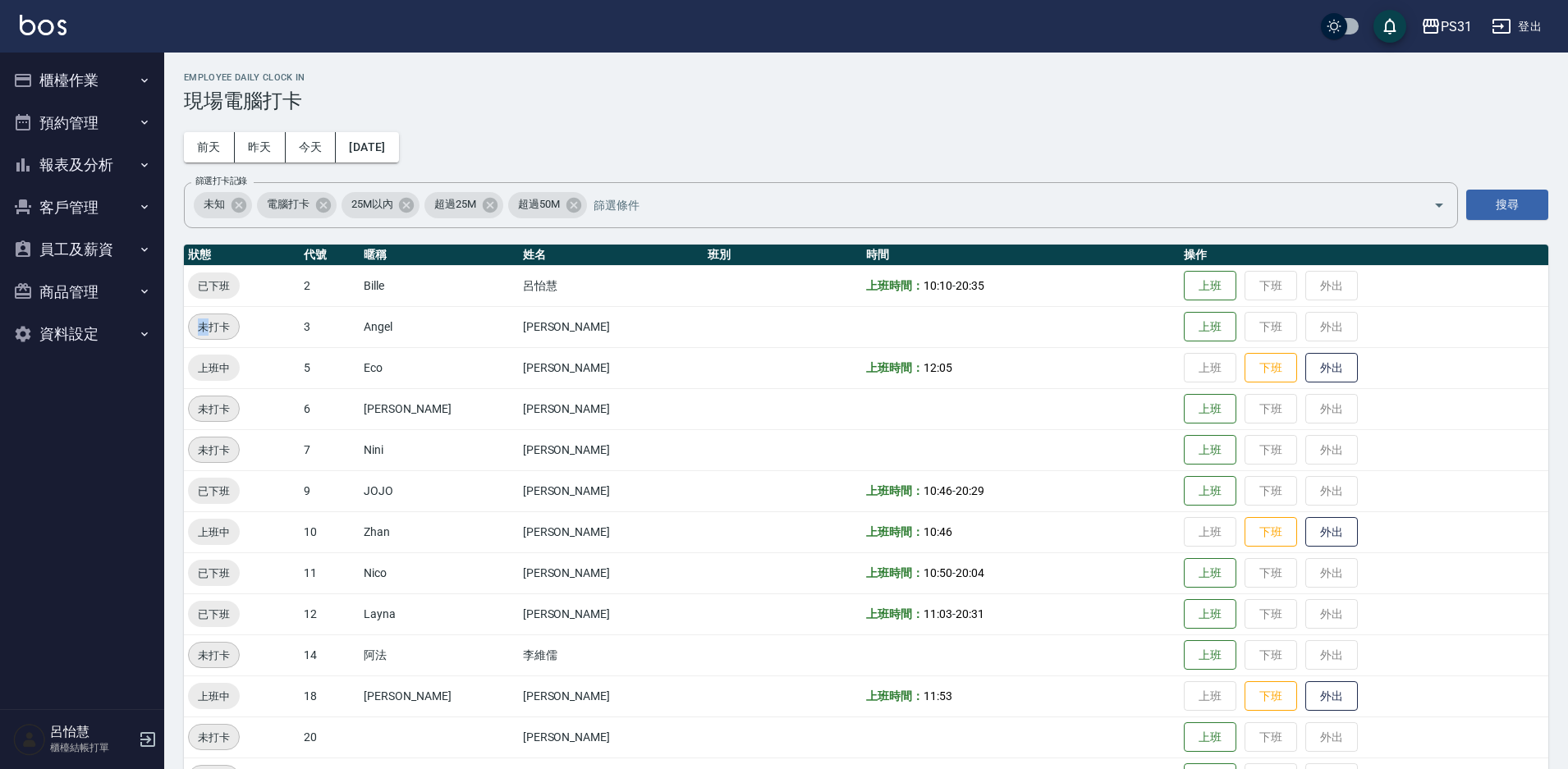
click at [66, 89] on button "櫃檯作業" at bounding box center [83, 80] width 151 height 42
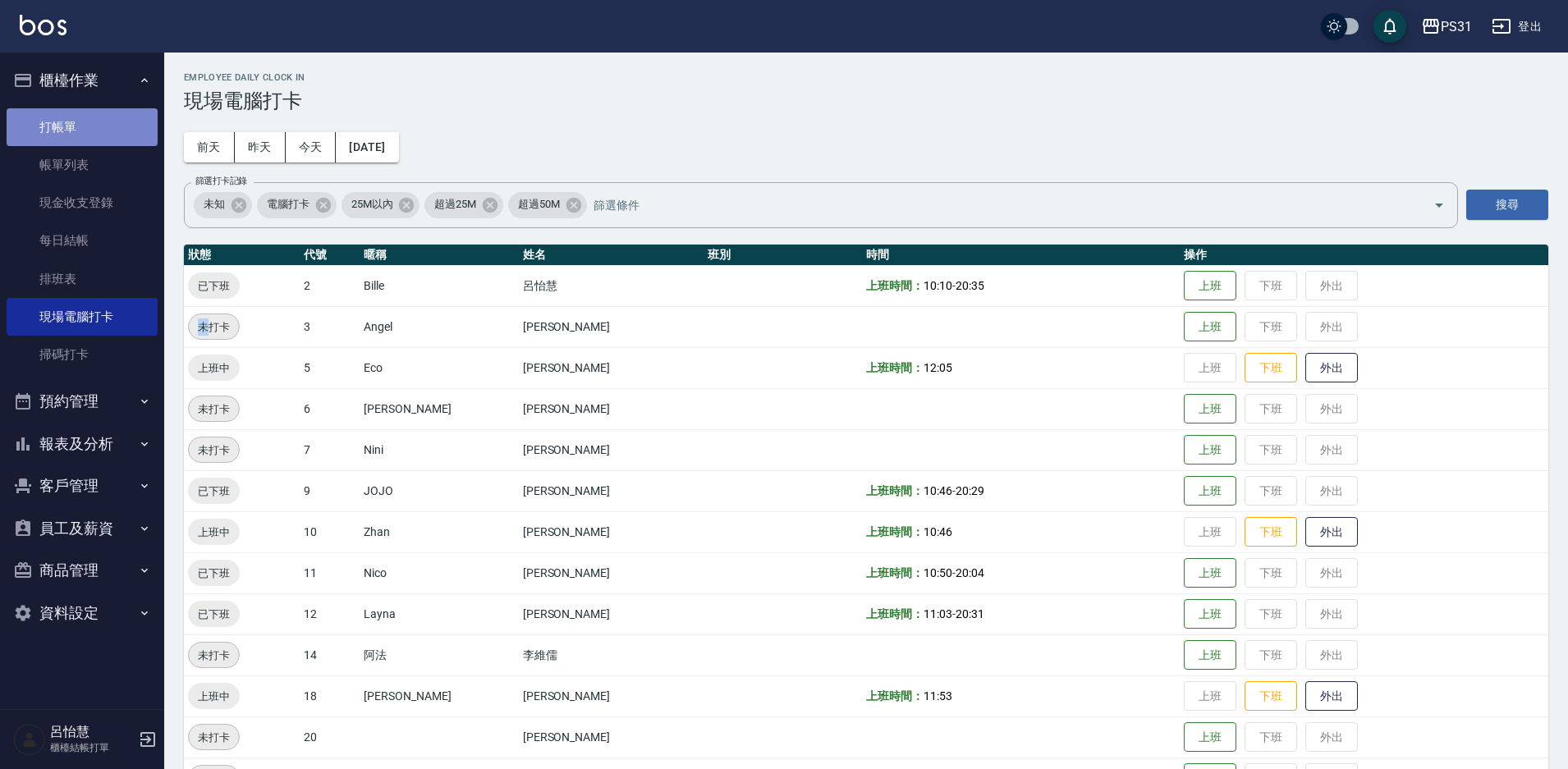
click at [50, 131] on link "打帳單" at bounding box center [83, 127] width 151 height 37
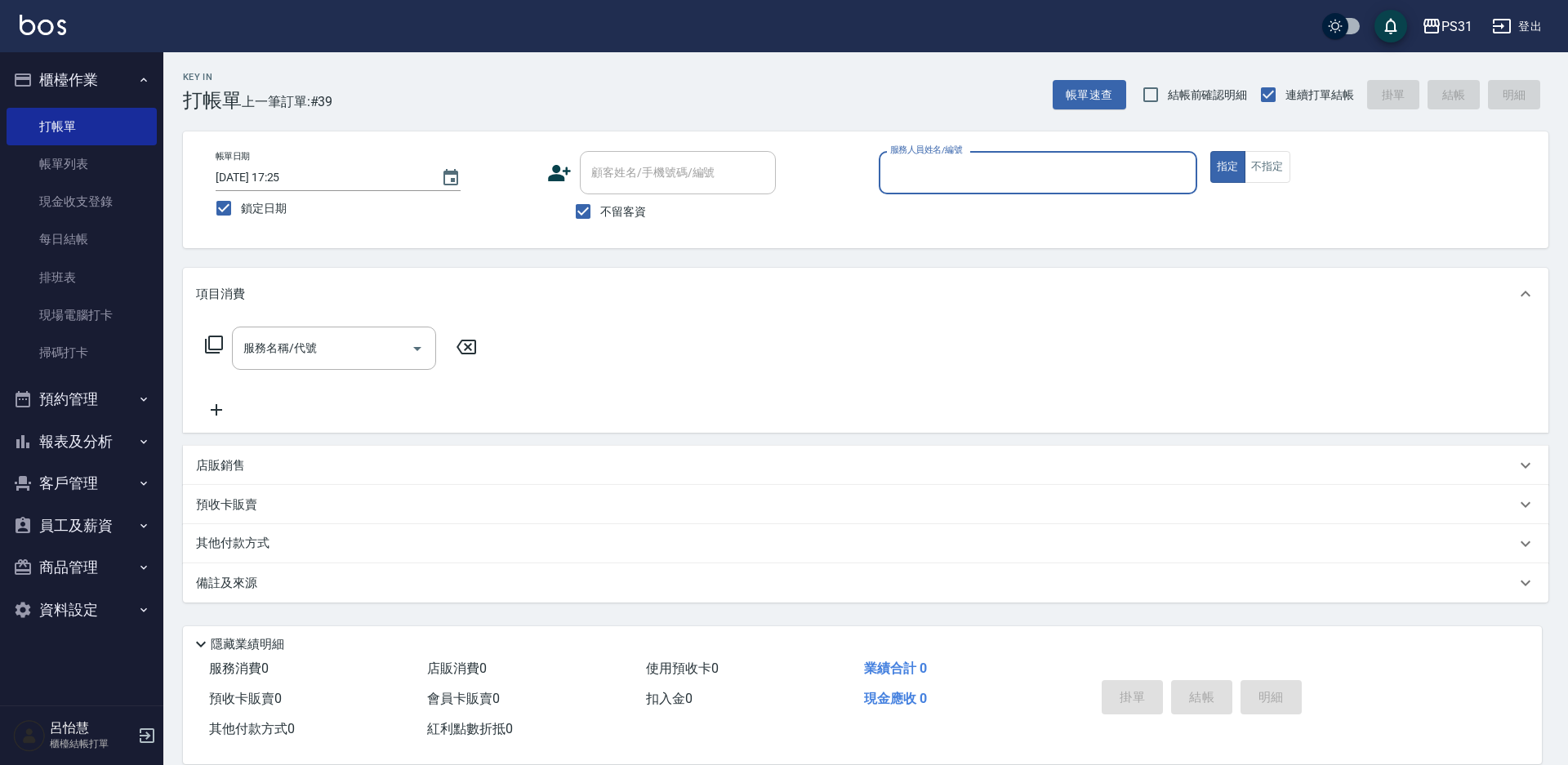
click at [64, 575] on button "商品管理" at bounding box center [82, 567] width 151 height 42
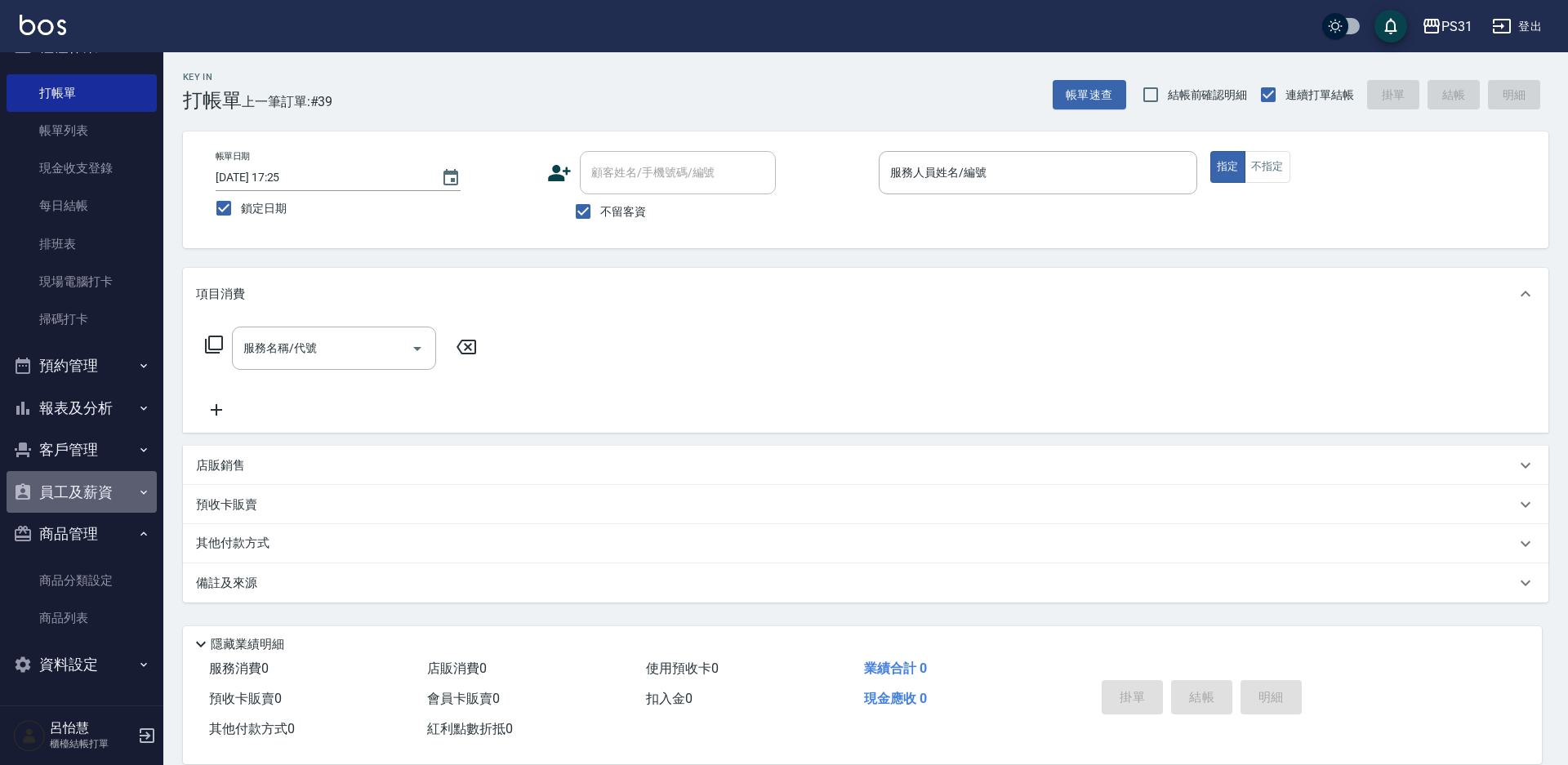
click at [87, 496] on button "員工及薪資" at bounding box center [82, 492] width 151 height 42
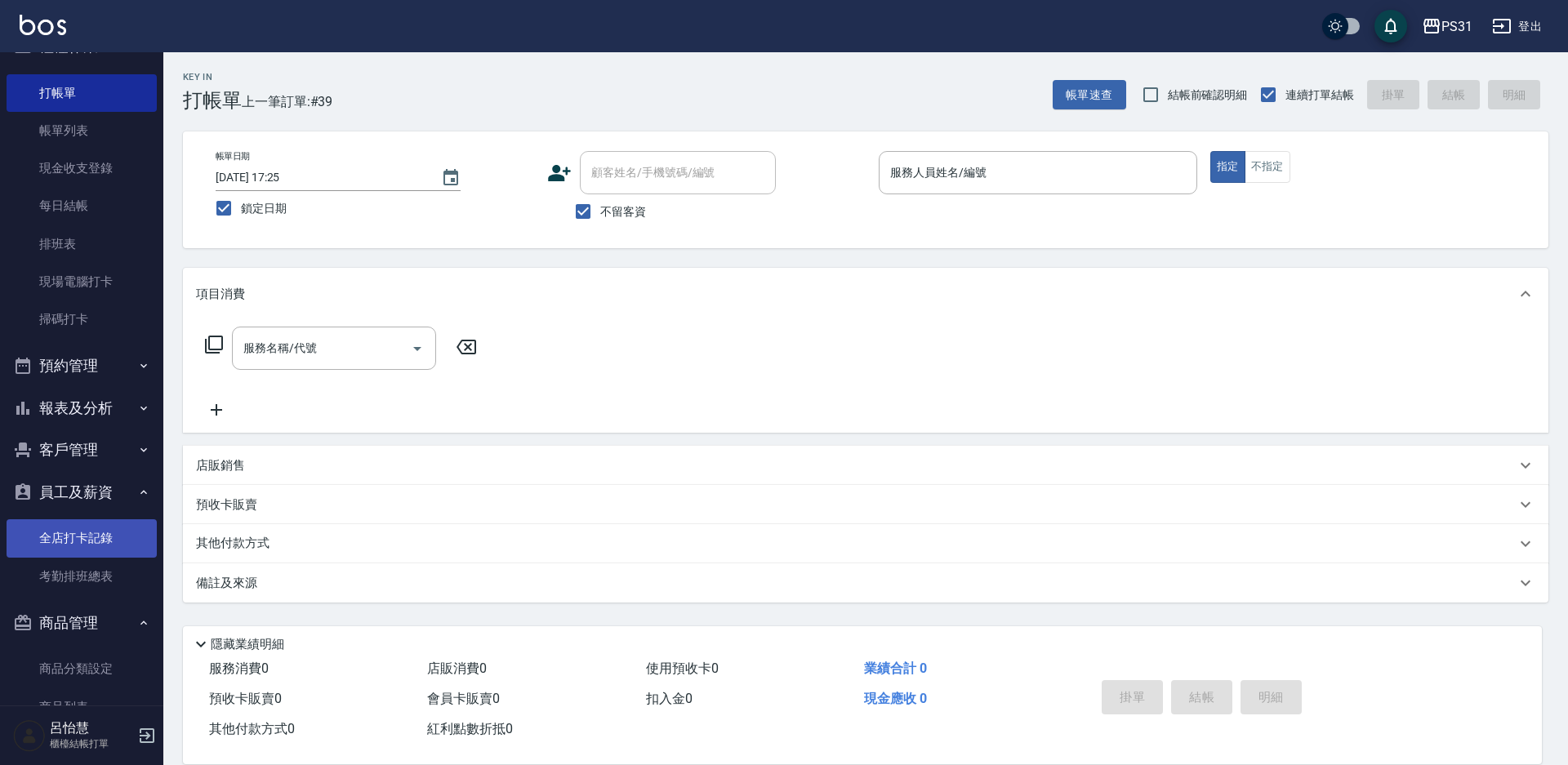
click at [107, 542] on link "全店打卡記錄" at bounding box center [82, 538] width 151 height 37
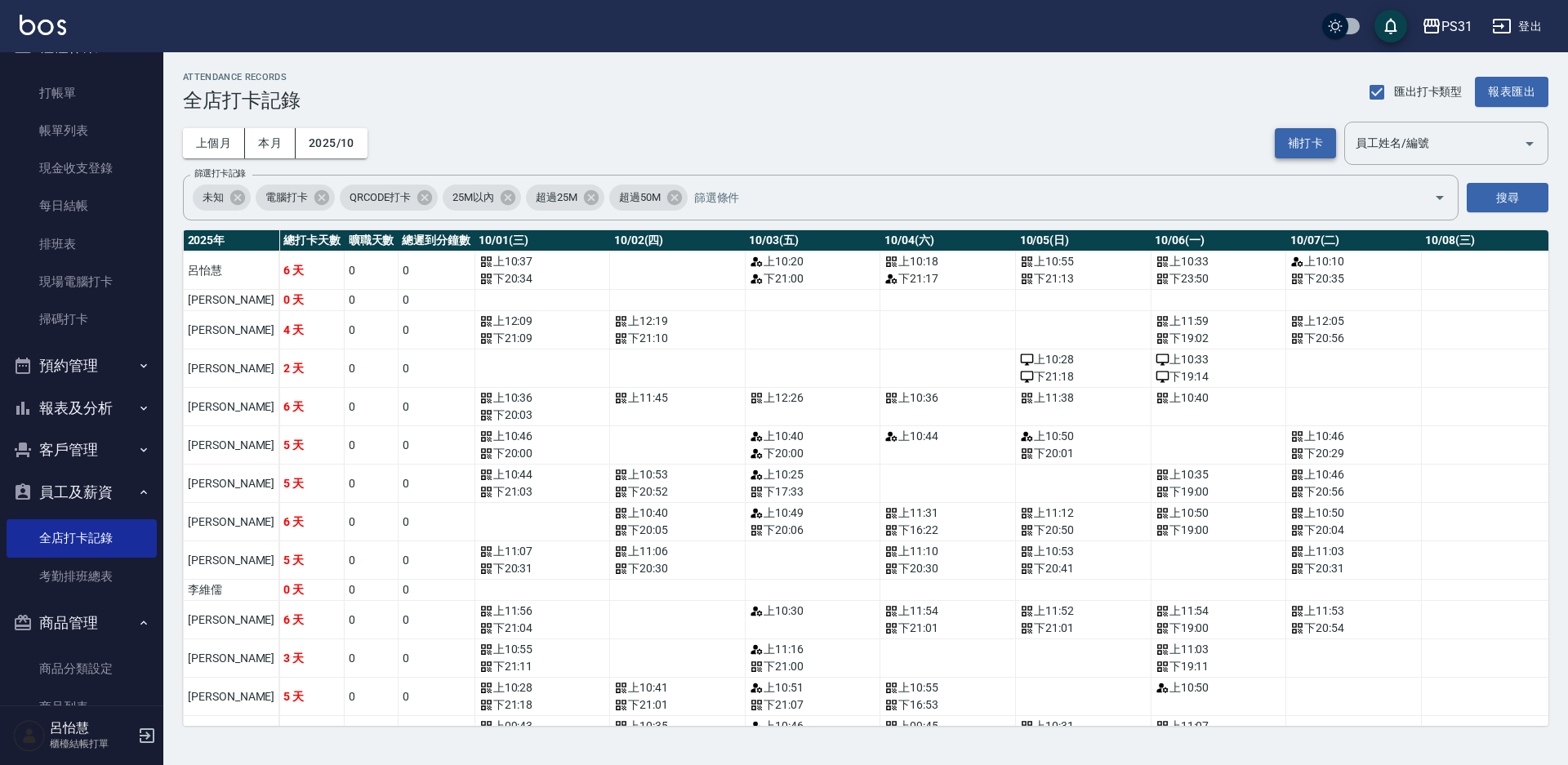
click at [1300, 141] on button "補打卡" at bounding box center [1305, 143] width 62 height 30
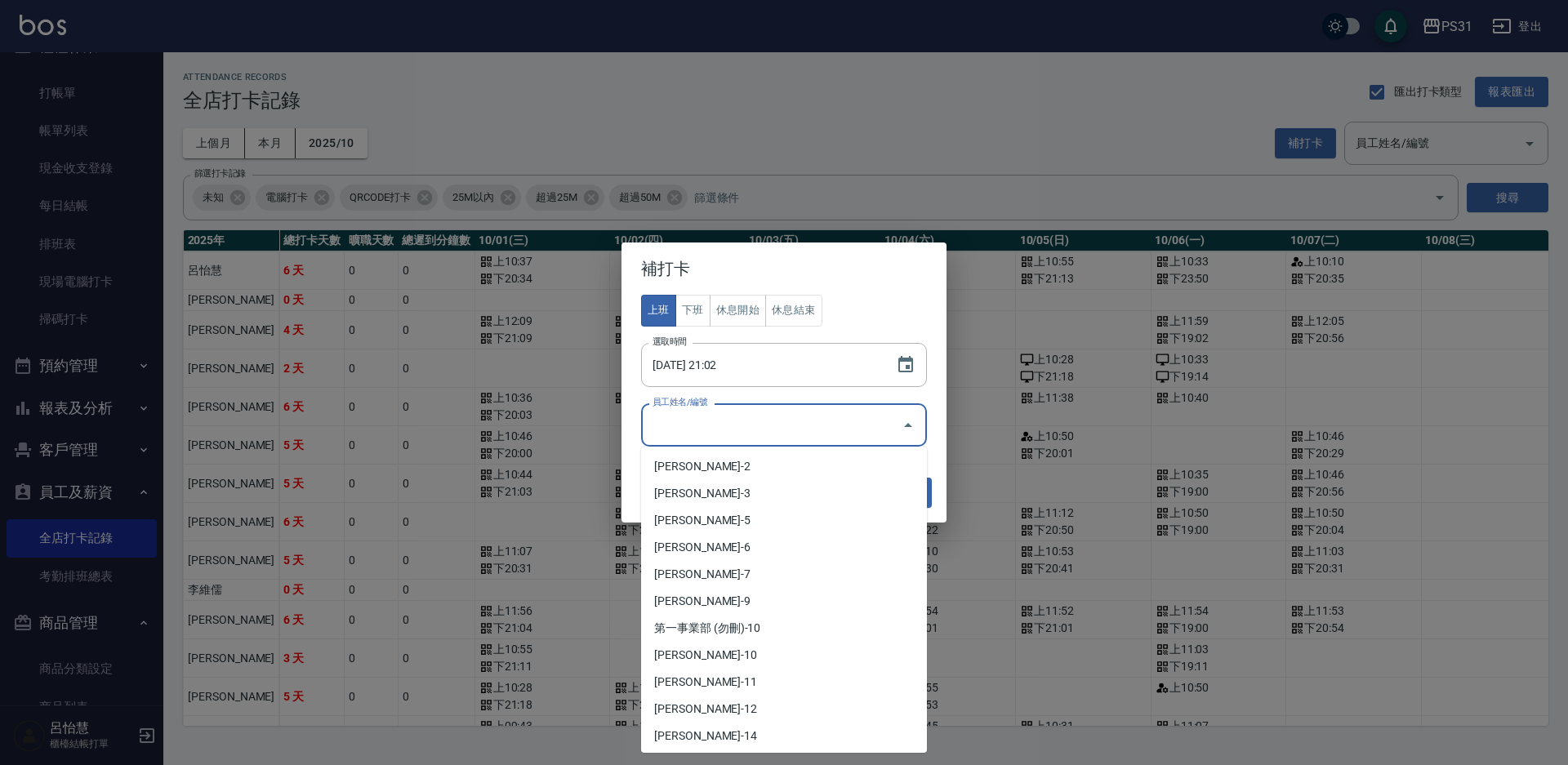
click at [795, 433] on input "員工姓名/編號" at bounding box center [772, 425] width 246 height 28
click at [766, 457] on li "[PERSON_NAME]-2" at bounding box center [784, 467] width 286 height 27
type input "呂怡慧"
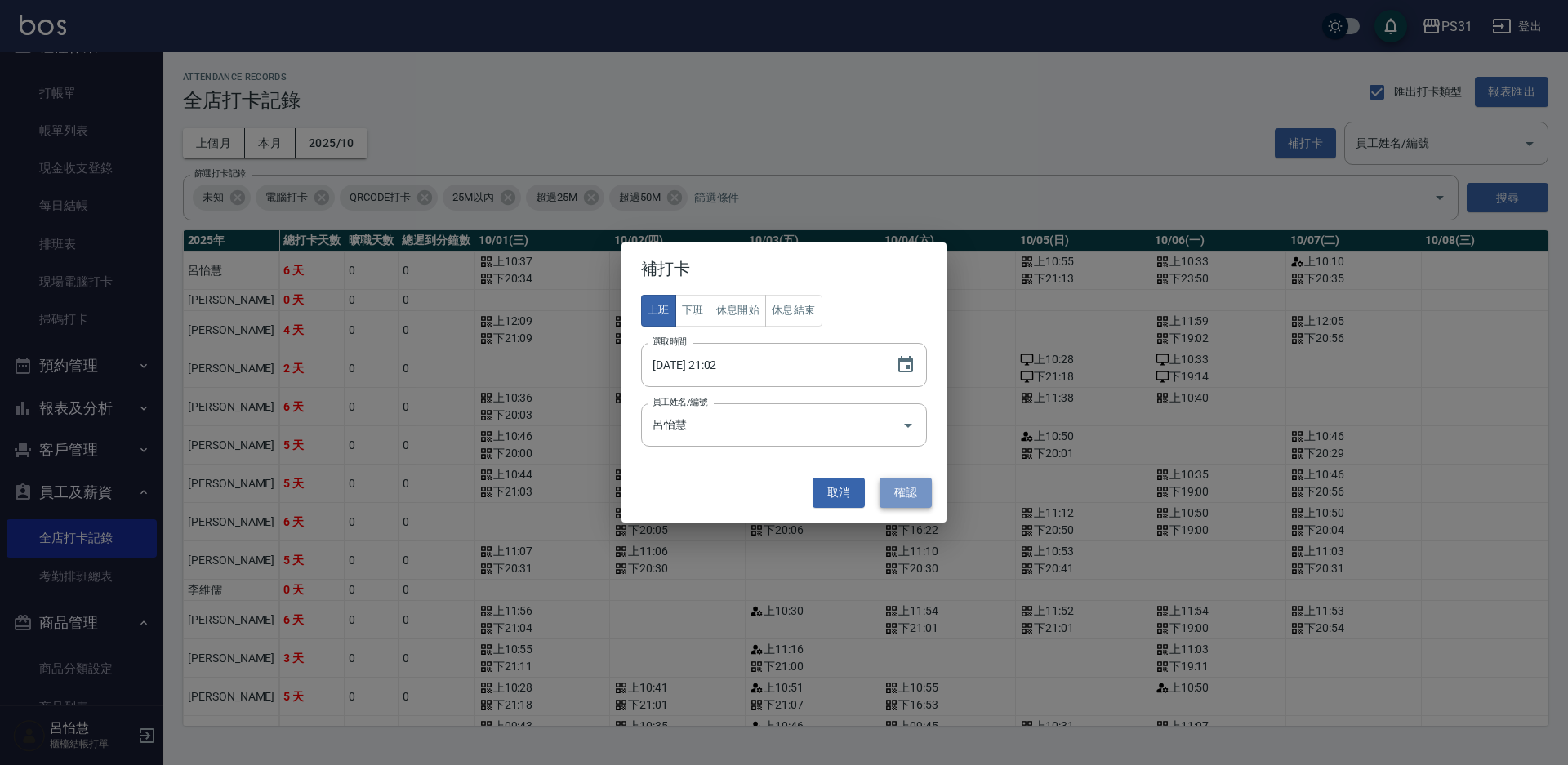
click at [914, 504] on button "確認" at bounding box center [905, 492] width 52 height 30
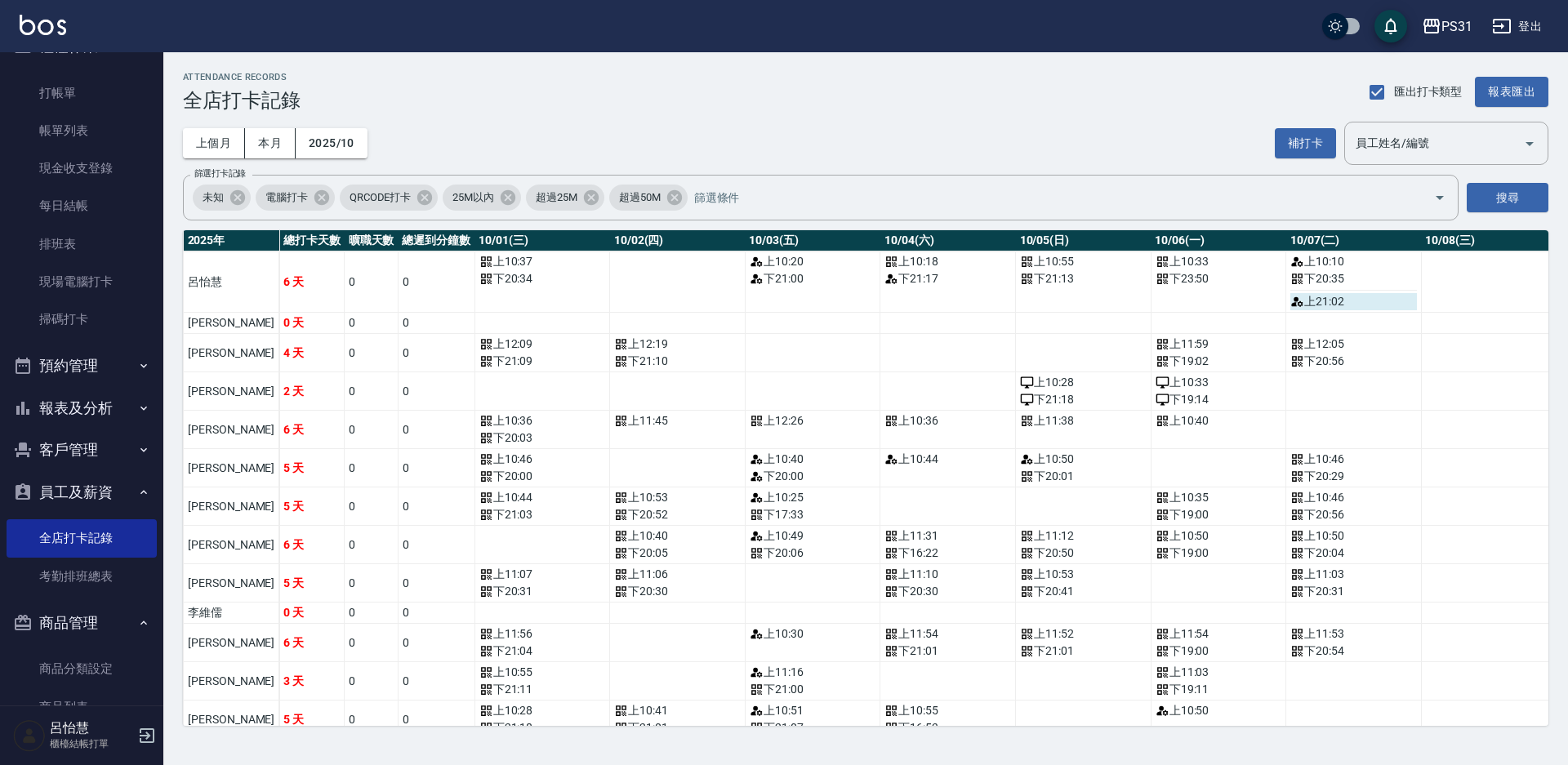
click at [1290, 305] on div "上 21:02" at bounding box center [1353, 302] width 126 height 18
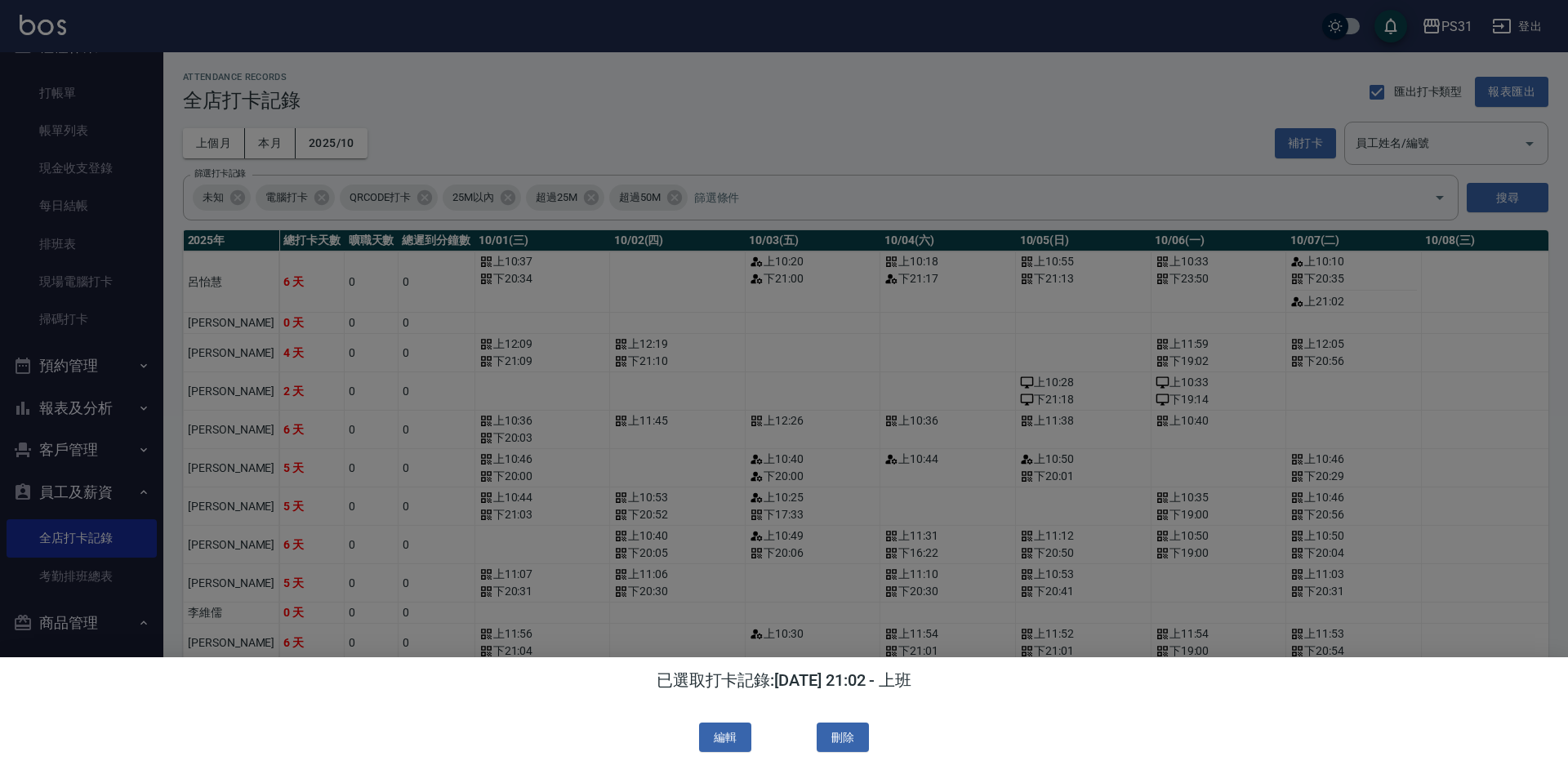
click at [827, 743] on button "刪除" at bounding box center [842, 738] width 52 height 30
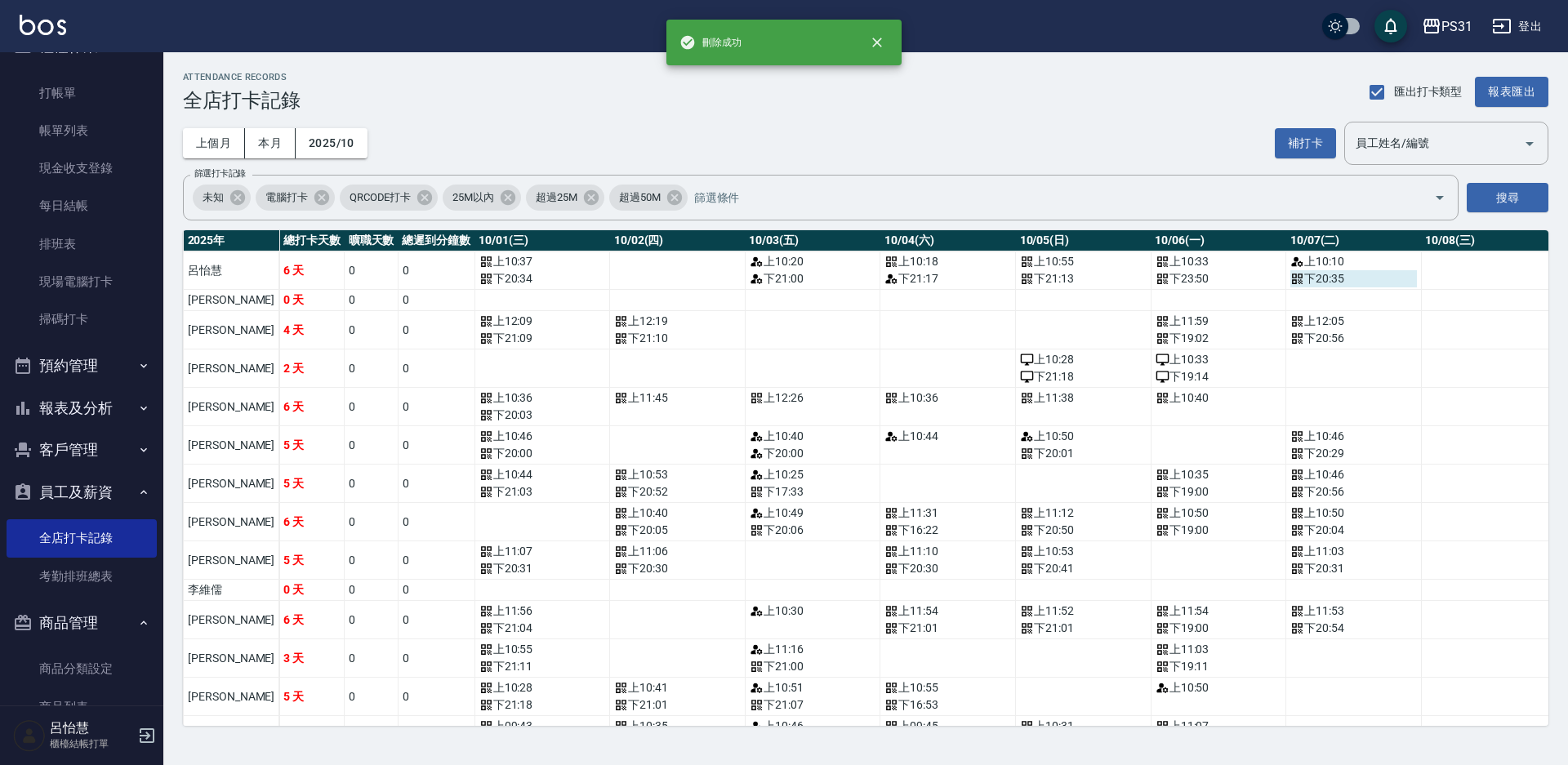
click at [1292, 280] on div "下 20:35" at bounding box center [1353, 279] width 126 height 18
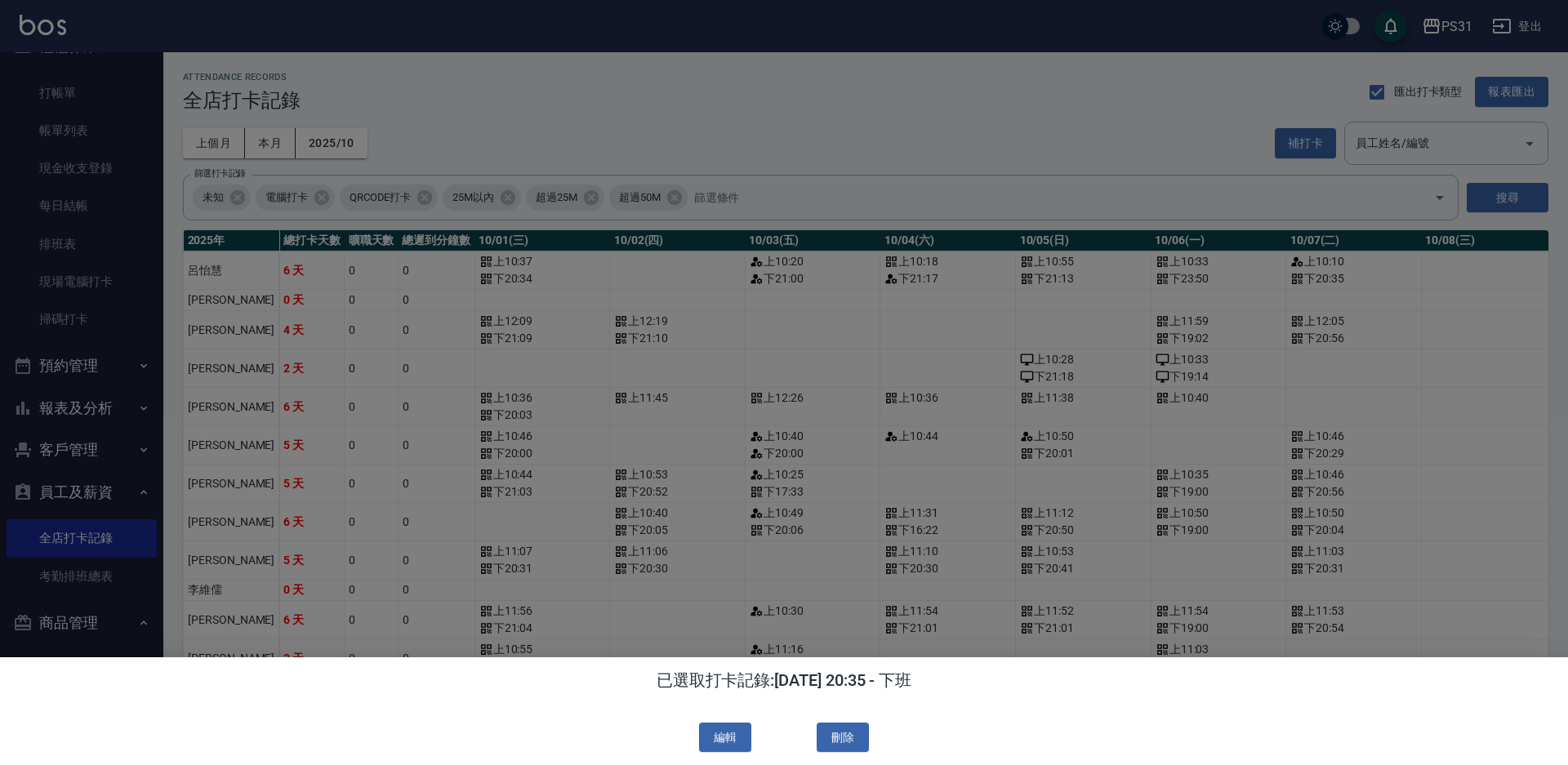
click at [954, 115] on div at bounding box center [784, 382] width 1568 height 765
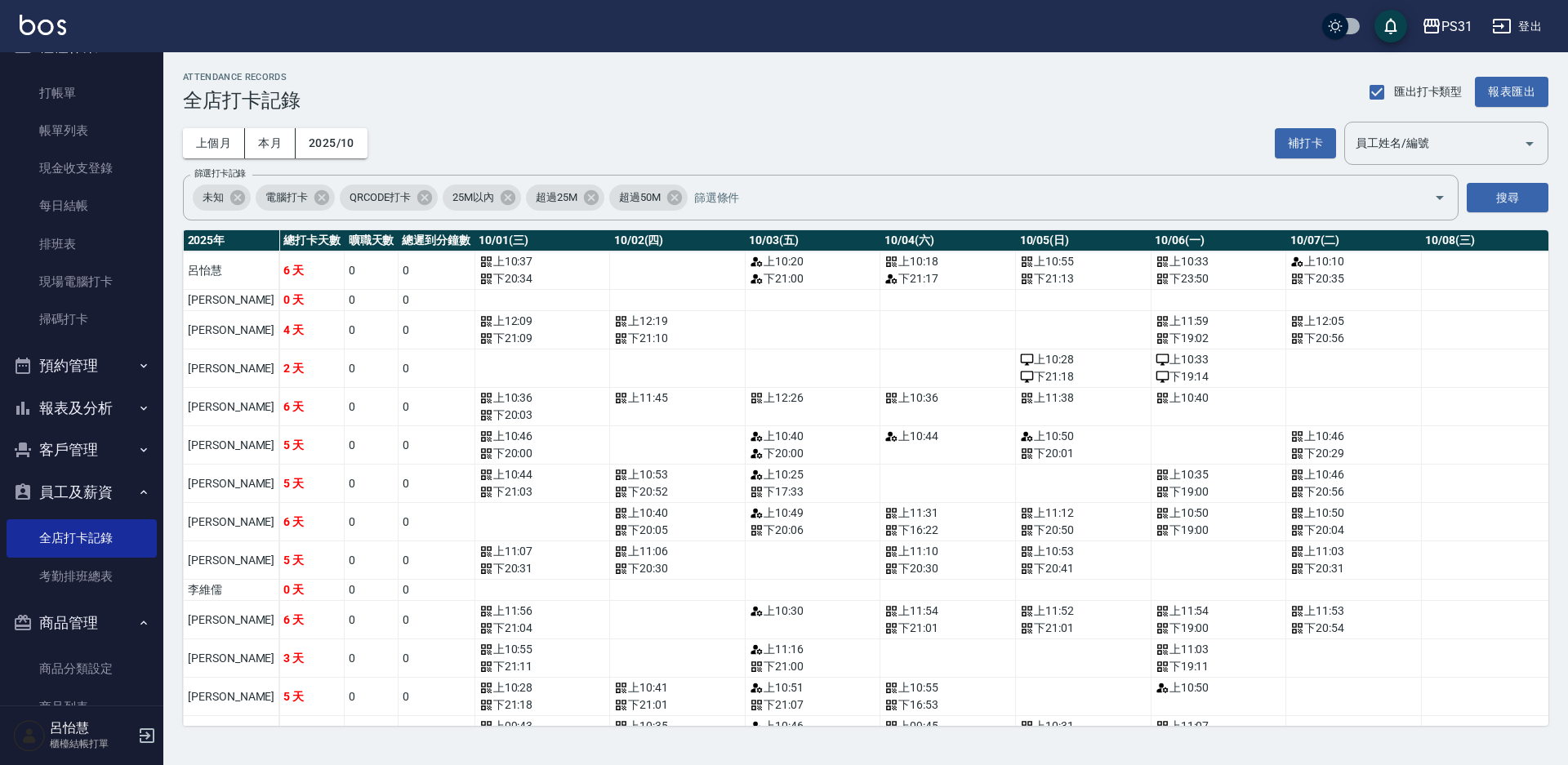
drag, startPoint x: 537, startPoint y: 145, endPoint x: 501, endPoint y: 152, distance: 36.7
click at [77, 87] on link "打帳單" at bounding box center [82, 93] width 151 height 37
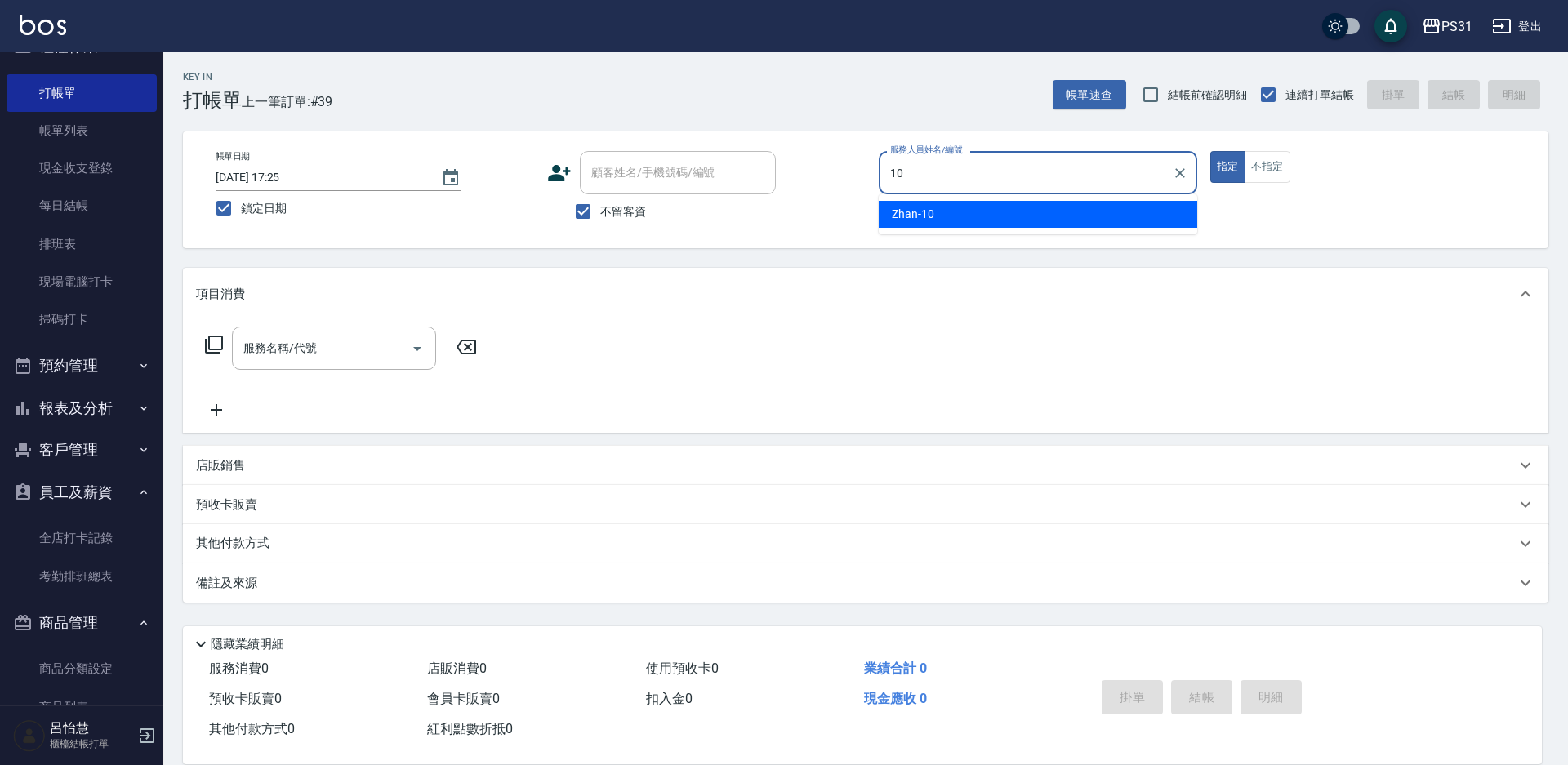
type input "Zhan-10"
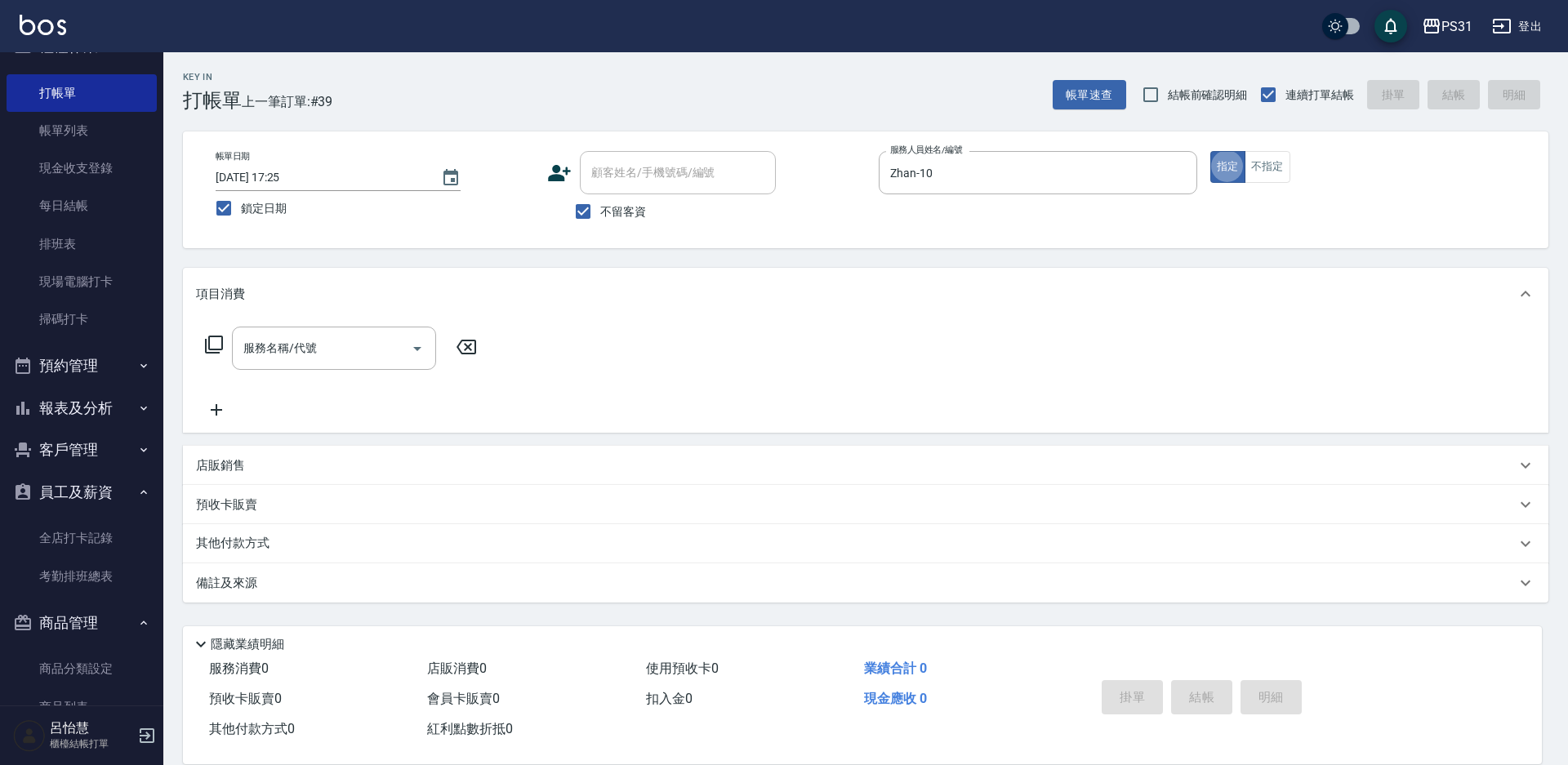
type button "true"
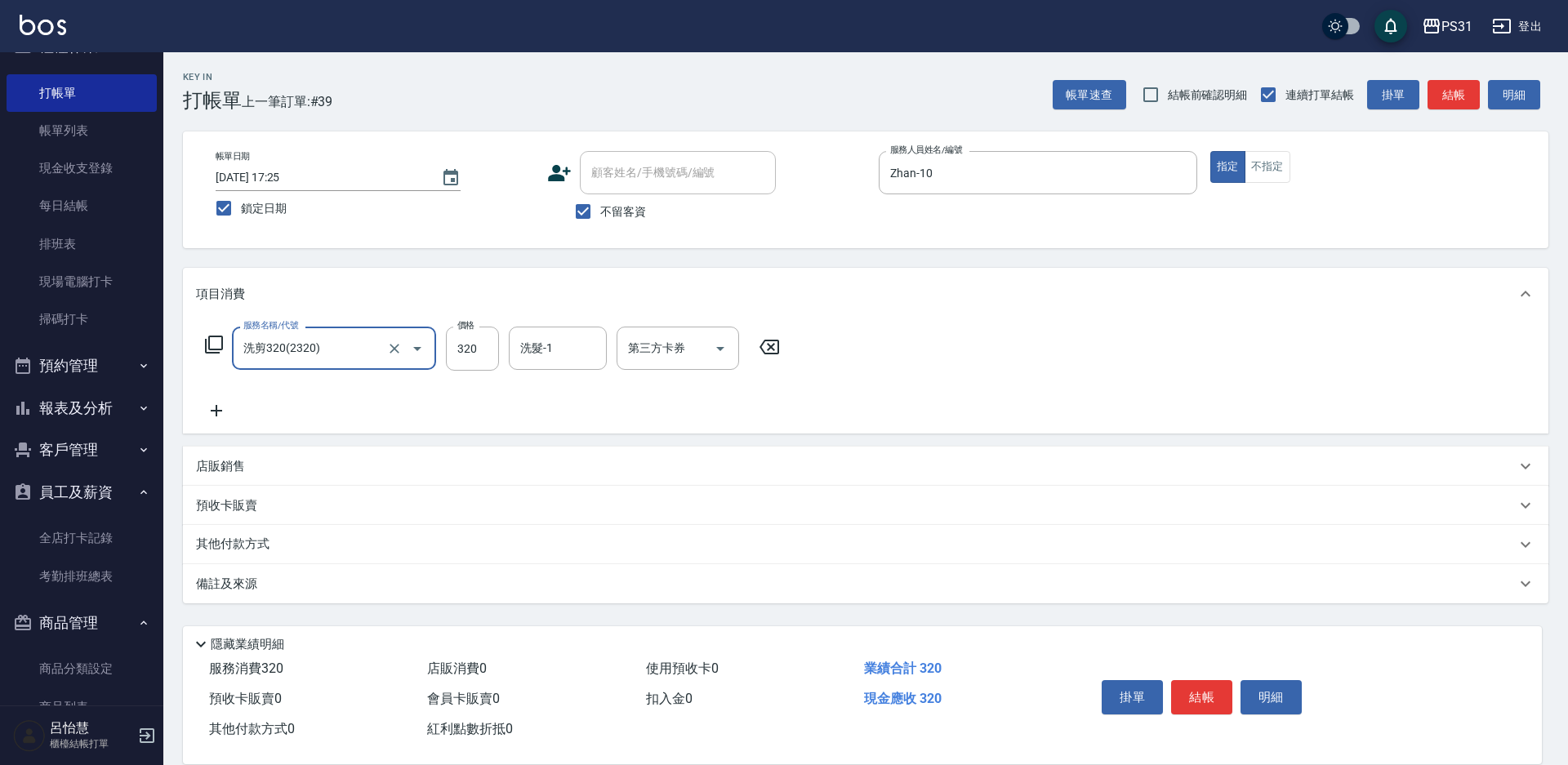
type input "洗剪320(2320)"
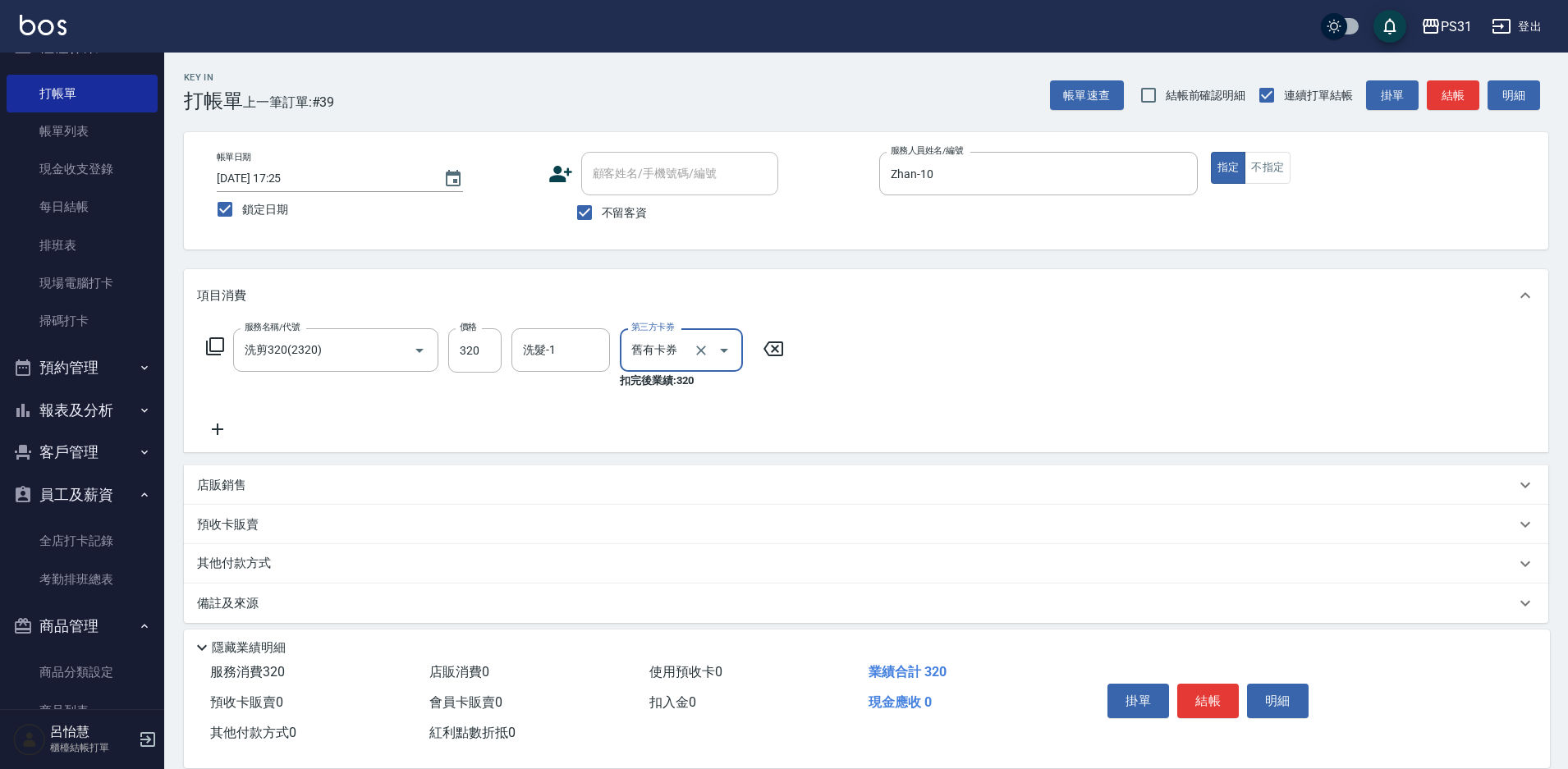
type input "舊有卡券"
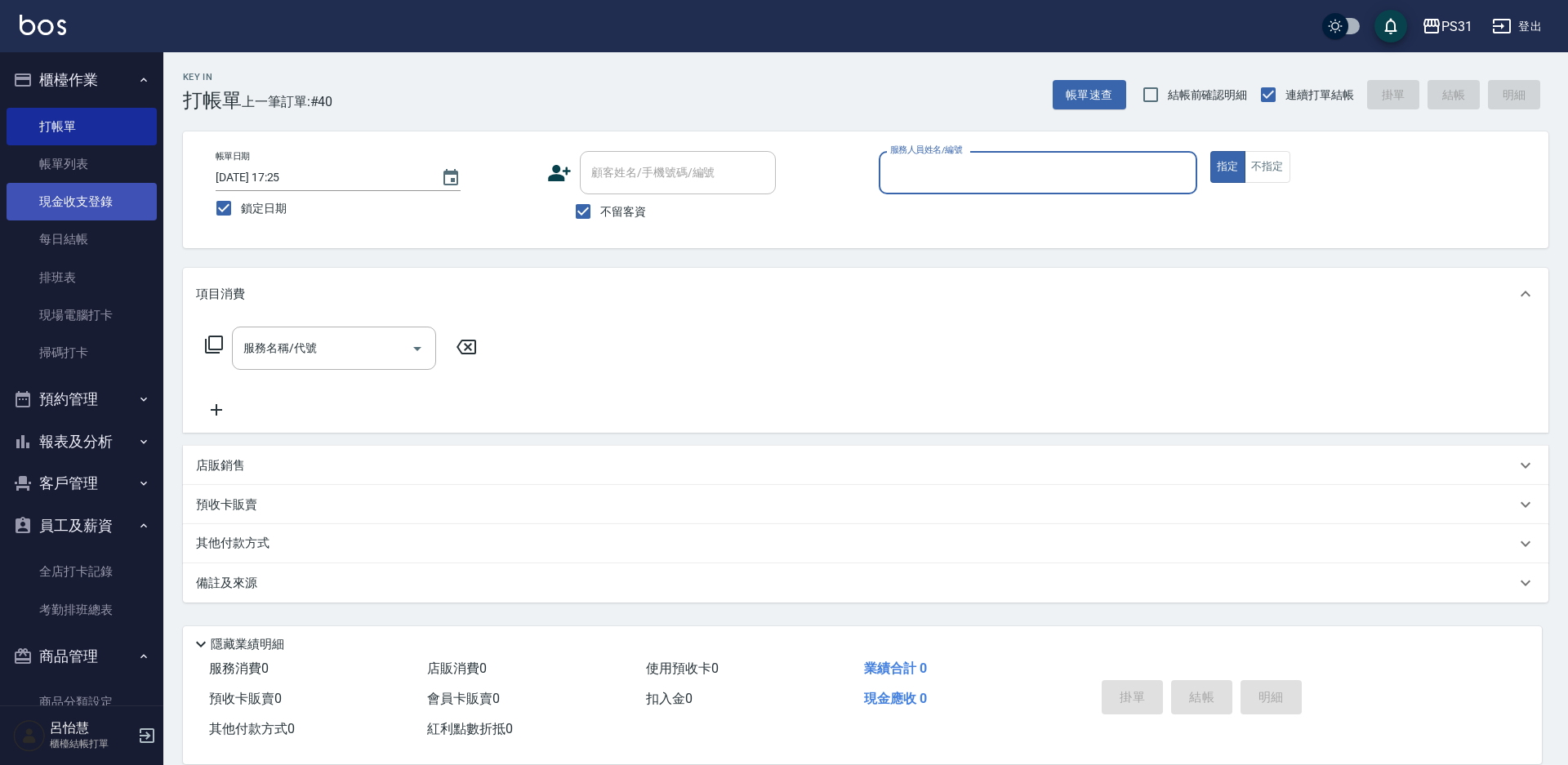
click at [90, 205] on link "現金收支登錄" at bounding box center [82, 202] width 151 height 37
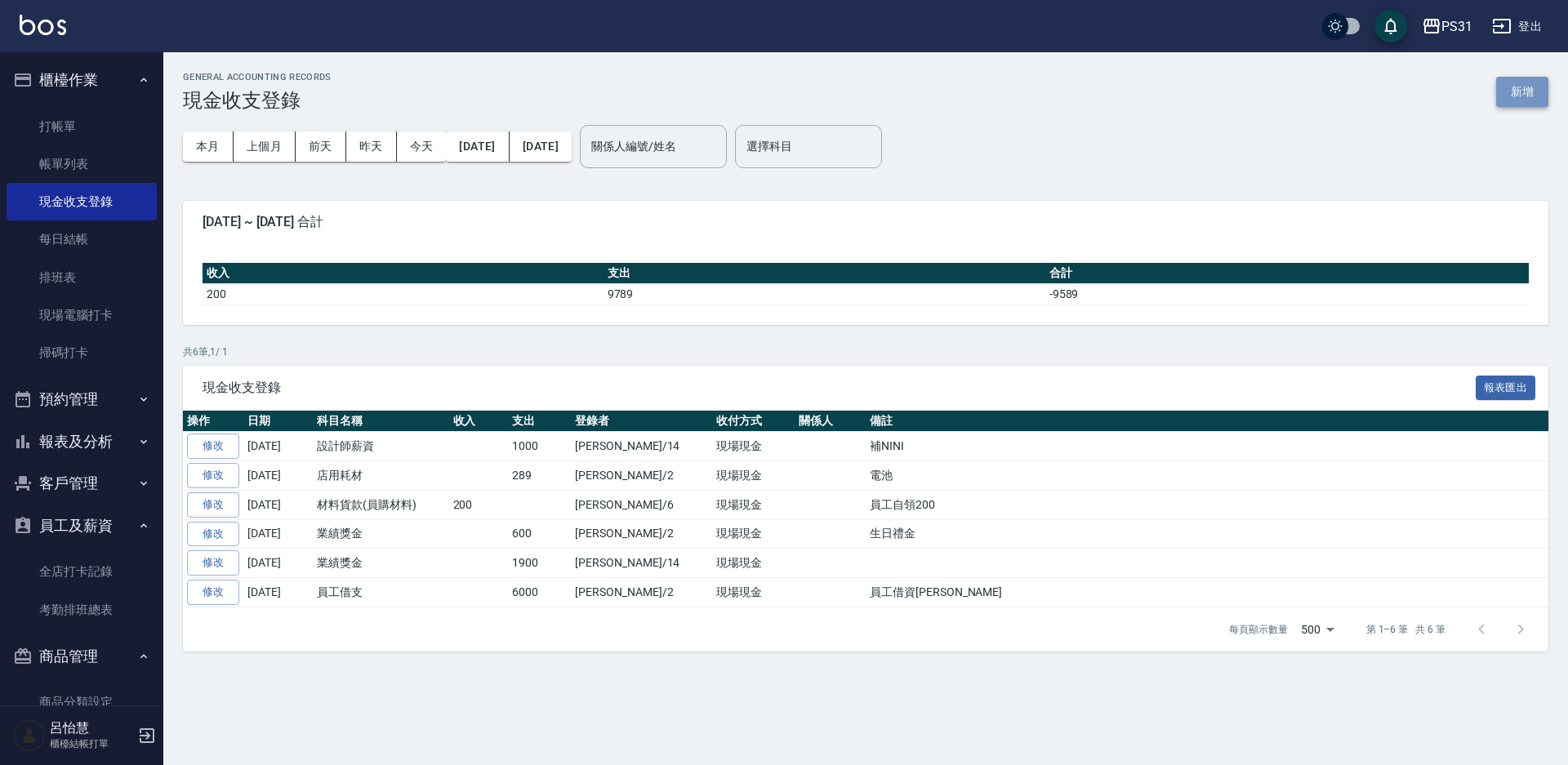
click at [1501, 91] on button "新增" at bounding box center [1522, 91] width 52 height 30
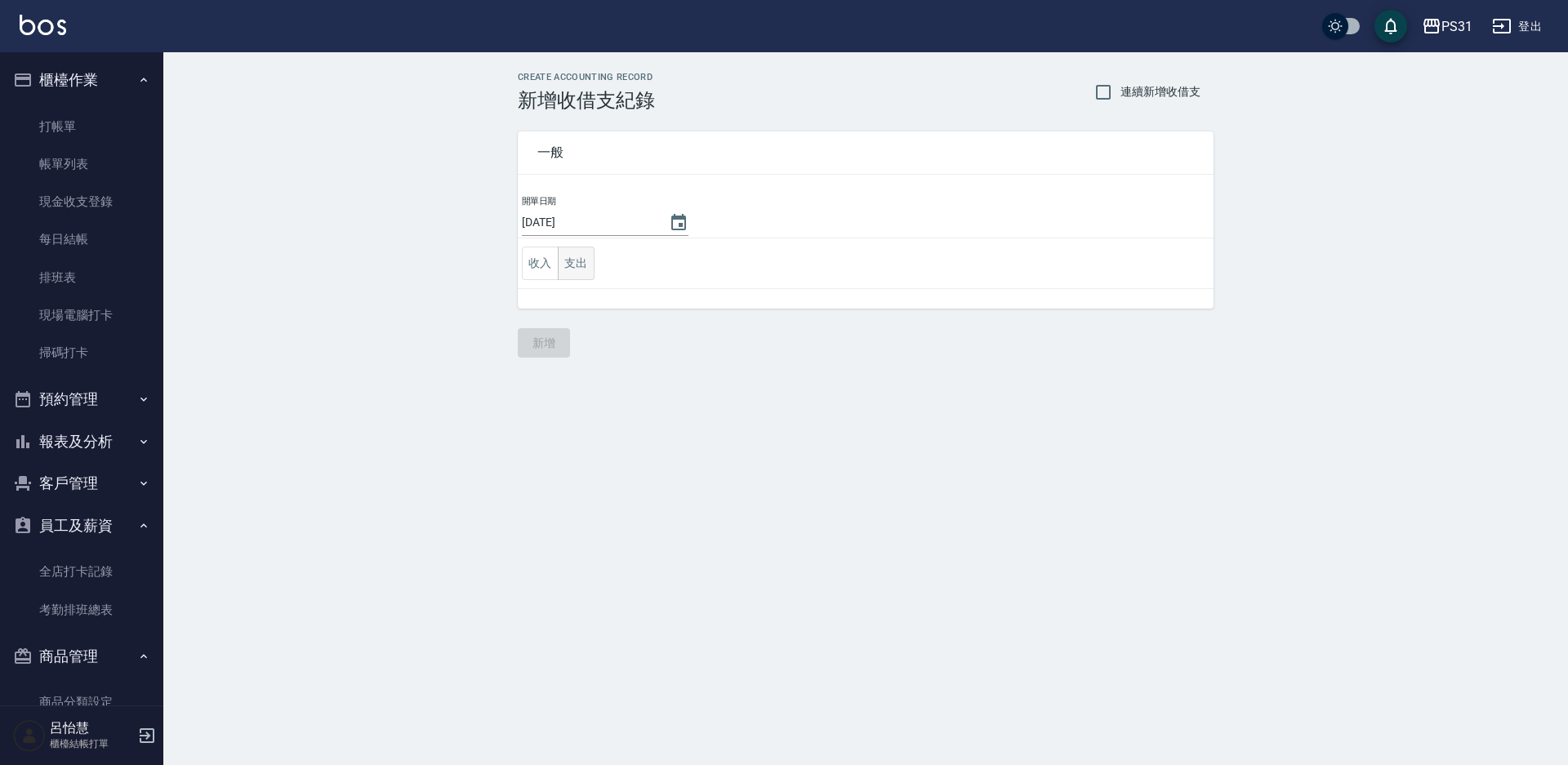
click at [568, 265] on button "支出" at bounding box center [576, 263] width 37 height 33
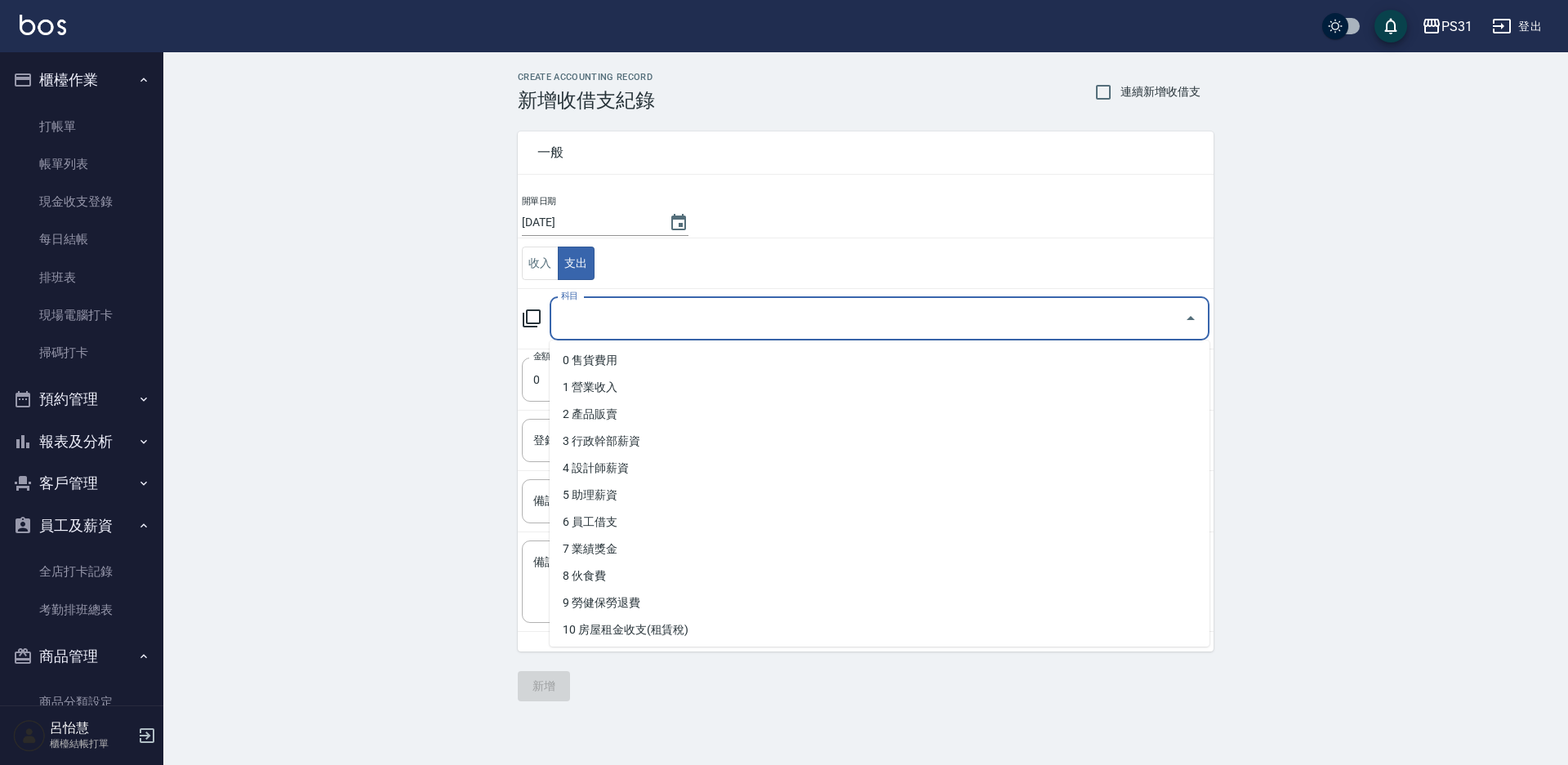
click at [636, 304] on input "科目" at bounding box center [867, 318] width 621 height 28
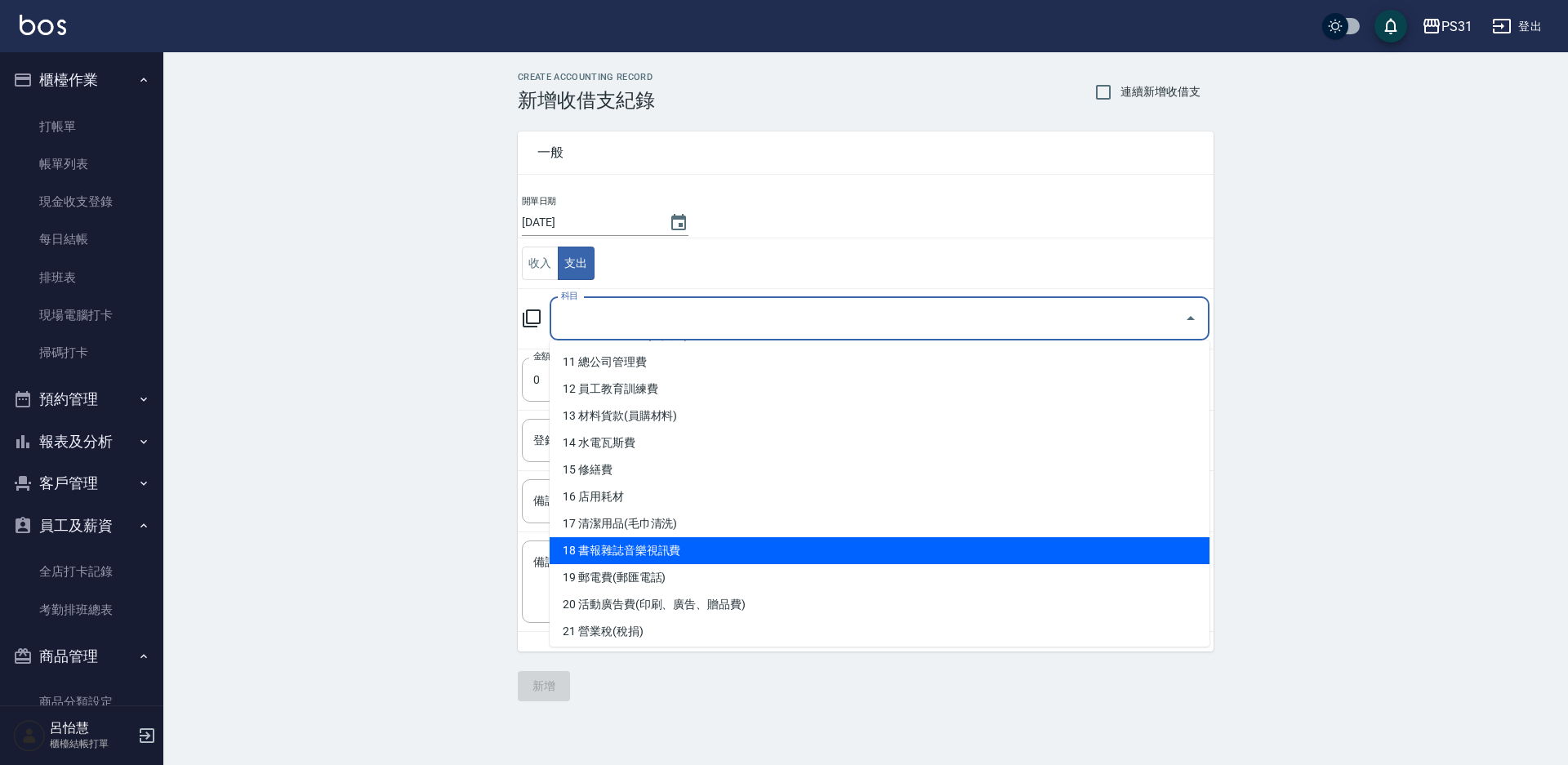
click at [691, 543] on li "18 書報雜誌音樂視訊費" at bounding box center [879, 551] width 660 height 27
type input "18 書報雜誌音樂視訊費"
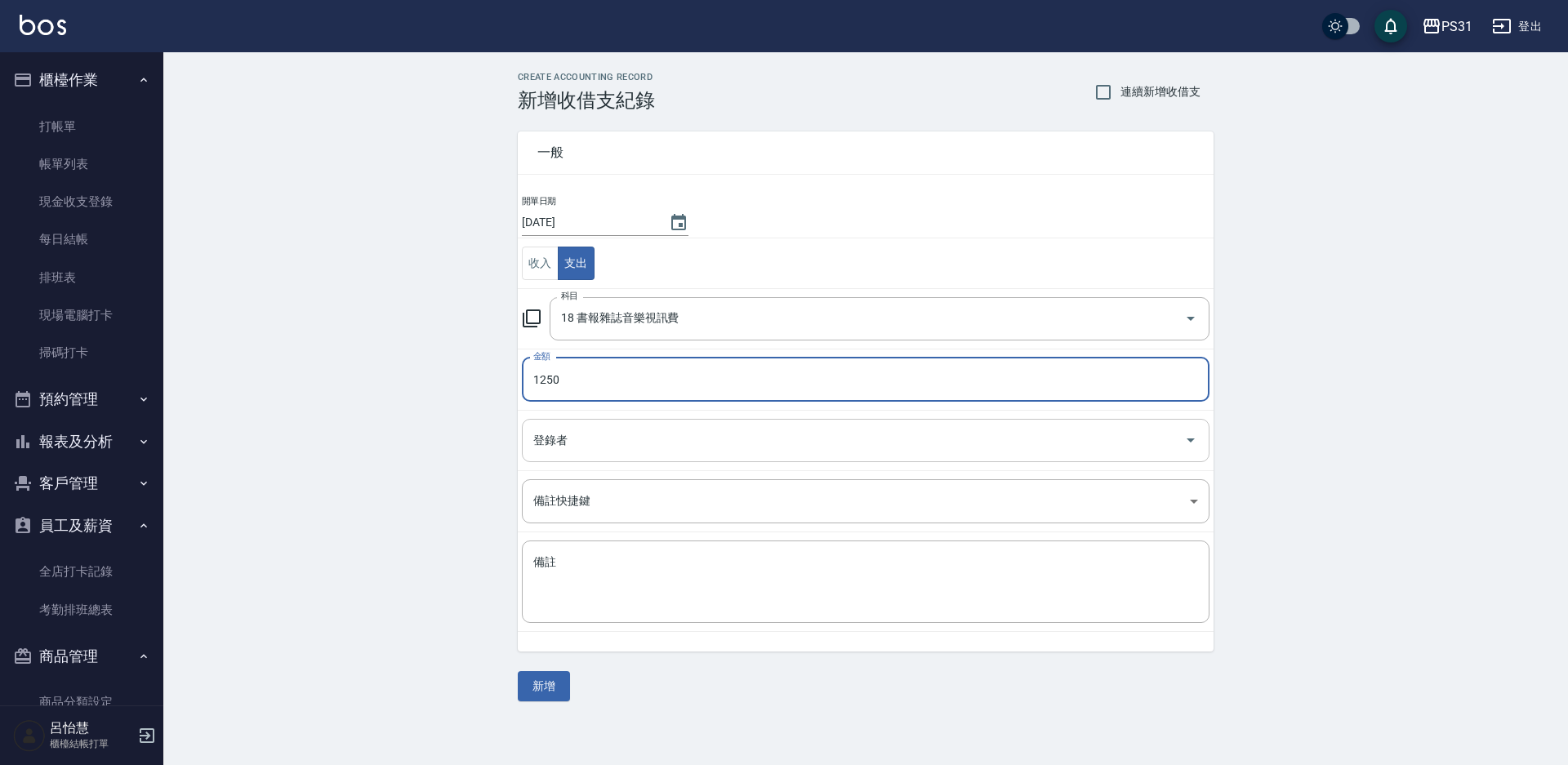
type input "1250"
click at [756, 442] on input "登錄者" at bounding box center [853, 440] width 649 height 28
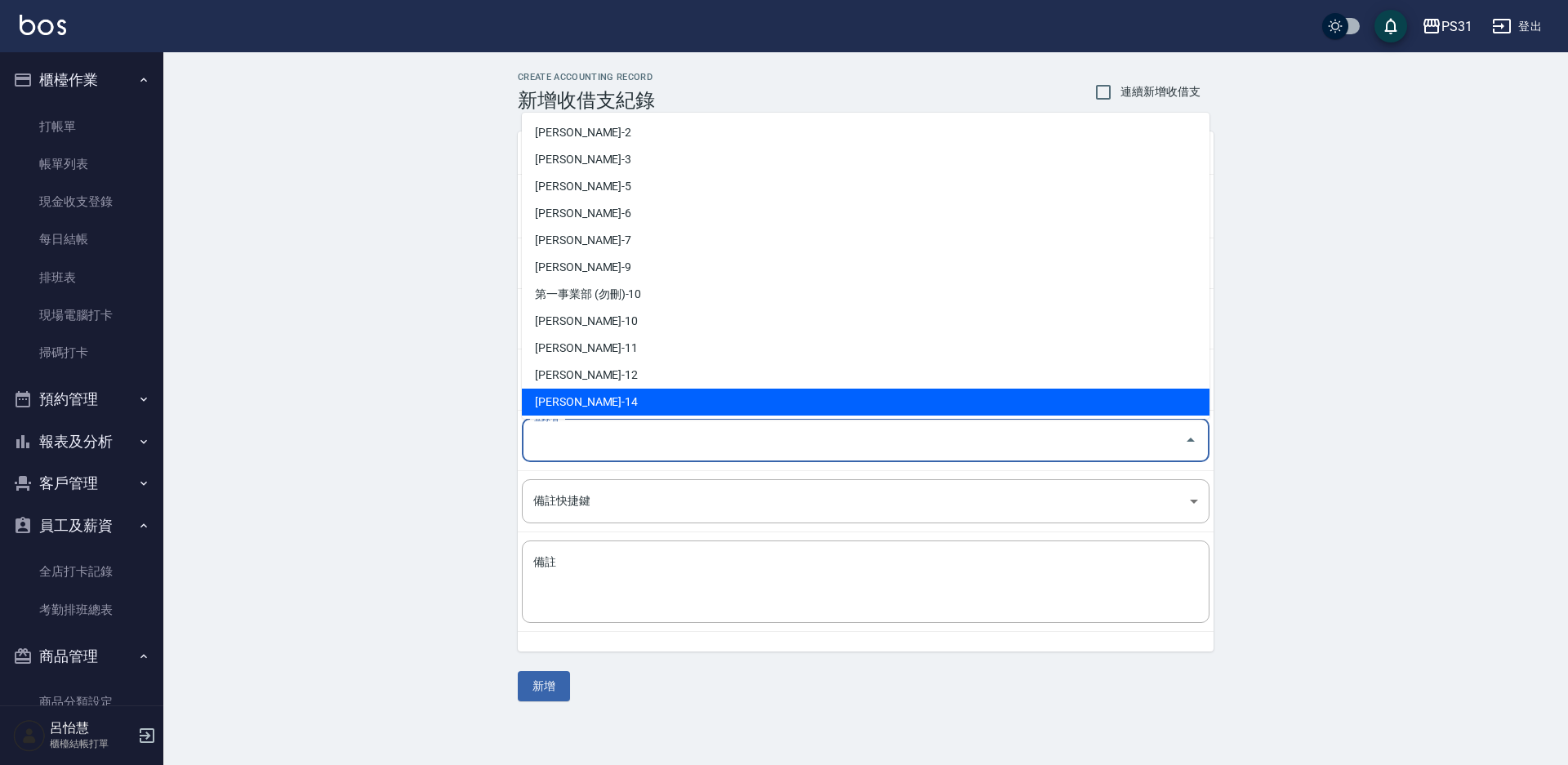
click at [667, 389] on li "李維儒-14" at bounding box center [866, 402] width 688 height 27
type input "李維儒-14"
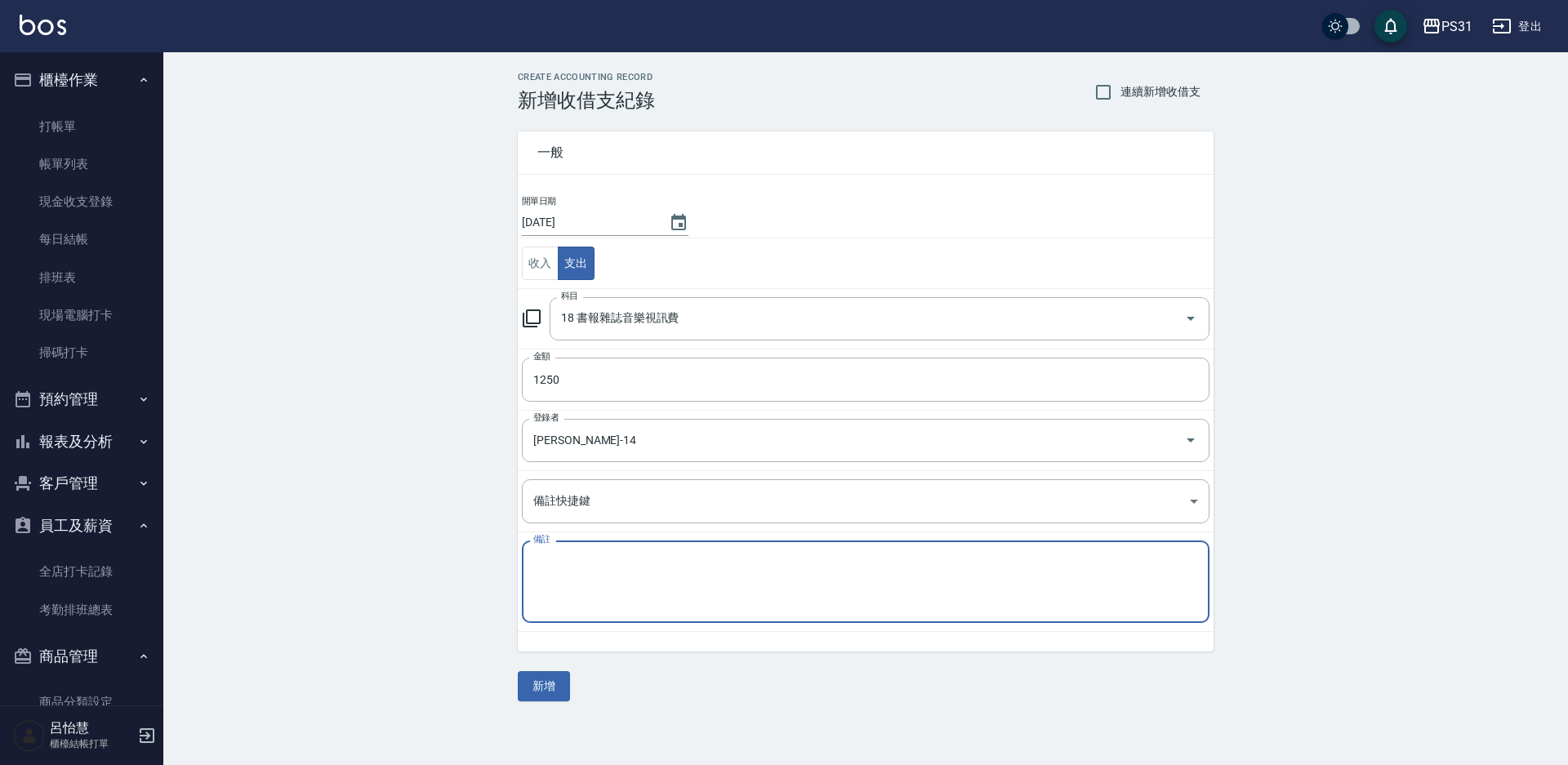
click at [611, 597] on textarea "備註" at bounding box center [866, 582] width 665 height 56
type textarea "5"
type textarea "d"
type textarea "5"
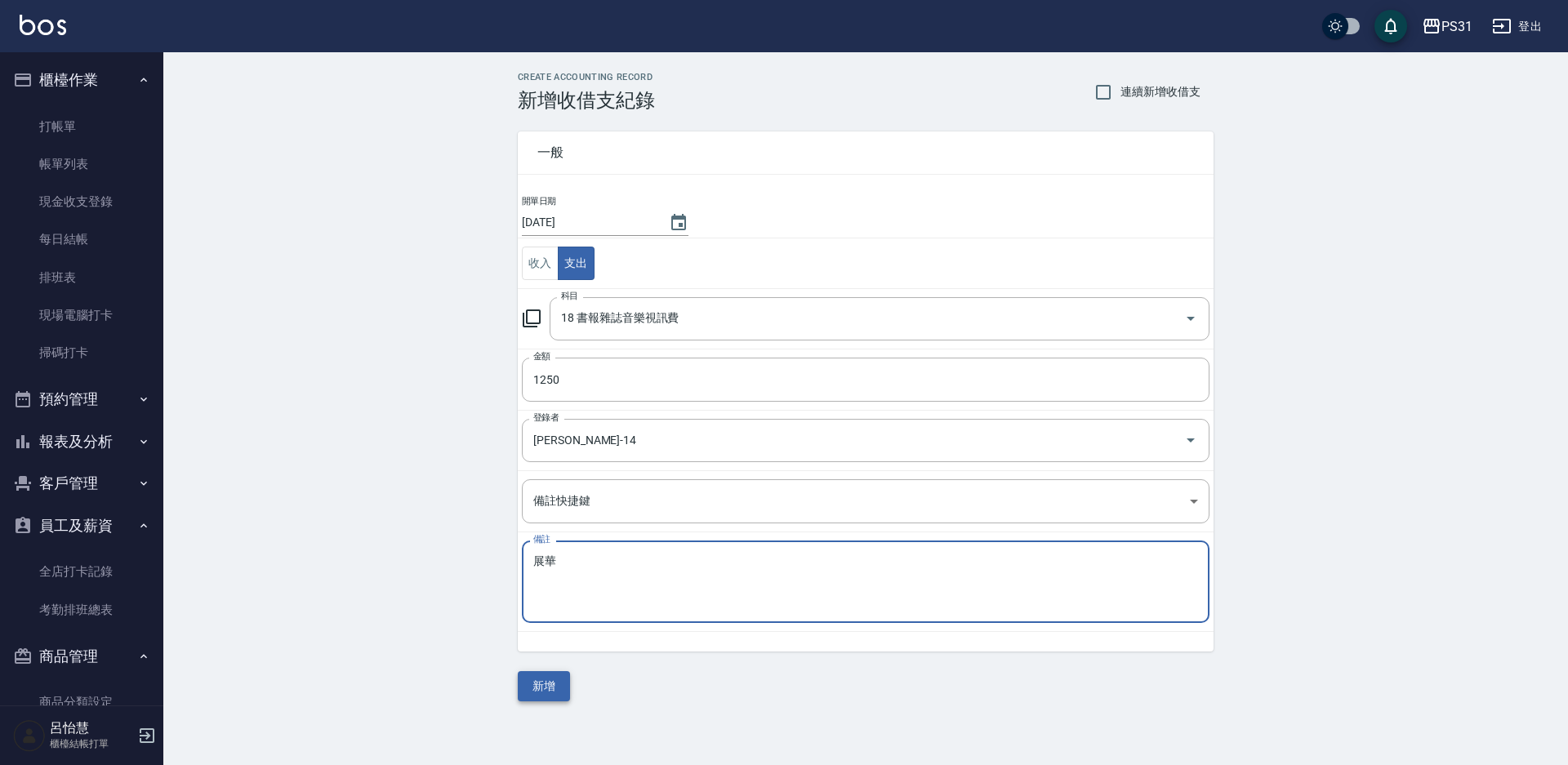
type textarea "展華"
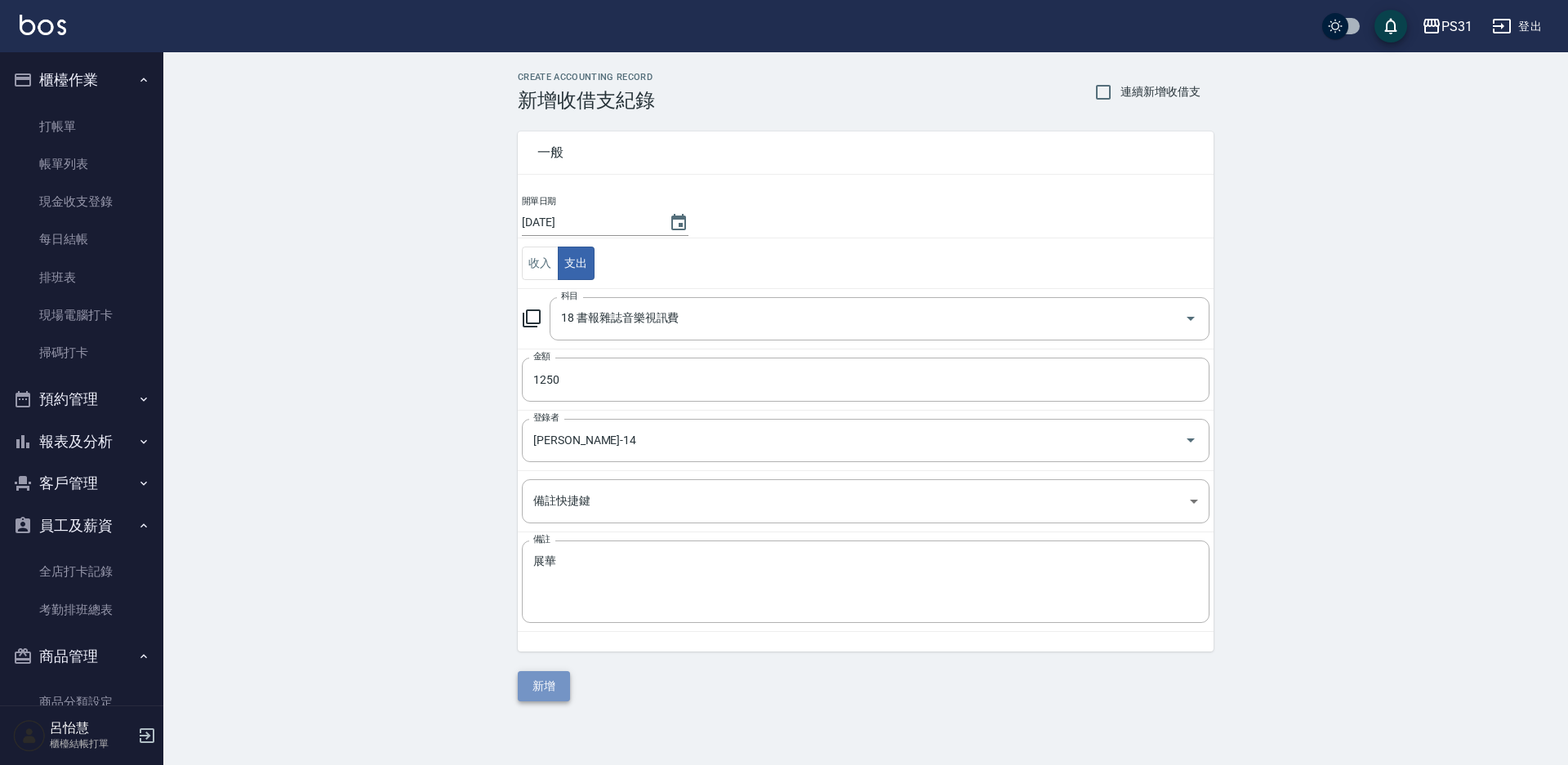
click at [559, 681] on button "新增" at bounding box center [543, 686] width 52 height 30
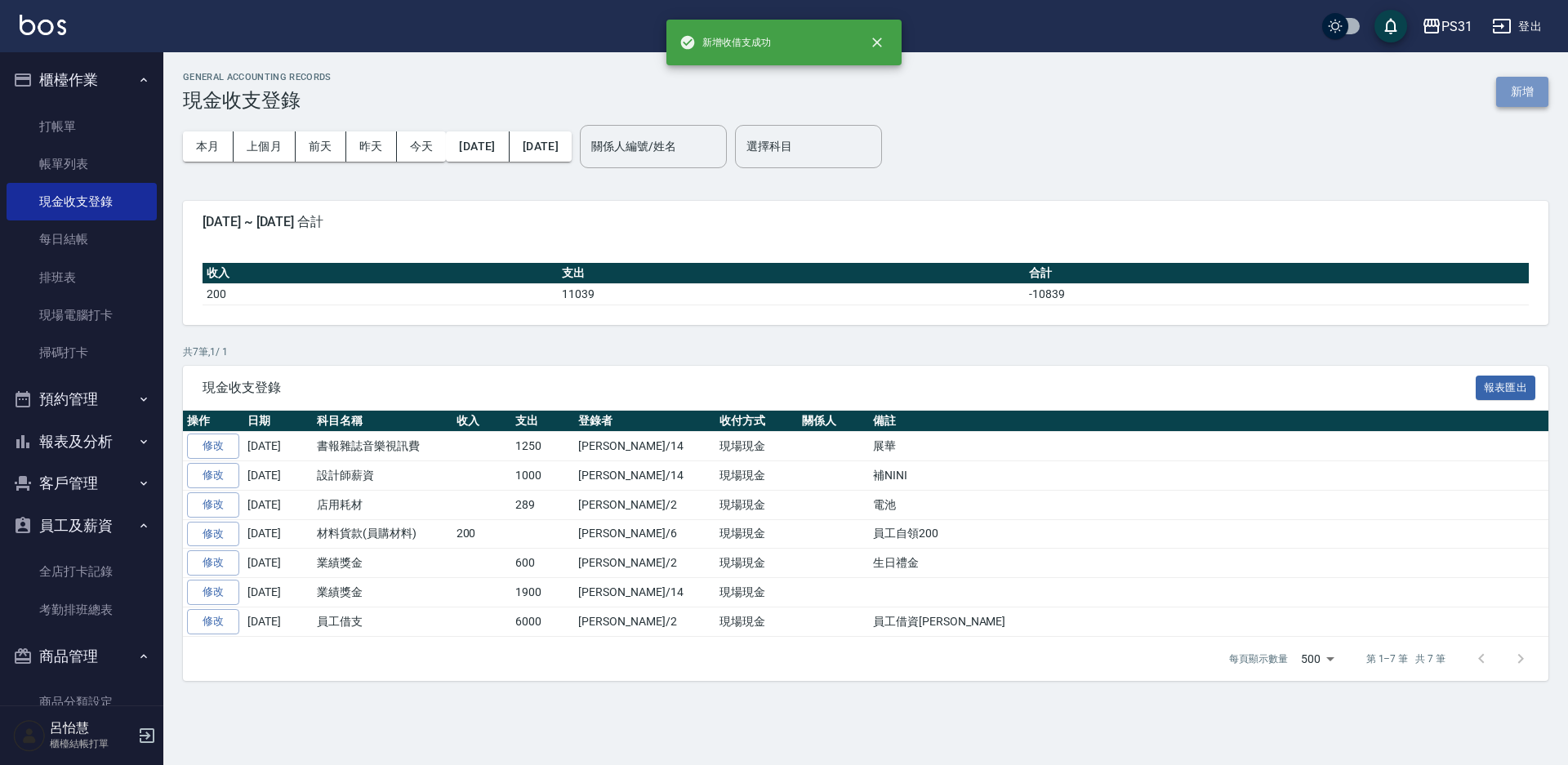
click at [1528, 104] on button "新增" at bounding box center [1522, 91] width 52 height 30
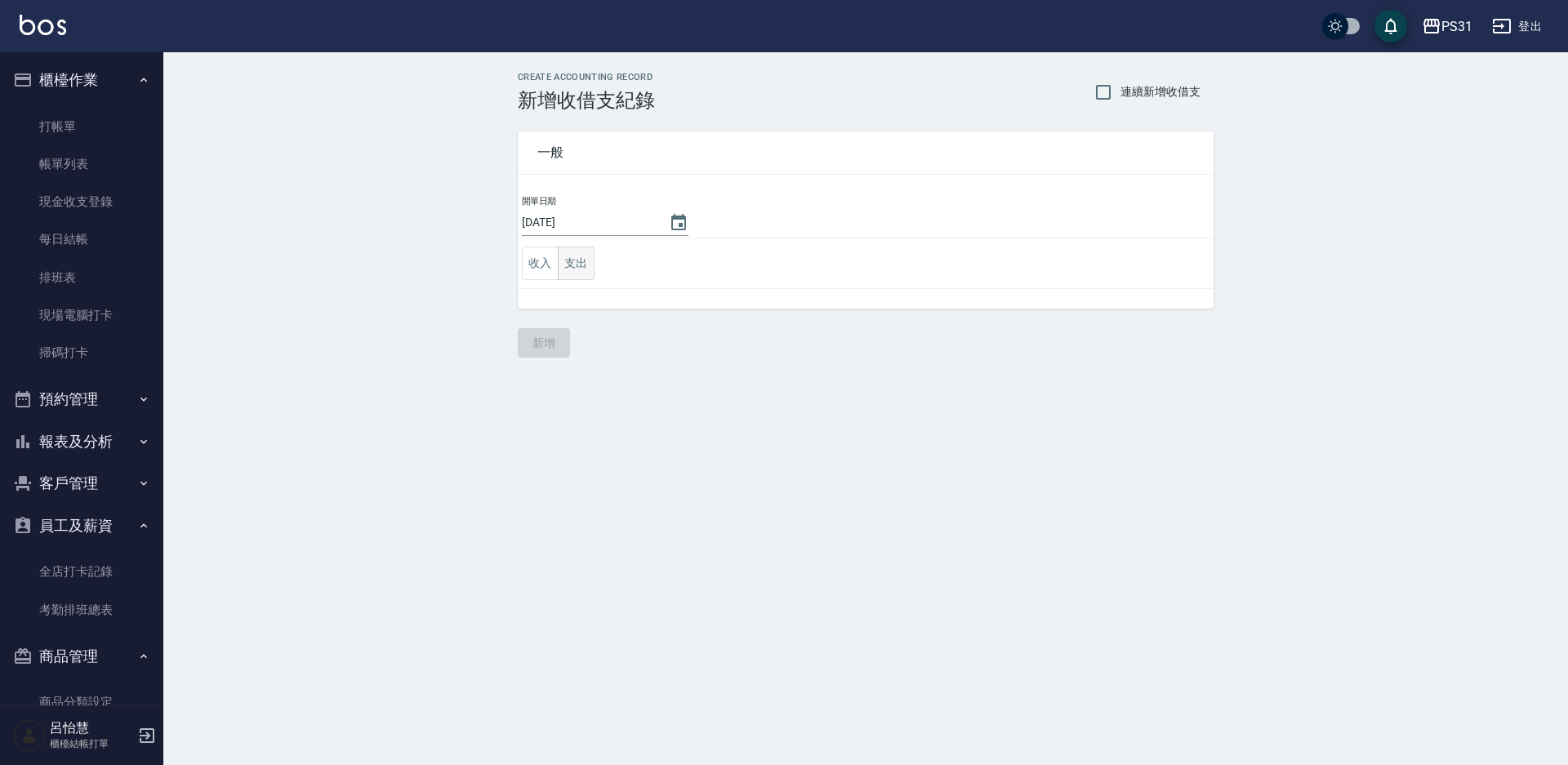
click at [588, 271] on button "支出" at bounding box center [576, 263] width 37 height 33
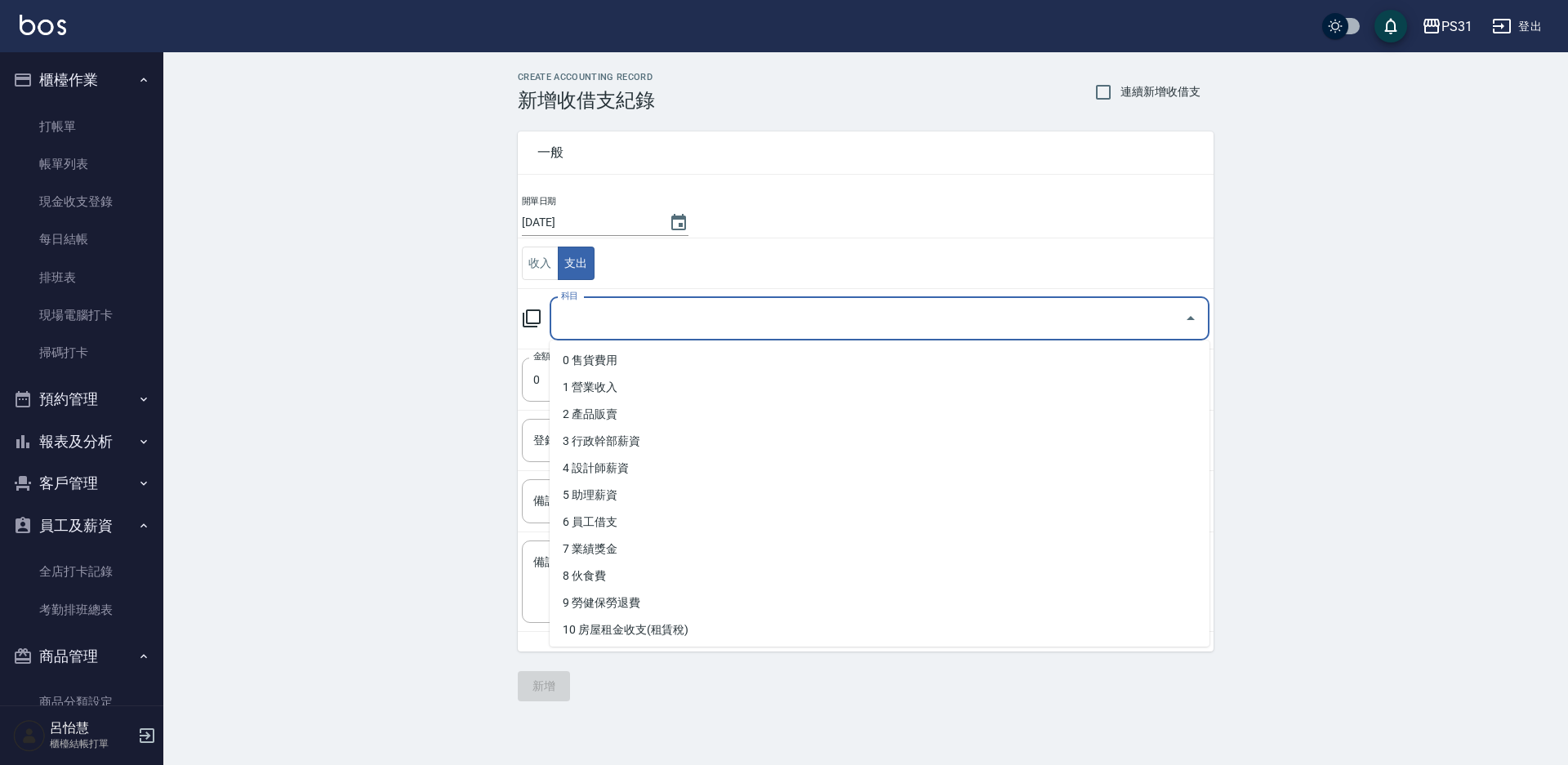
click at [710, 335] on div "科目" at bounding box center [879, 319] width 660 height 43
click at [717, 322] on input "科目" at bounding box center [867, 318] width 621 height 28
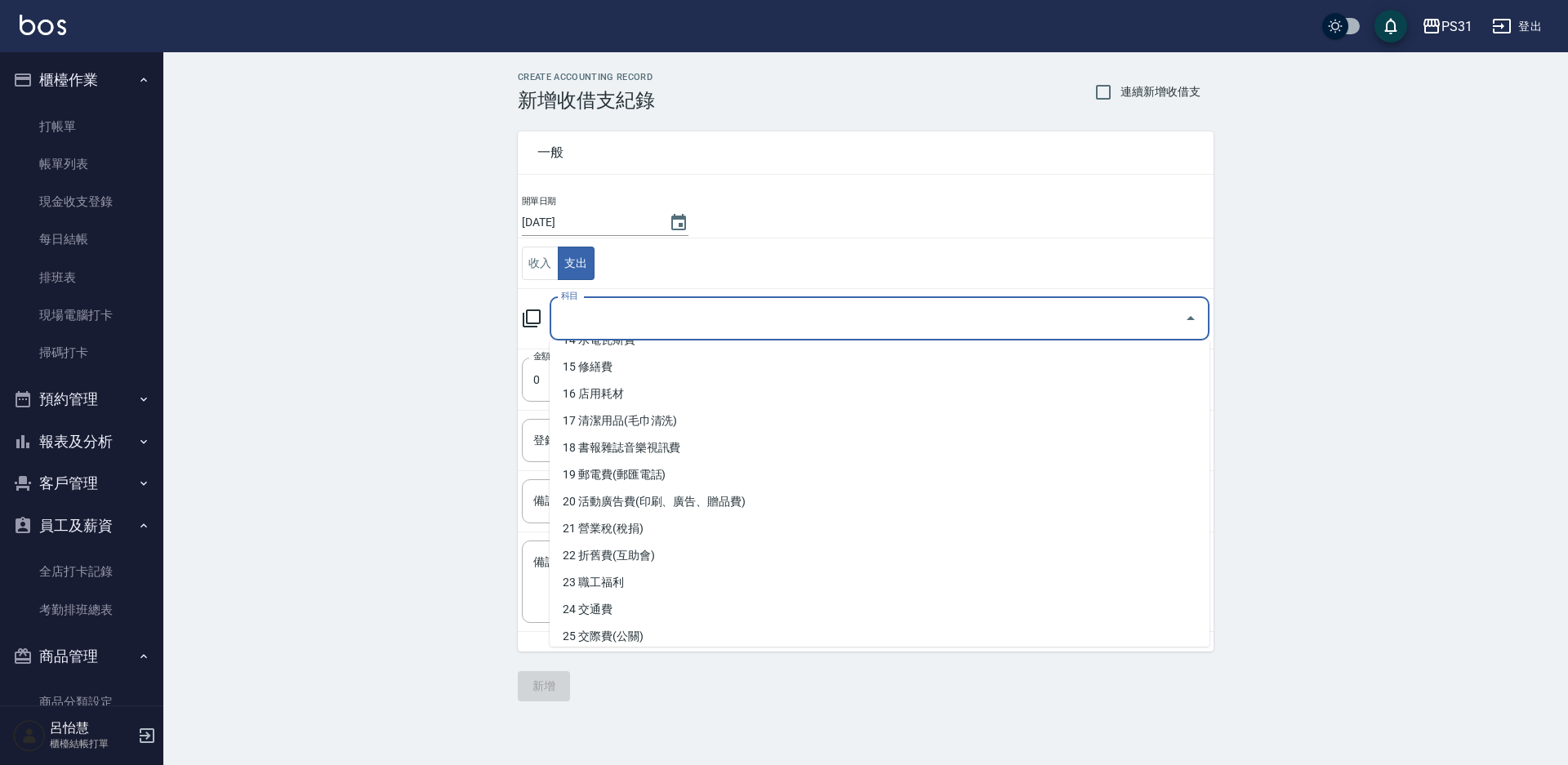
scroll to position [409, 0]
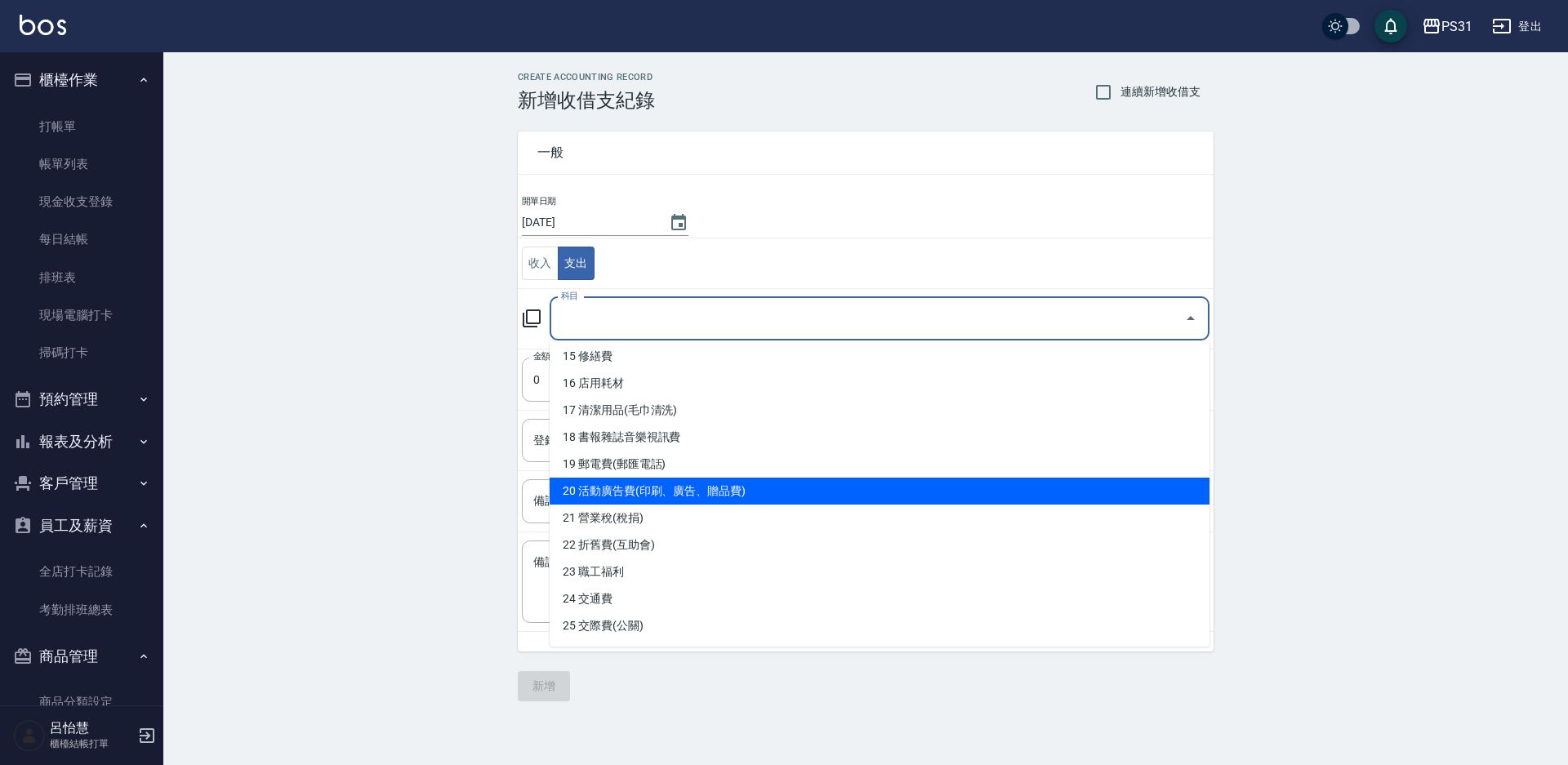
click at [706, 492] on li "20 活動廣告費(印刷、廣告、贈品費)" at bounding box center [879, 491] width 660 height 27
type input "20 活動廣告費(印刷、廣告、贈品費)"
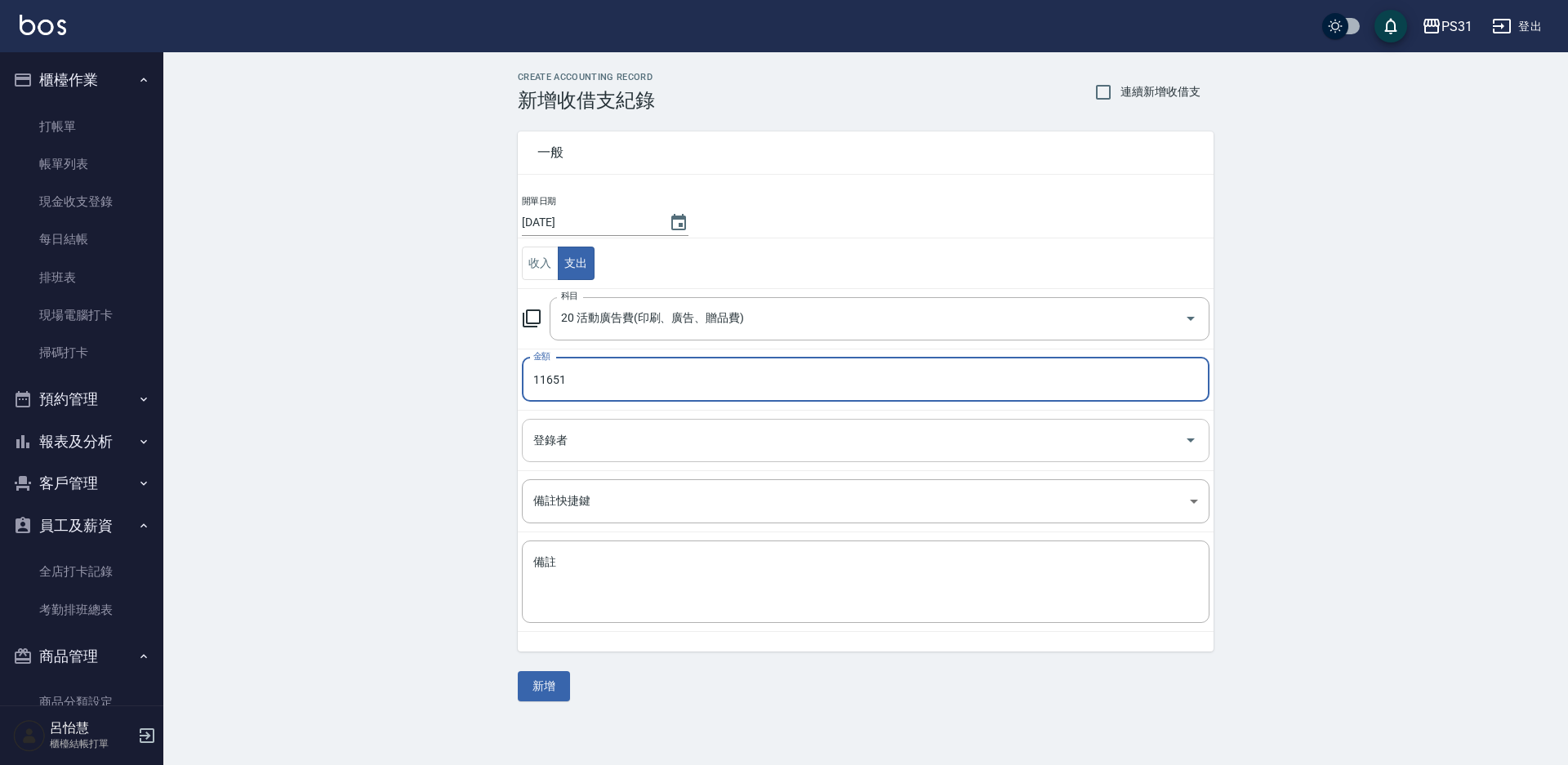
type input "11651"
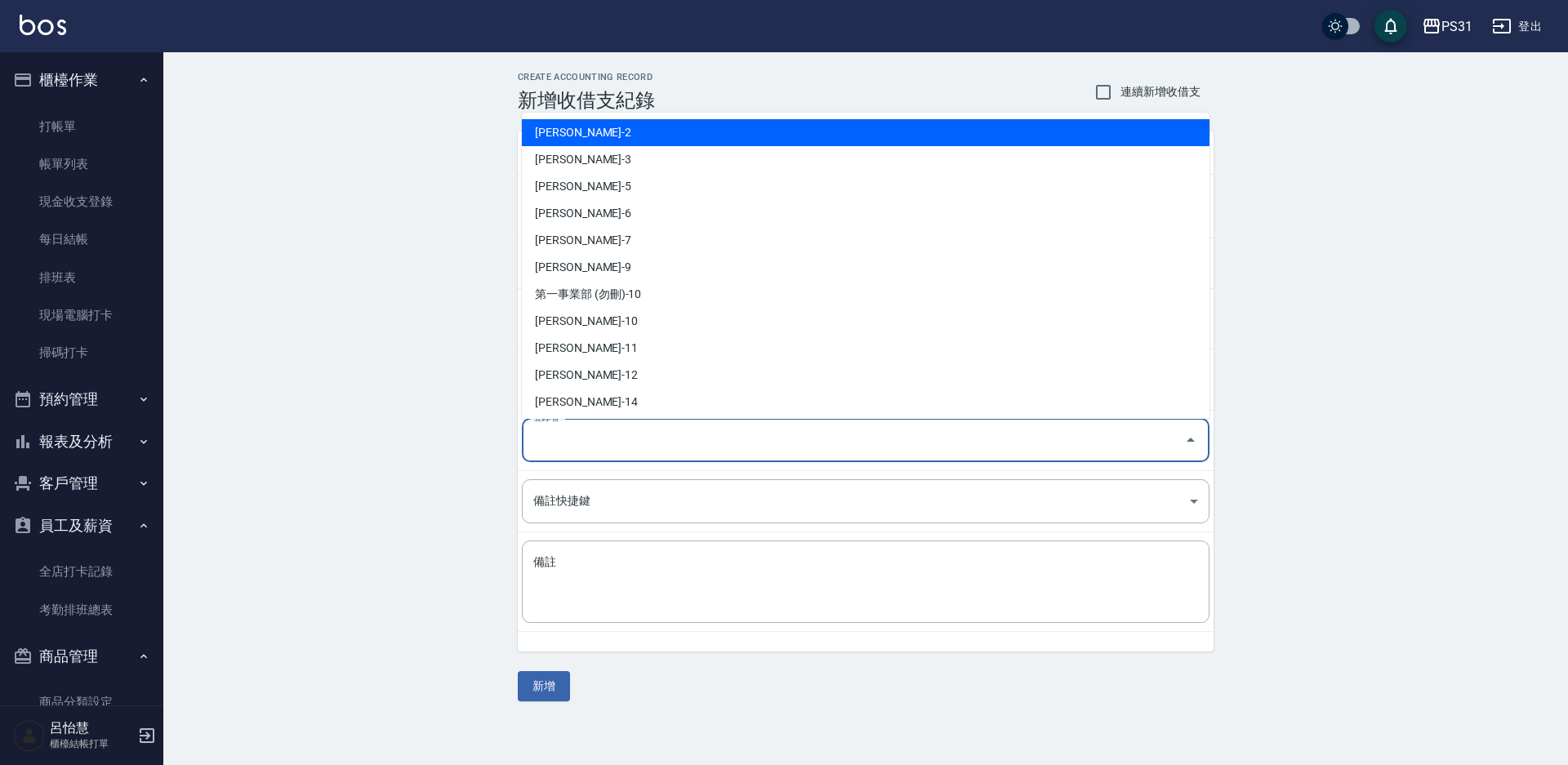
click at [664, 435] on input "登錄者" at bounding box center [853, 440] width 649 height 28
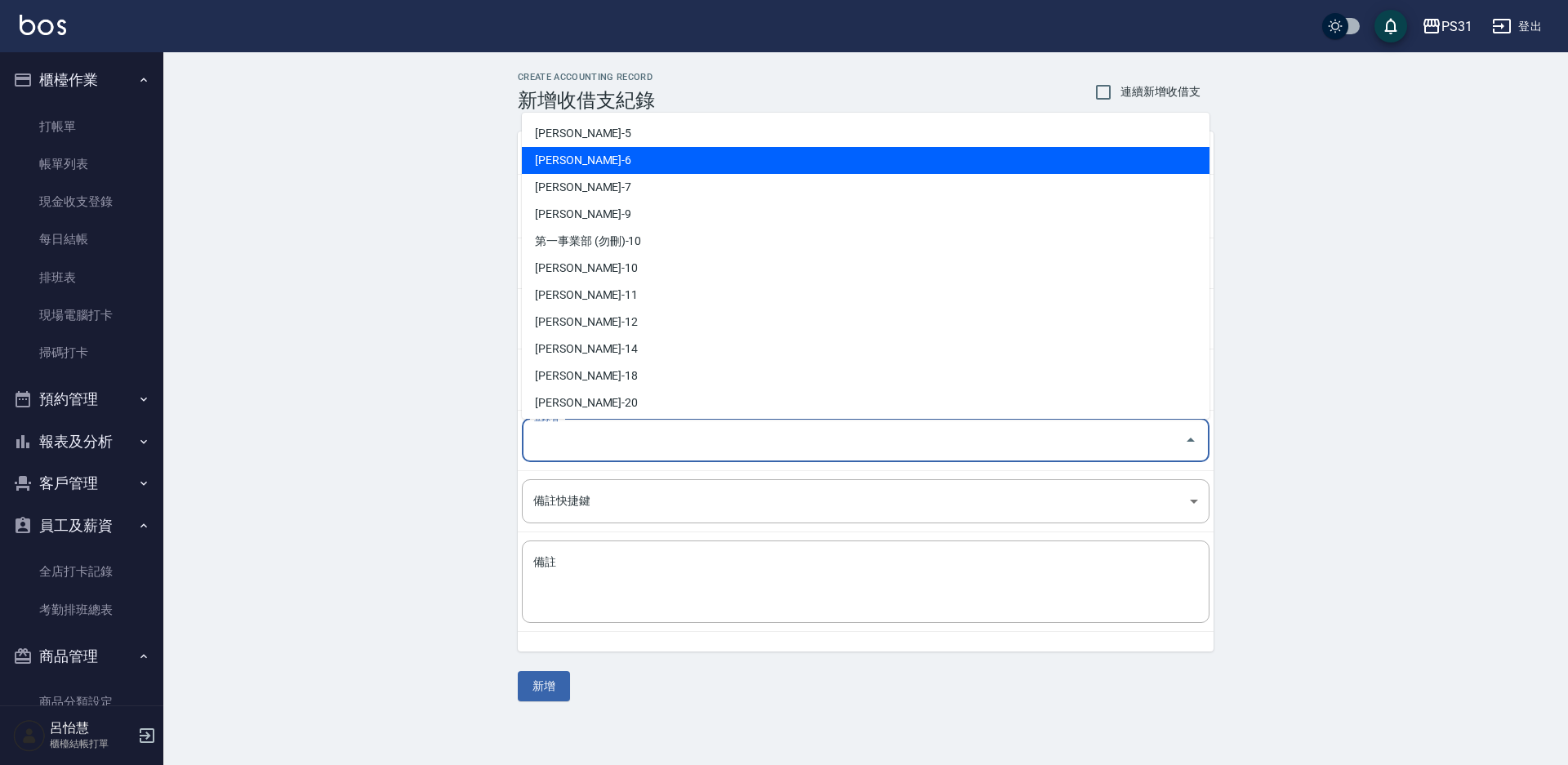
scroll to position [82, 0]
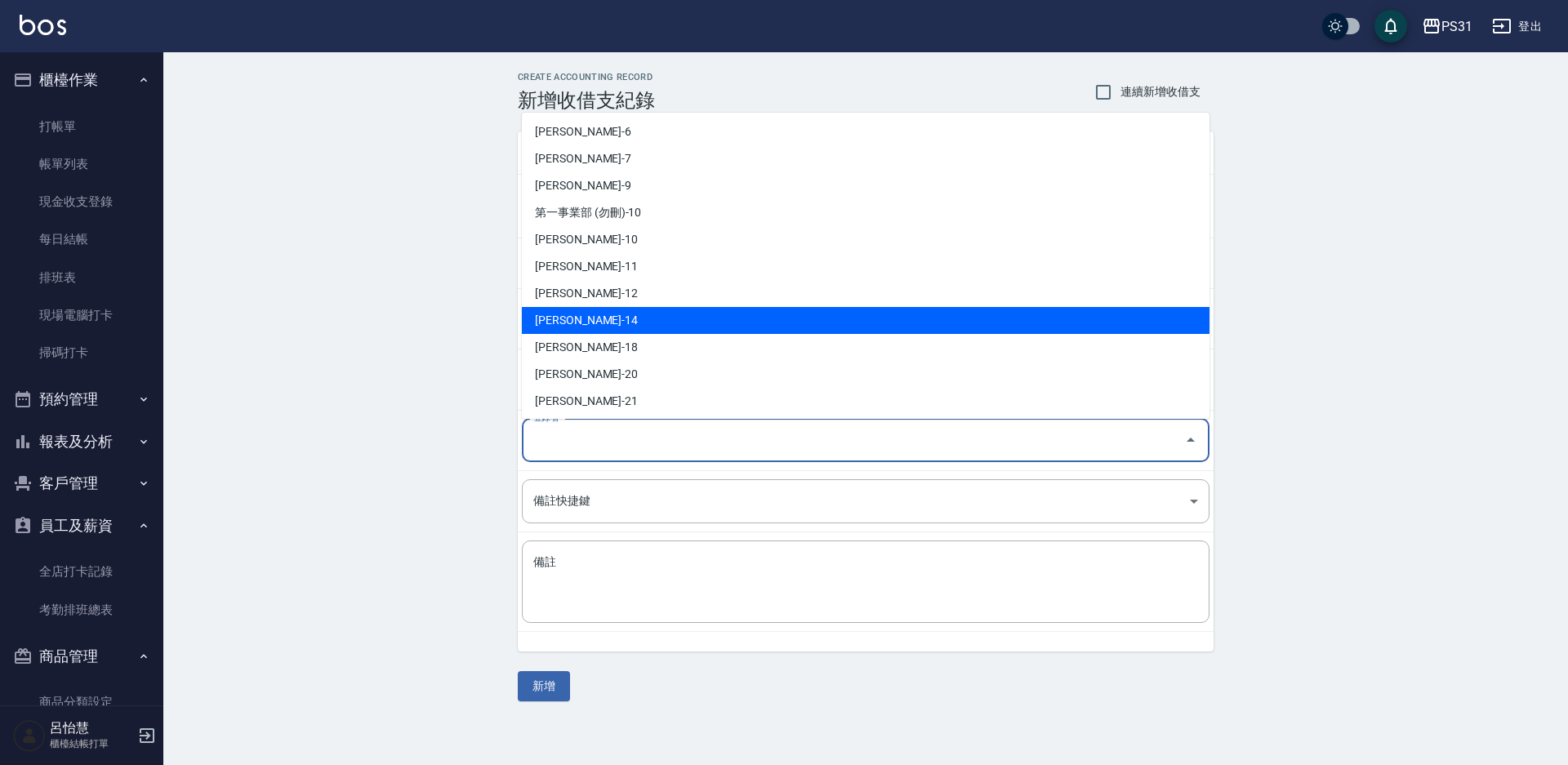
click at [647, 312] on li "李維儒-14" at bounding box center [866, 321] width 688 height 27
type input "李維儒-14"
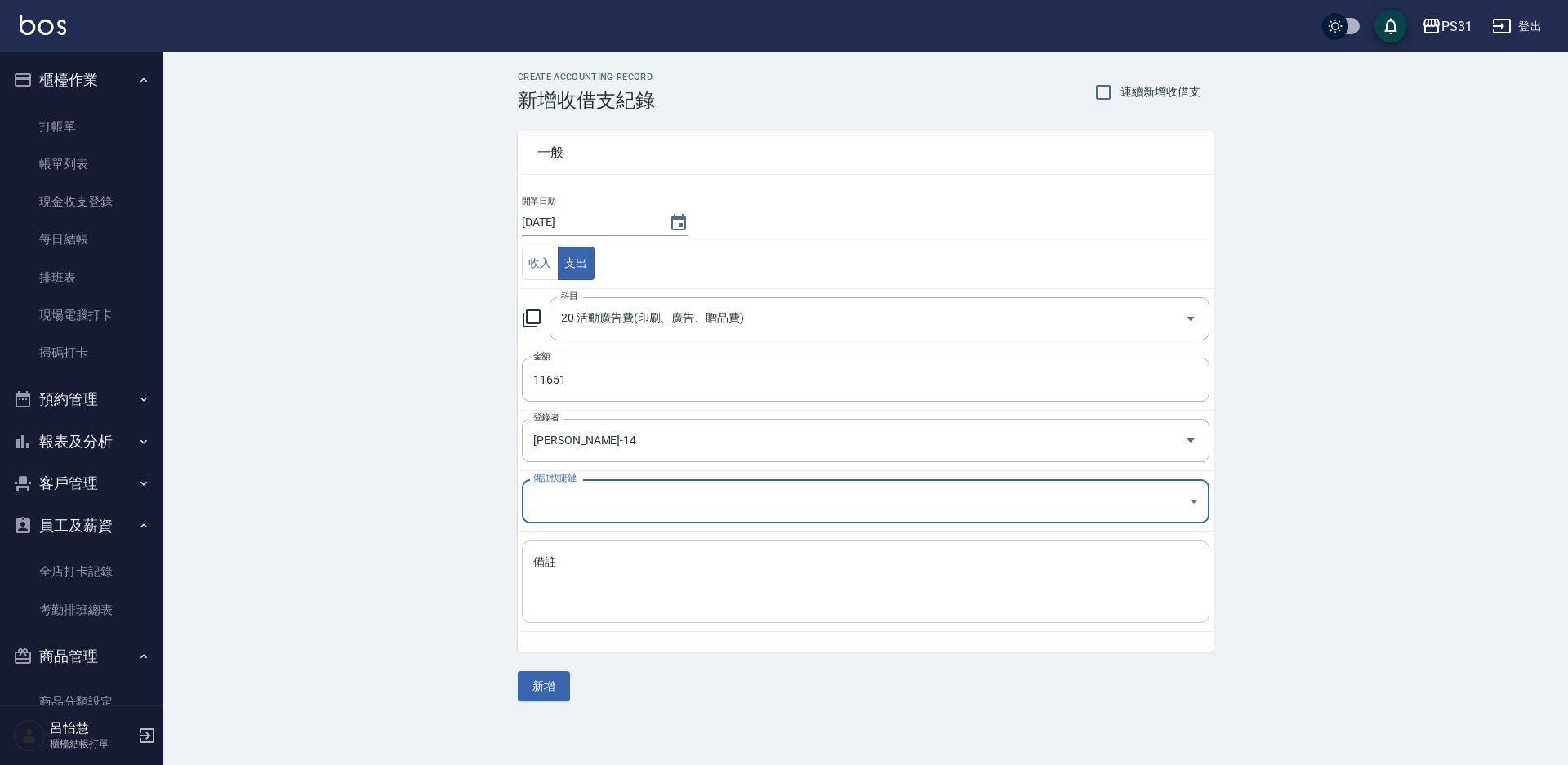
click at [630, 562] on textarea "備註" at bounding box center [866, 582] width 665 height 56
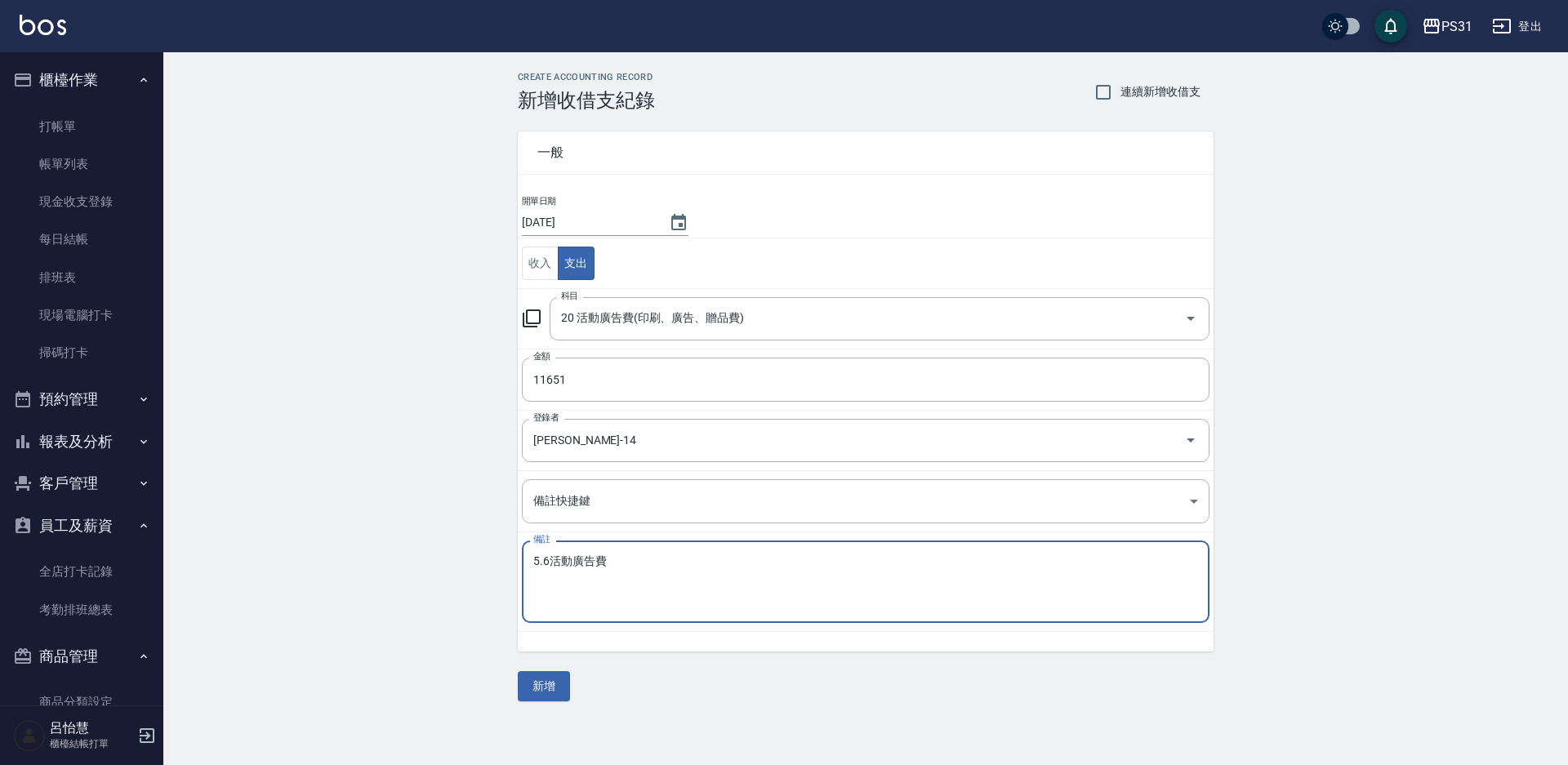
click at [553, 562] on textarea "5.6活動廣告費" at bounding box center [866, 582] width 665 height 56
type textarea "5.6月母親節活動廣告費"
click at [531, 679] on button "新增" at bounding box center [543, 686] width 52 height 30
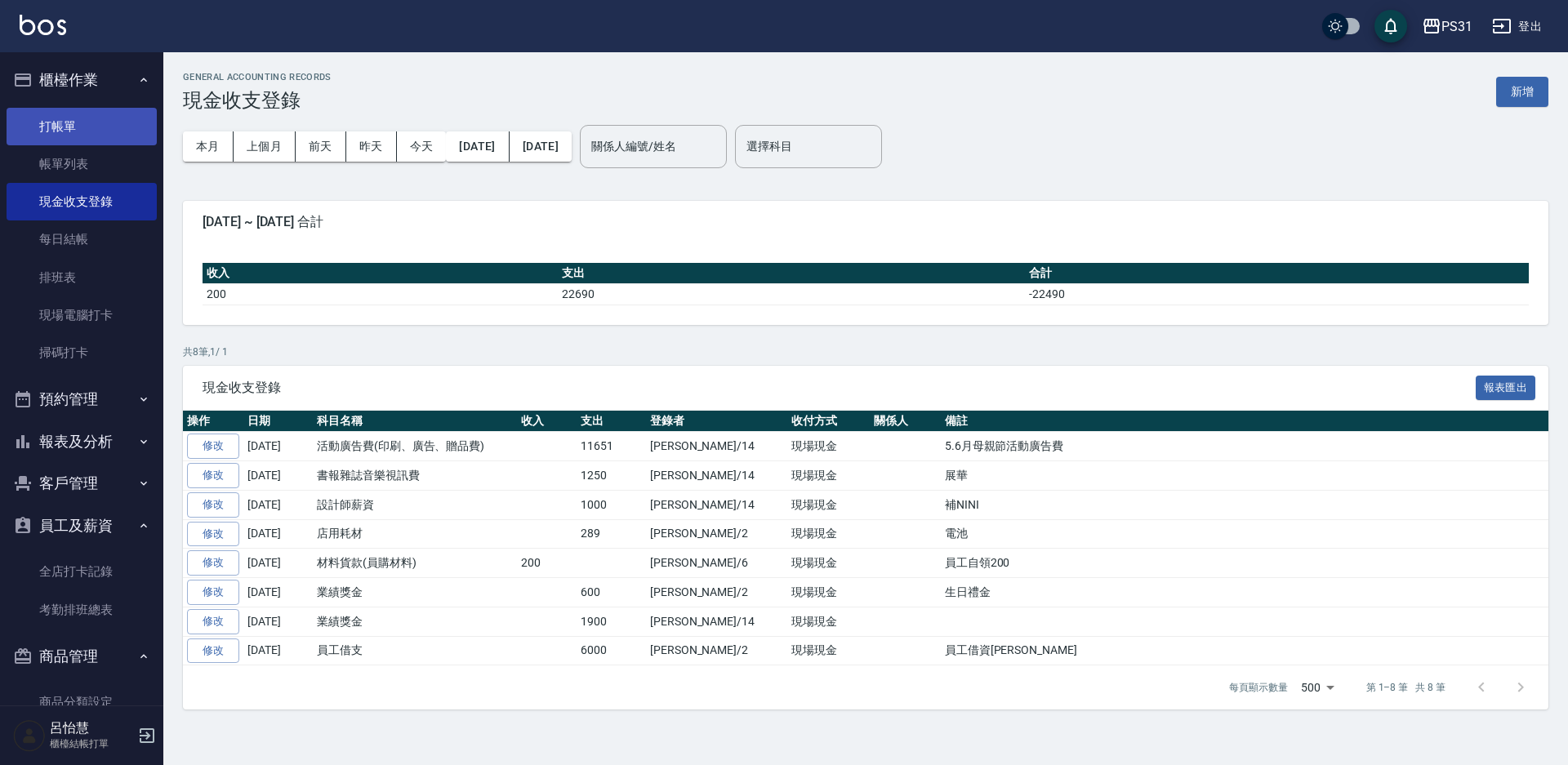
click at [55, 126] on link "打帳單" at bounding box center [82, 126] width 151 height 37
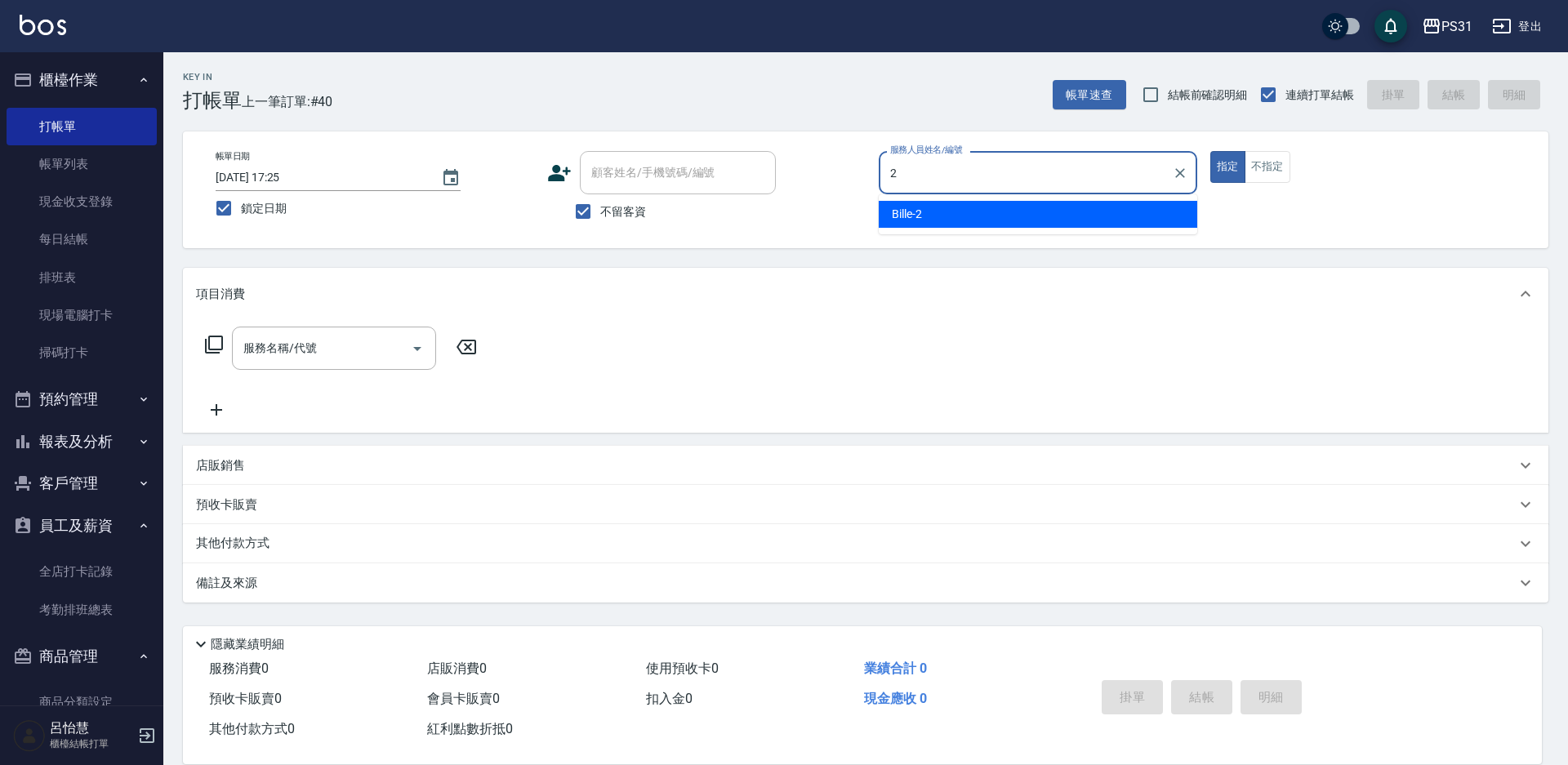
type input "Bille-2"
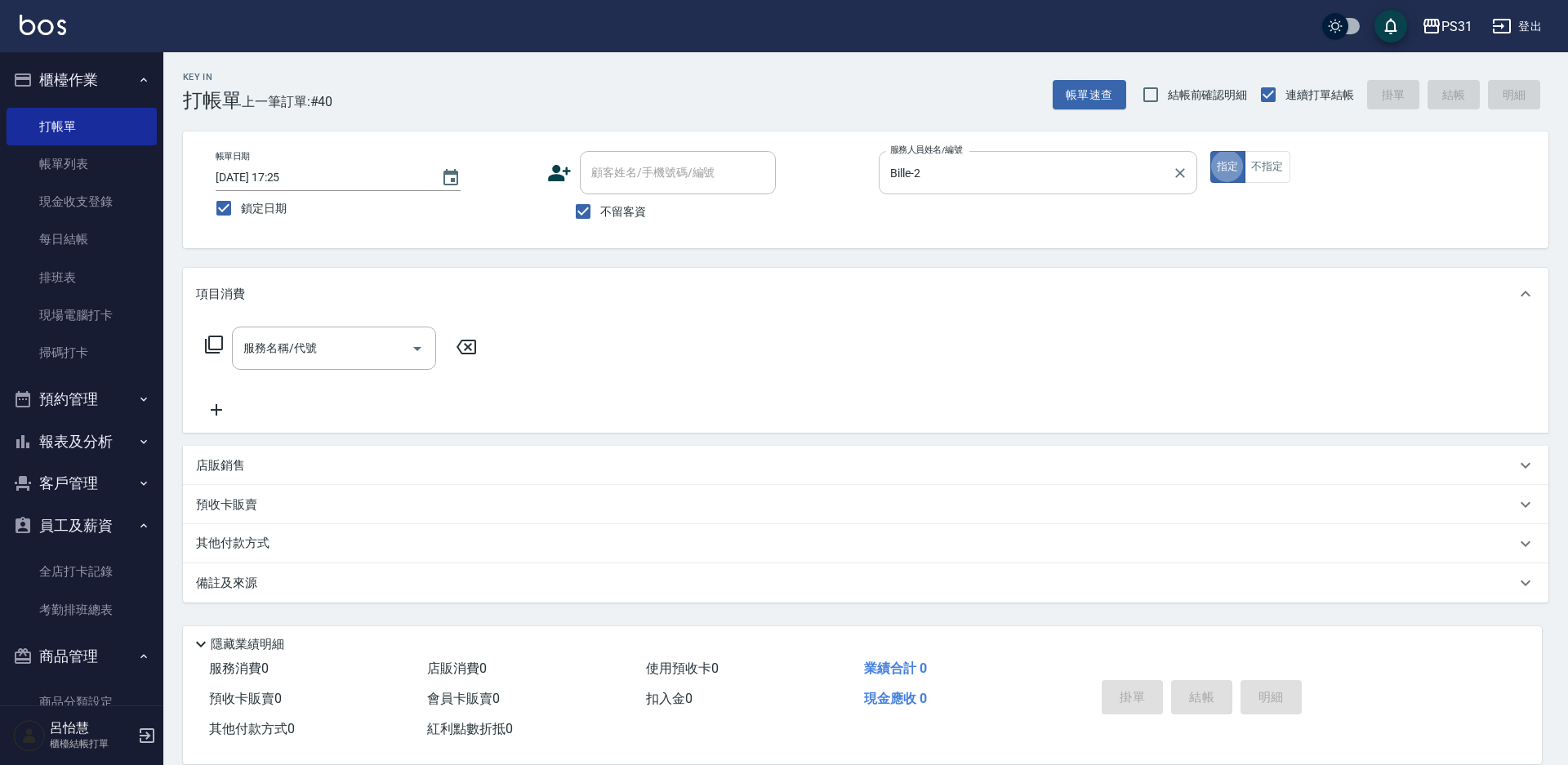
type button "true"
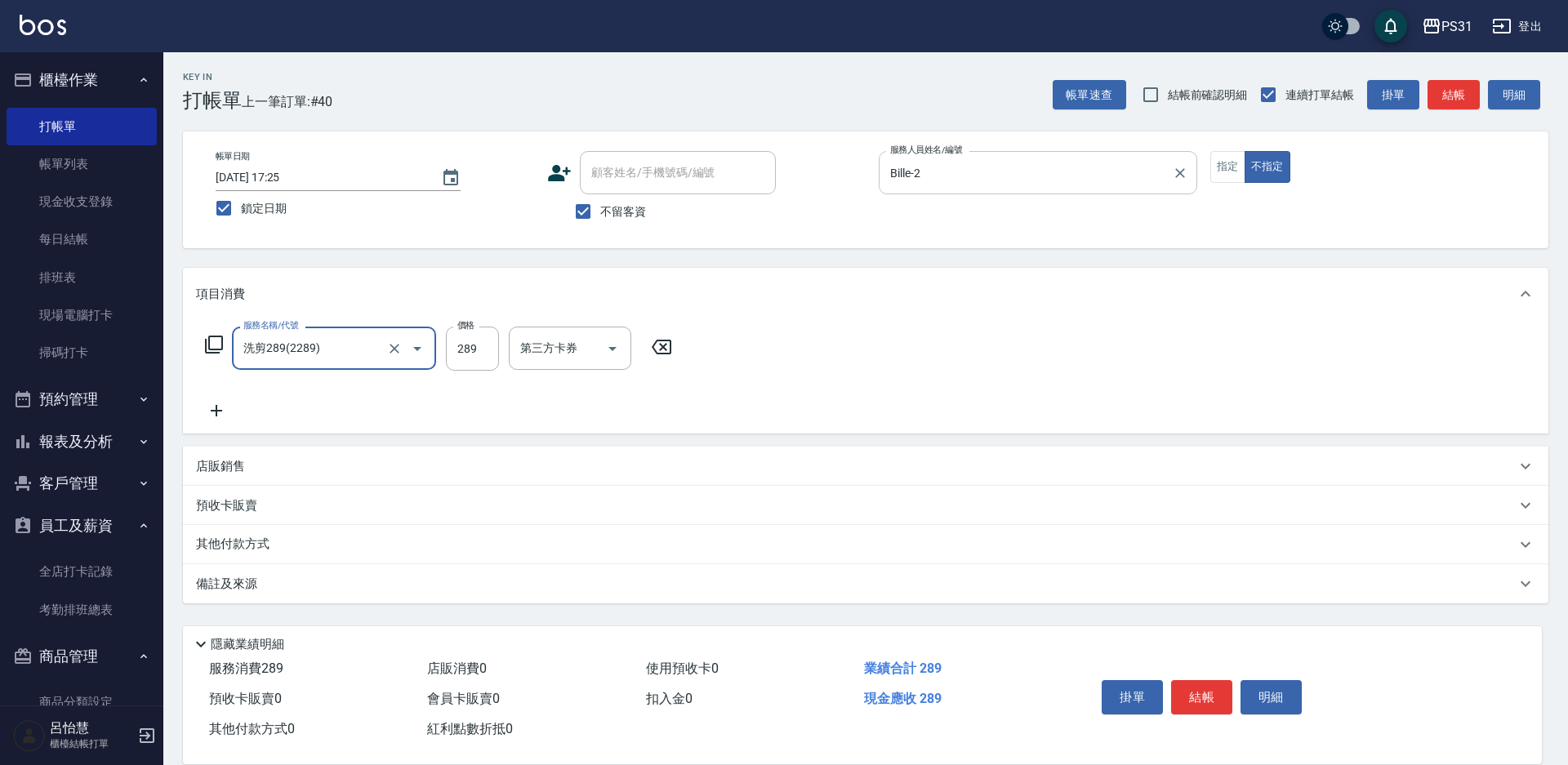
type input "洗剪289(2289)"
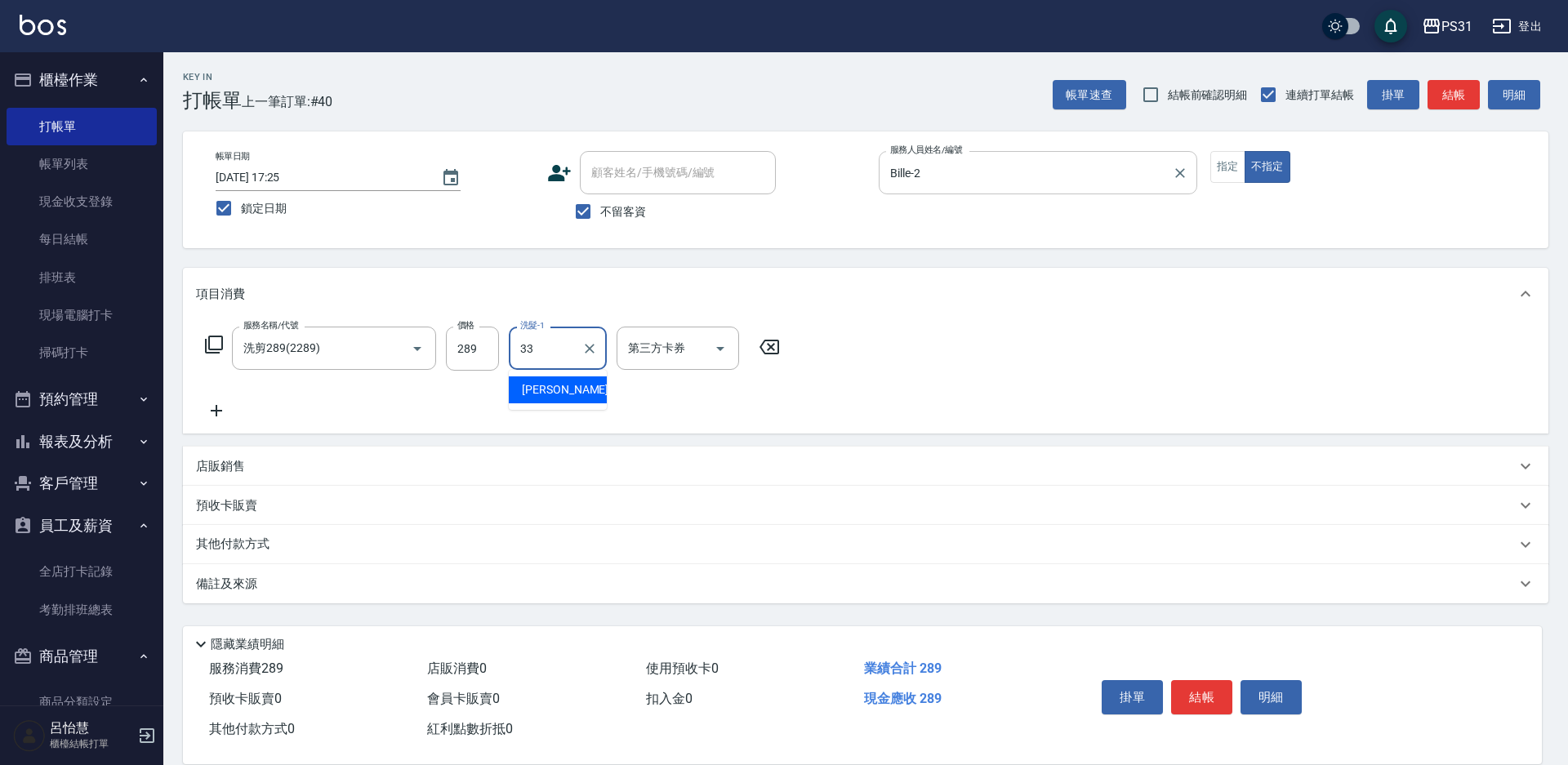
type input "高彗珊-33"
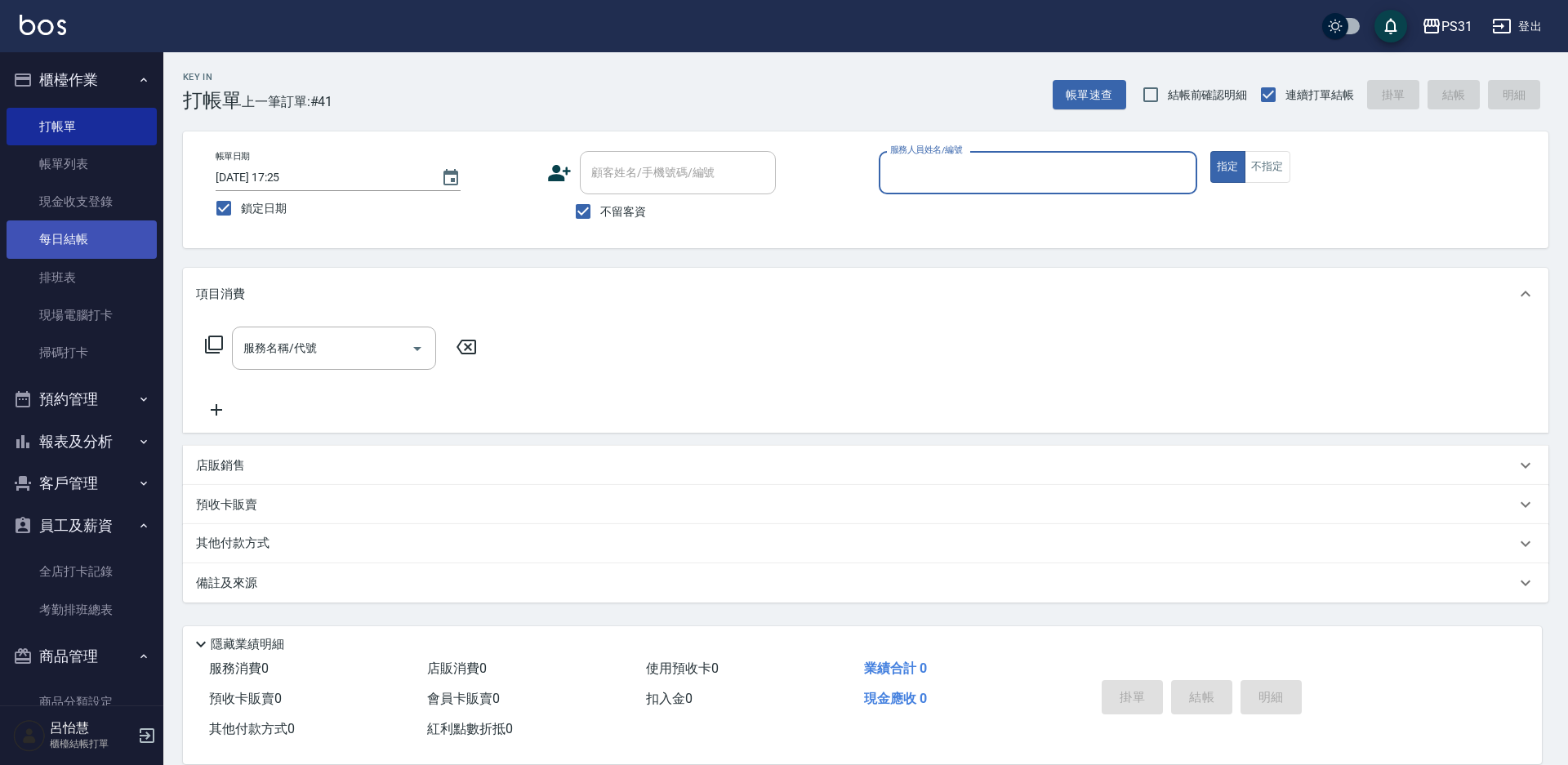
click at [97, 227] on link "每日結帳" at bounding box center [82, 239] width 151 height 37
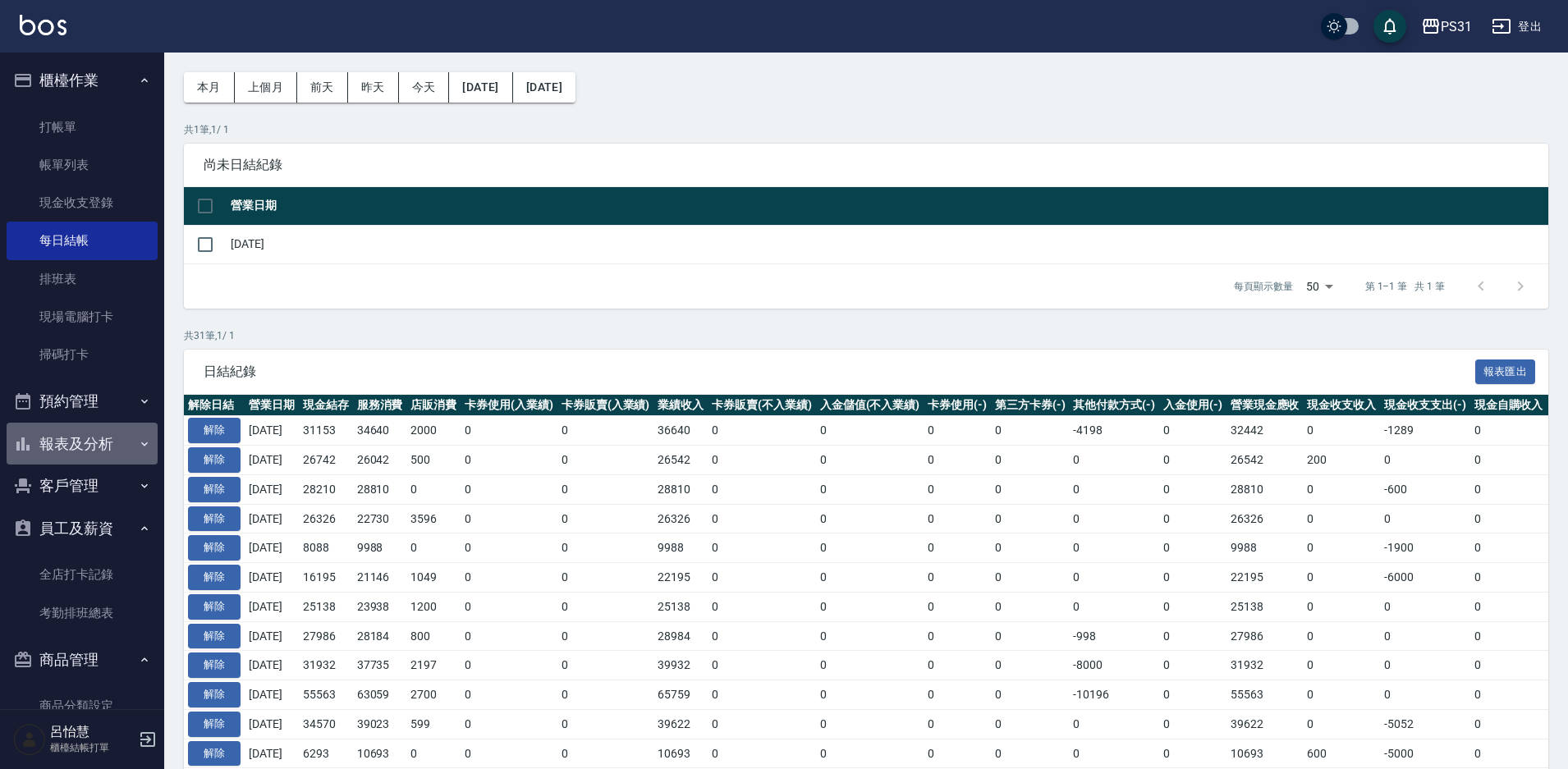
click at [92, 446] on button "報表及分析" at bounding box center [83, 444] width 151 height 42
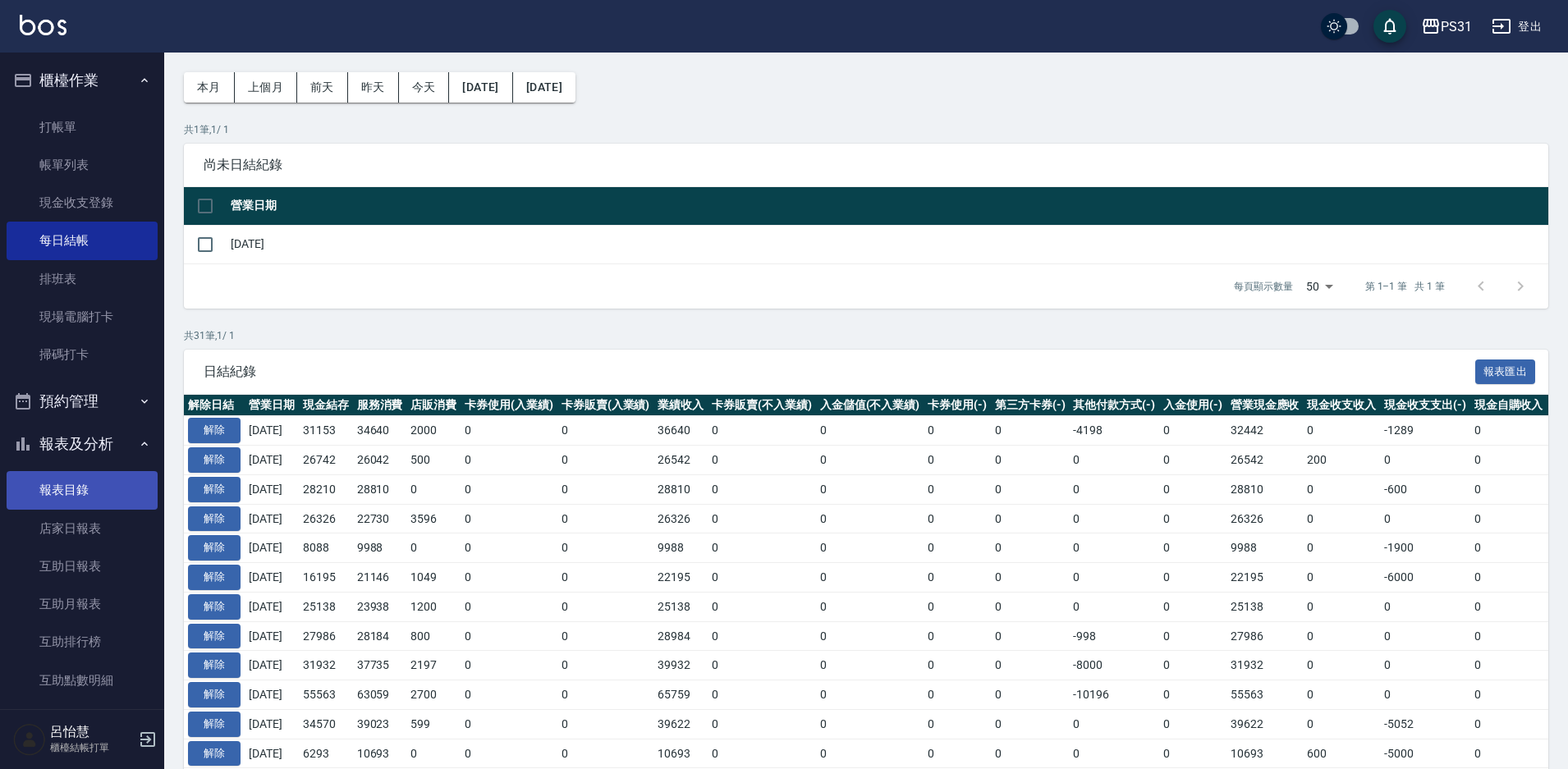
scroll to position [247, 0]
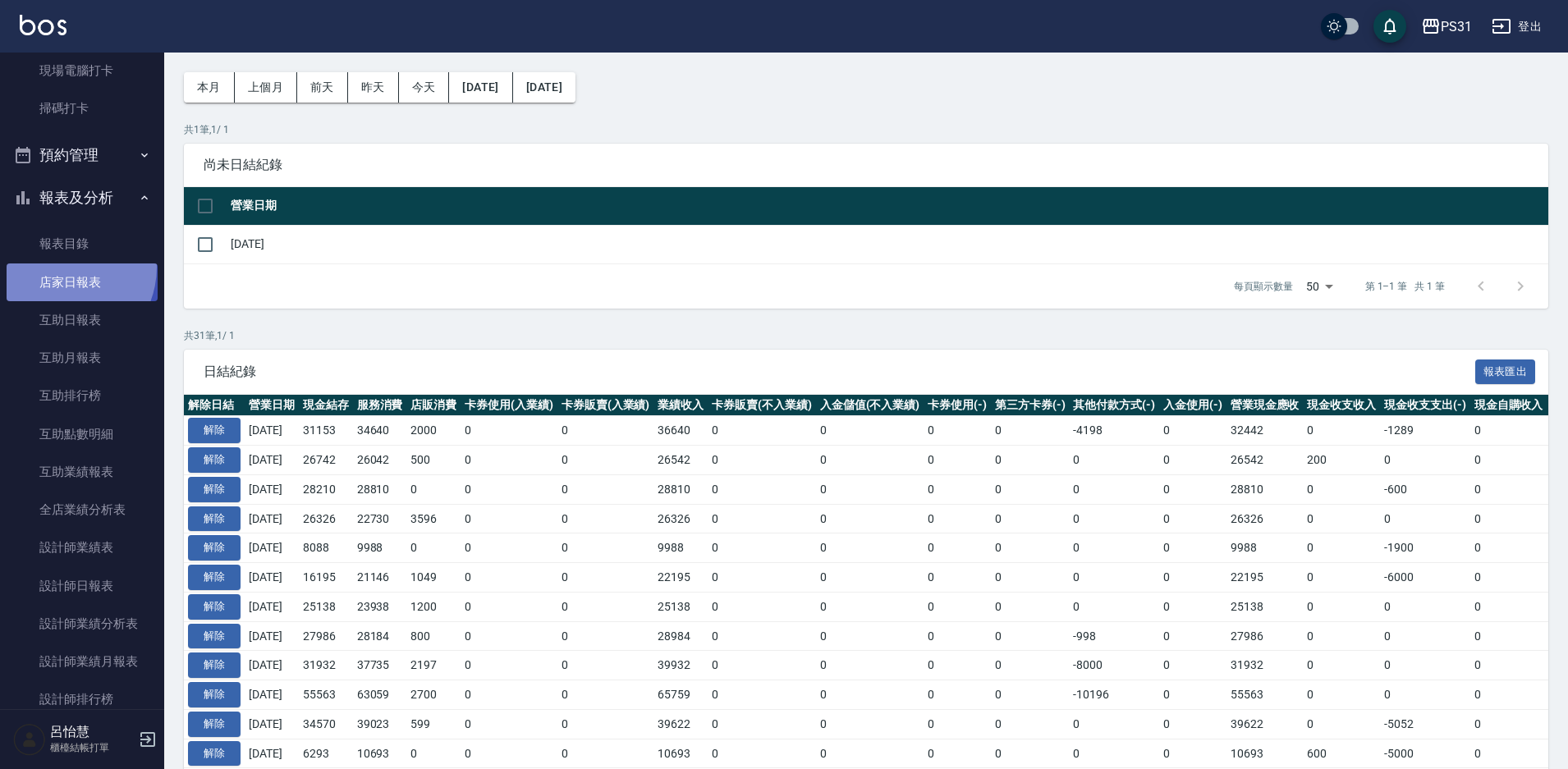
click at [59, 267] on link "店家日報表" at bounding box center [83, 282] width 151 height 37
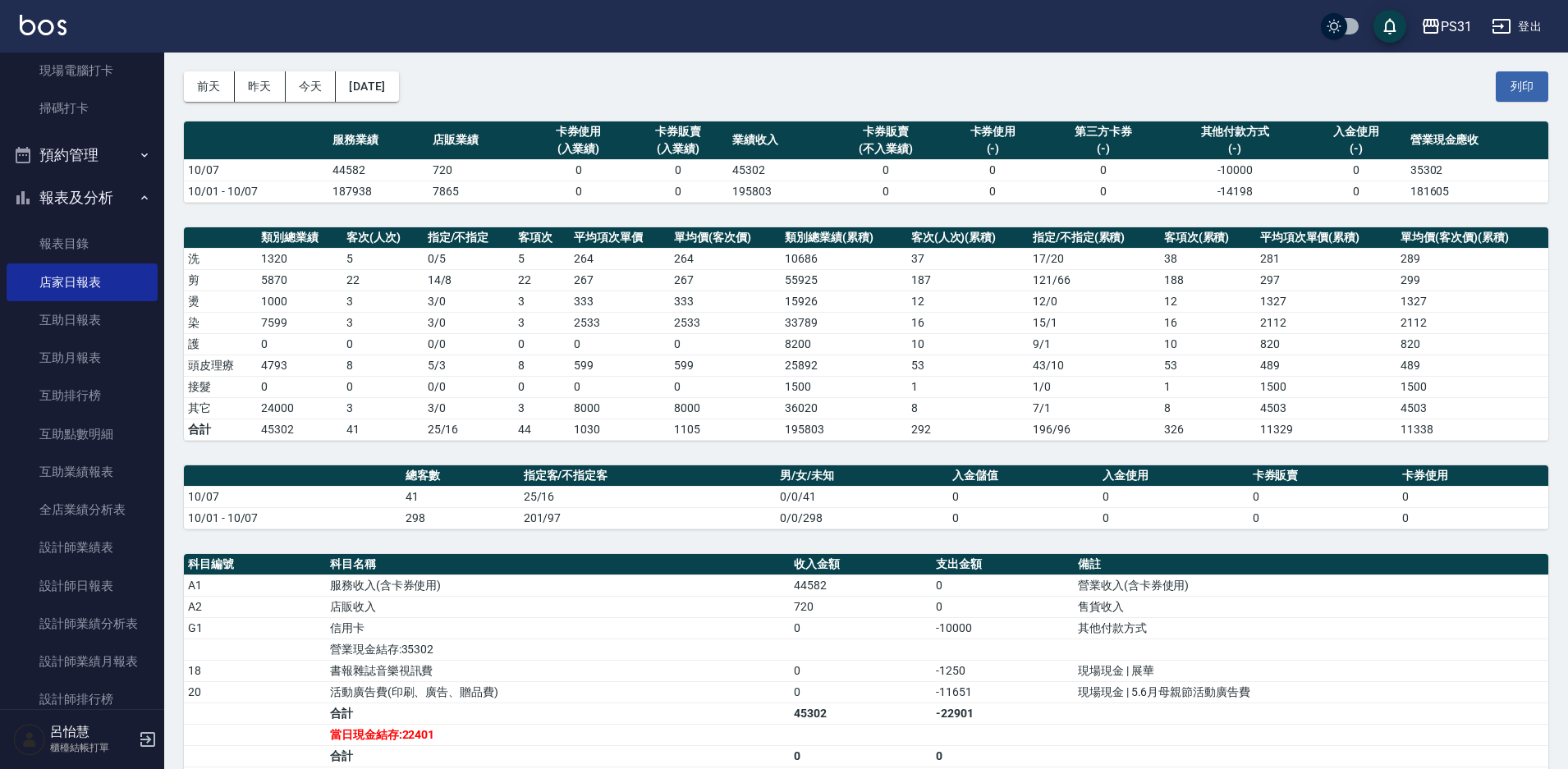
scroll to position [164, 0]
